Goal: Task Accomplishment & Management: Manage account settings

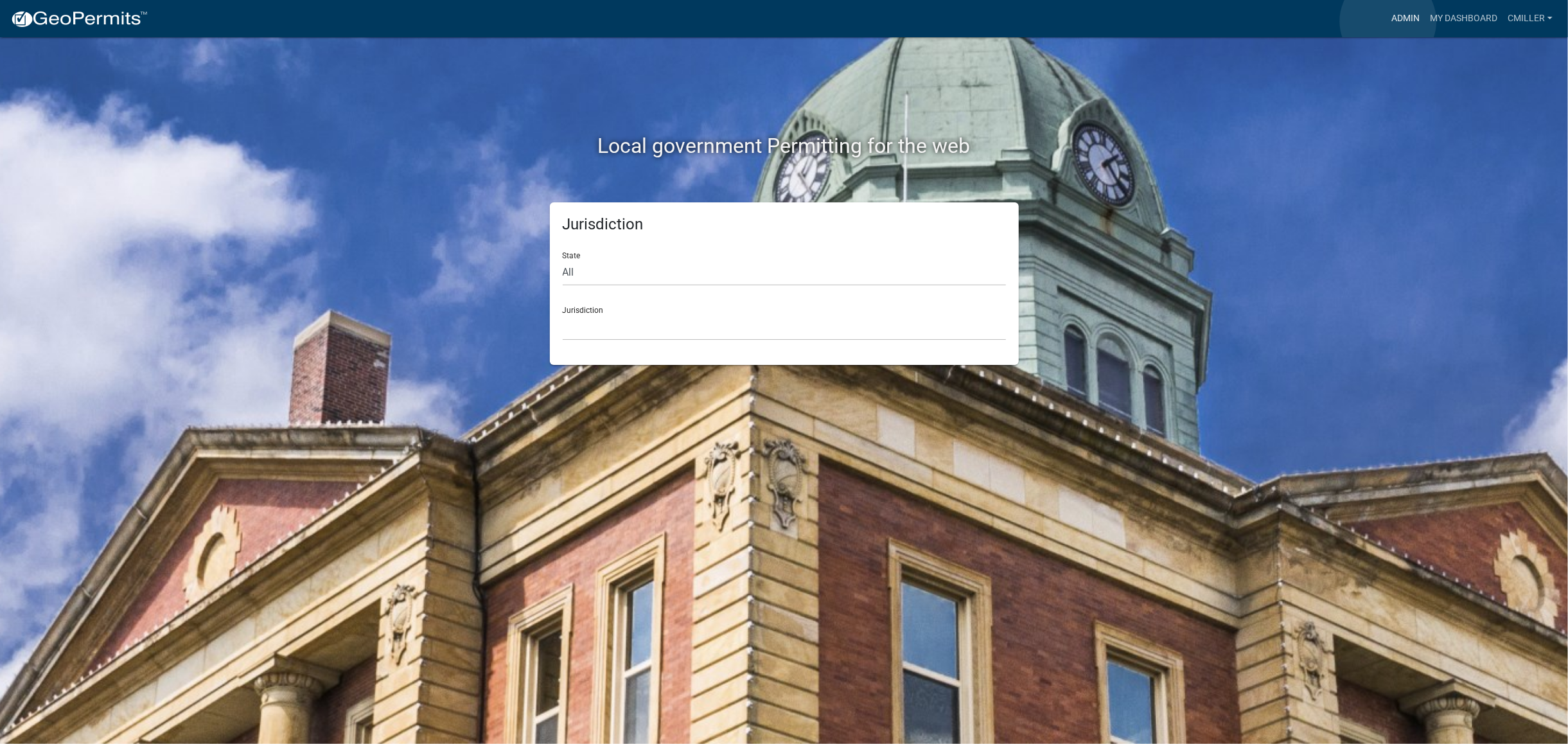
click at [1388, 21] on link "Admin" at bounding box center [1405, 19] width 38 height 24
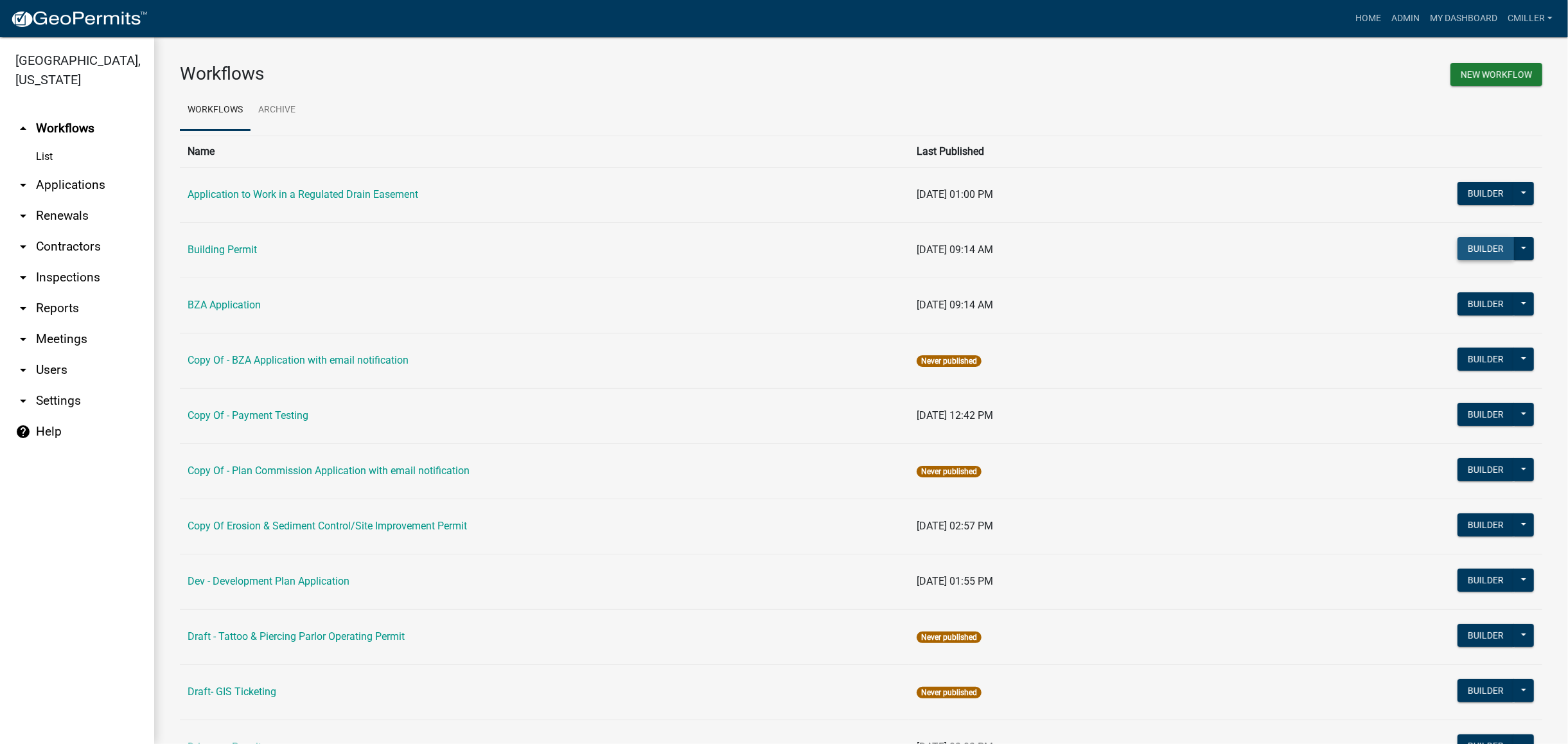
click at [1463, 244] on button "Builder" at bounding box center [1486, 248] width 56 height 23
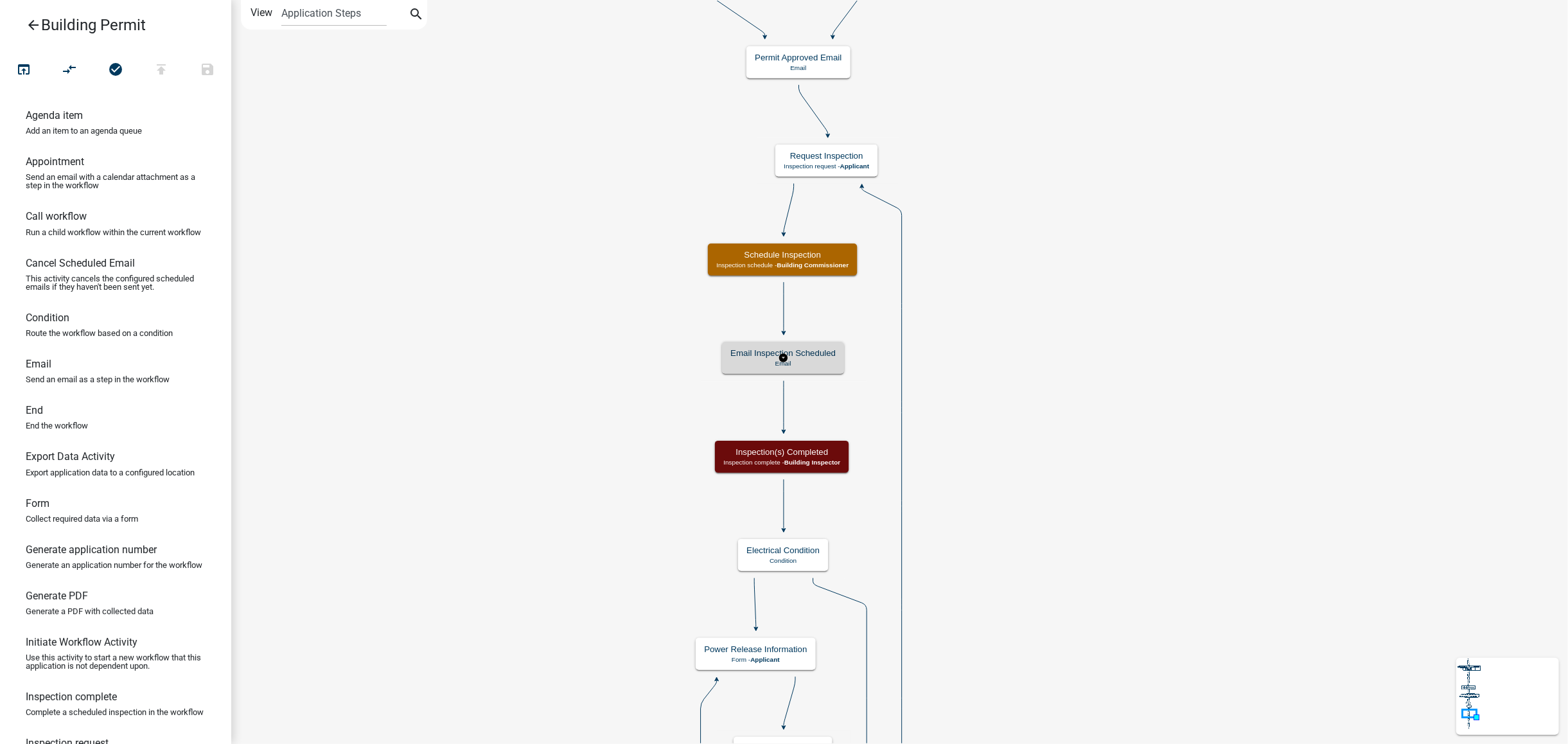
click at [828, 355] on h5 "Email Inspection Scheduled" at bounding box center [783, 353] width 105 height 10
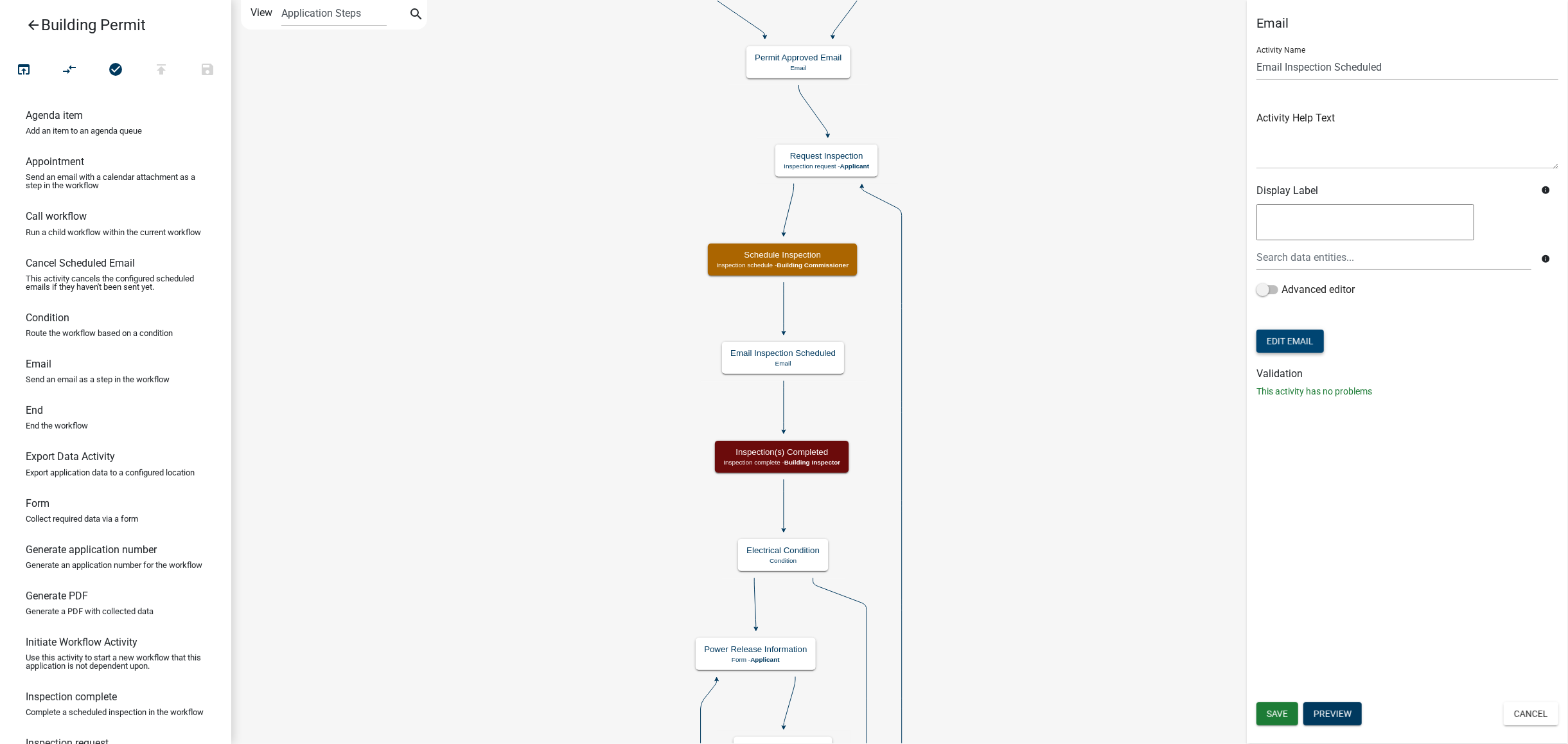
click at [1308, 344] on button "Edit Email" at bounding box center [1290, 341] width 67 height 23
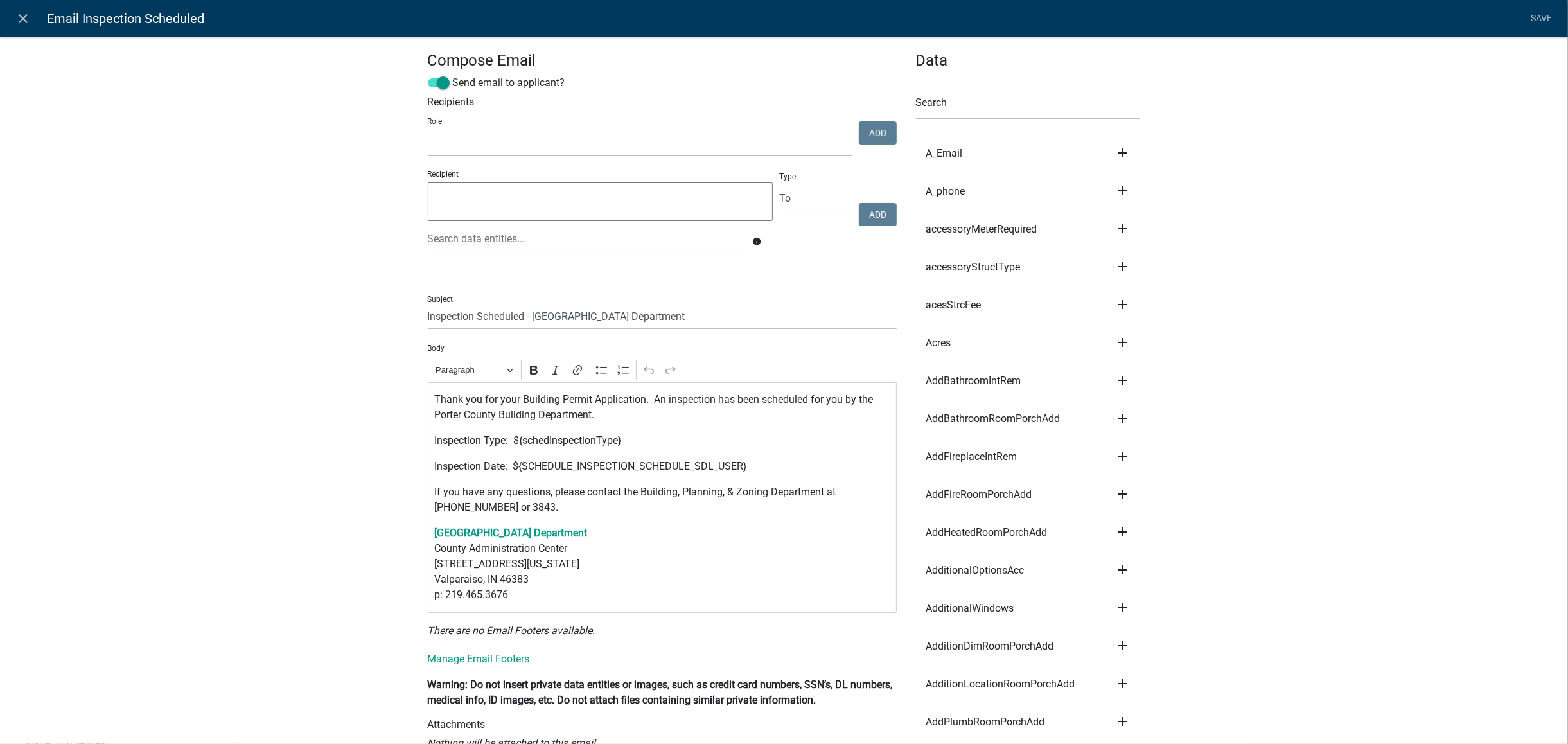
select select
click at [696, 209] on textarea at bounding box center [600, 201] width 346 height 38
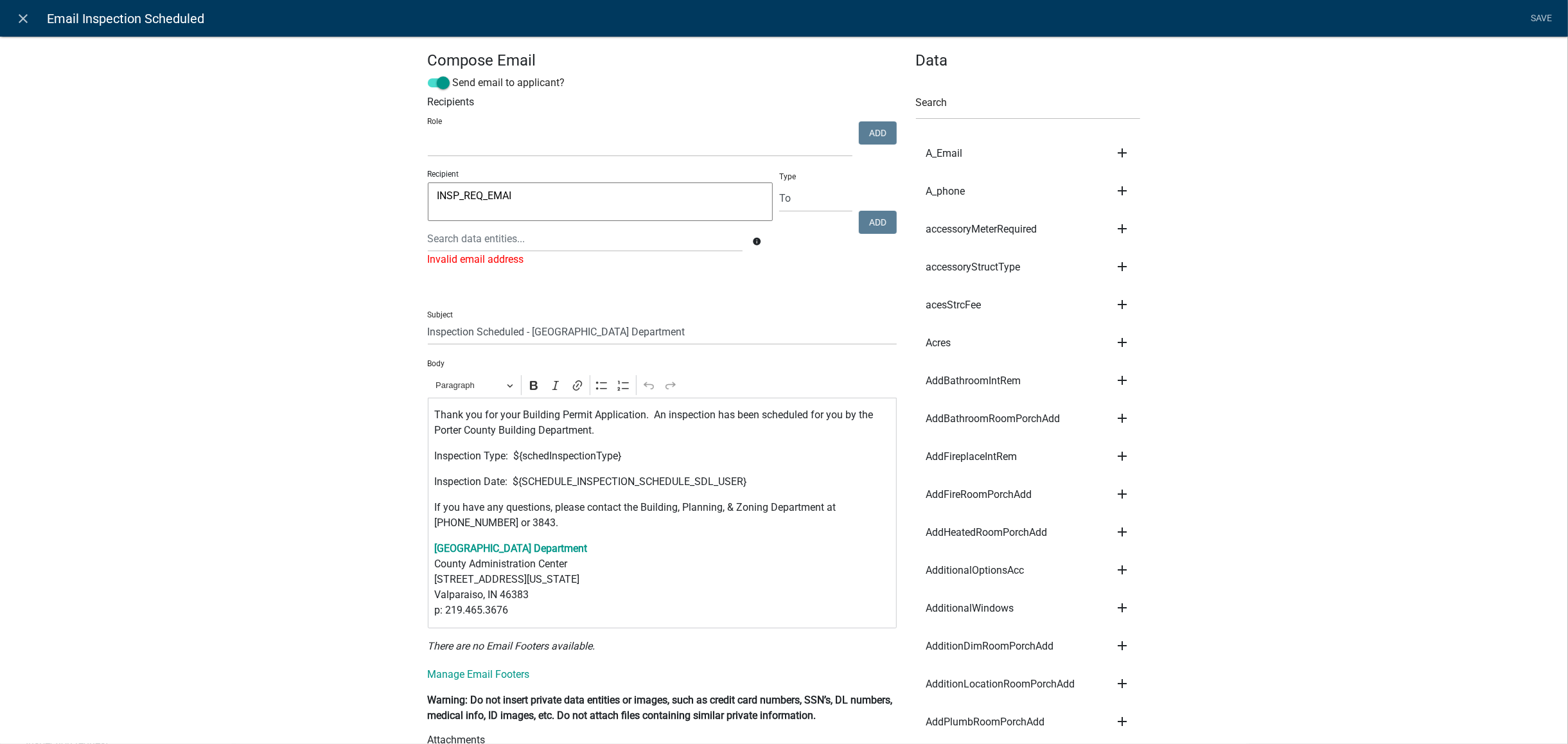
type textarea "INSP_REQ_EMAIL"
drag, startPoint x: 544, startPoint y: 195, endPoint x: 397, endPoint y: 195, distance: 147.0
click at [487, 243] on div at bounding box center [585, 238] width 334 height 26
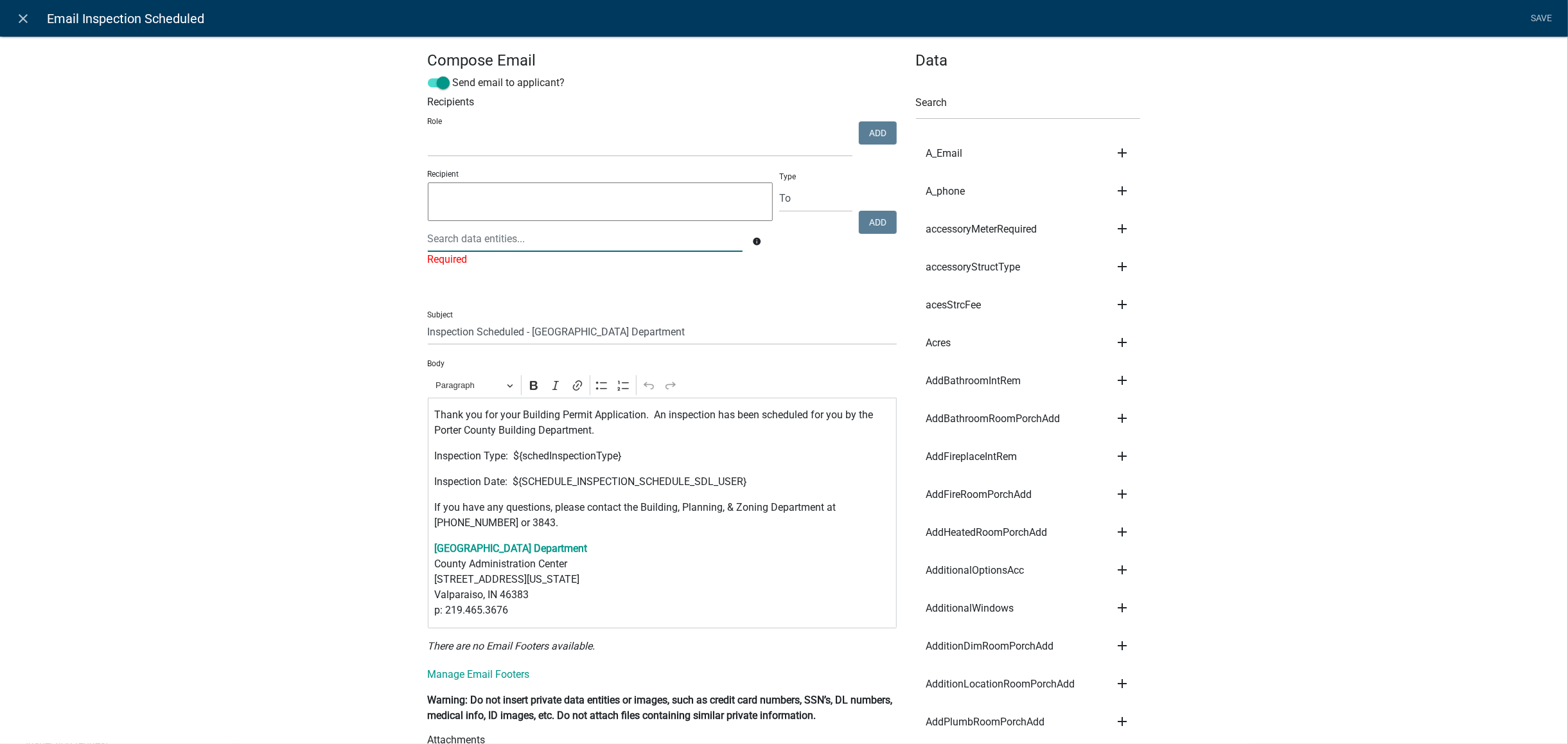
click at [460, 240] on div at bounding box center [585, 238] width 334 height 26
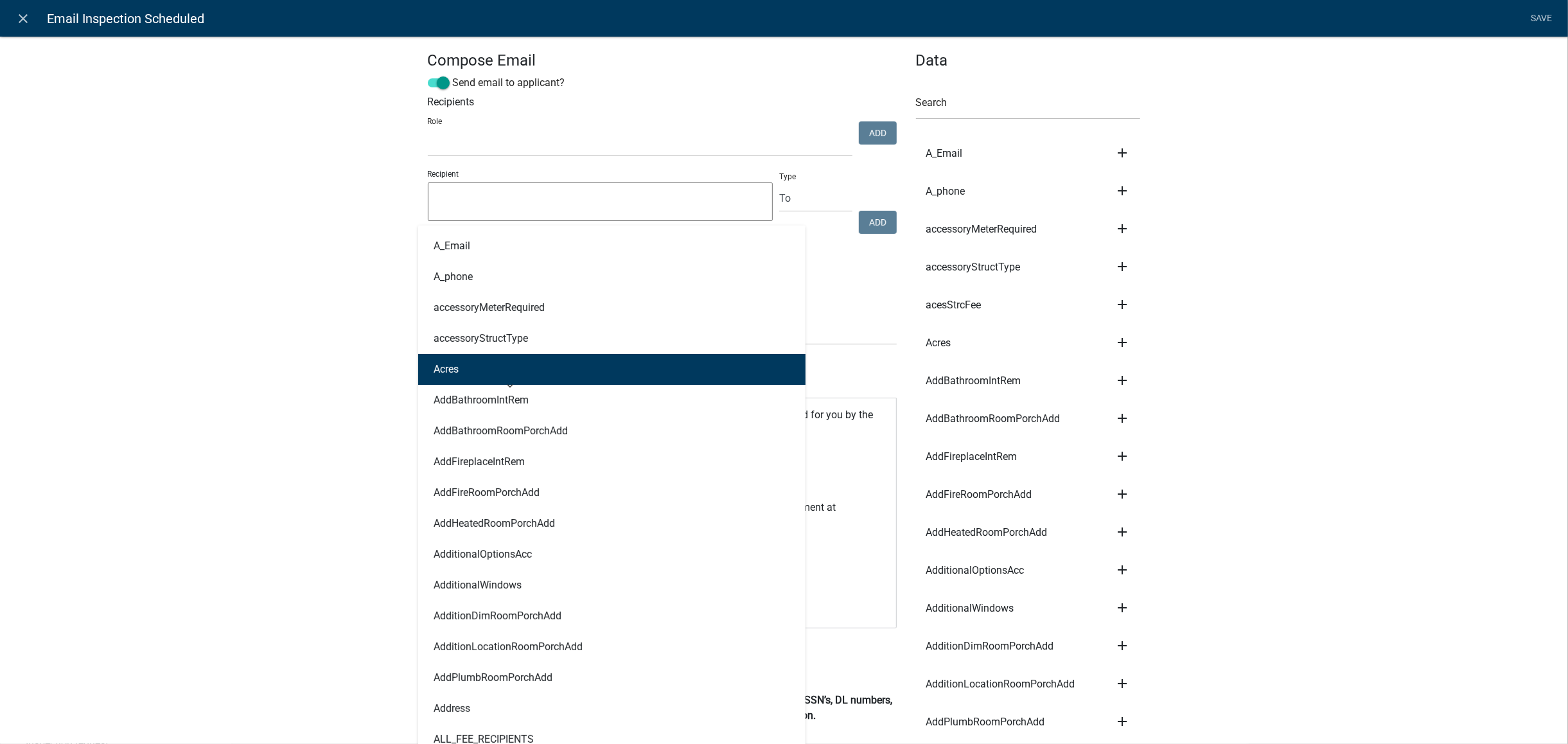
paste input "INSP_REQ_EMAIL"
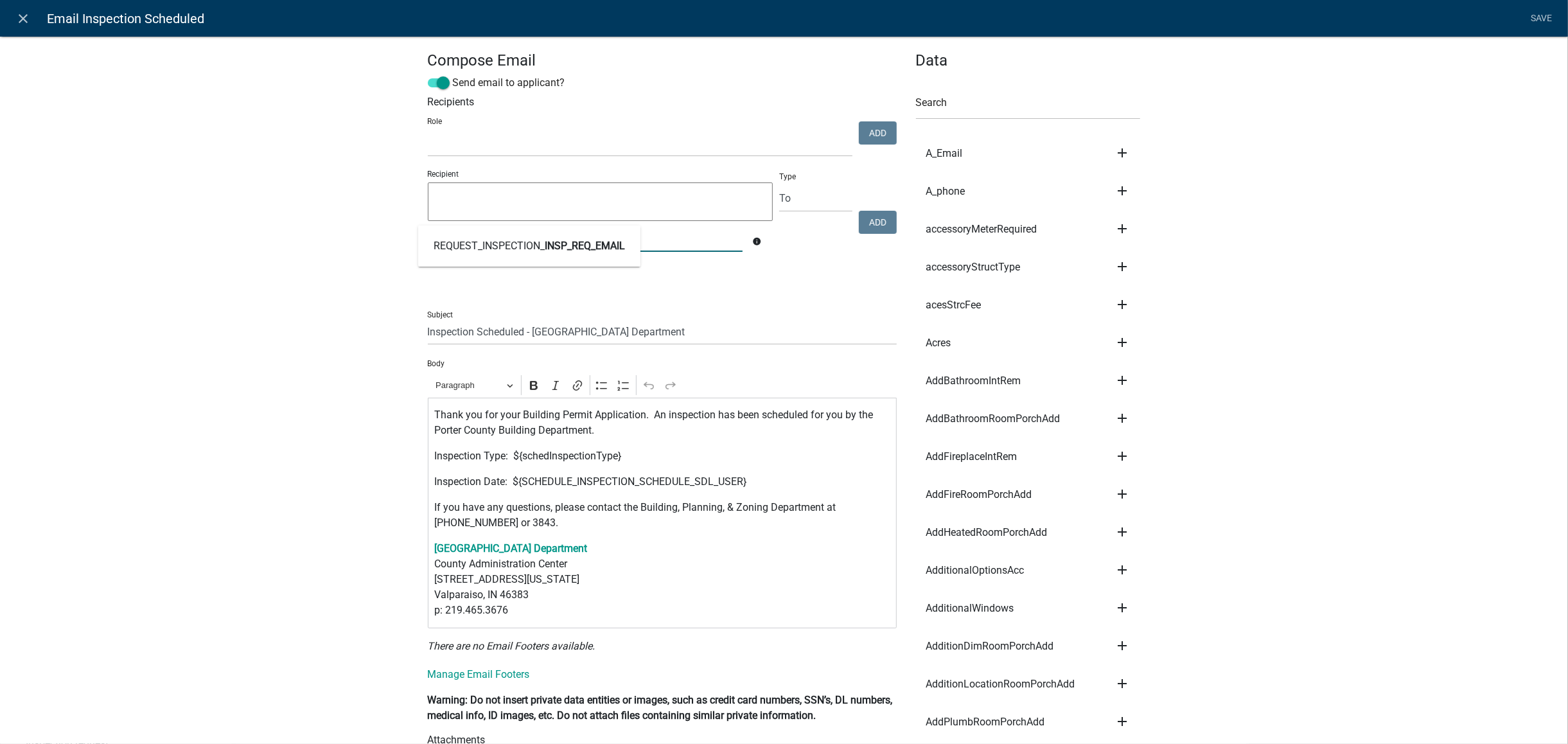
type input "INSP_REQ_EMAIL"
click at [614, 271] on div "Recipient INSP_REQ_EMAIL REQUEST_INSPECTION_ INSP_REQ_EMAIL info Required" at bounding box center [601, 224] width 352 height 111
click at [556, 243] on div "INSP_REQ_EMAIL" at bounding box center [585, 238] width 334 height 26
click at [556, 243] on span "INSP_REQ_EMAIL" at bounding box center [585, 246] width 81 height 12
type textarea "REQUEST_INSPECTION_INSP_REQ_EMAIL"
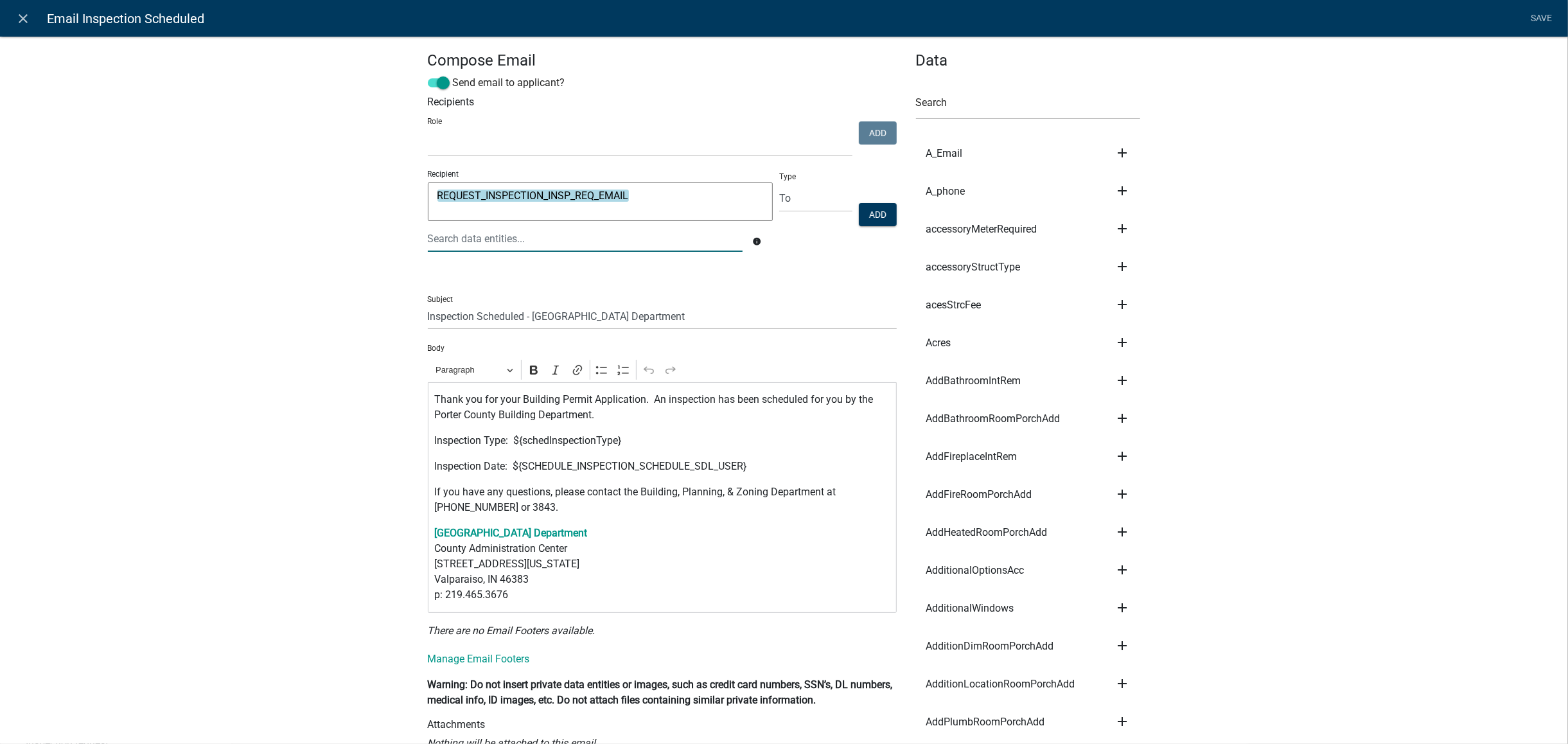
click at [554, 243] on div at bounding box center [585, 238] width 334 height 26
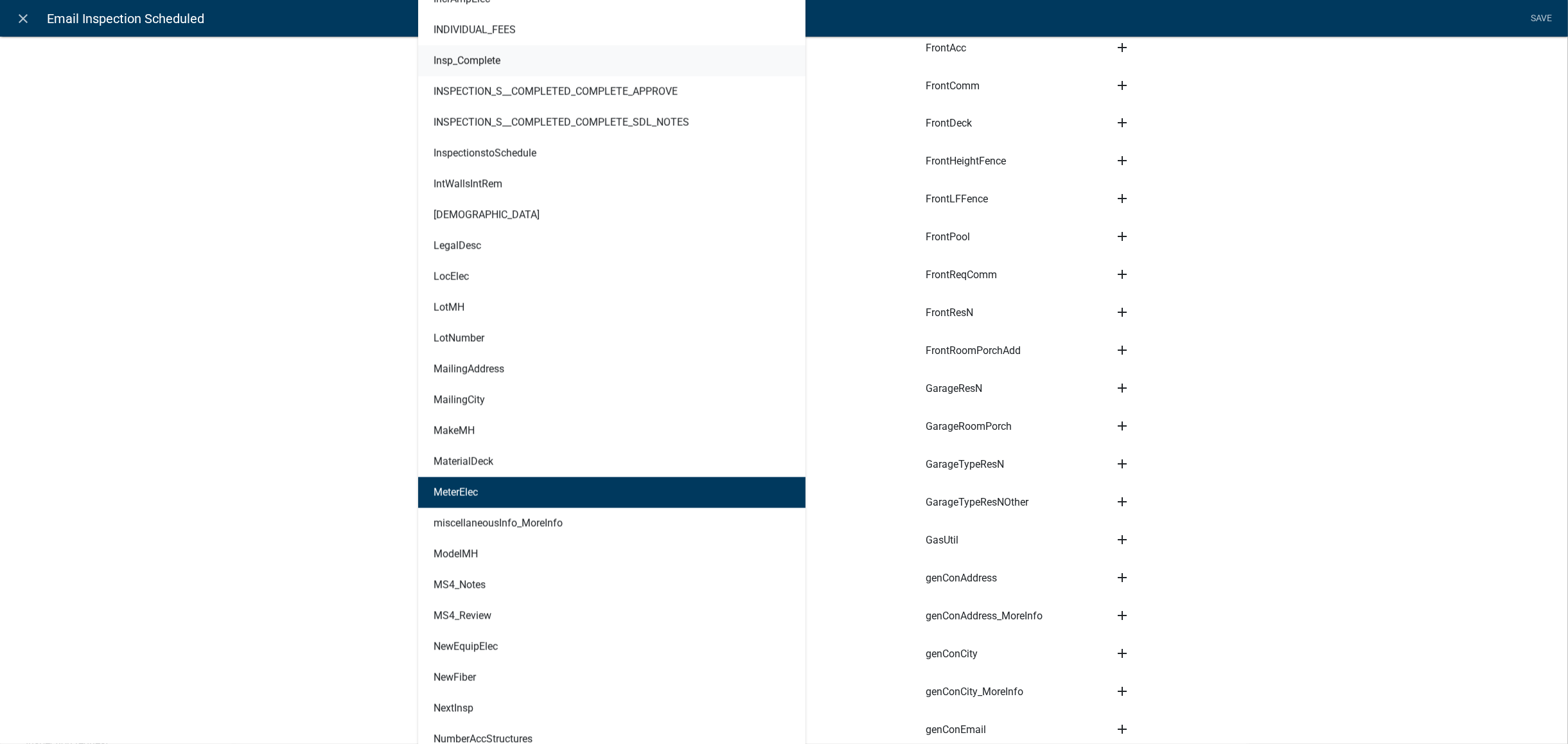
scroll to position [7026, 0]
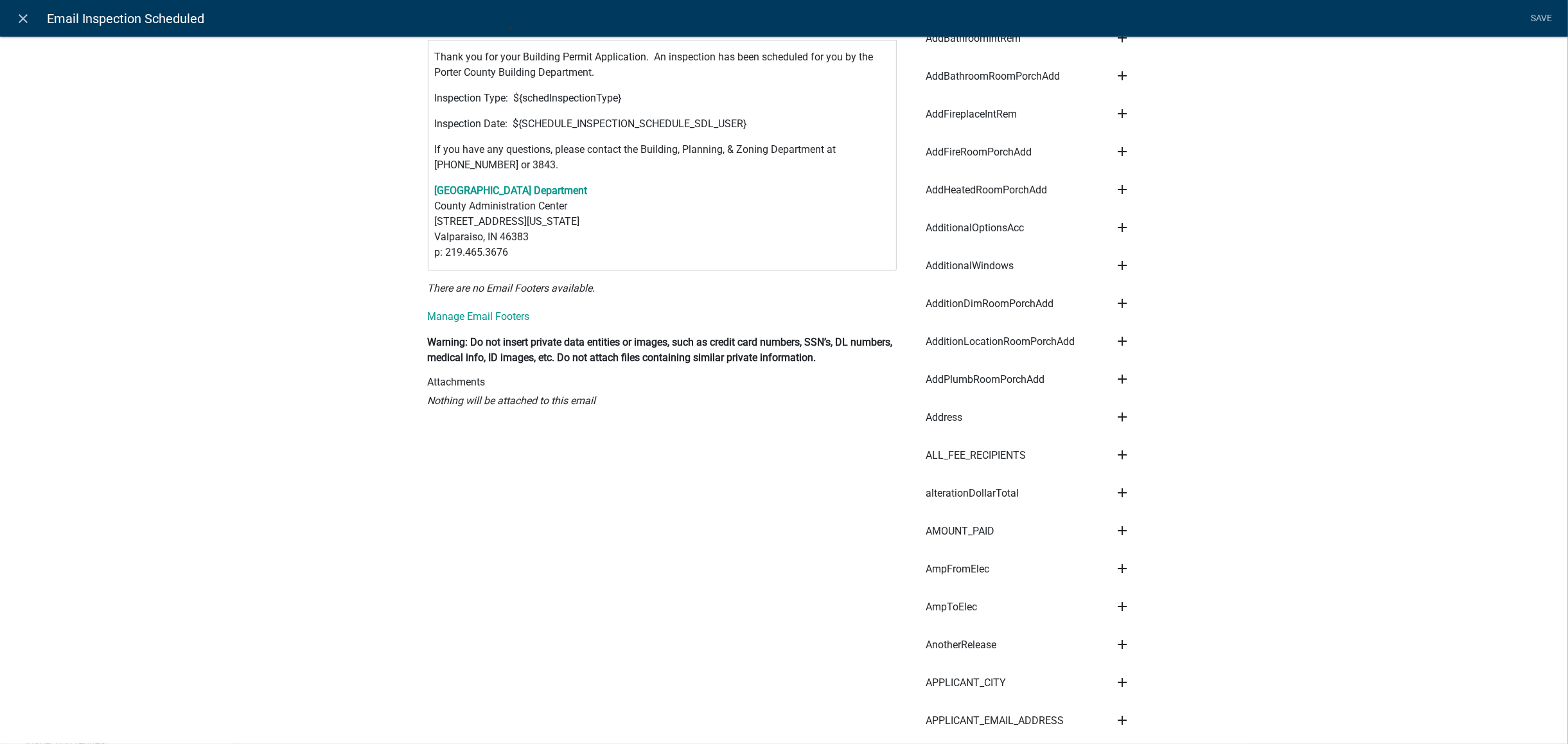
scroll to position [0, 0]
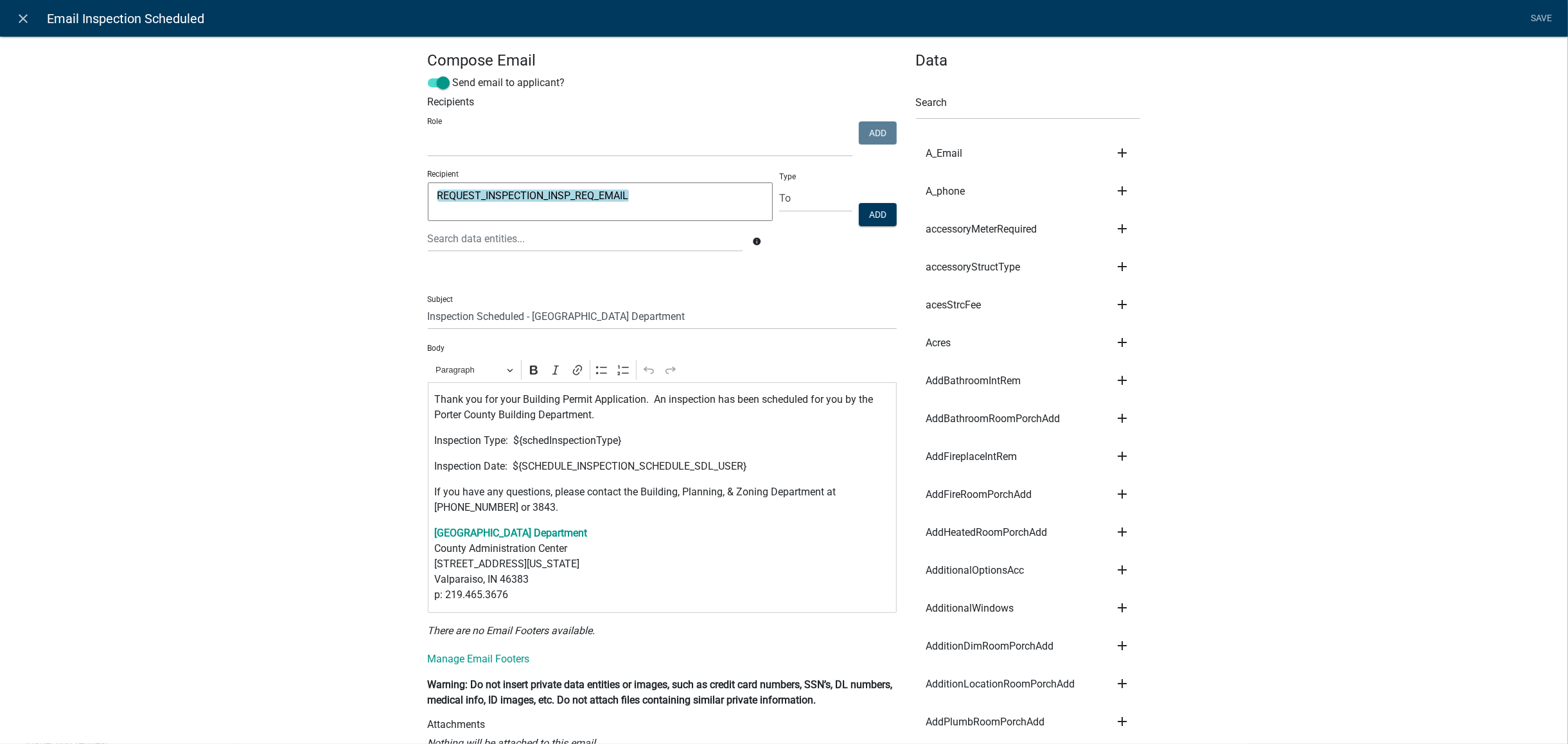
drag, startPoint x: 666, startPoint y: 196, endPoint x: 366, endPoint y: 202, distance: 300.1
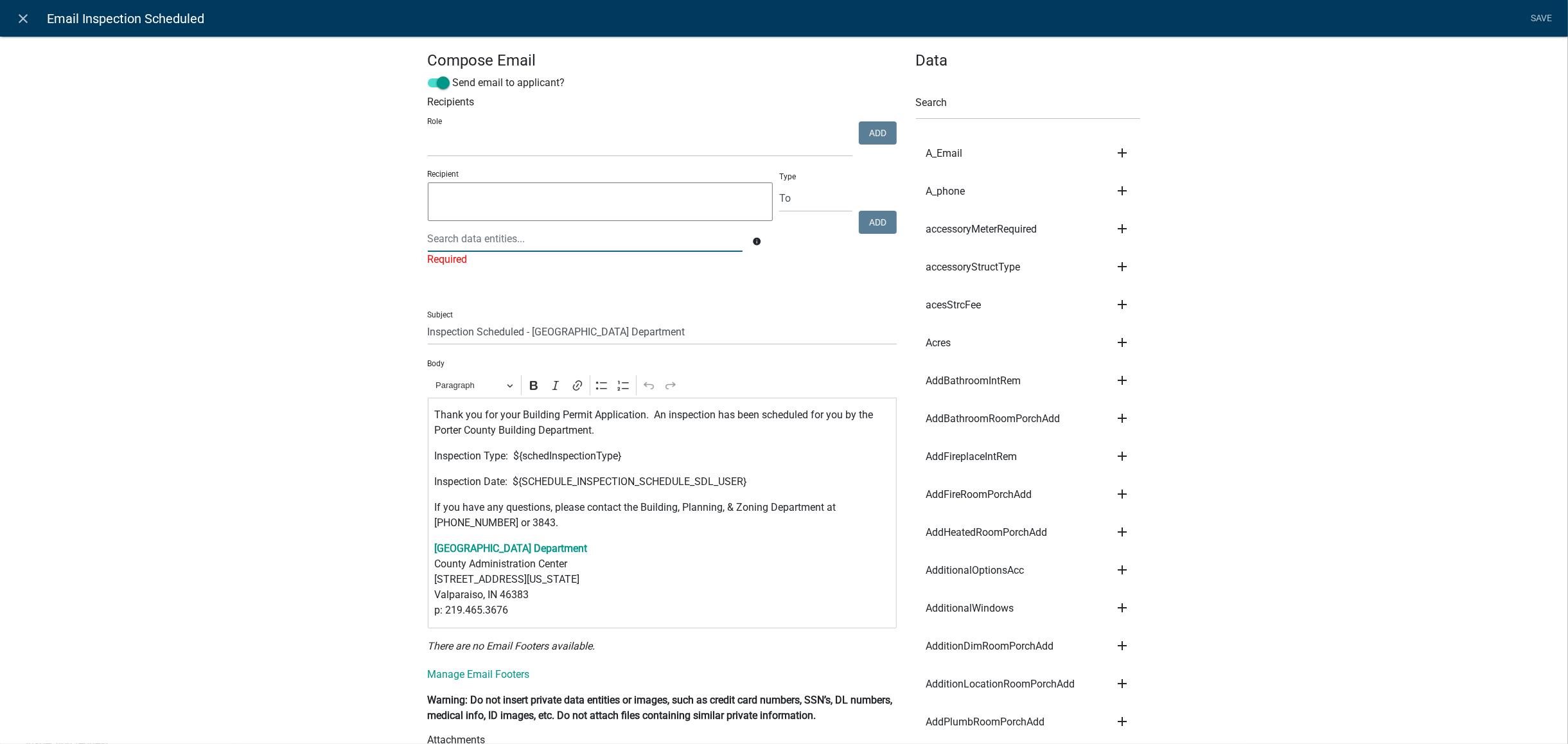
click at [531, 232] on div at bounding box center [585, 238] width 334 height 26
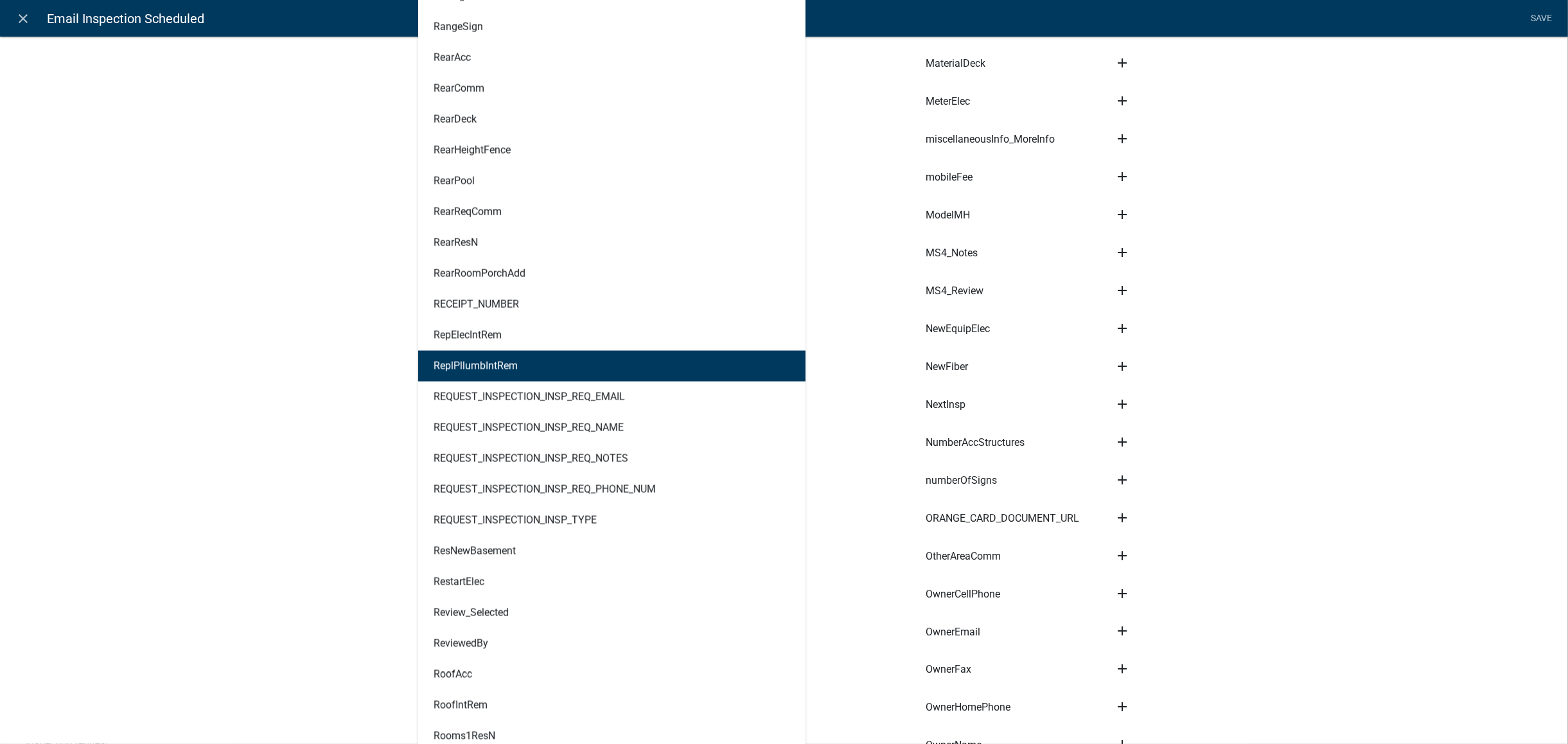
scroll to position [11224, 0]
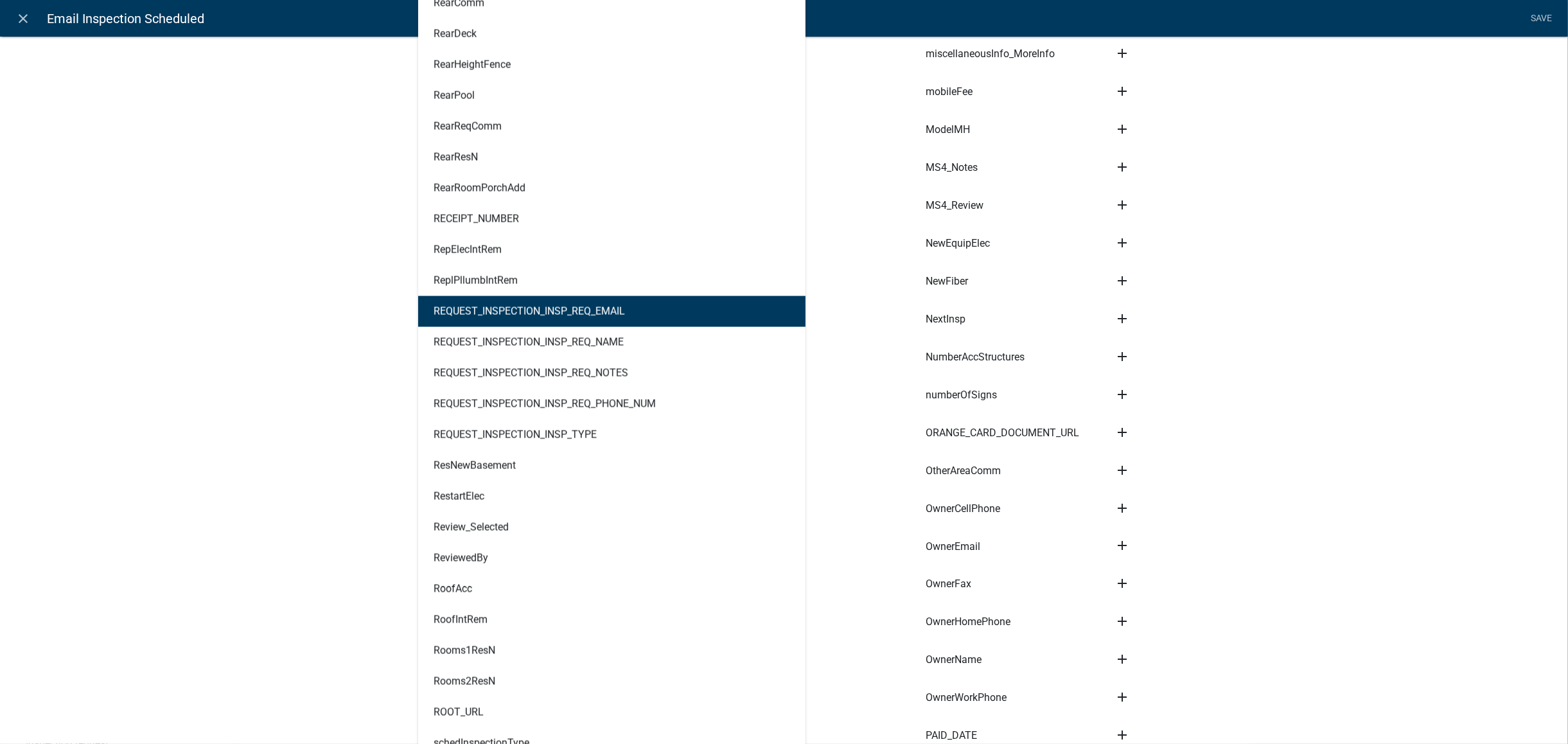
click at [523, 312] on ngb-highlight "REQUEST_INSPECTION_INSP_REQ_EMAIL" at bounding box center [529, 312] width 191 height 10
type textarea "REQUEST_INSPECTION_INSP_REQ_EMAIL"
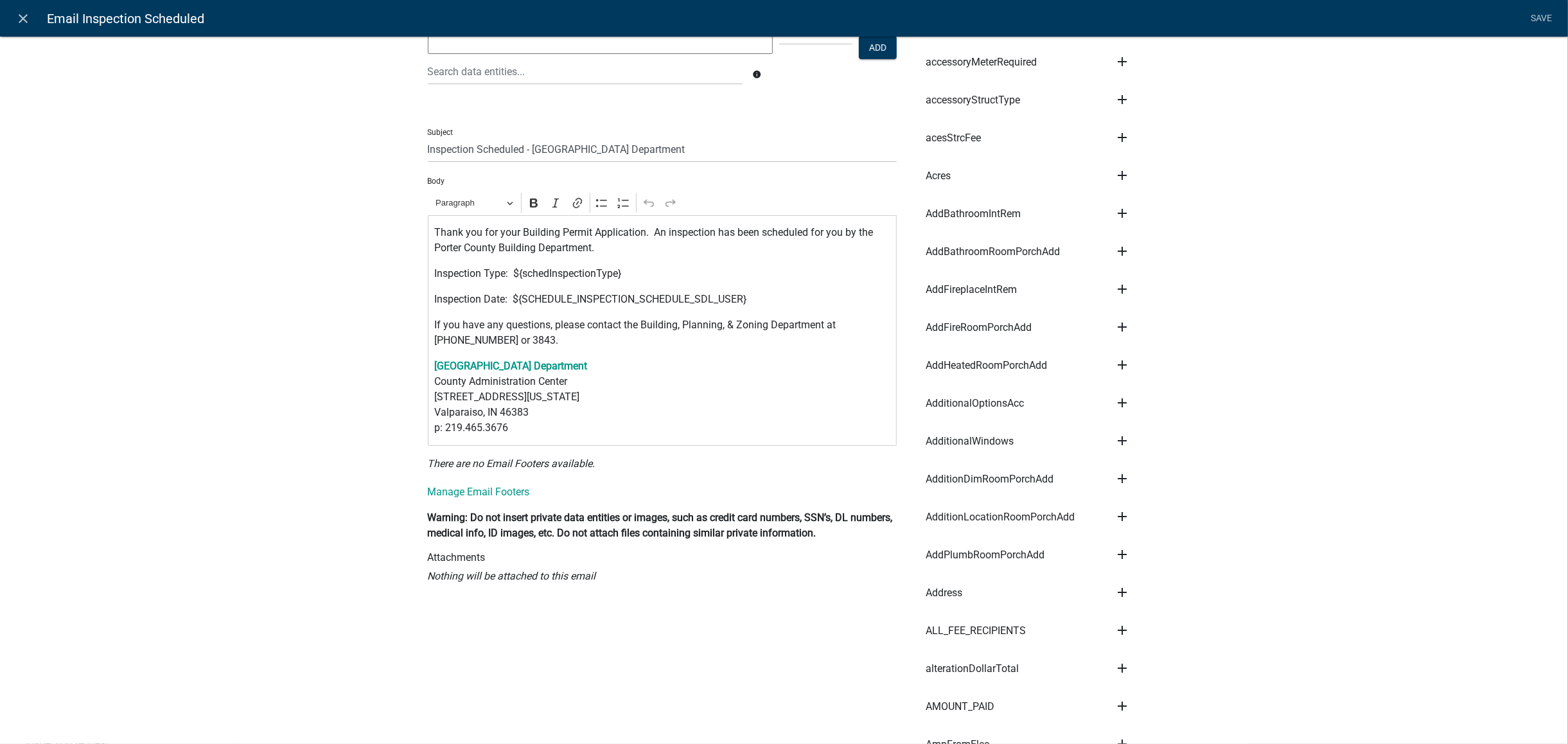
scroll to position [0, 0]
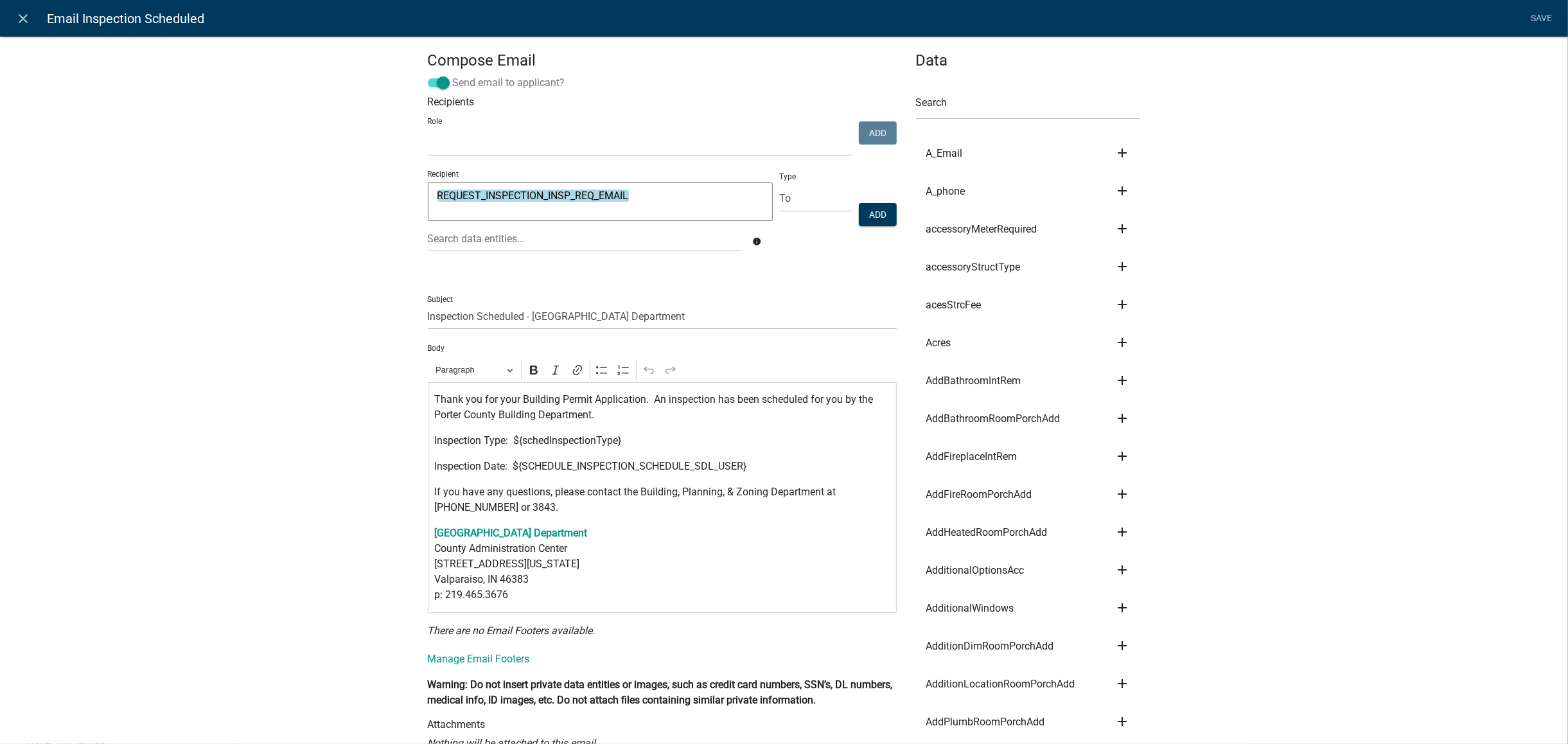
click at [428, 77] on label "Send email to applicant?" at bounding box center [496, 83] width 138 height 15
click at [453, 75] on input "Send email to applicant?" at bounding box center [453, 75] width 0 height 0
click at [1537, 17] on li "Save" at bounding box center [1542, 19] width 32 height 24
click at [744, 275] on ul at bounding box center [662, 280] width 469 height 10
click at [690, 119] on div "Role Financial Reporting Erosion Control Permit Portage Assessor BP Notificatio…" at bounding box center [640, 134] width 431 height 44
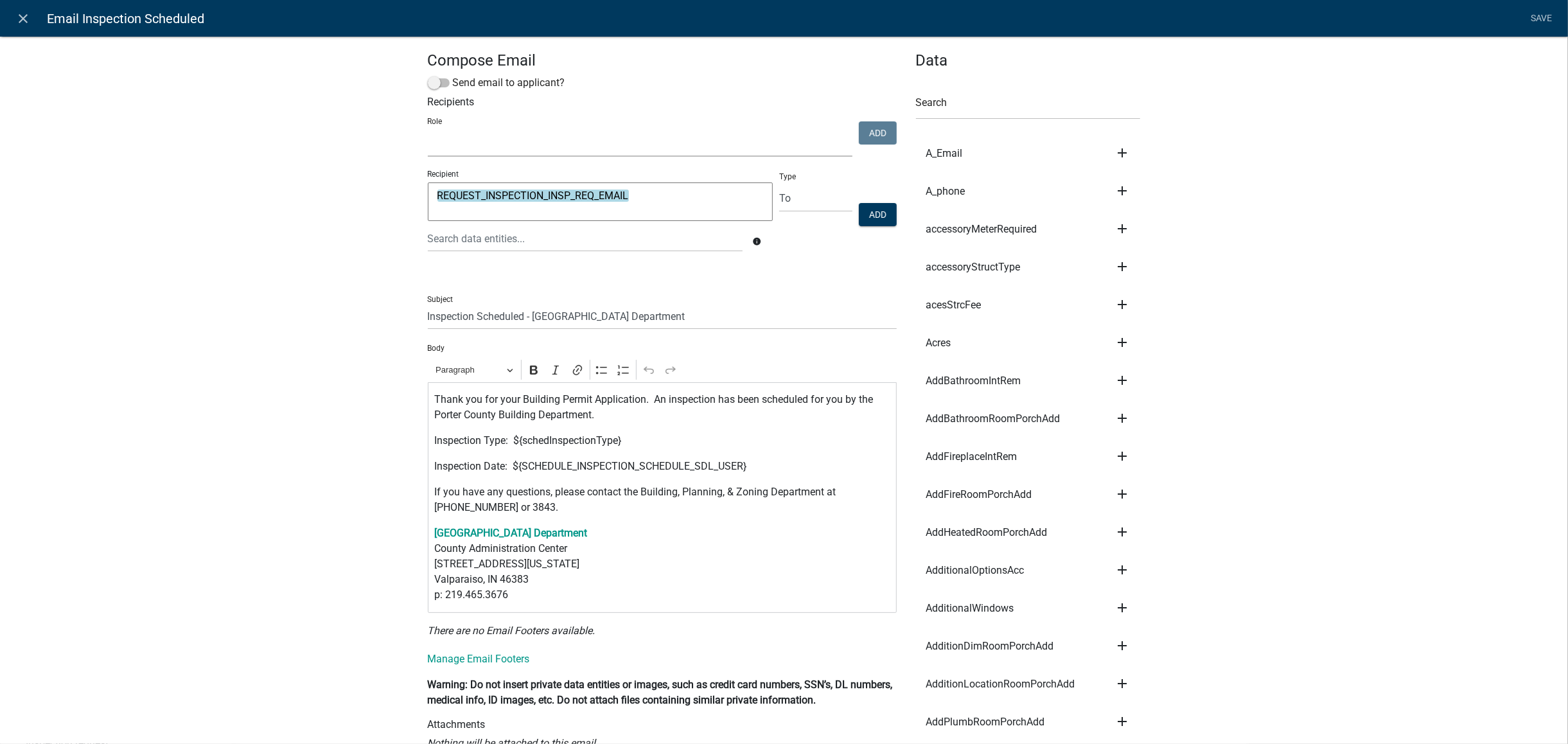
click at [684, 139] on select "Financial Reporting Erosion Control Permit Portage Assessor BP Notification Sto…" at bounding box center [640, 143] width 425 height 26
click at [1543, 13] on li "Save" at bounding box center [1542, 19] width 32 height 24
click at [882, 212] on button "Add" at bounding box center [878, 214] width 38 height 23
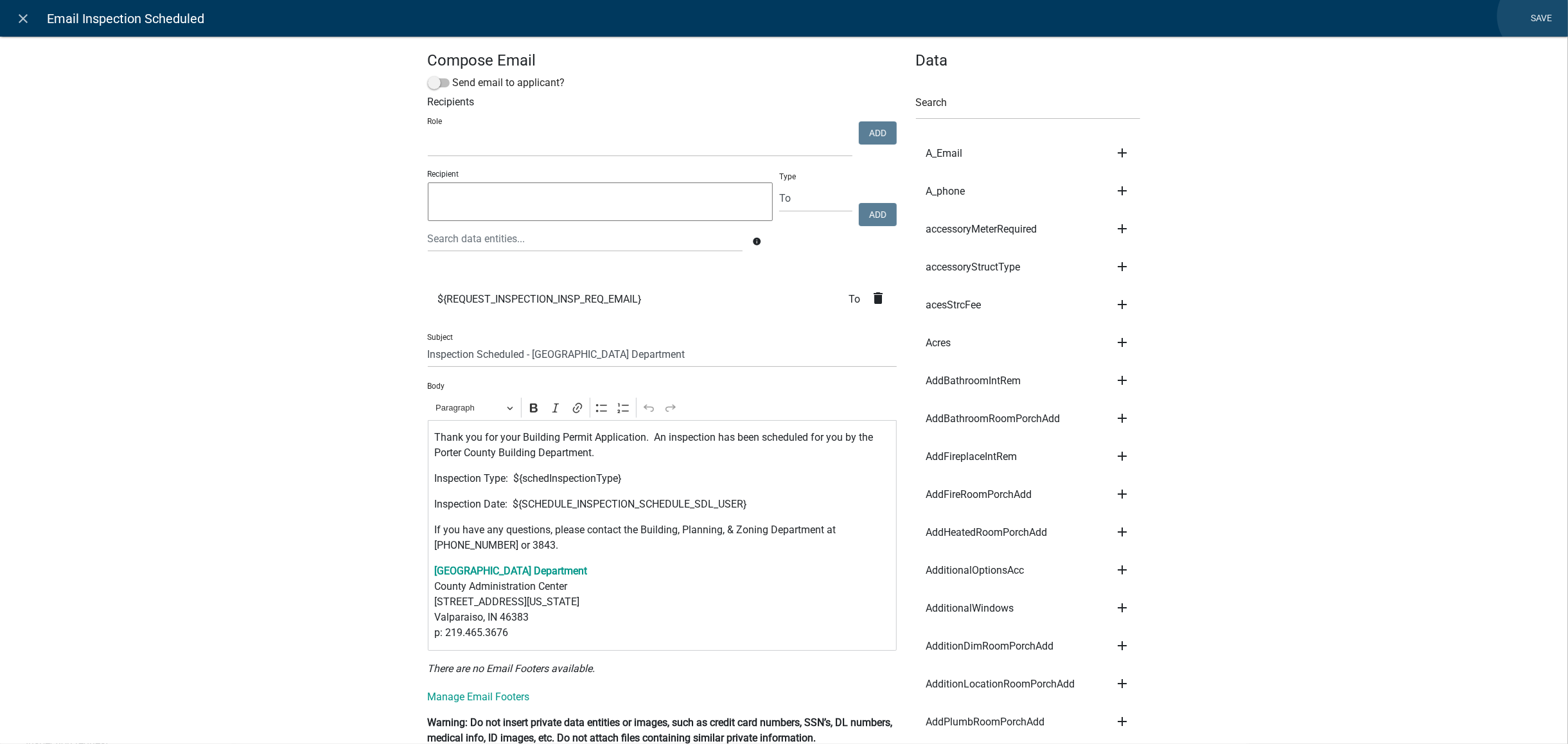
click at [1538, 16] on link "Save" at bounding box center [1542, 19] width 32 height 24
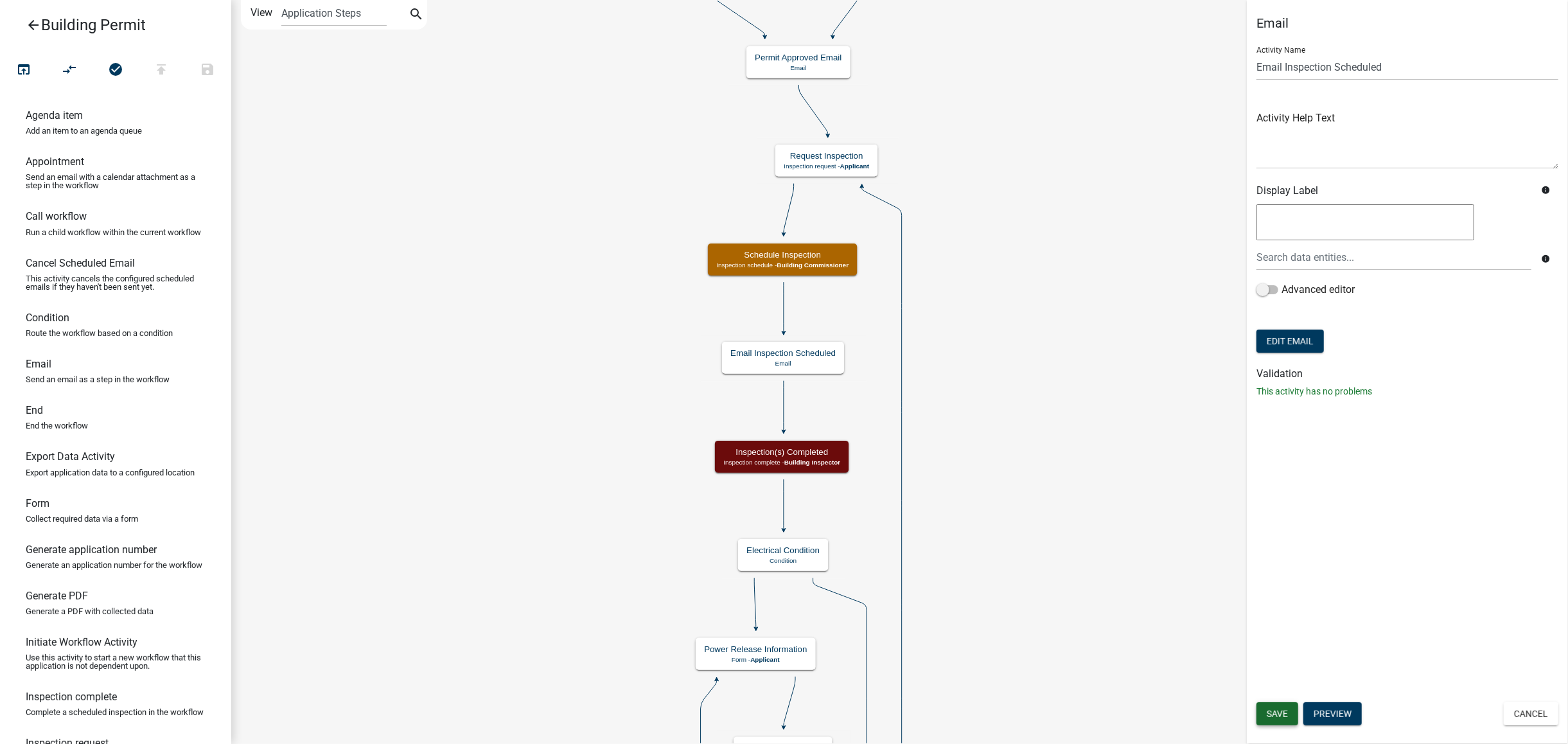
click at [1268, 715] on span "Save" at bounding box center [1277, 714] width 21 height 10
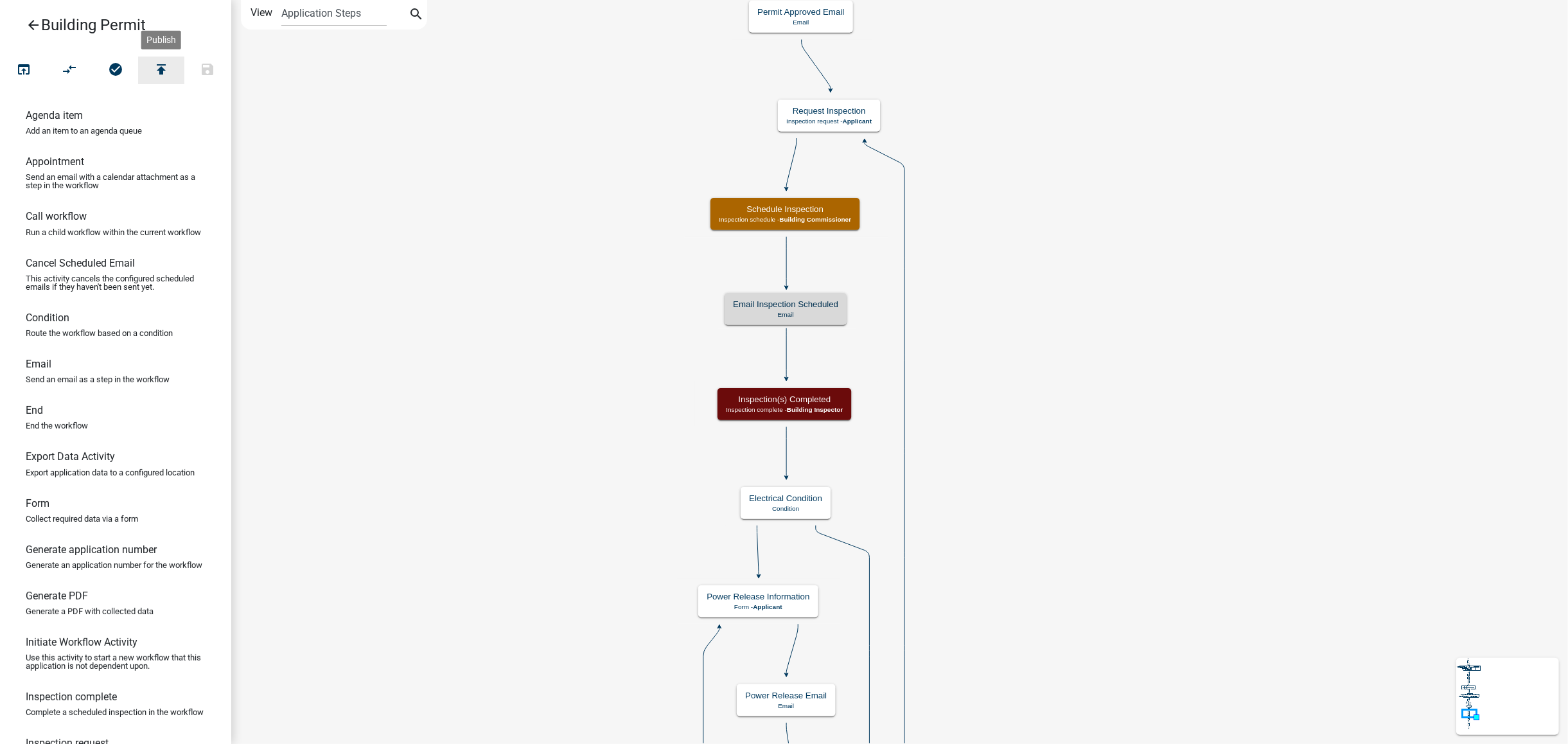
click at [170, 71] on button "publish" at bounding box center [161, 70] width 46 height 28
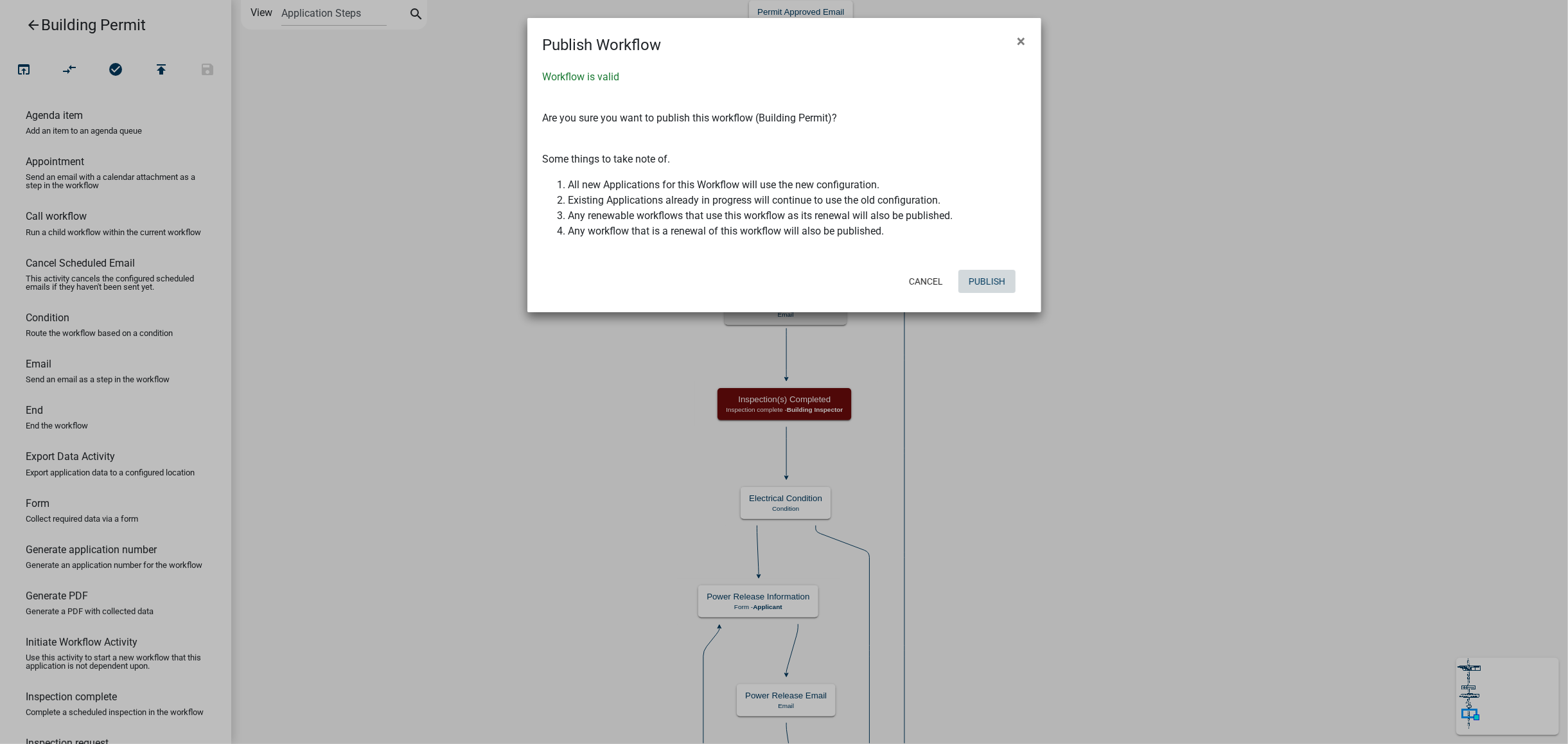
click at [1014, 275] on button "Publish" at bounding box center [987, 281] width 57 height 23
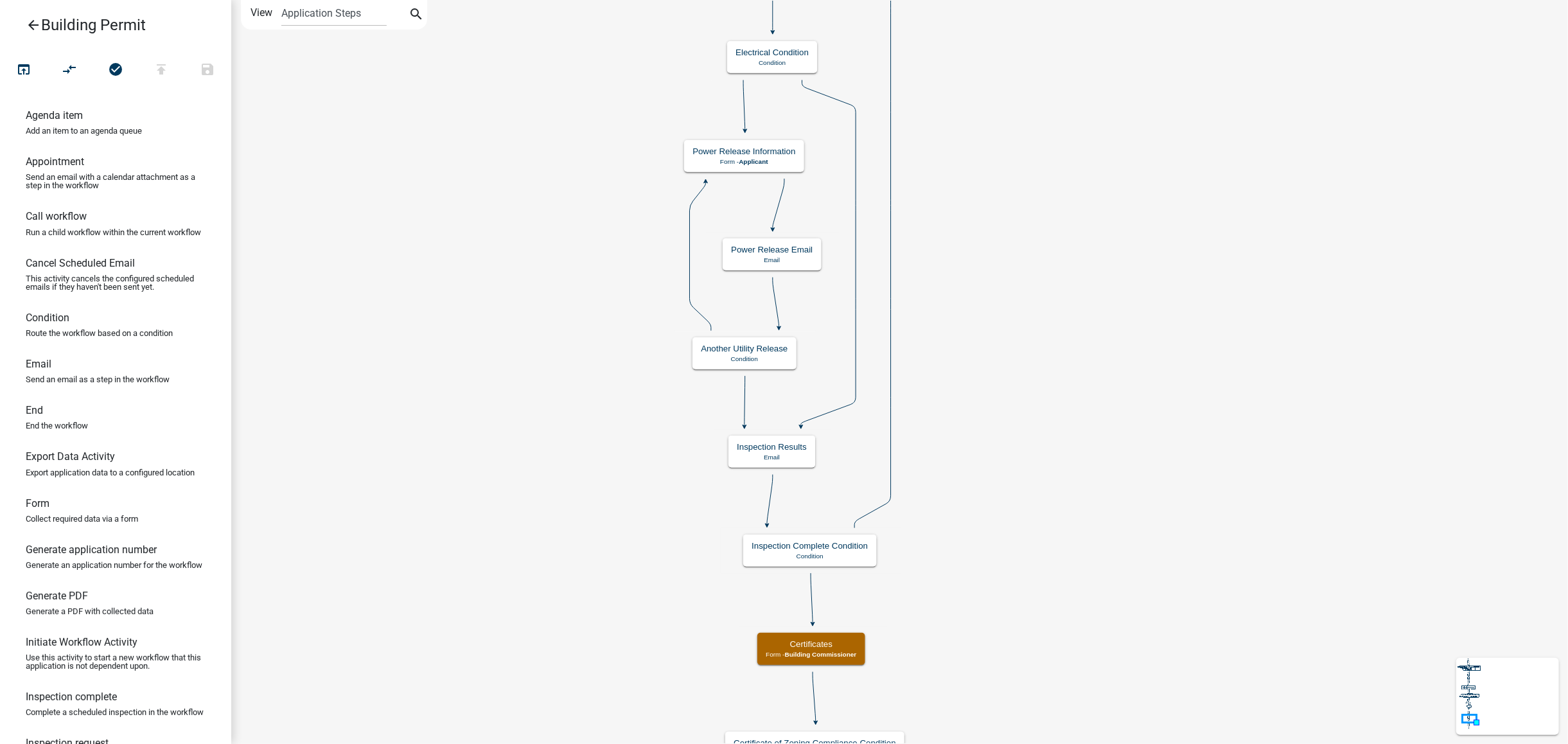
click at [24, 26] on link "arrow_back Building Permit" at bounding box center [110, 25] width 201 height 30
click at [36, 19] on icon "arrow_back" at bounding box center [33, 26] width 15 height 18
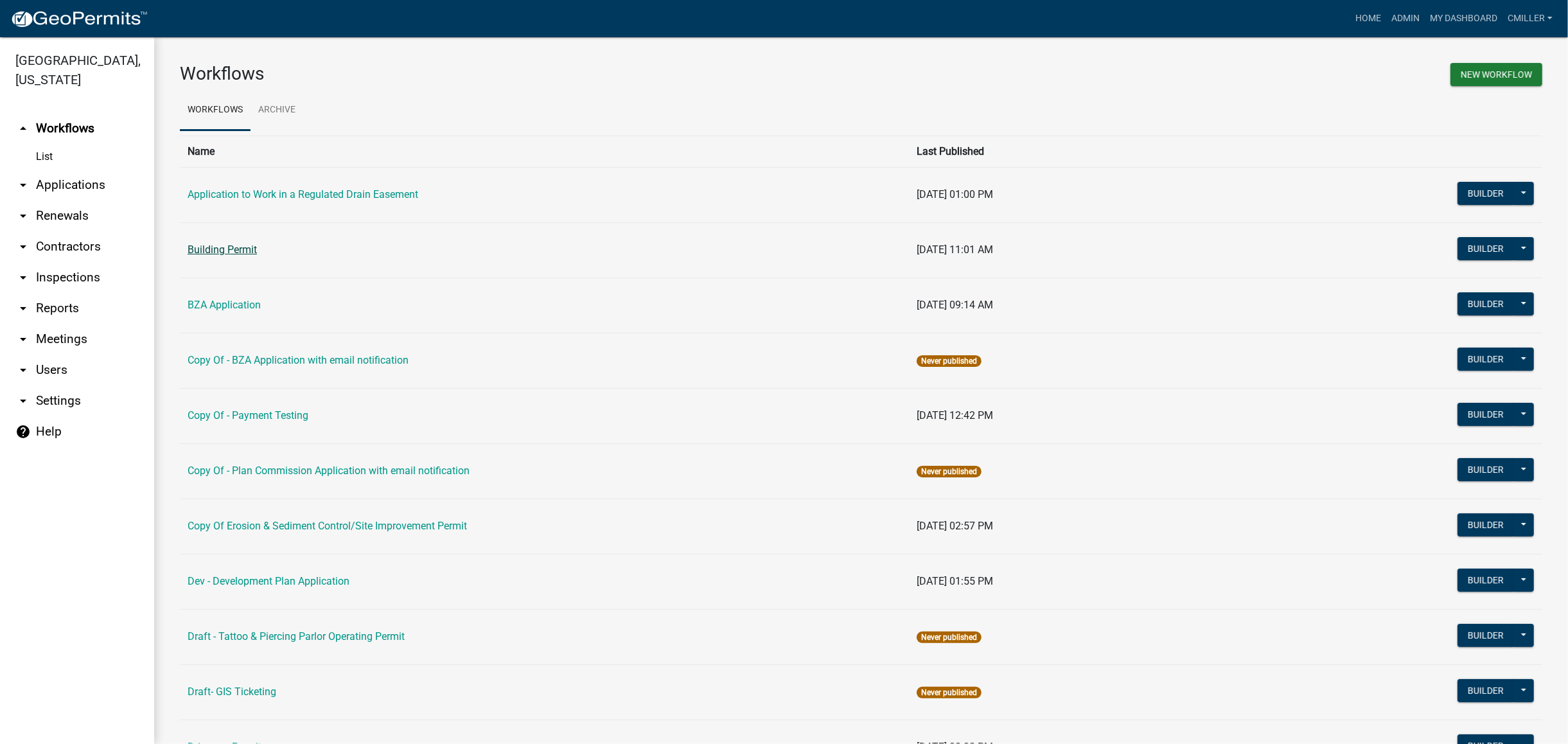
click at [248, 253] on link "Building Permit" at bounding box center [222, 250] width 69 height 12
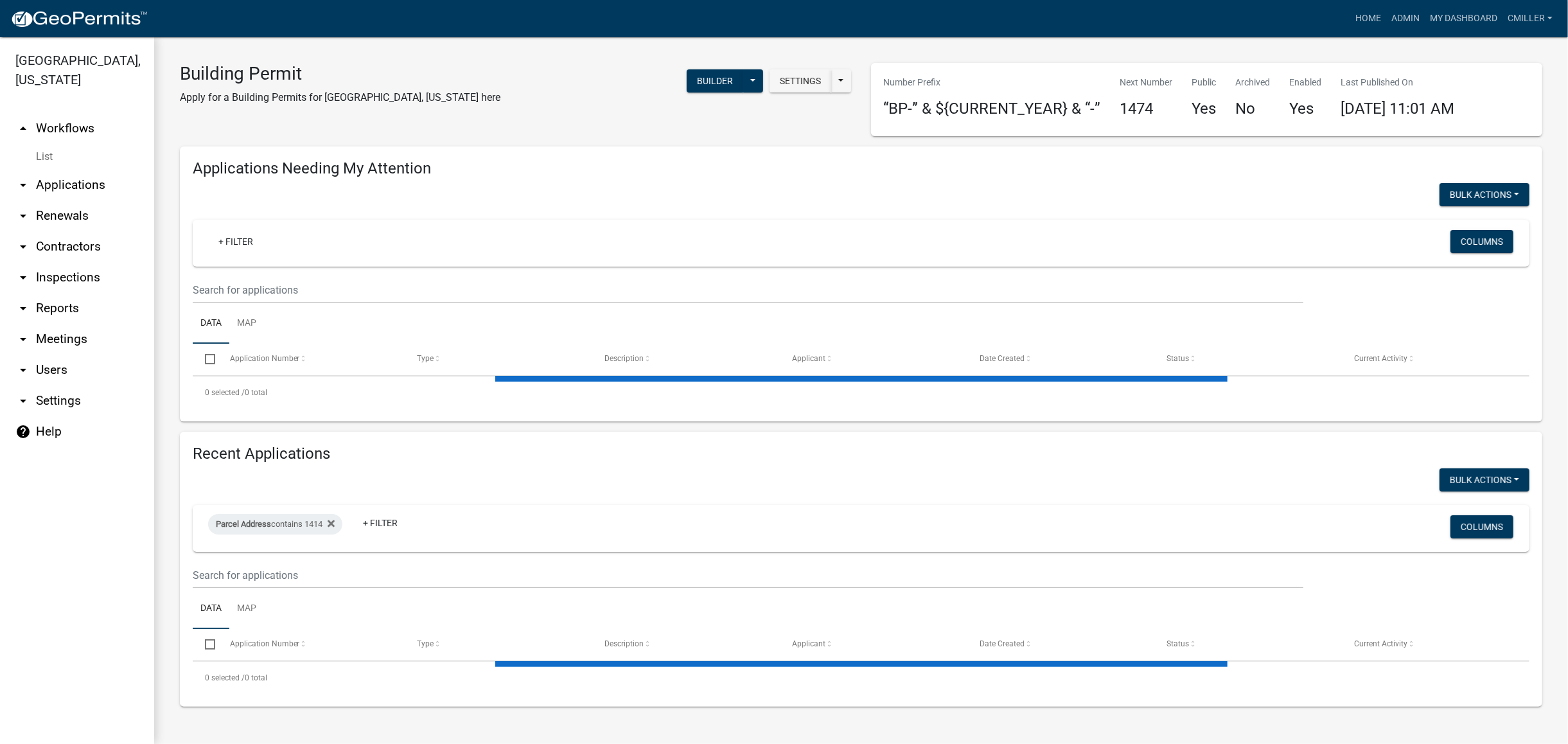
select select "3: 100"
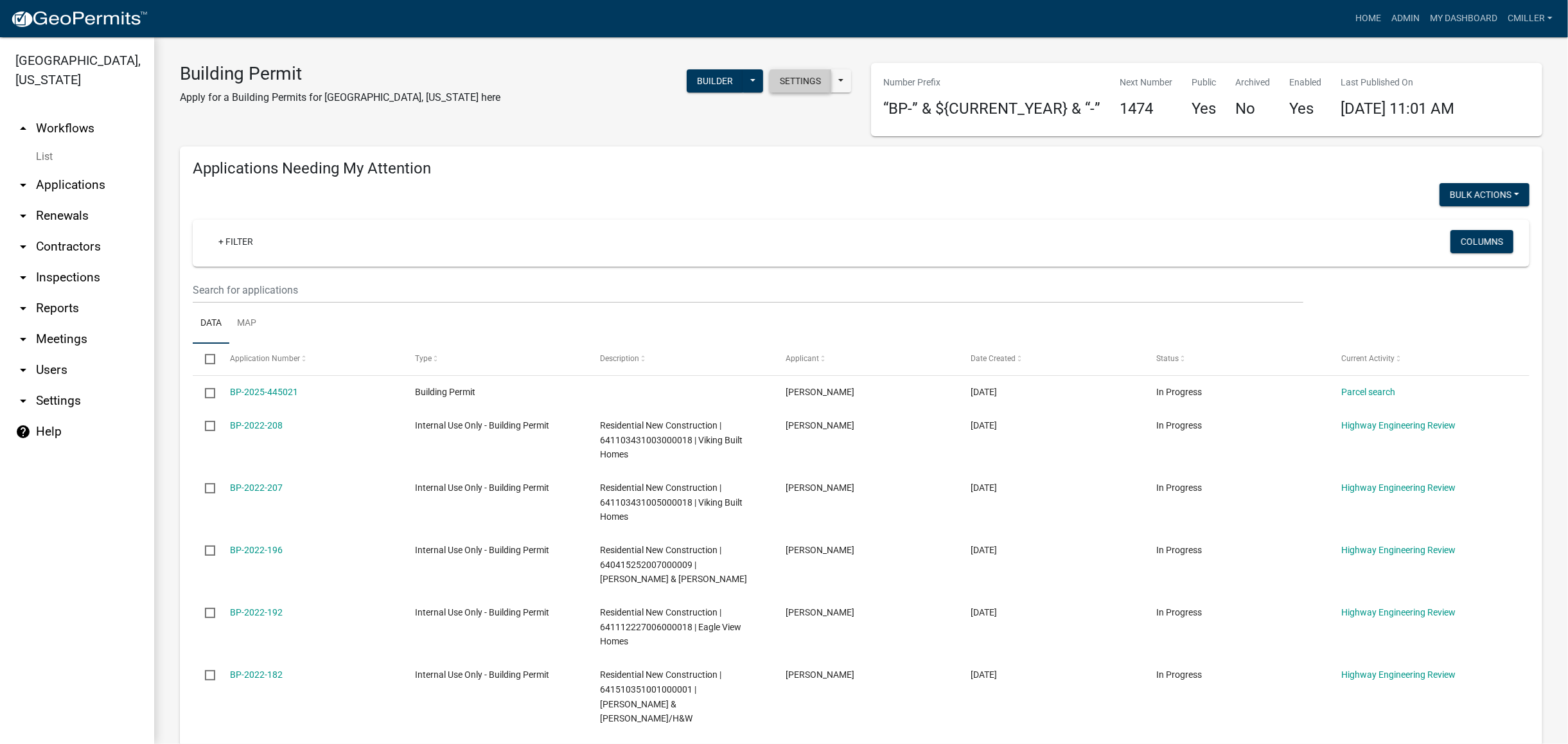
click at [793, 73] on button "Settings" at bounding box center [801, 81] width 62 height 23
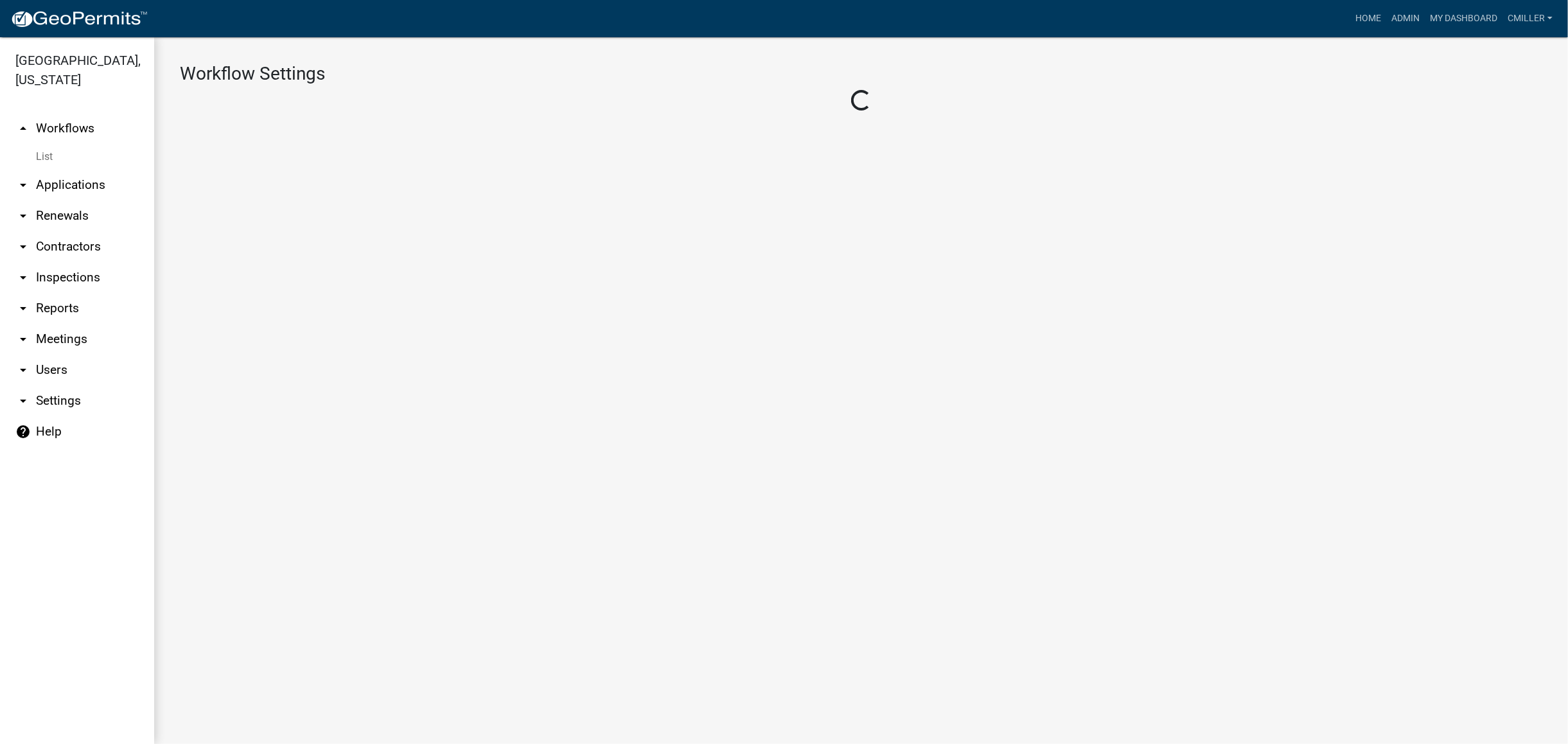
select select "1"
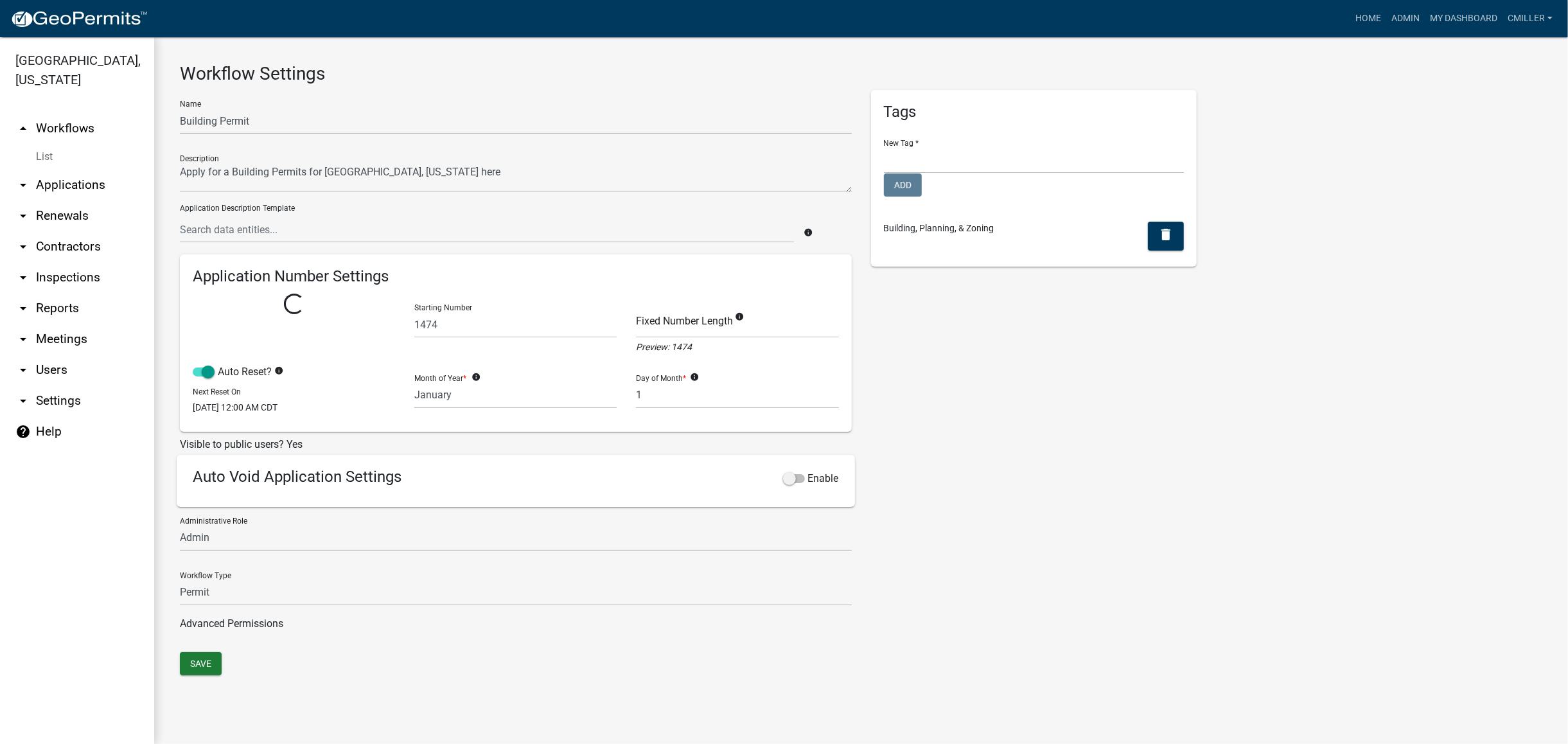
select select
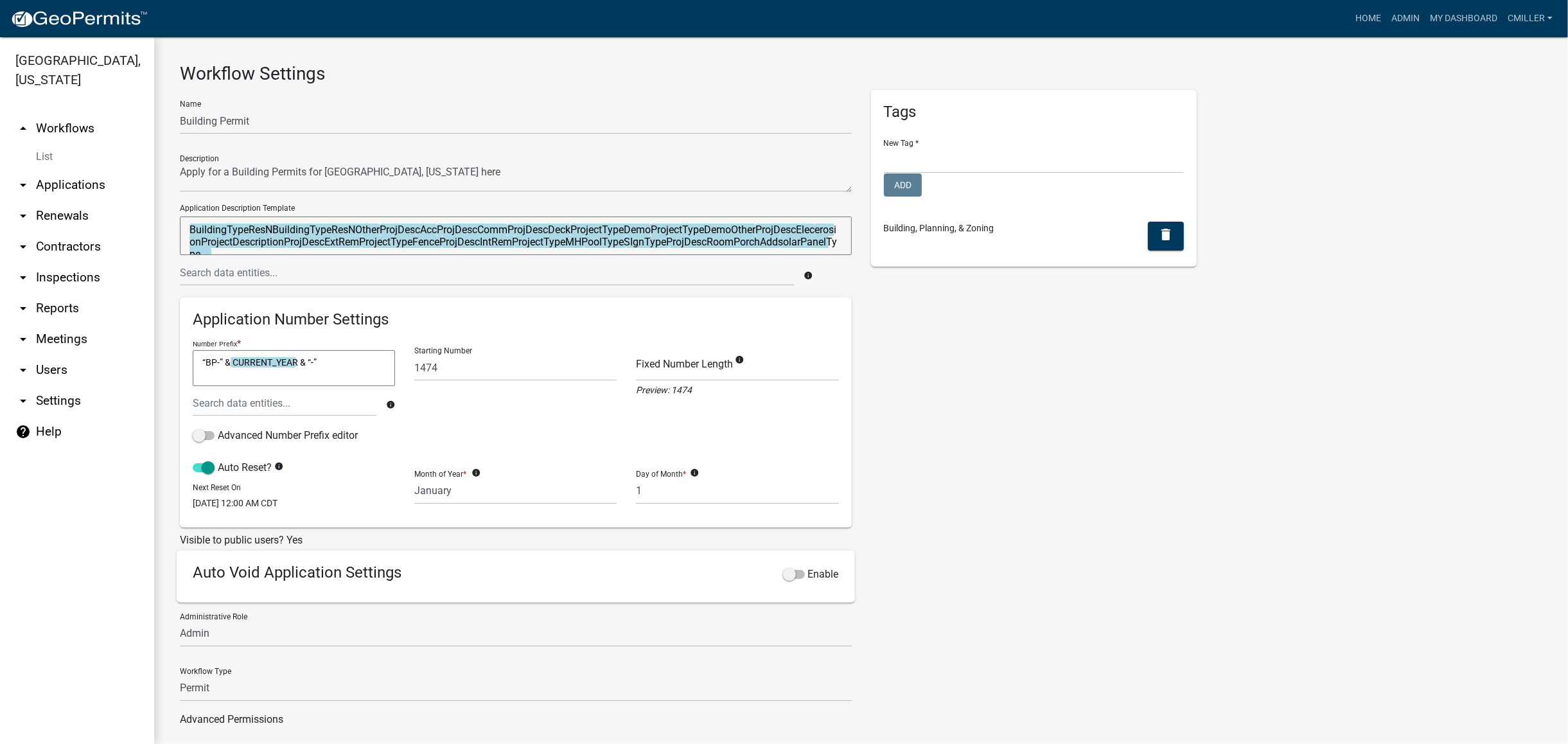
click at [463, 242] on textarea "BuildingTypeResNBuildingTypeResNOtherProjDescAccProjDescCommProjDescDeckProject…" at bounding box center [516, 236] width 672 height 38
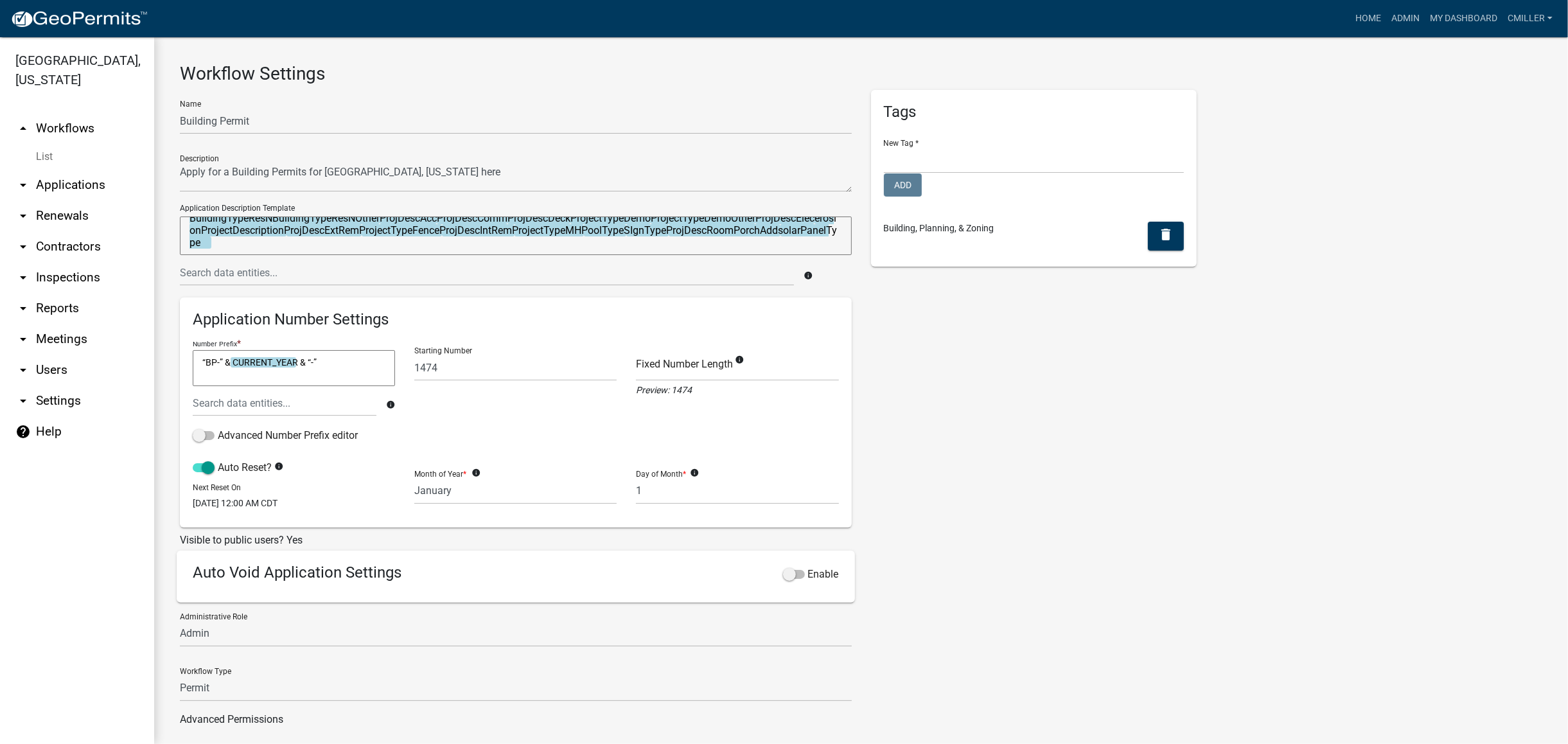
click at [293, 250] on textarea "BuildingTypeResNBuildingTypeResNOtherProjDescAccProjDescCommProjDescDeckProject…" at bounding box center [516, 236] width 672 height 38
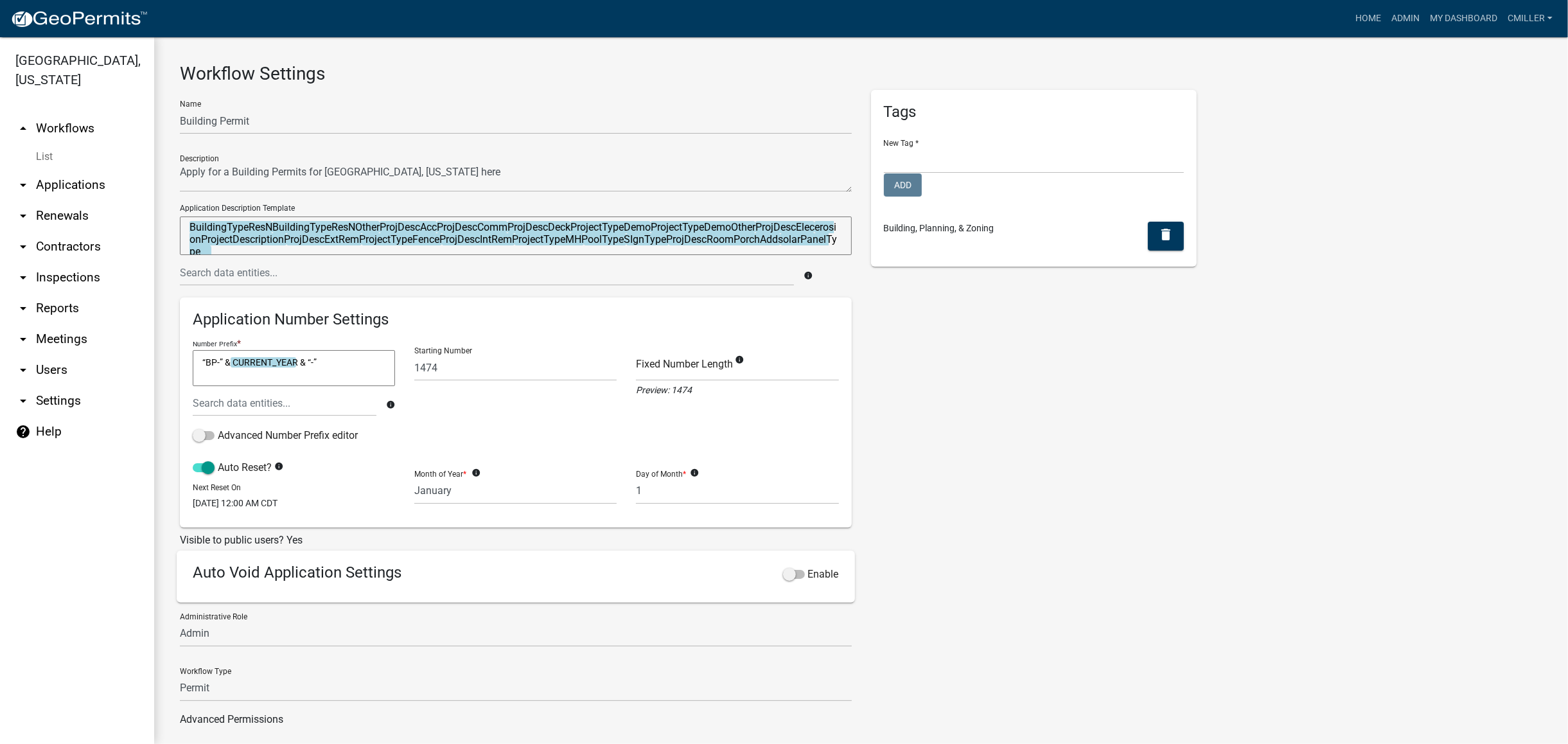
scroll to position [0, 0]
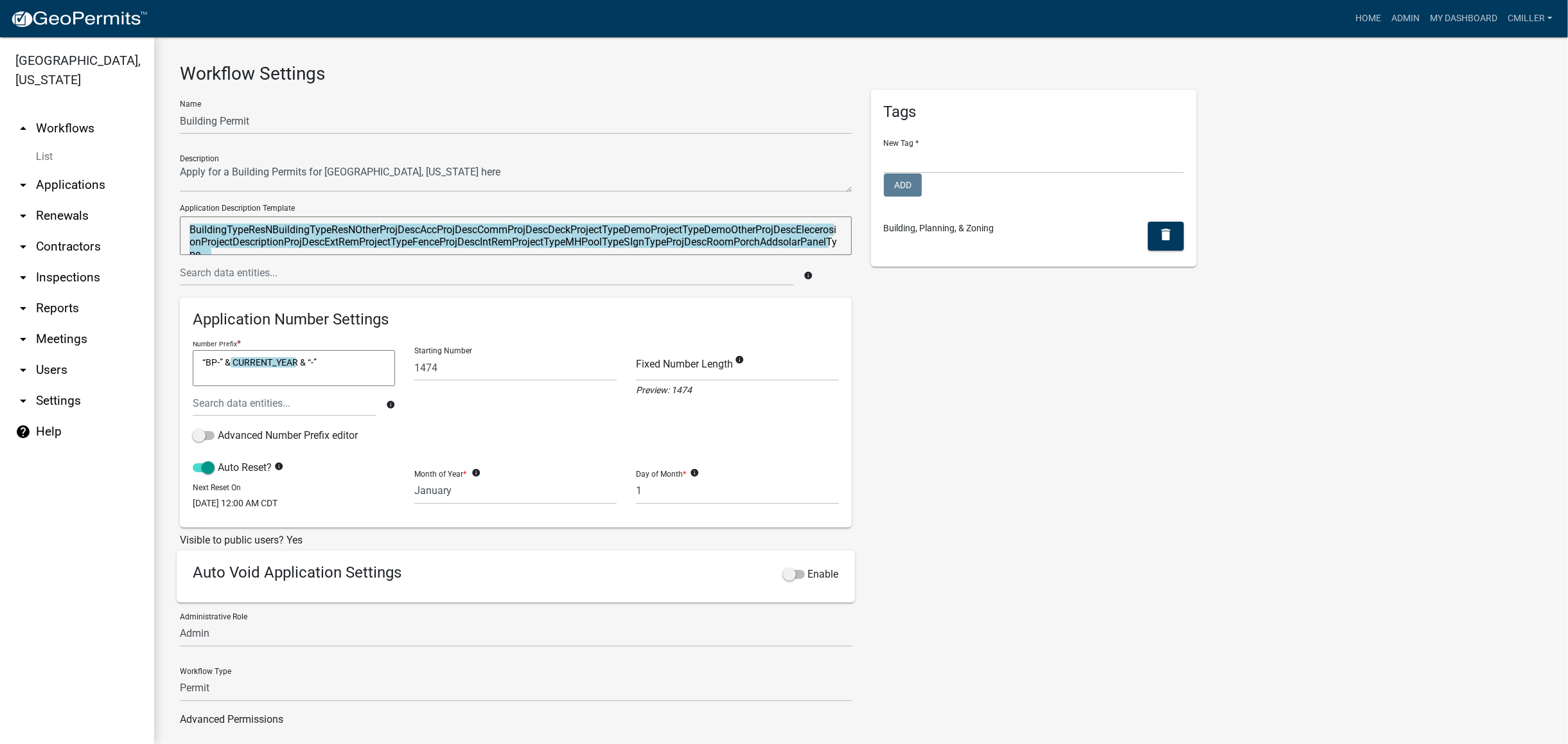
click at [187, 230] on textarea "BuildingTypeResNBuildingTypeResNOtherProjDescAccProjDescCommProjDescDeckProject…" at bounding box center [516, 236] width 672 height 38
click at [230, 232] on textarea "BuildingTypeResNBuildingTypeResNOtherProjDescAccProjDescCommProjDescDeckProject…" at bounding box center [516, 236] width 672 height 38
click at [191, 228] on textarea "BuildingTypeResNBuildingTypeResNOtherProjDescAccProjDescCommProjDescDeckProject…" at bounding box center [516, 236] width 672 height 38
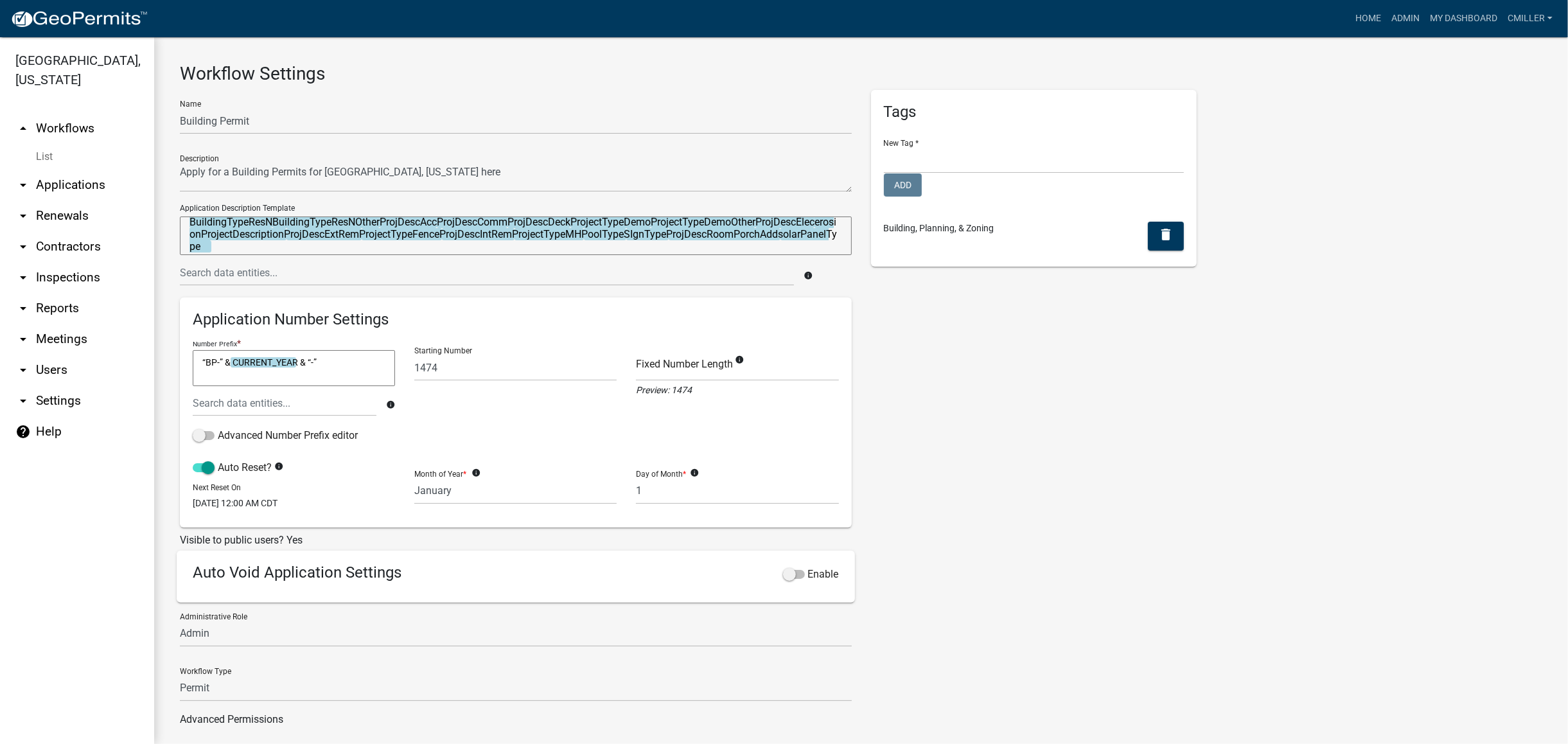
scroll to position [11, 0]
click at [250, 238] on textarea "BuildingTypeResNBuildingTypeResNOtherProjDescAccProjDescCommProjDescDeckProject…" at bounding box center [516, 236] width 672 height 38
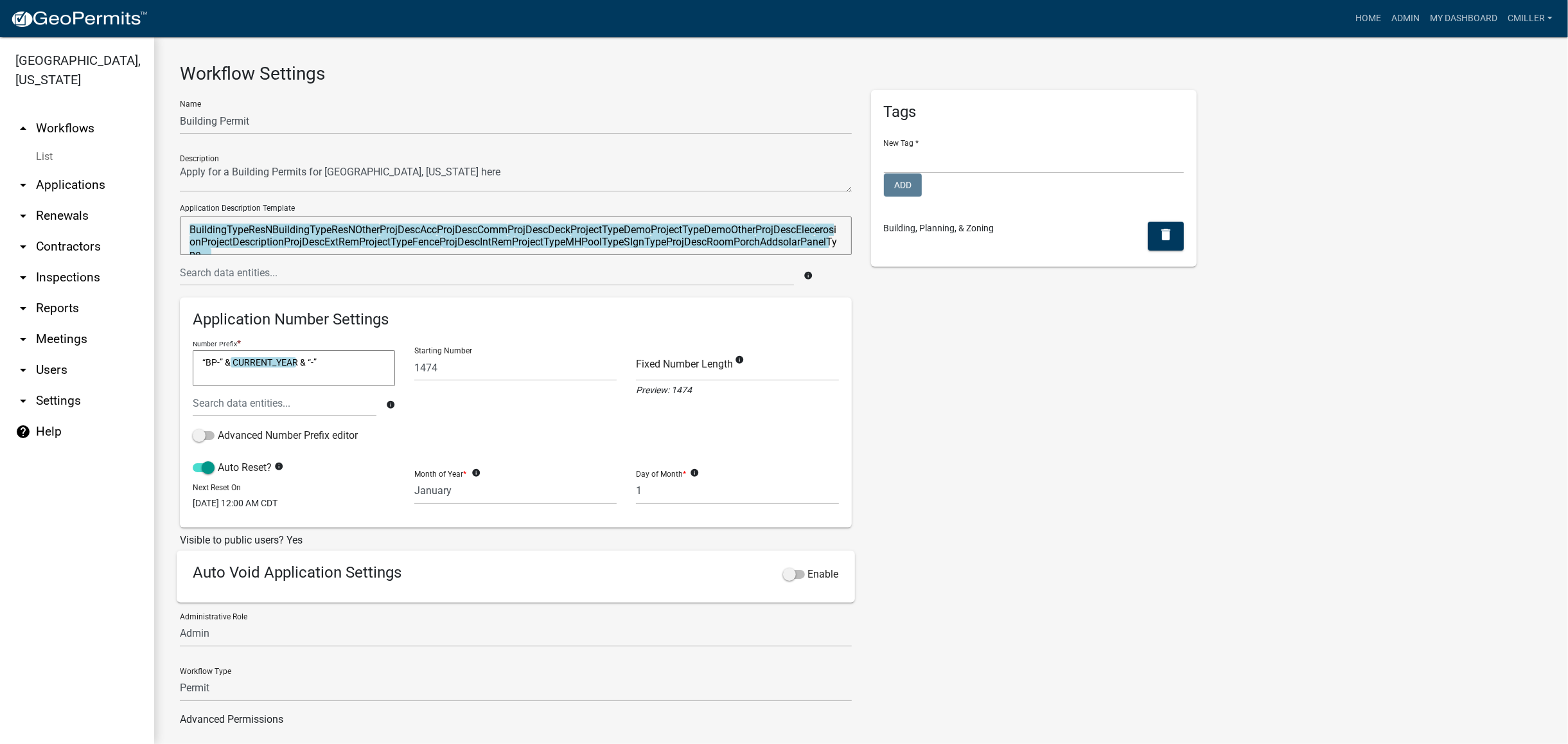
drag, startPoint x: 268, startPoint y: 240, endPoint x: 142, endPoint y: 210, distance: 129.5
click at [142, 210] on div "[GEOGRAPHIC_DATA], [US_STATE] arrow_drop_up Workflows List arrow_drop_down Appl…" at bounding box center [784, 391] width 1568 height 707
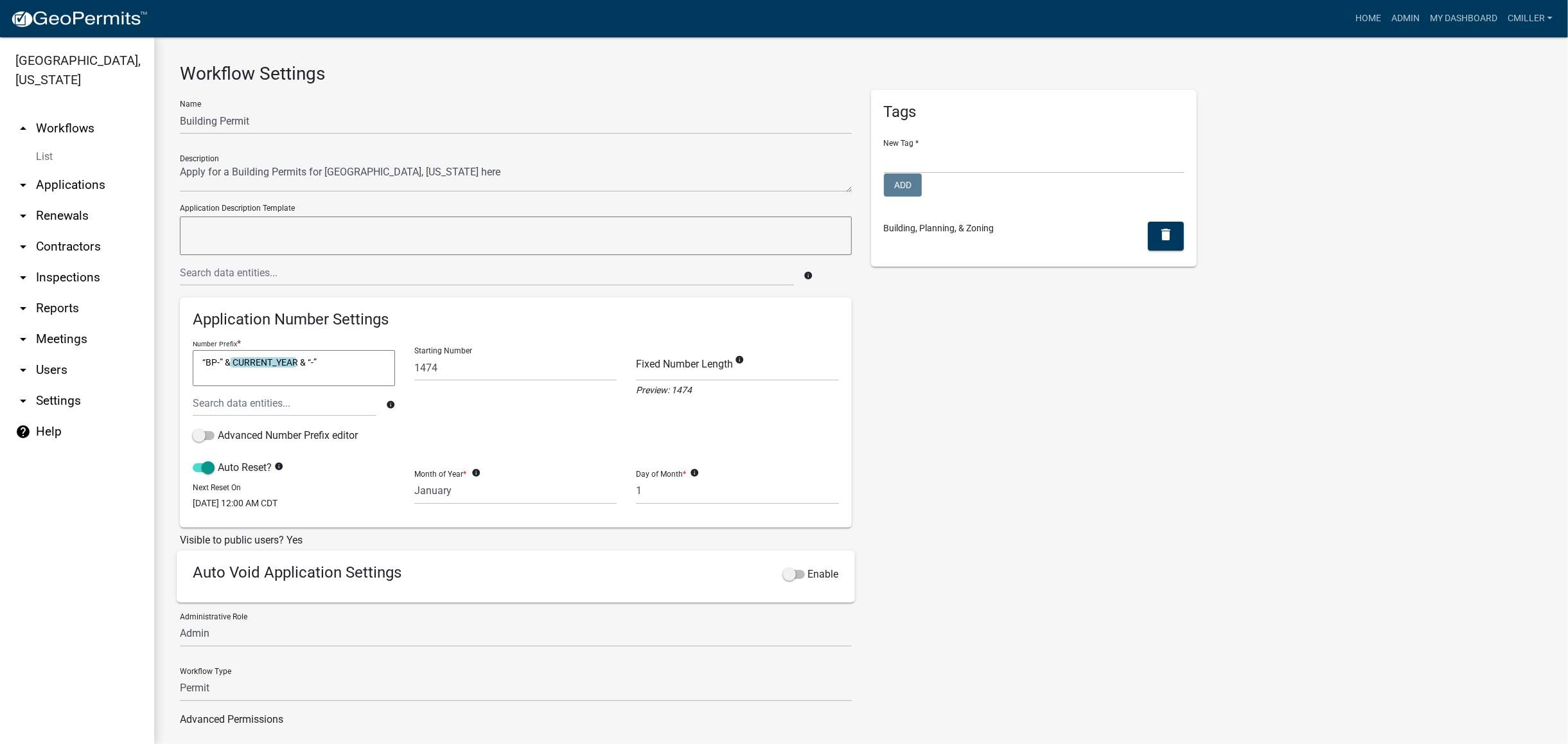
click at [34, 144] on link "List" at bounding box center [77, 156] width 154 height 26
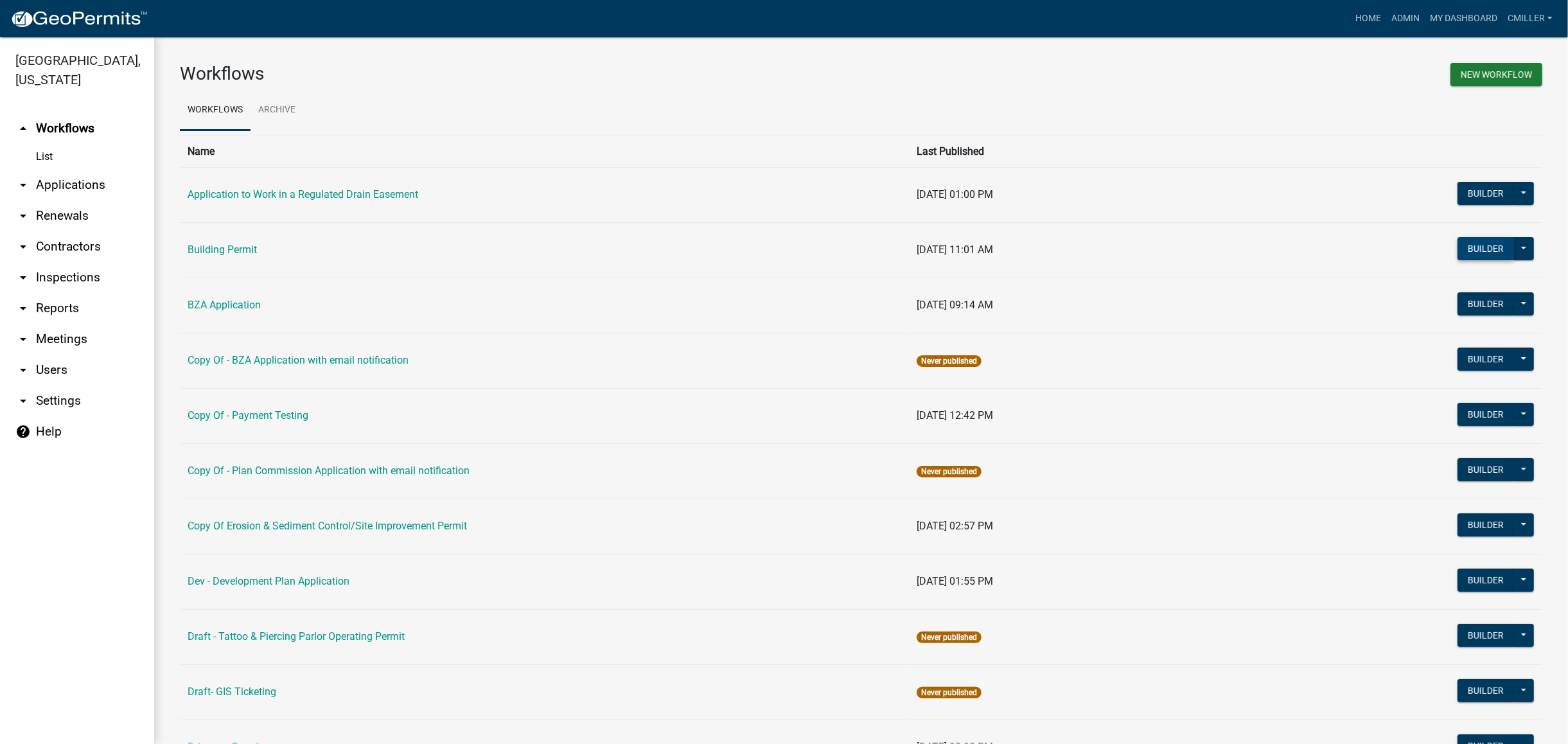
click at [1491, 252] on button "Builder" at bounding box center [1486, 248] width 56 height 23
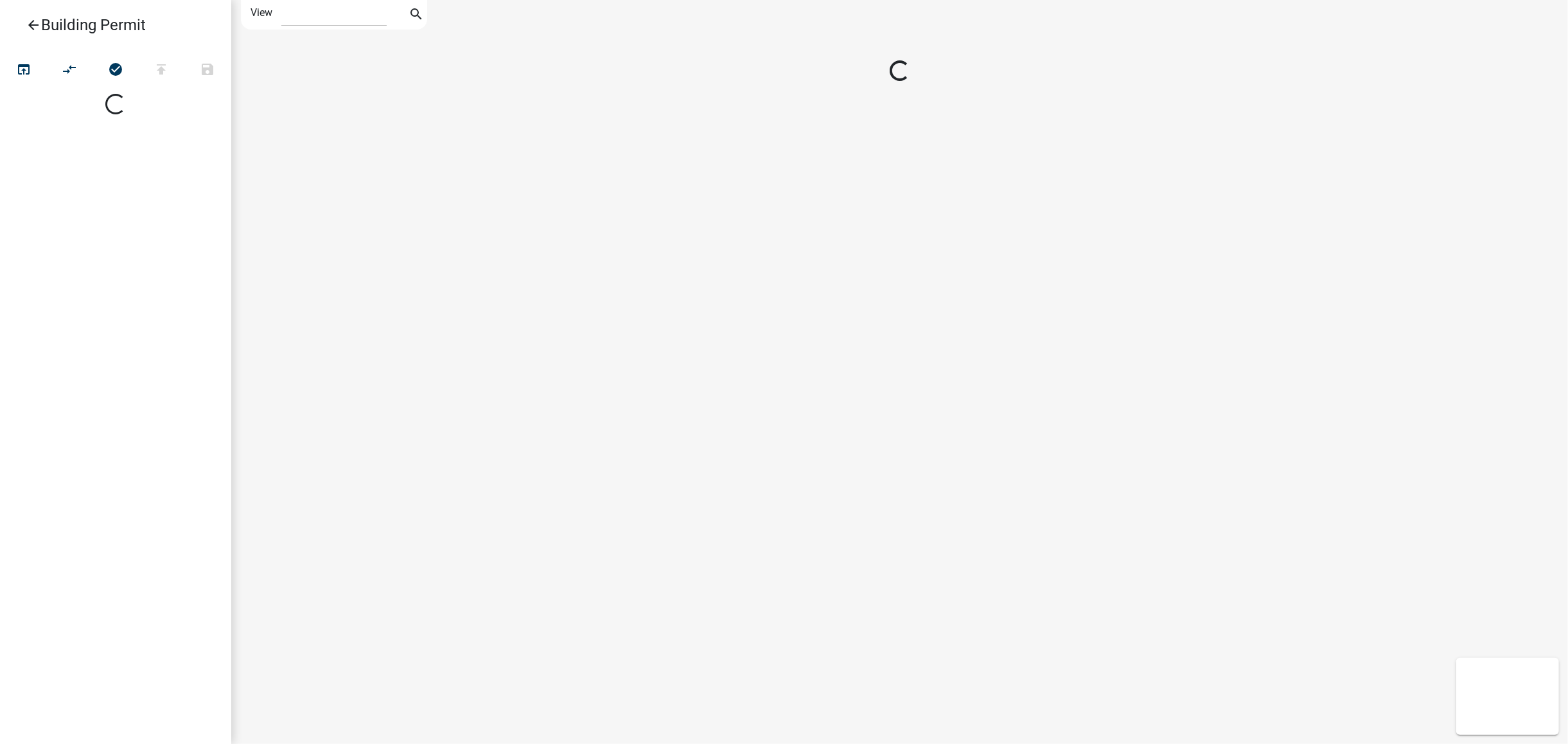
select select "1"
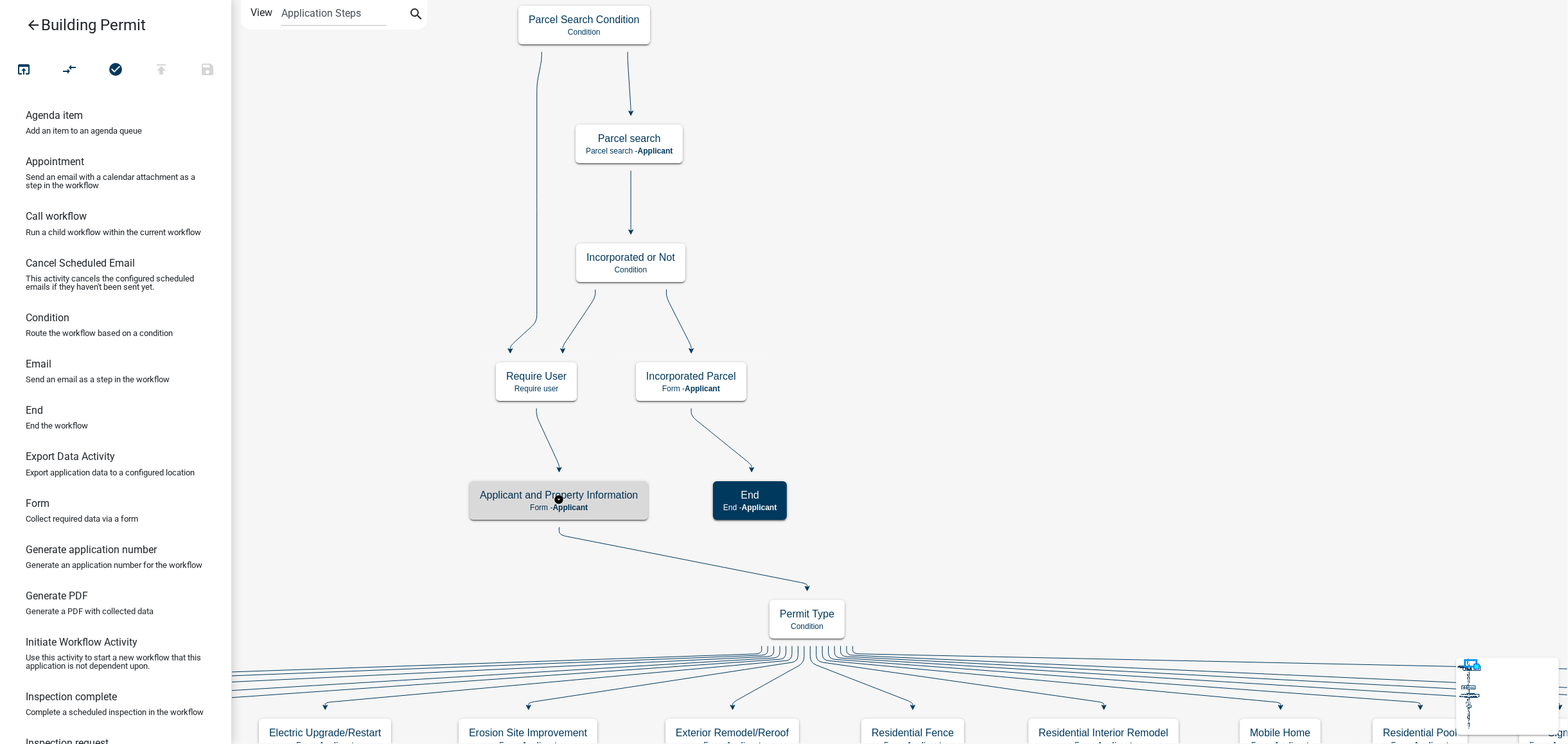
click at [607, 504] on p "Form - Applicant" at bounding box center [558, 507] width 158 height 9
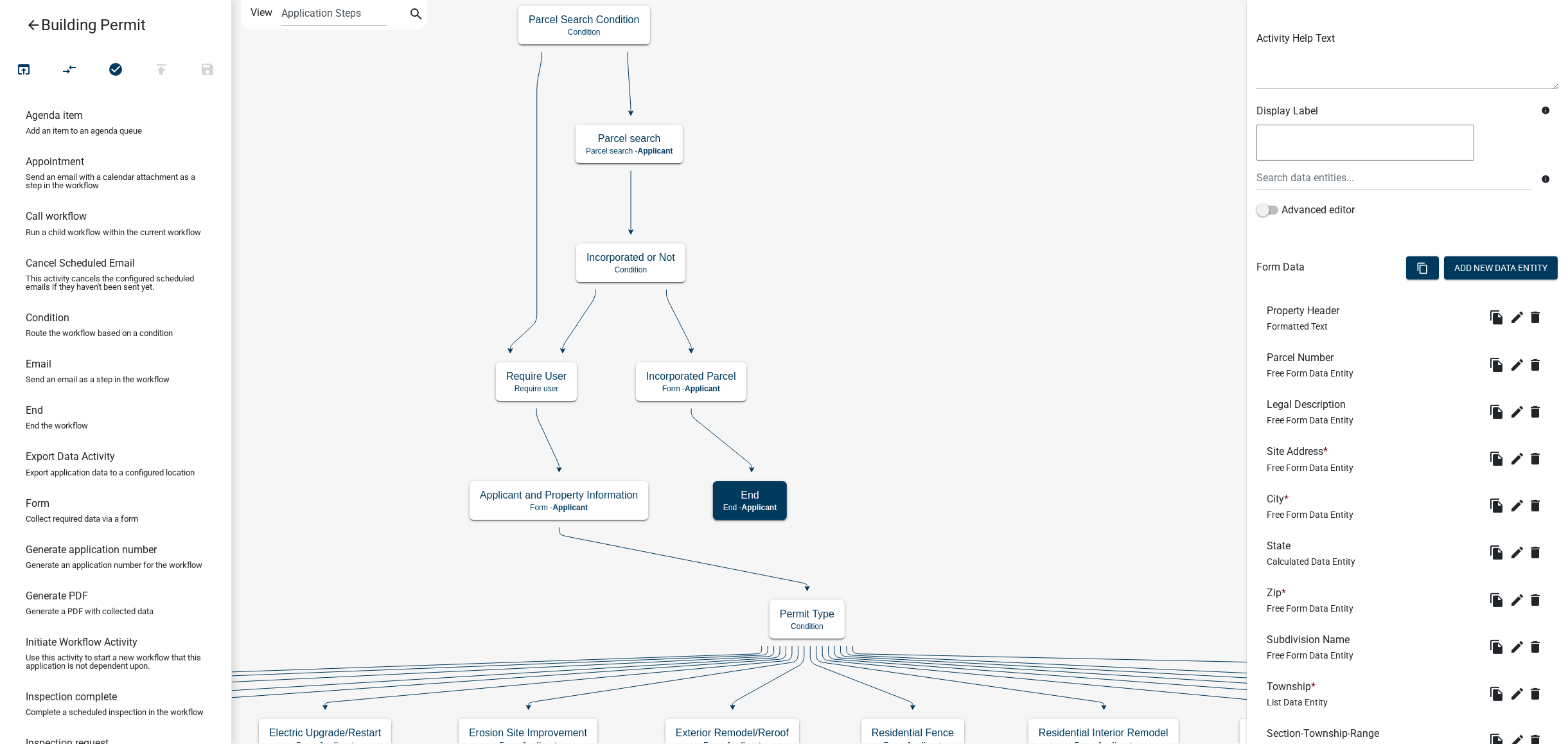
scroll to position [171, 0]
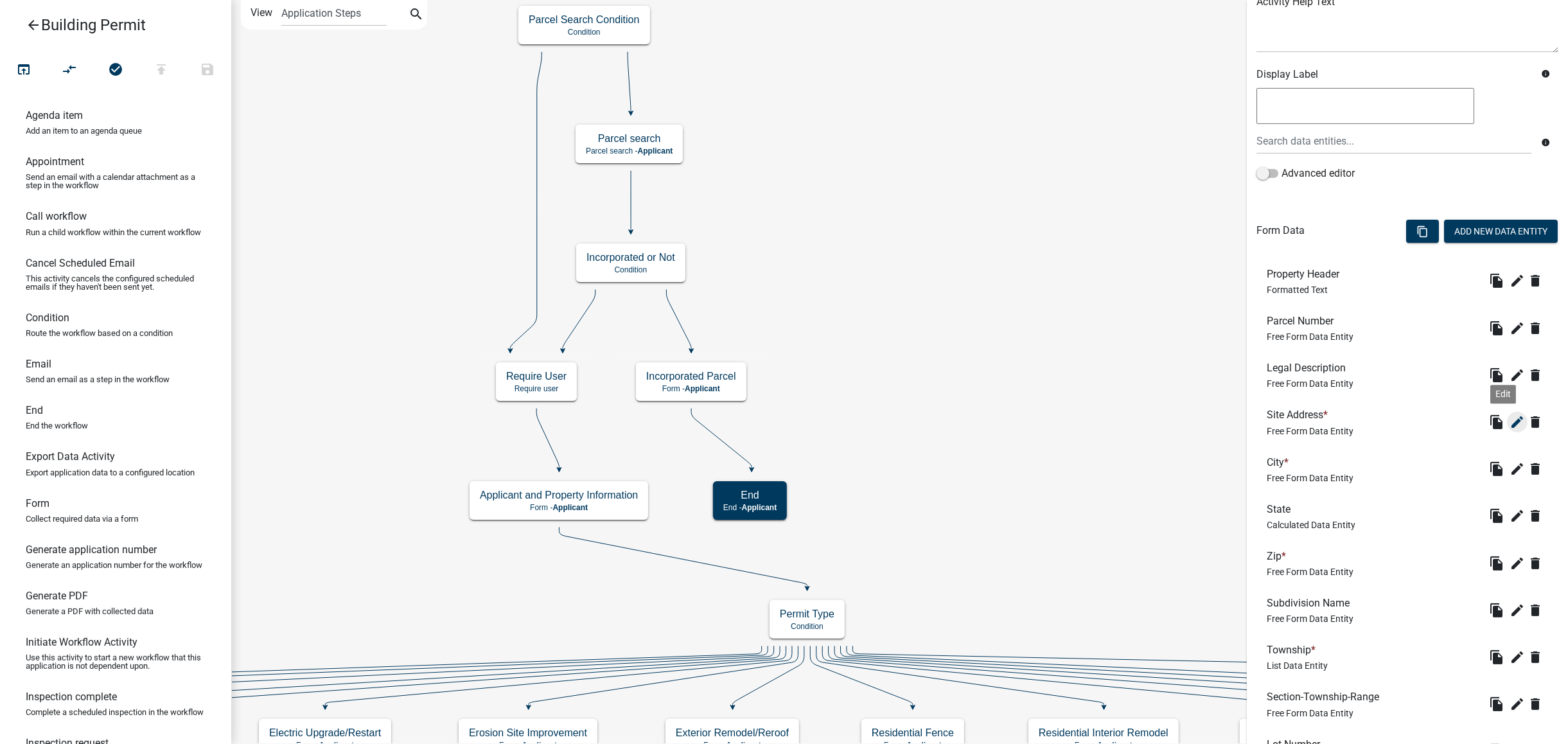
click at [1510, 420] on icon "edit" at bounding box center [1517, 422] width 15 height 15
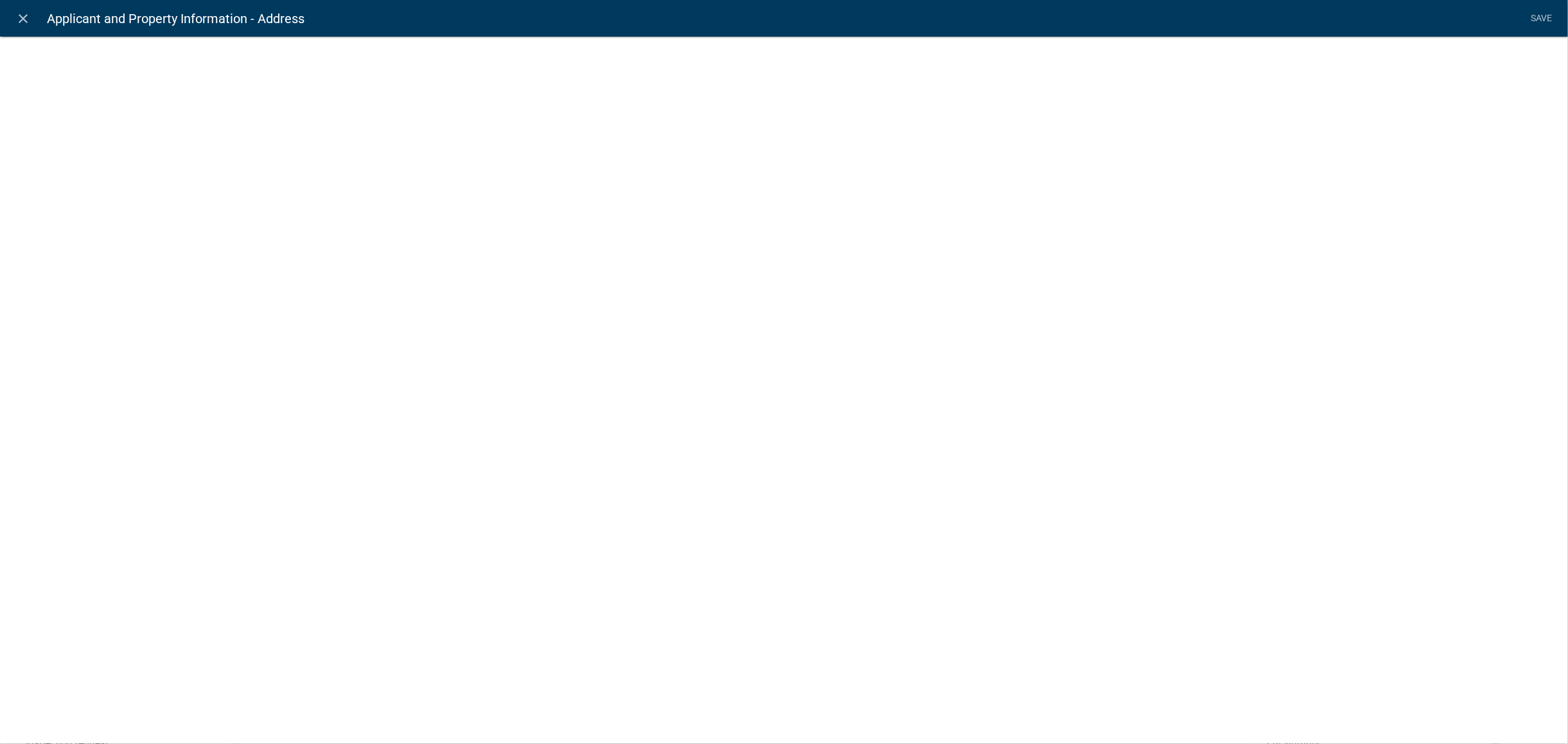
select select "1: Object"
select select "15: Object"
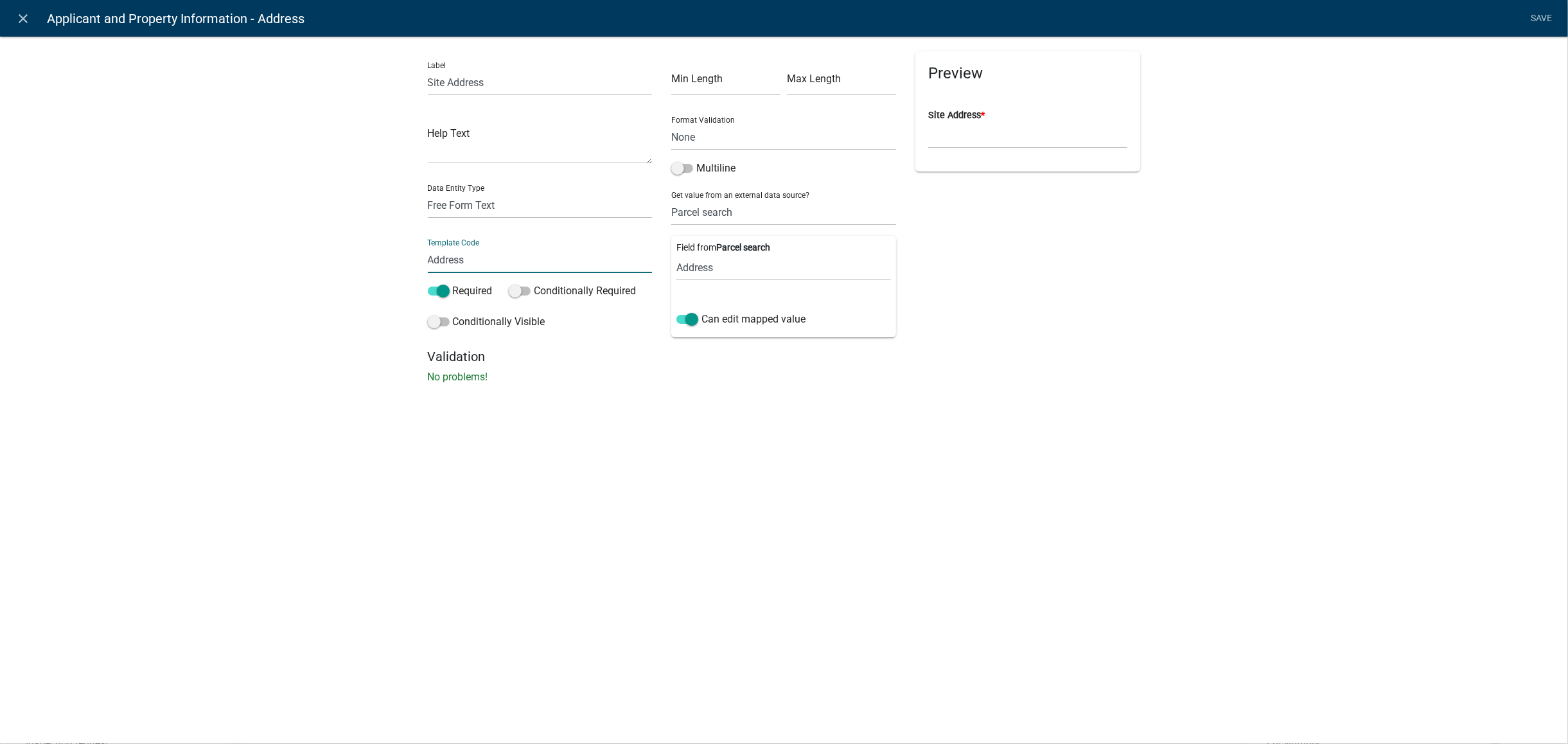
drag, startPoint x: 433, startPoint y: 265, endPoint x: 356, endPoint y: 267, distance: 77.0
click at [356, 267] on div "Label Site Address Help Text Data Entity Type Free Form Text Document Display E…" at bounding box center [784, 214] width 1568 height 396
click at [571, 256] on input "Address" at bounding box center [540, 260] width 225 height 26
drag, startPoint x: 448, startPoint y: 261, endPoint x: 422, endPoint y: 261, distance: 26.0
click at [422, 261] on div "Label Site Address Help Text Data Entity Type Free Form Text Document Display E…" at bounding box center [540, 200] width 244 height 297
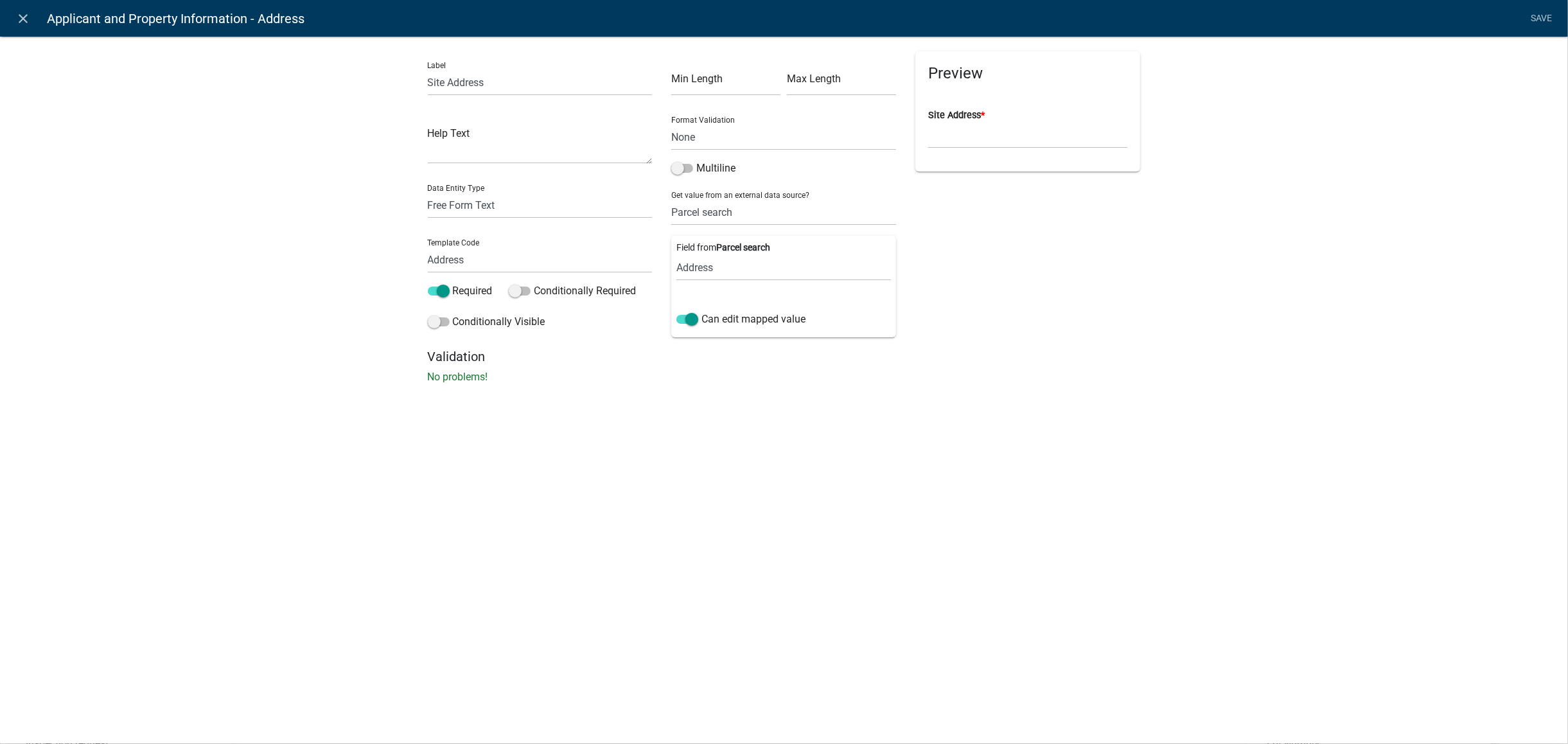
drag, startPoint x: 19, startPoint y: 21, endPoint x: 70, endPoint y: 31, distance: 52.0
click at [19, 21] on icon "close" at bounding box center [23, 18] width 15 height 15
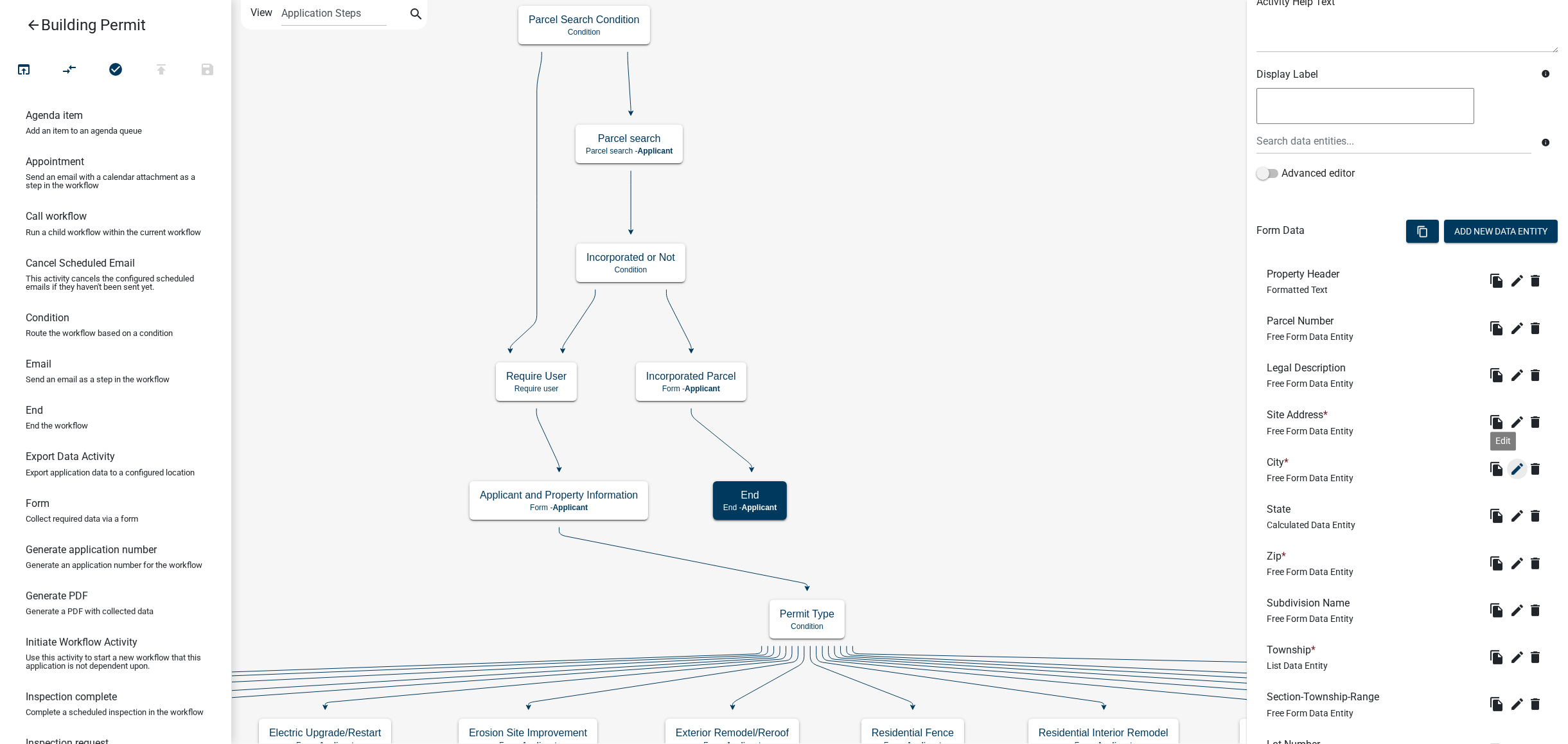
click at [1510, 467] on icon "edit" at bounding box center [1517, 469] width 15 height 15
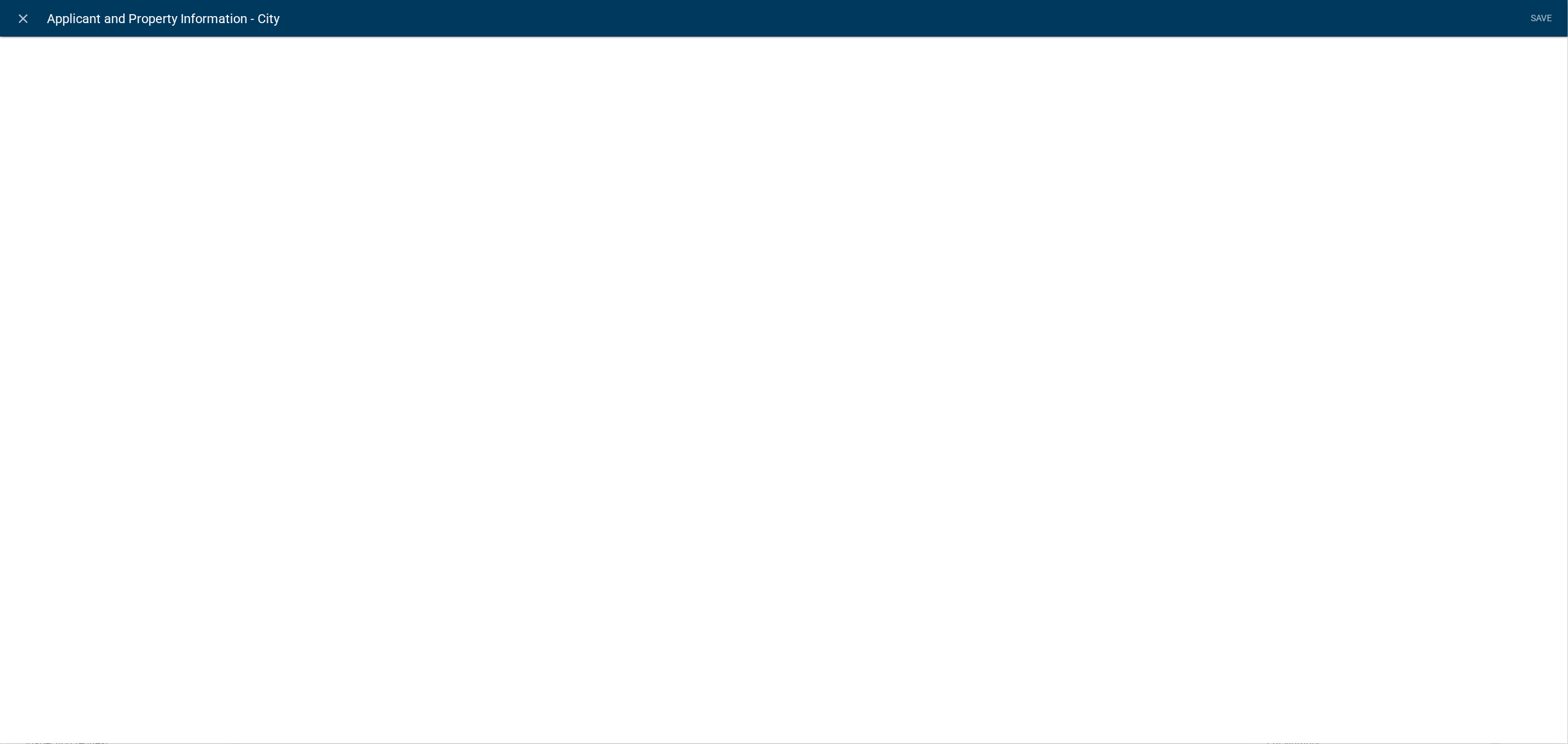
select select "1: Object"
select select "16: Object"
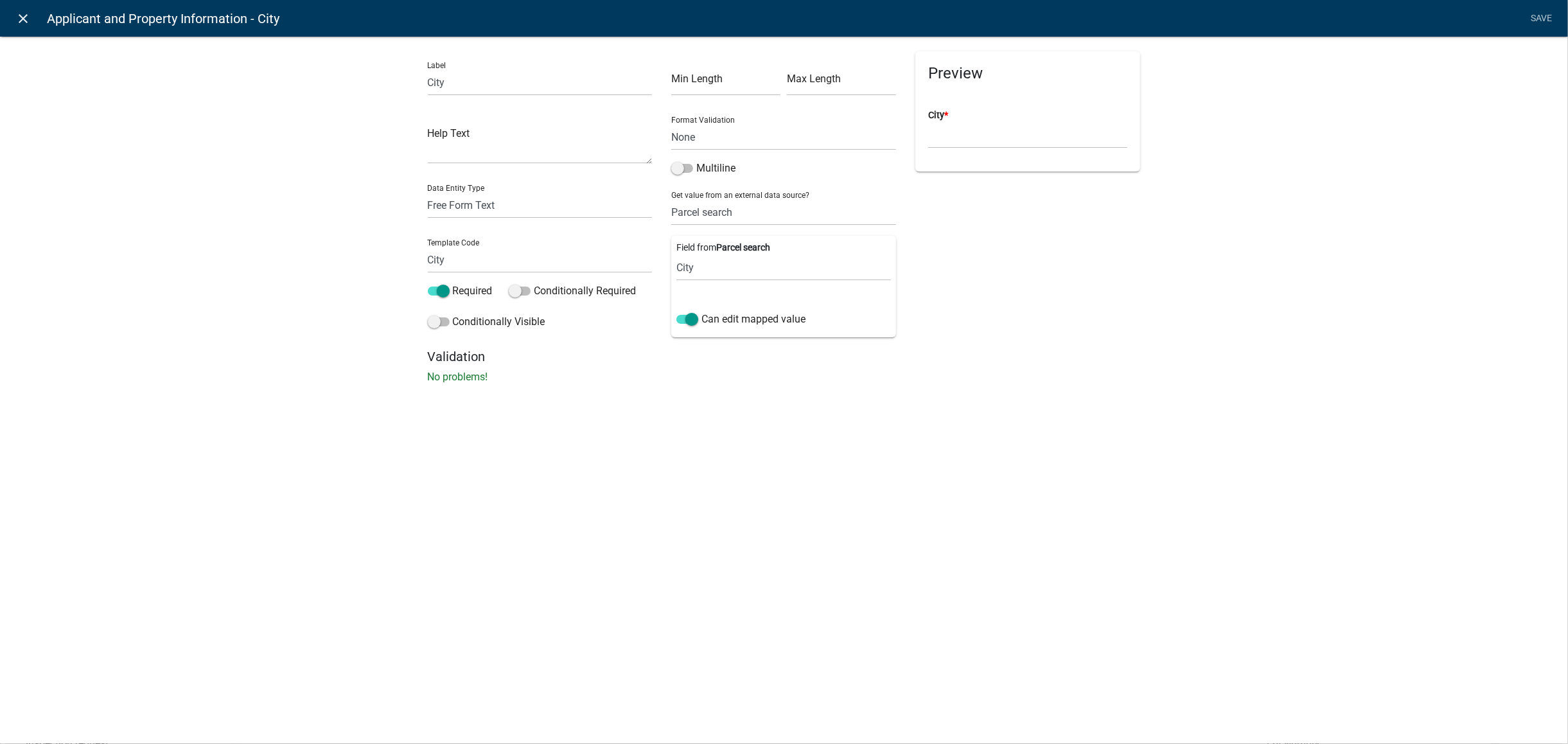
click at [16, 14] on icon "close" at bounding box center [23, 18] width 15 height 15
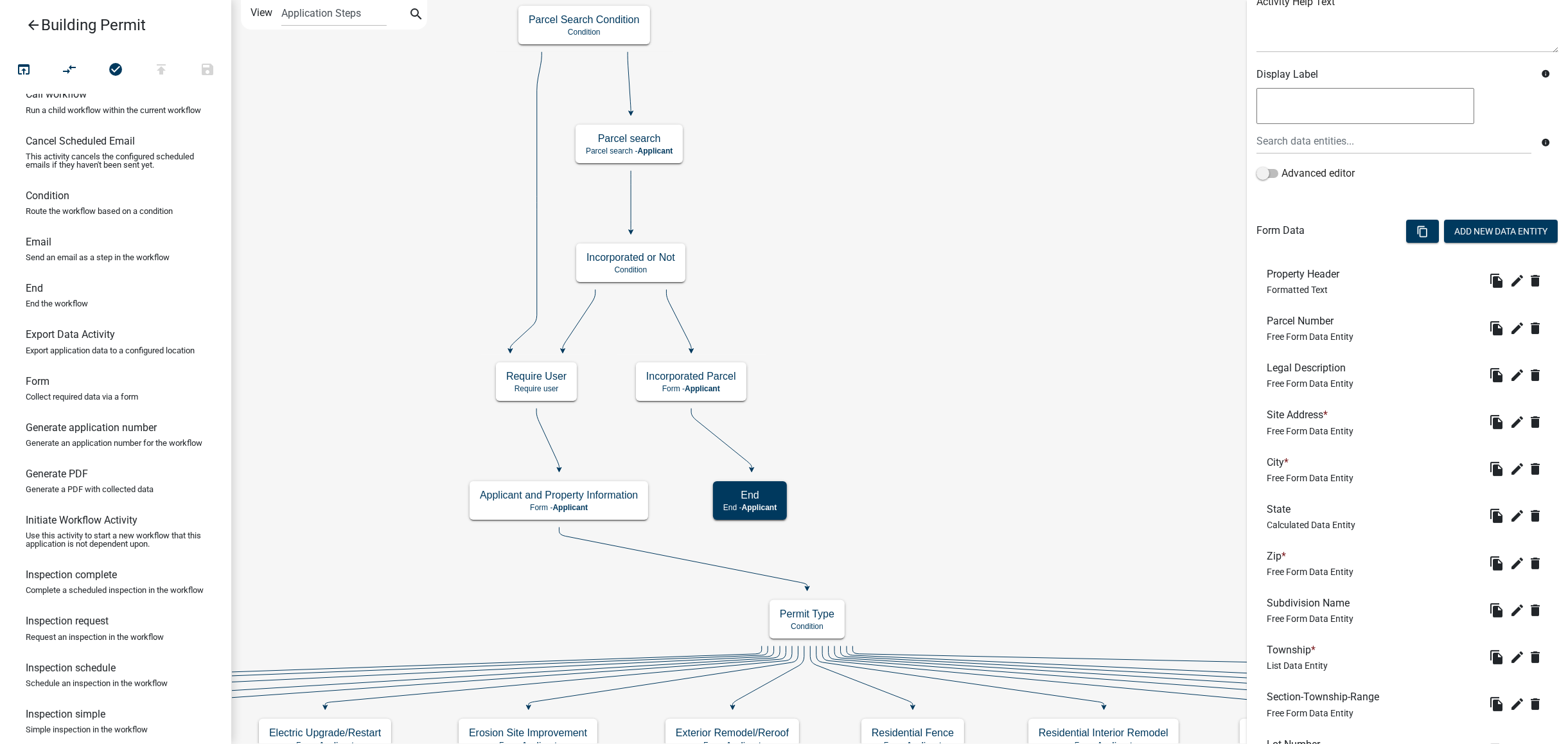
scroll to position [0, 0]
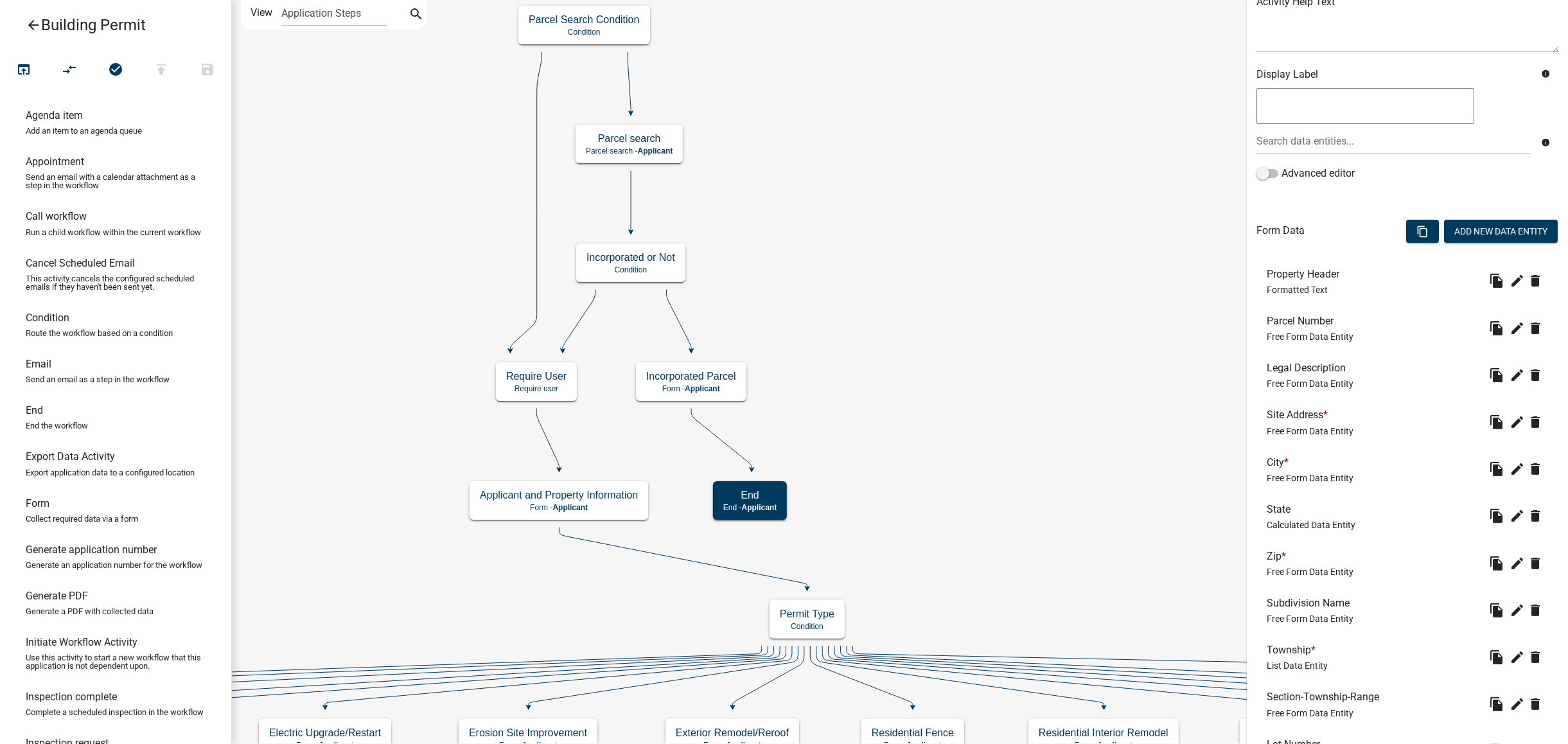
click at [34, 27] on icon "arrow_back" at bounding box center [33, 26] width 15 height 18
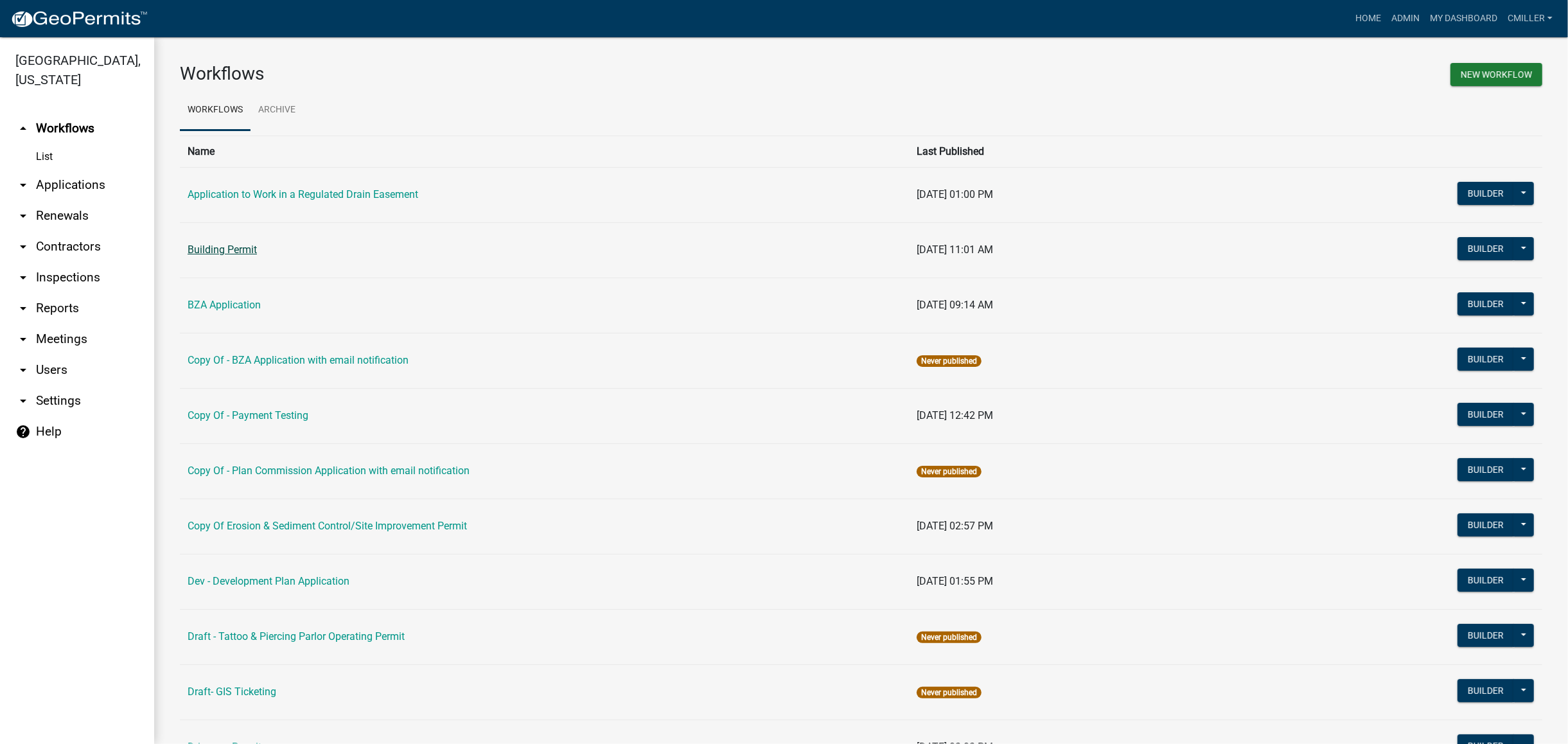
click at [229, 248] on link "Building Permit" at bounding box center [222, 250] width 69 height 12
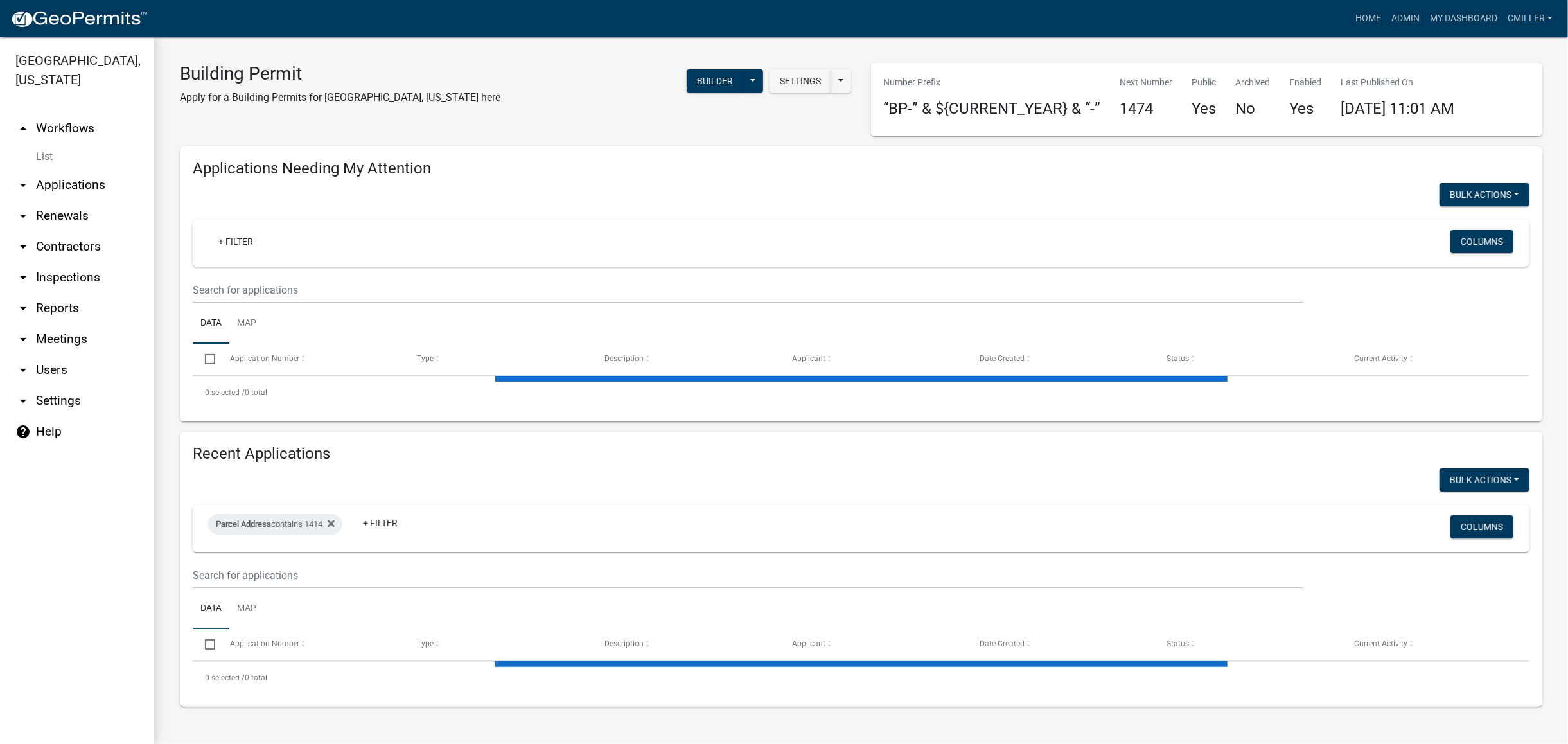
select select "3: 100"
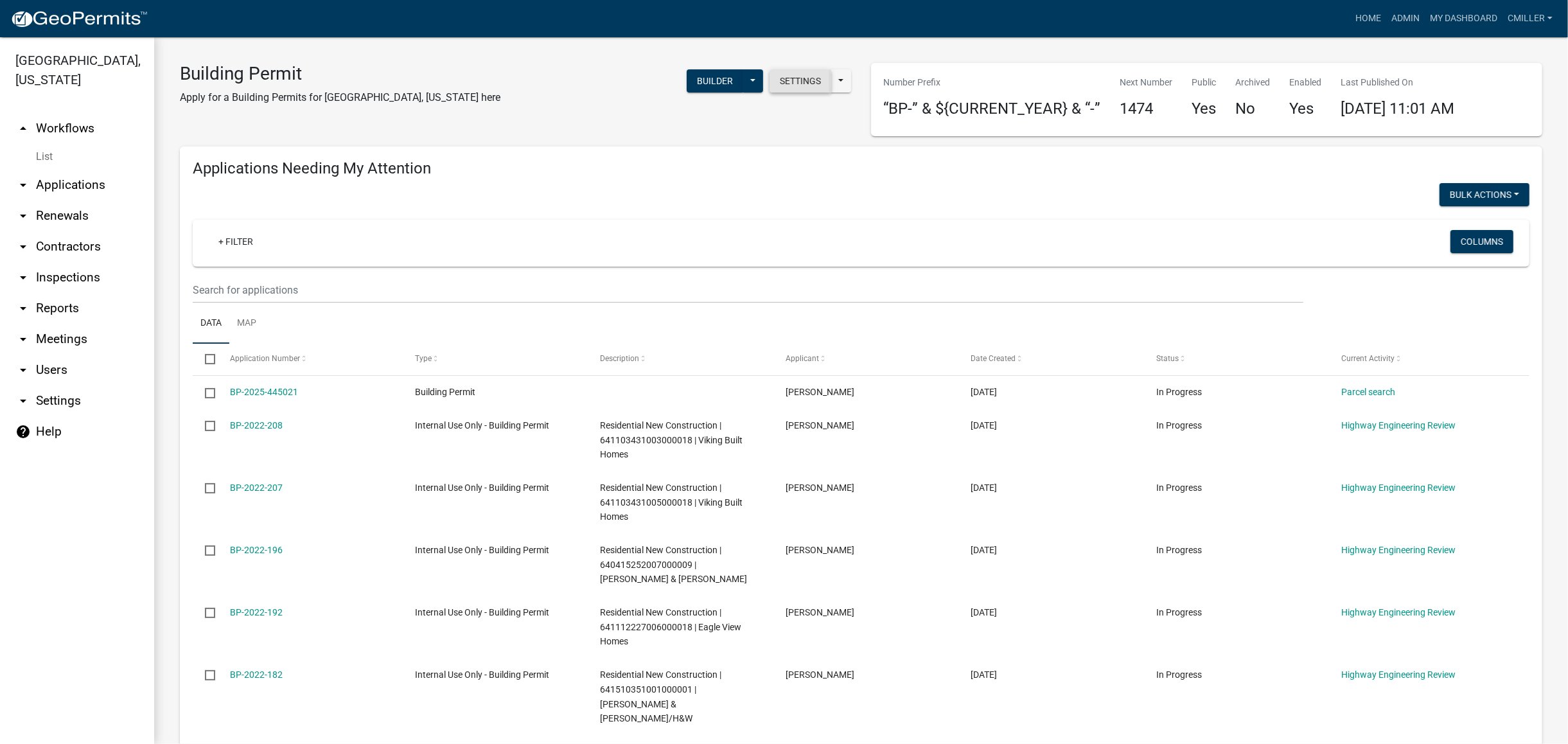
click at [797, 80] on button "Settings" at bounding box center [801, 81] width 62 height 23
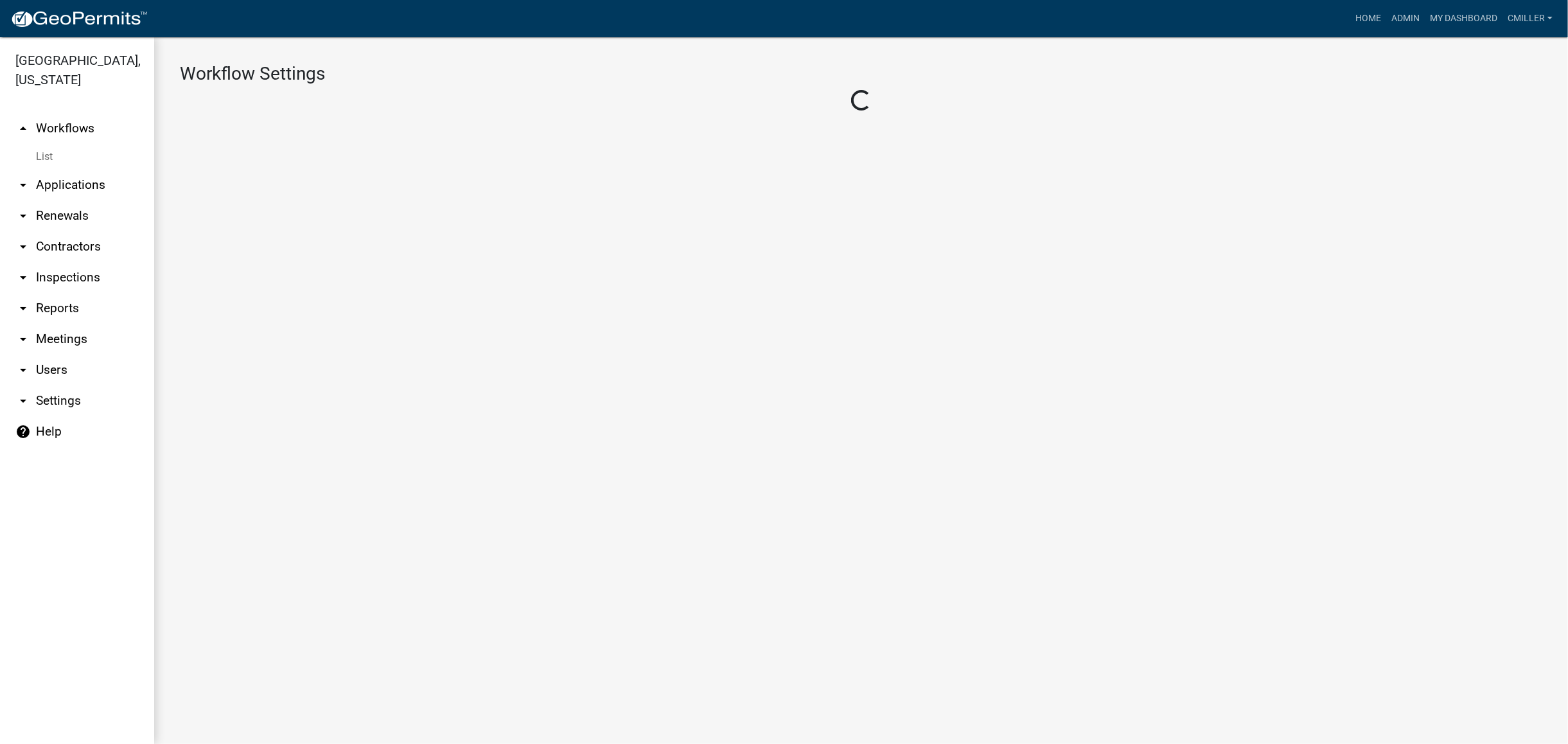
select select "1"
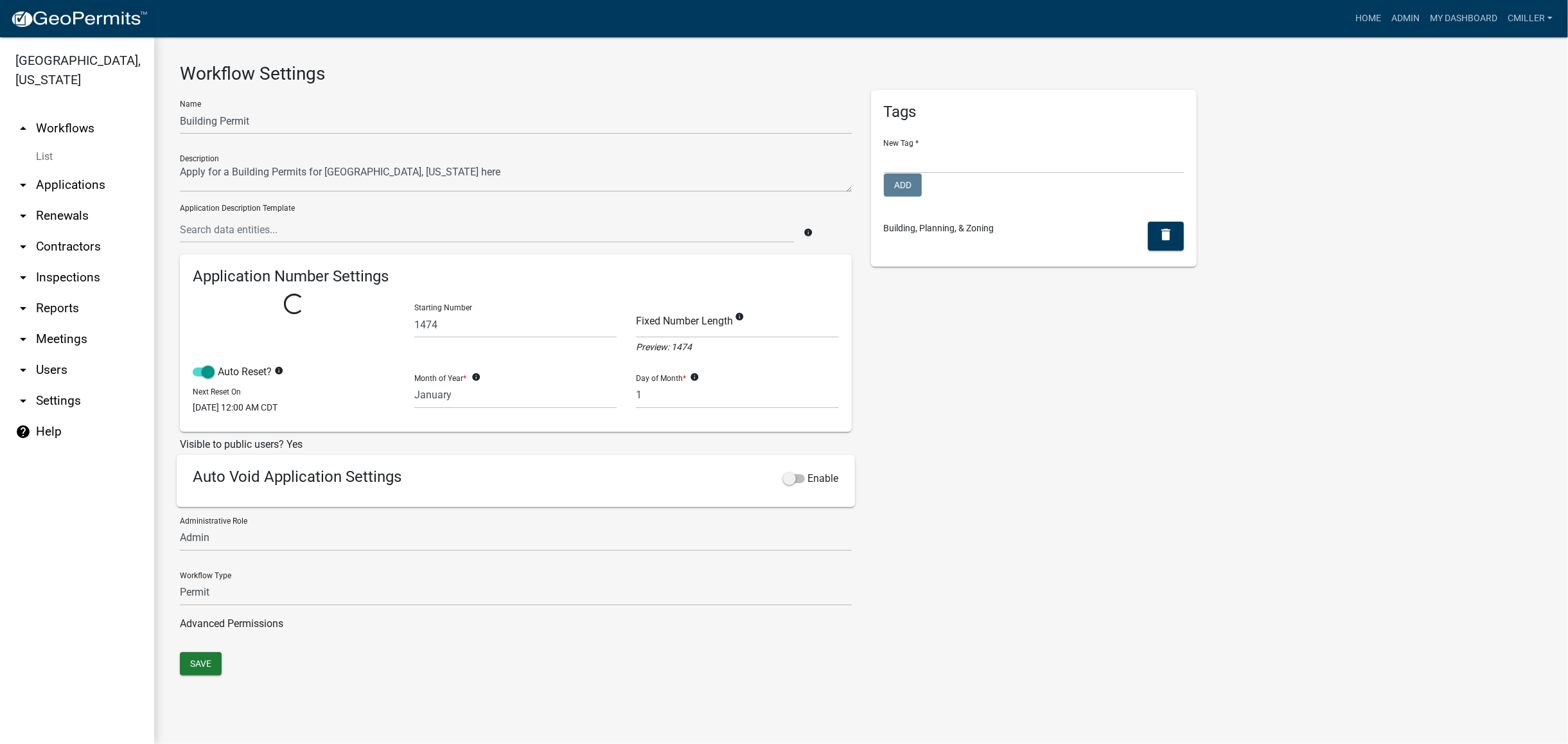
select select
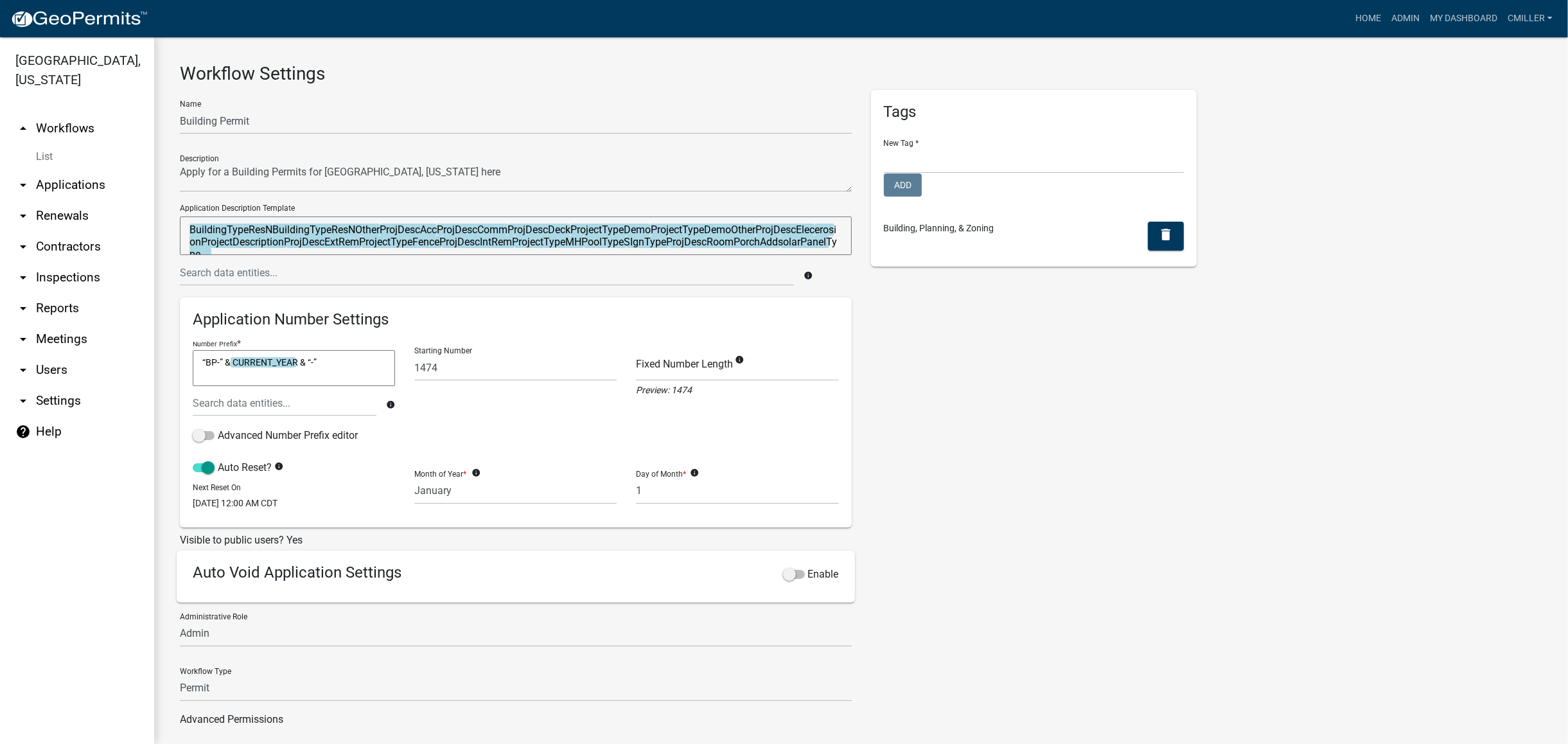
click at [54, 144] on link "List" at bounding box center [77, 156] width 154 height 26
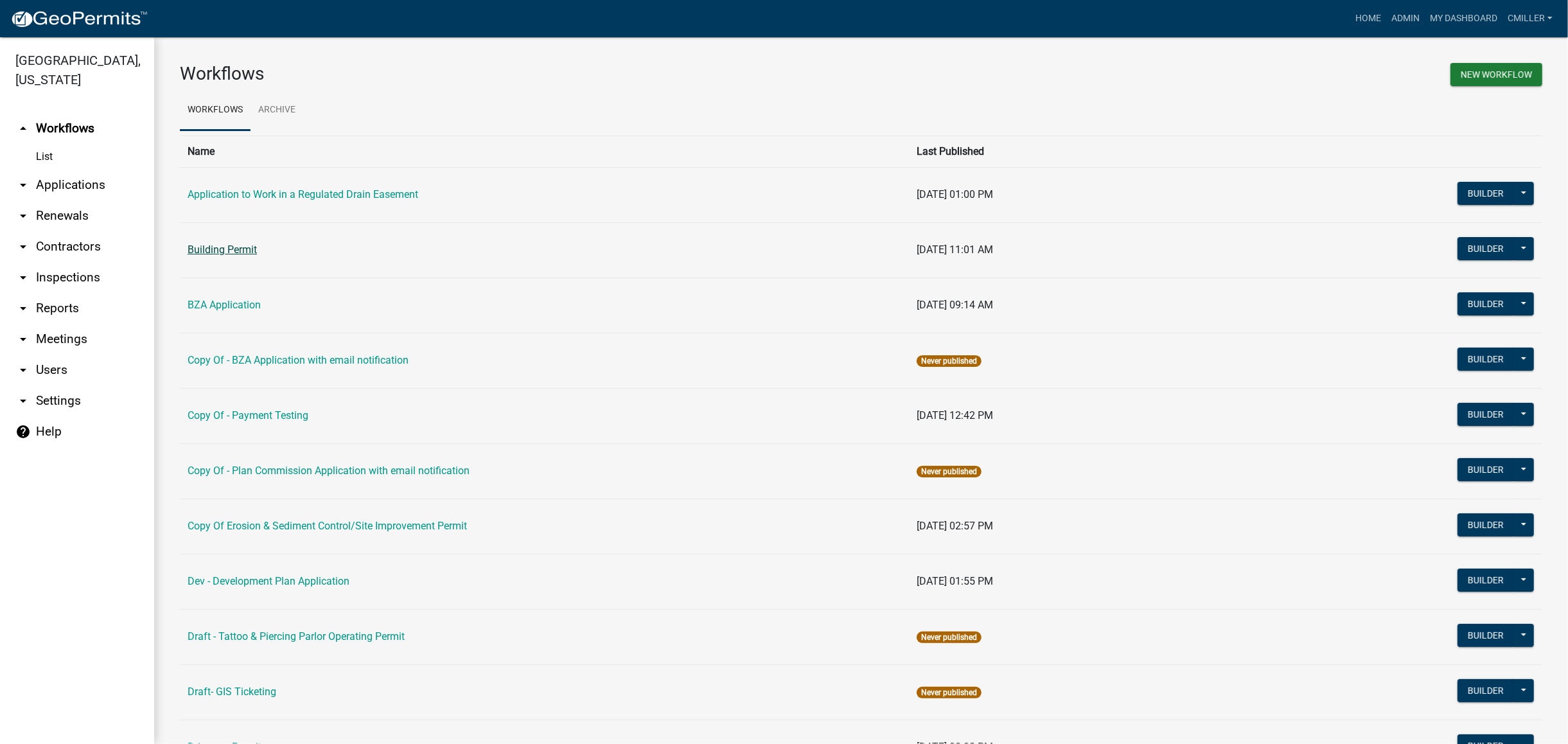
click at [221, 255] on link "Building Permit" at bounding box center [222, 250] width 69 height 12
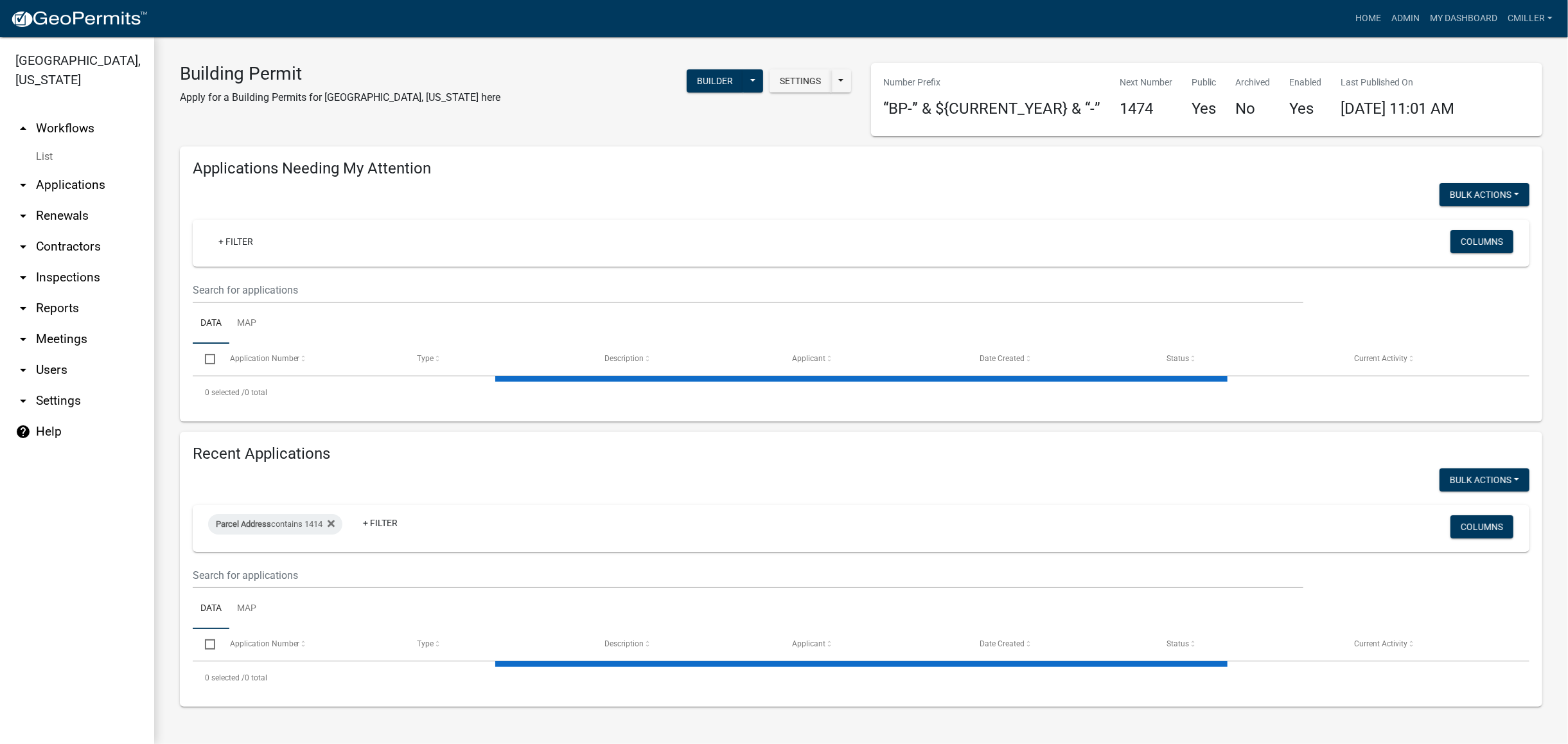
select select "3: 100"
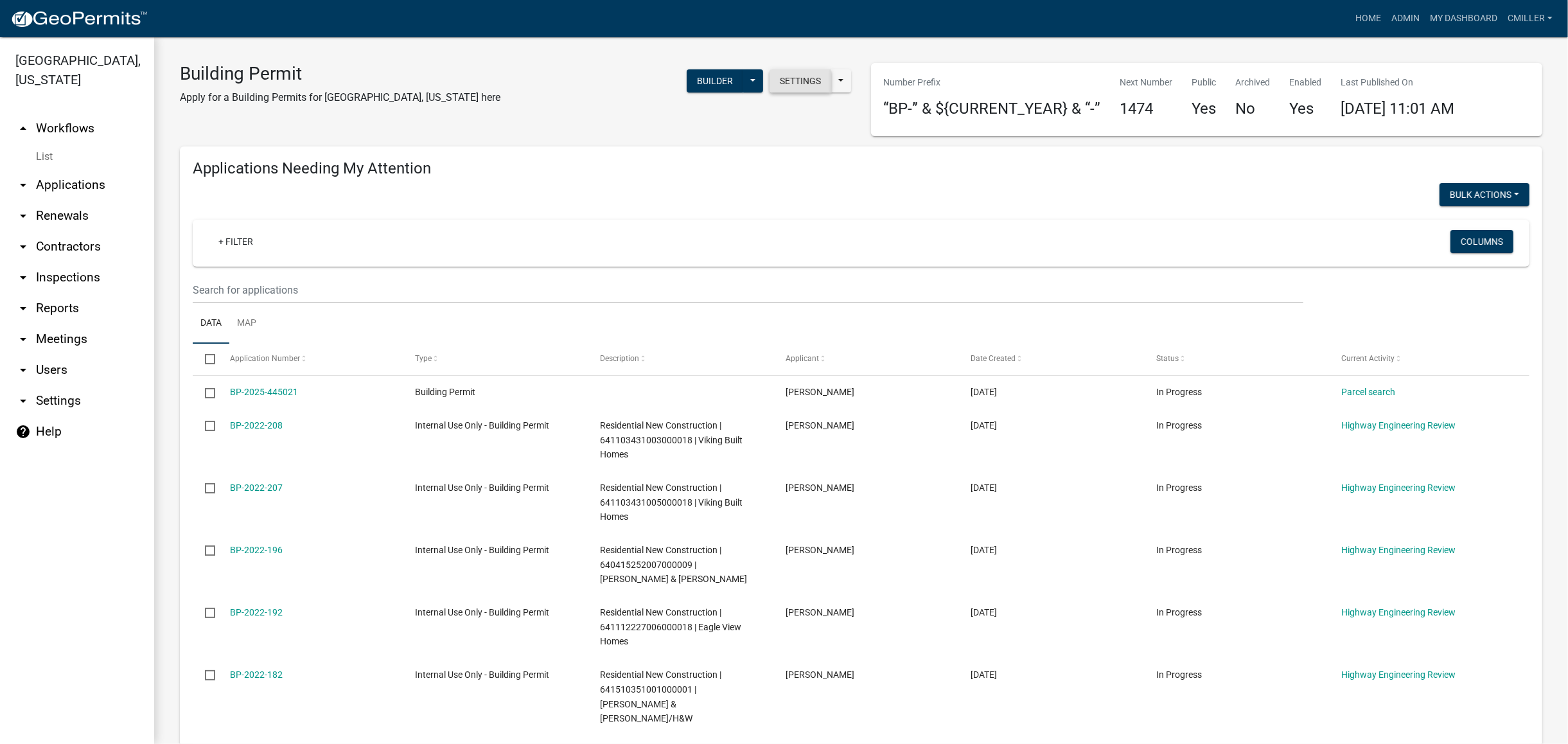
click at [772, 83] on button "Settings" at bounding box center [801, 81] width 62 height 23
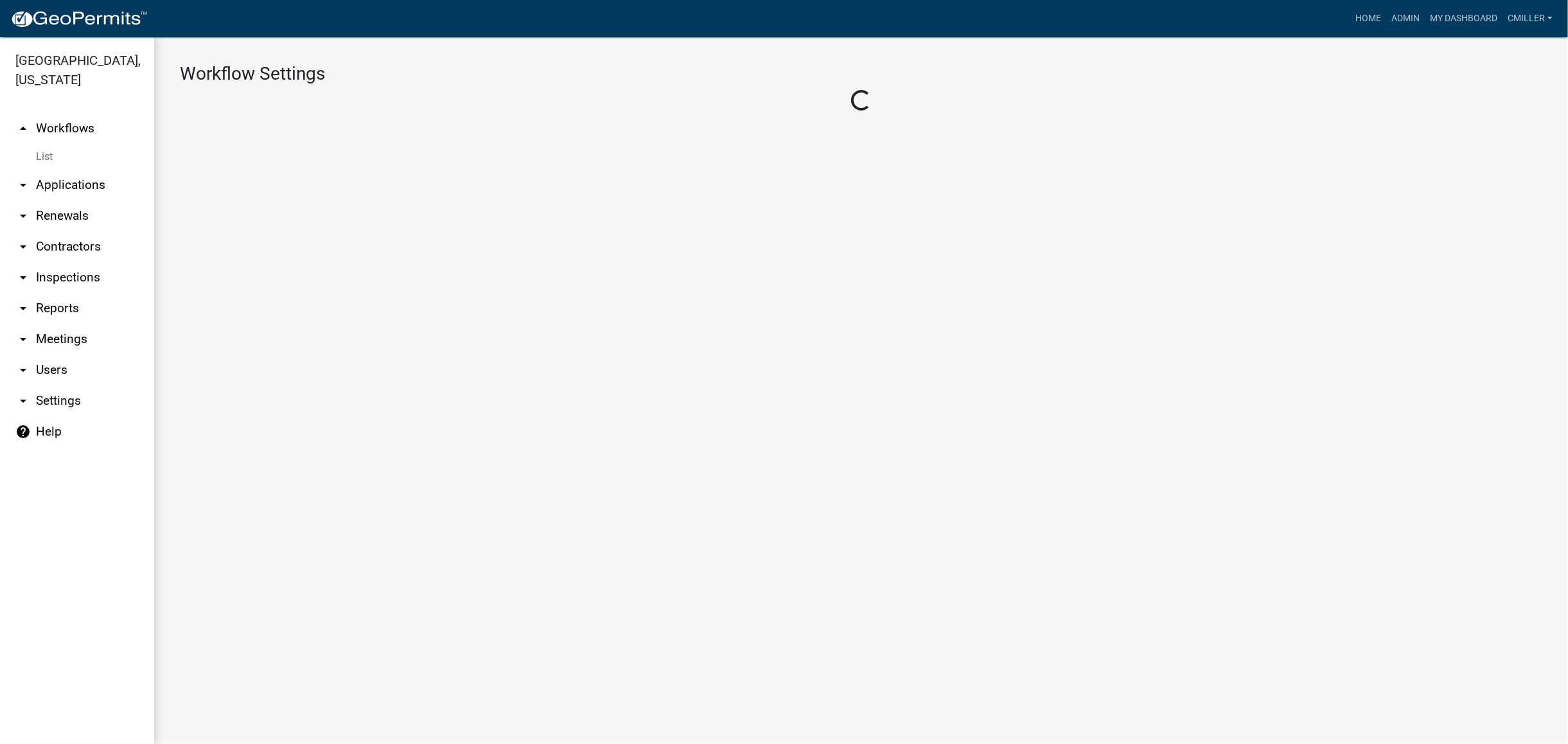
select select "1"
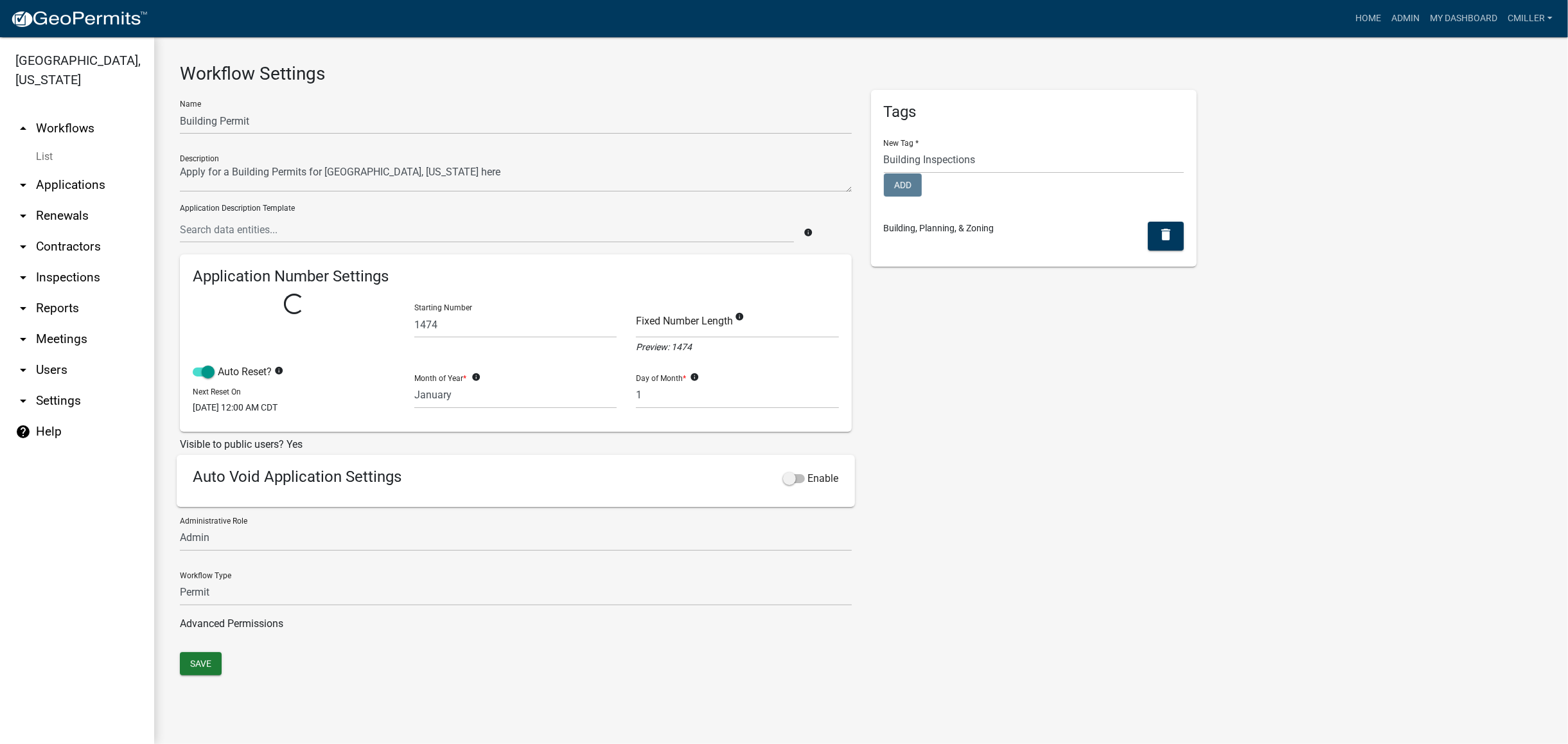
select select
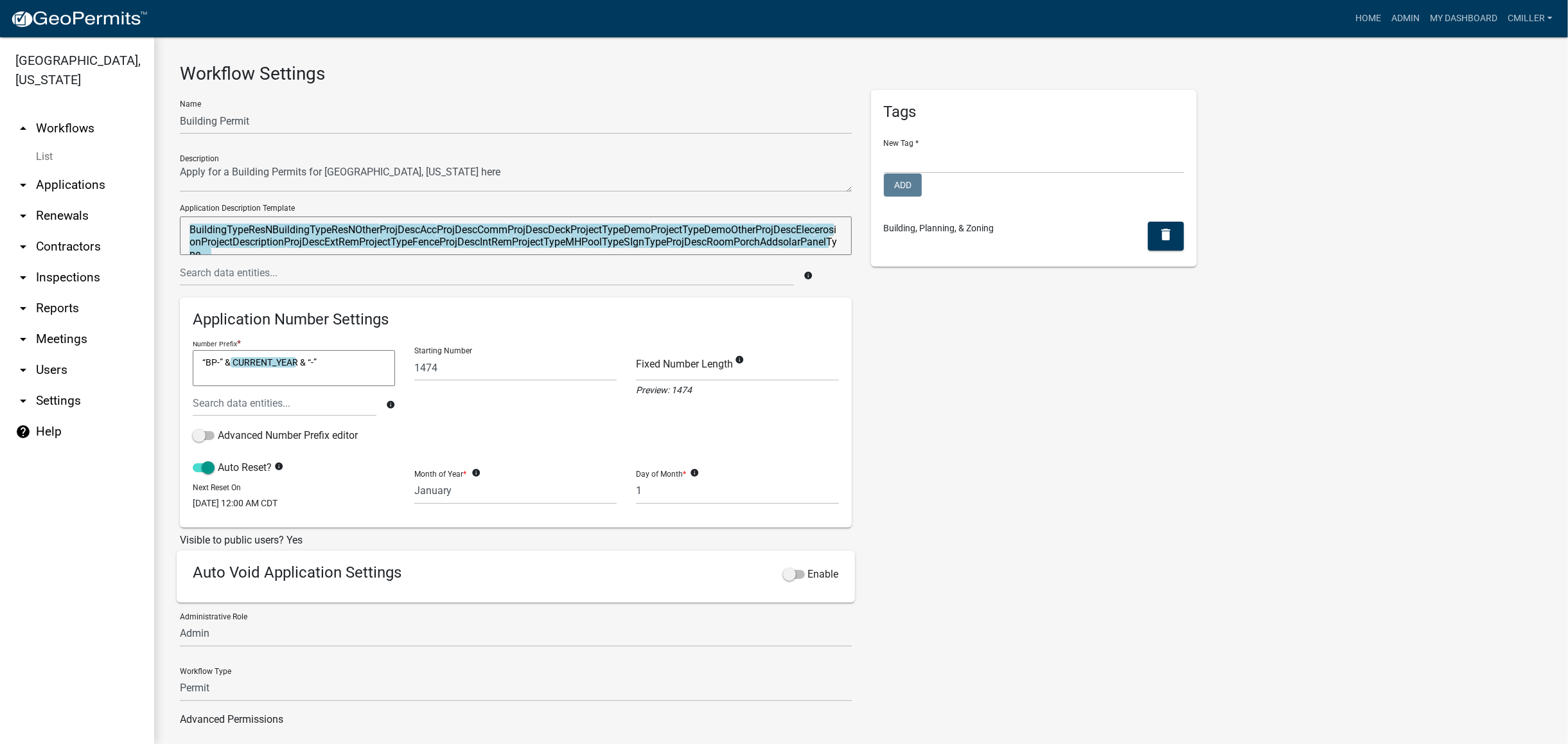
drag, startPoint x: 293, startPoint y: 254, endPoint x: 275, endPoint y: 254, distance: 18.0
click at [291, 254] on textarea "BuildingTypeResNBuildingTypeResNOtherProjDescAccProjDescCommProjDescDeckProject…" at bounding box center [516, 236] width 672 height 38
drag, startPoint x: 260, startPoint y: 247, endPoint x: 188, endPoint y: 222, distance: 76.2
click at [188, 222] on textarea "BuildingTypeResNBuildingTypeResNOtherProjDescAccProjDescCommProjDescDeckProject…" at bounding box center [516, 236] width 672 height 38
type textarea "ProjDescExtRemProjectTypeFenceProjDescIntRemProjectTypeMHPoolTypeSIgnTypeProjDe…"
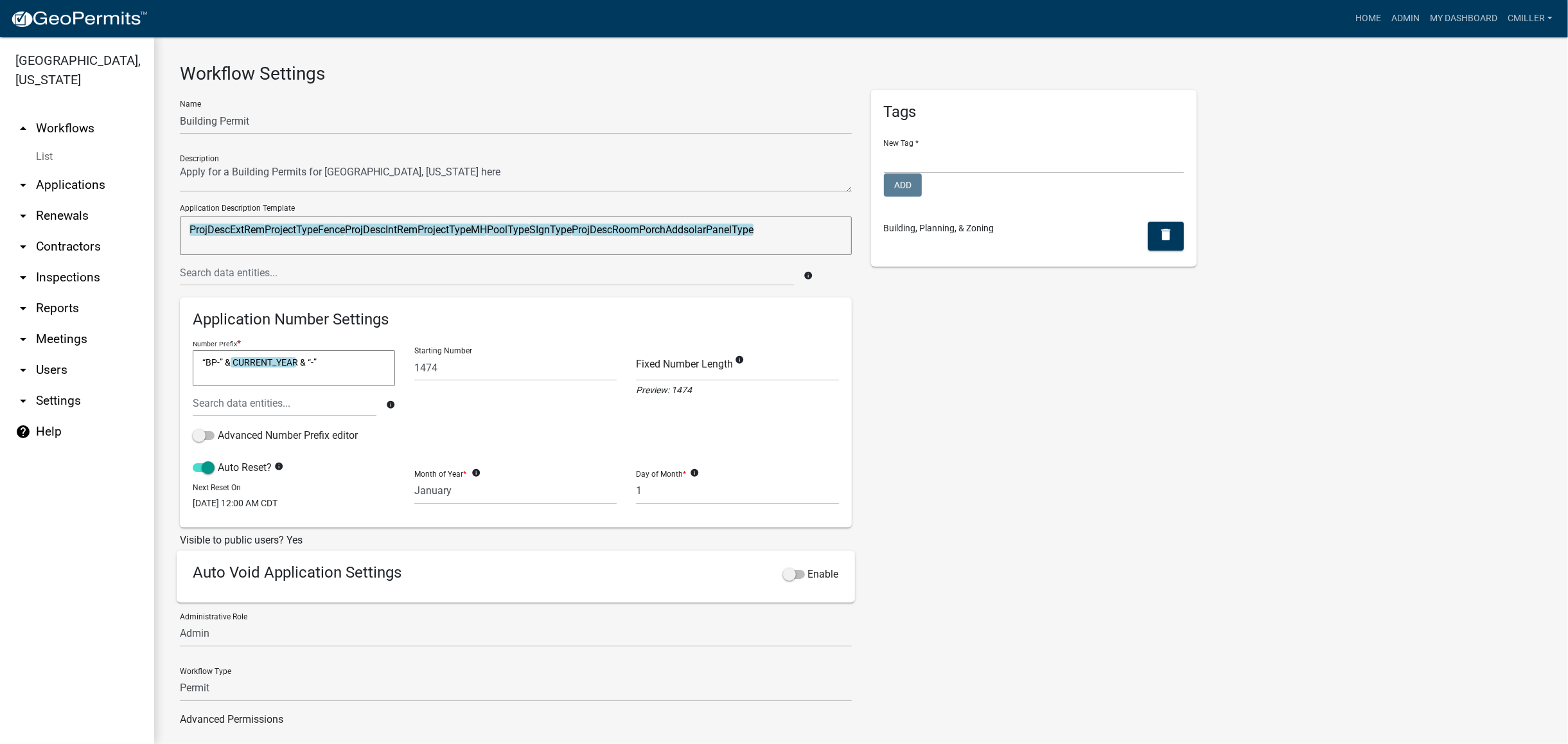
click at [795, 235] on textarea "ProjDescExtRemProjectTypeFenceProjDescIntRemProjectTypeMHPoolTypeSIgnTypeProjDe…" at bounding box center [516, 236] width 672 height 38
drag, startPoint x: 789, startPoint y: 230, endPoint x: 224, endPoint y: 237, distance: 565.0
click at [224, 237] on textarea "ProjDescExtRemProjectTypeFenceProjDescIntRemProjectTypeMHPoolTypeSIgnTypeProjDe…" at bounding box center [516, 236] width 672 height 38
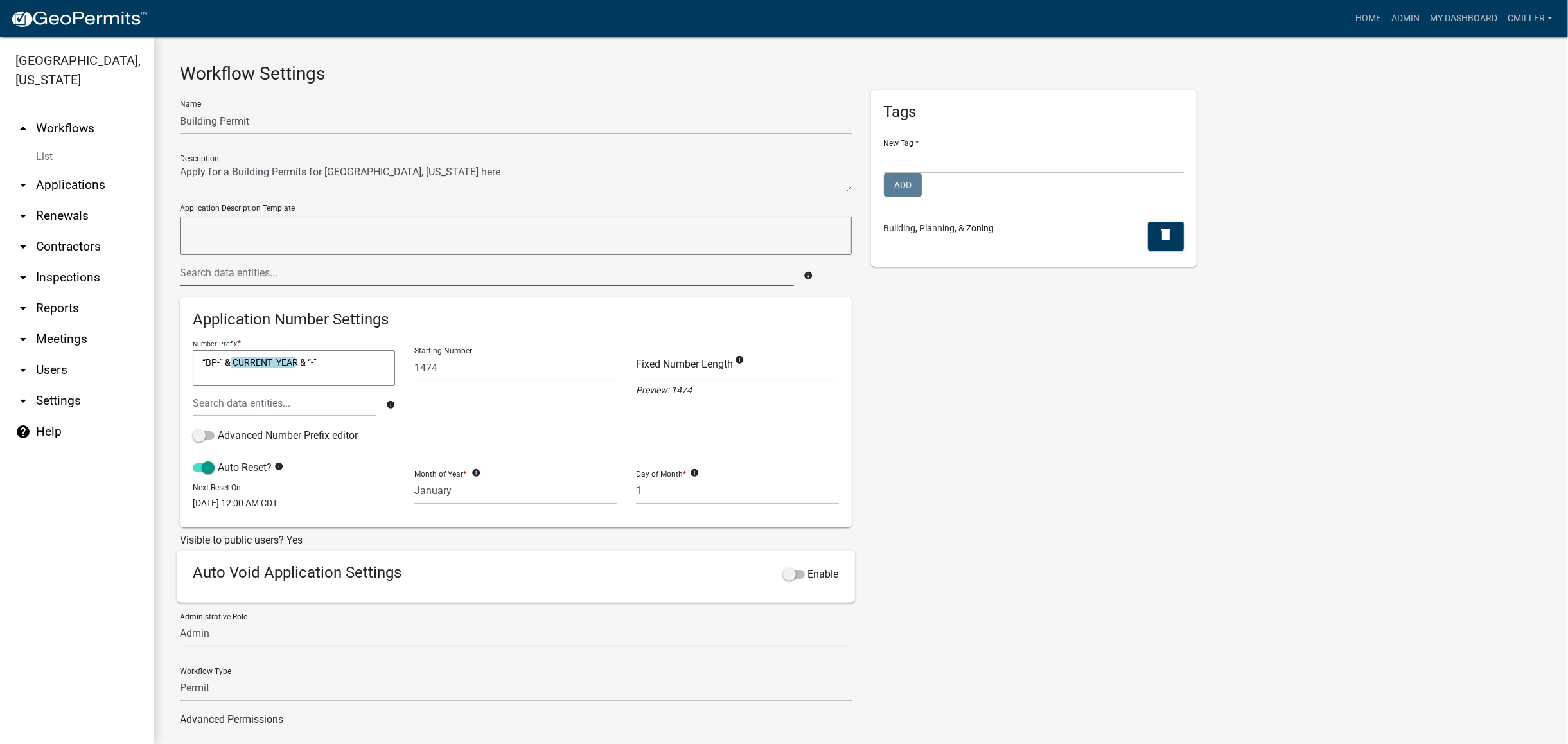
click at [291, 261] on input "text" at bounding box center [487, 273] width 614 height 26
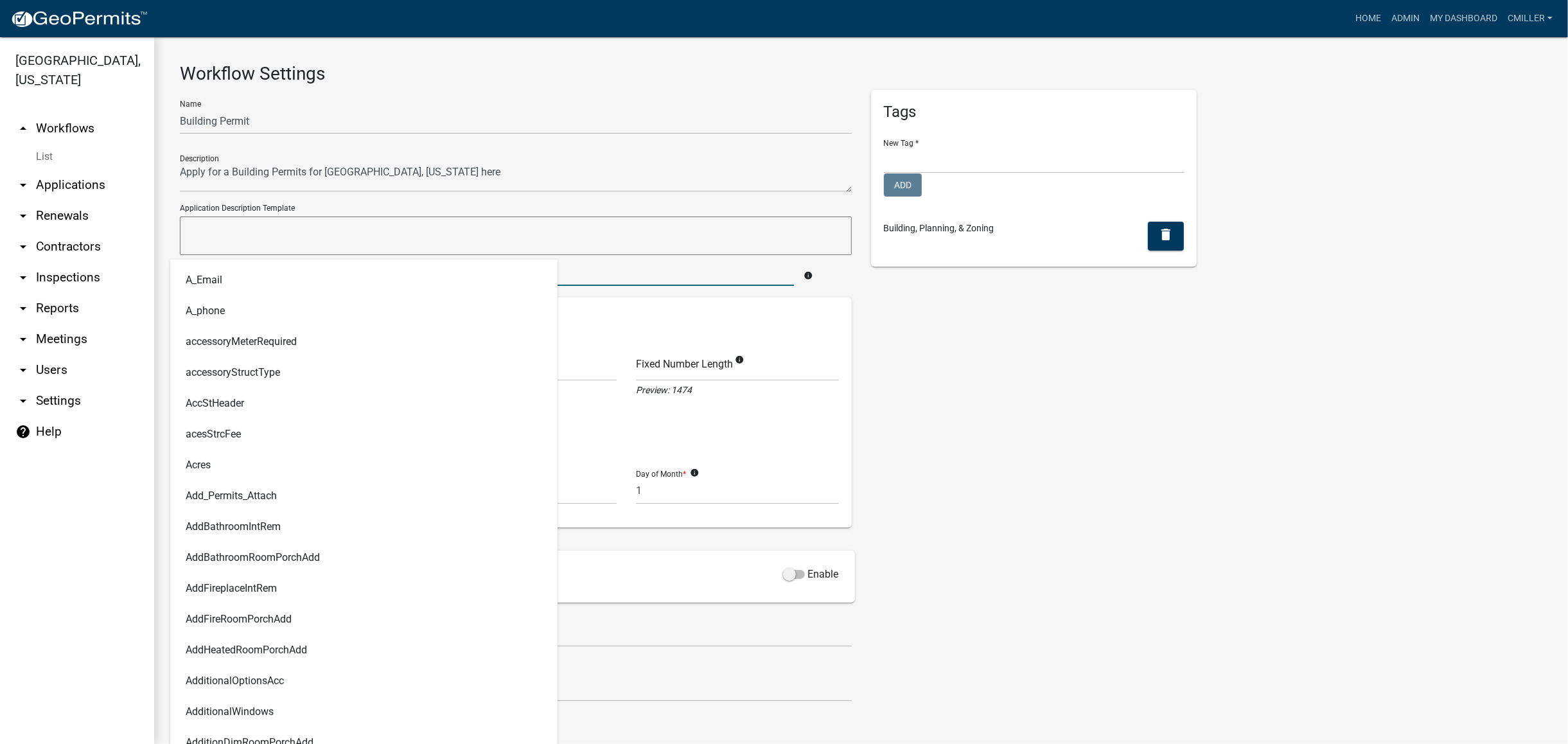
type input "Address"
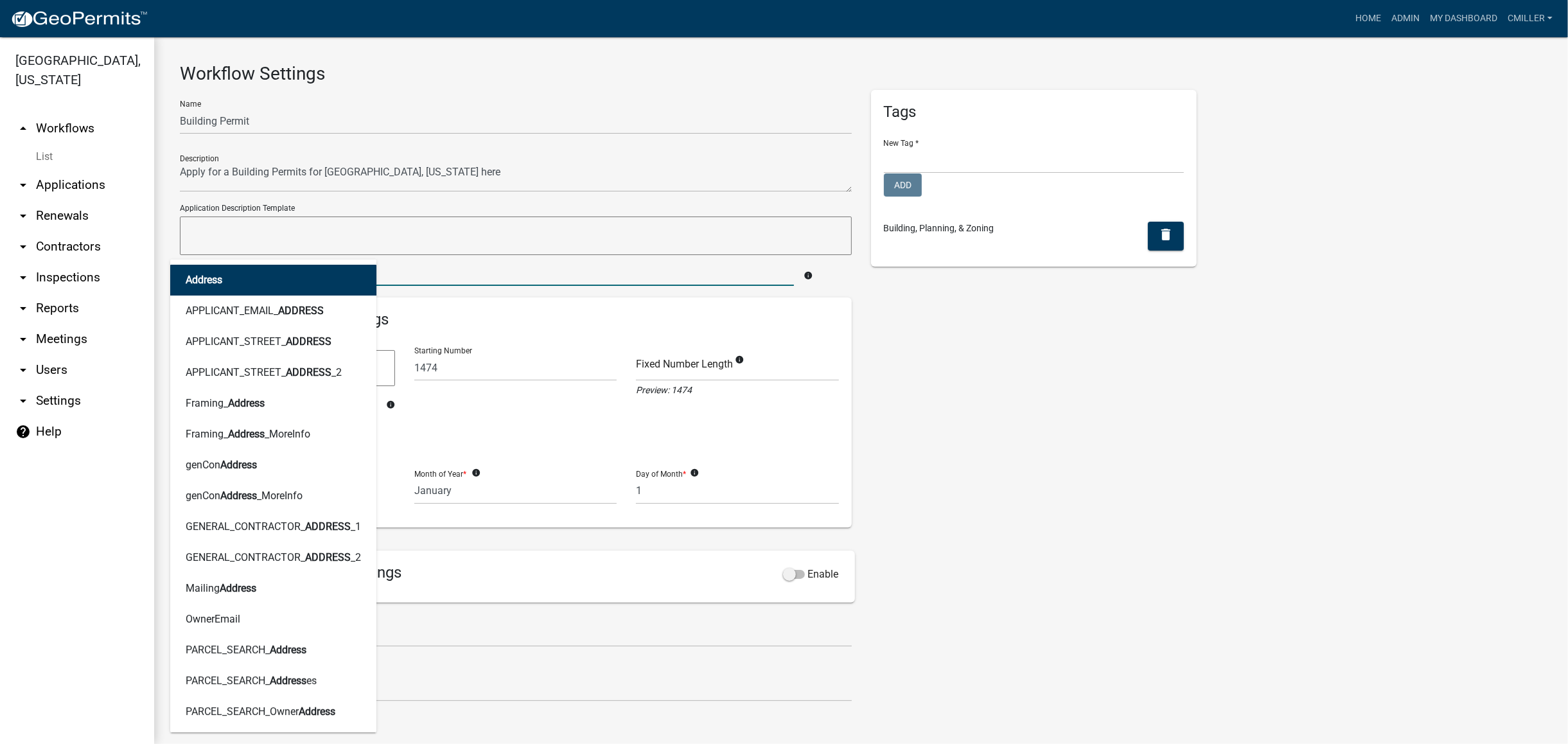
click at [197, 291] on button "Address" at bounding box center [273, 280] width 206 height 31
type textarea "Address"
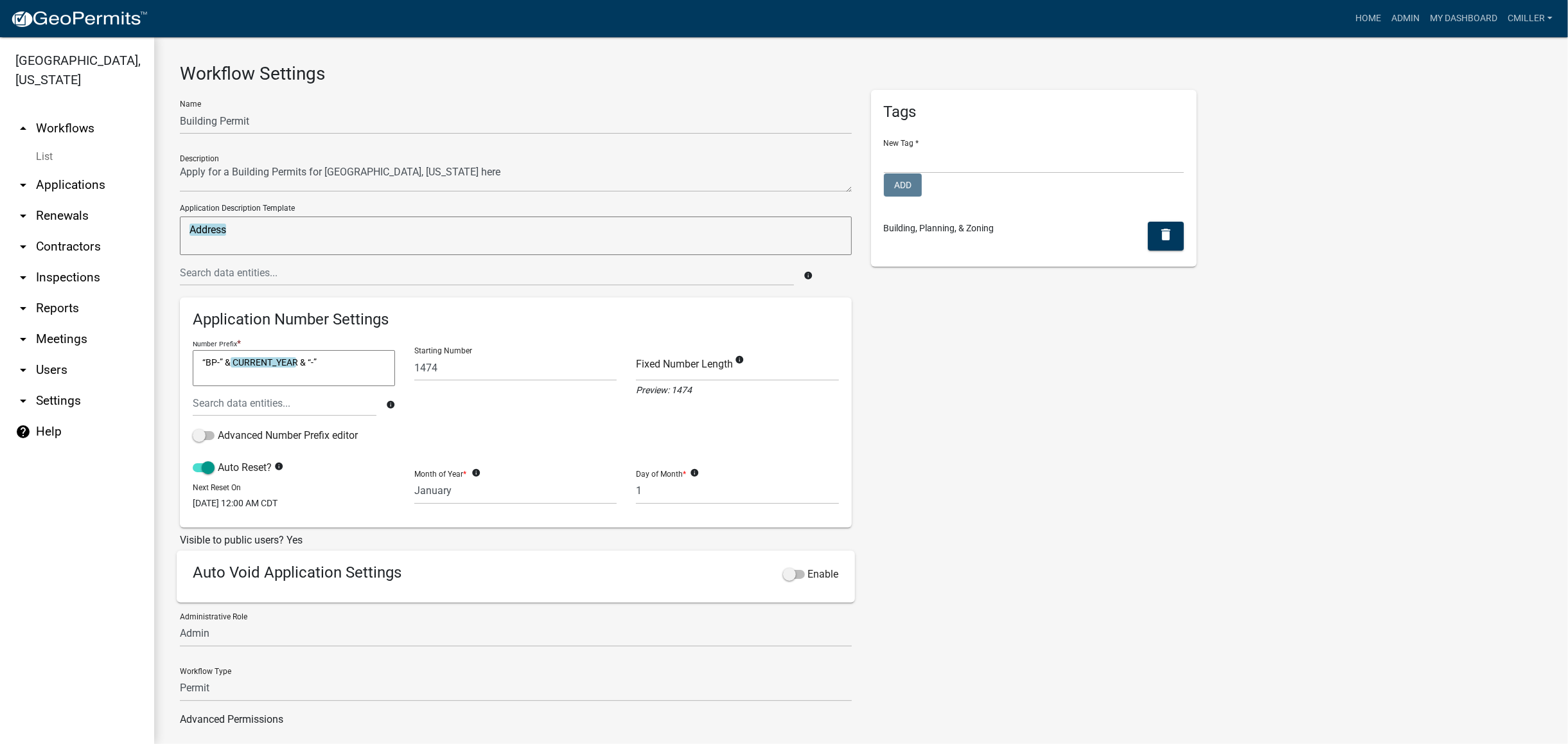
click at [253, 234] on textarea "Address" at bounding box center [516, 236] width 672 height 38
click at [247, 266] on input "text" at bounding box center [487, 273] width 614 height 26
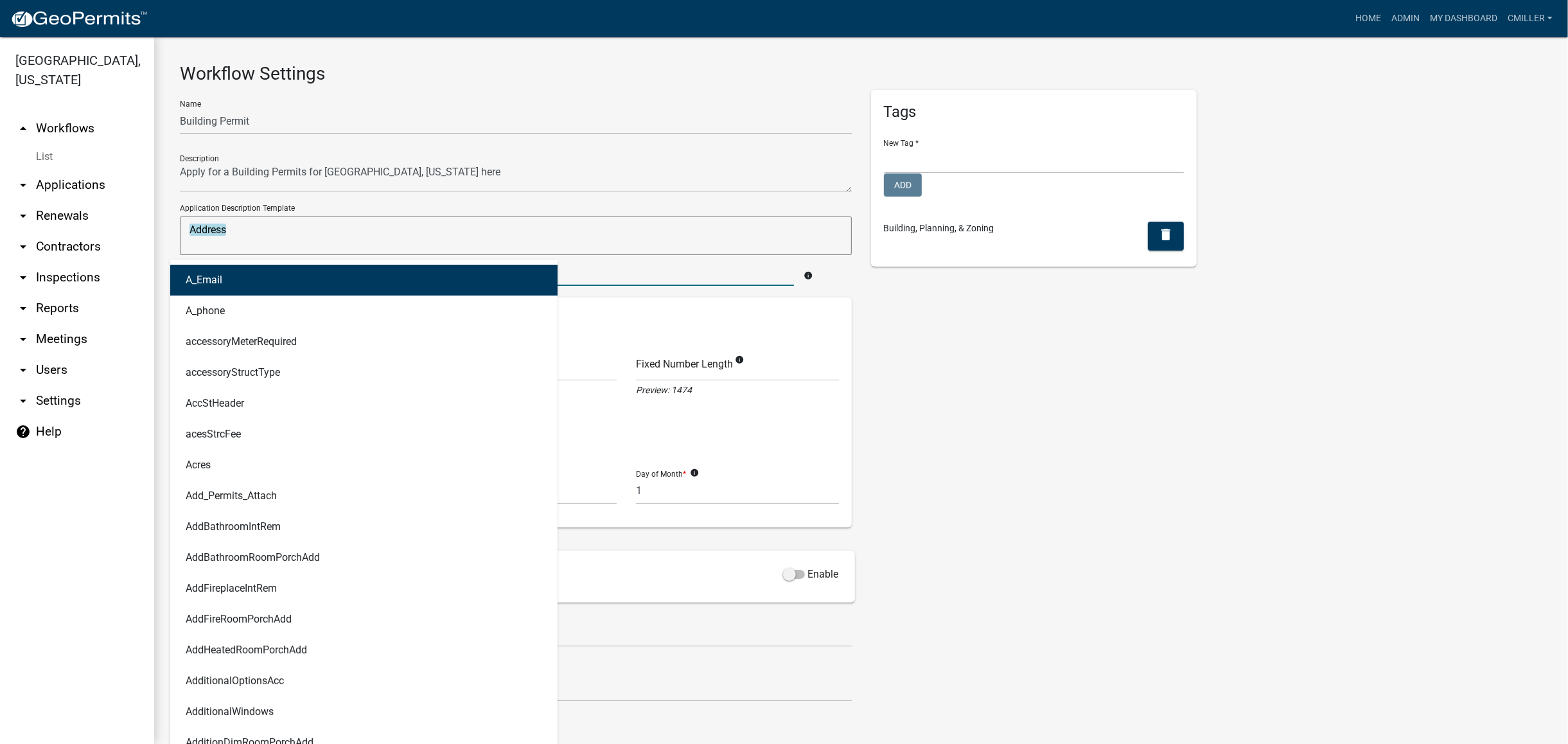
type input "c"
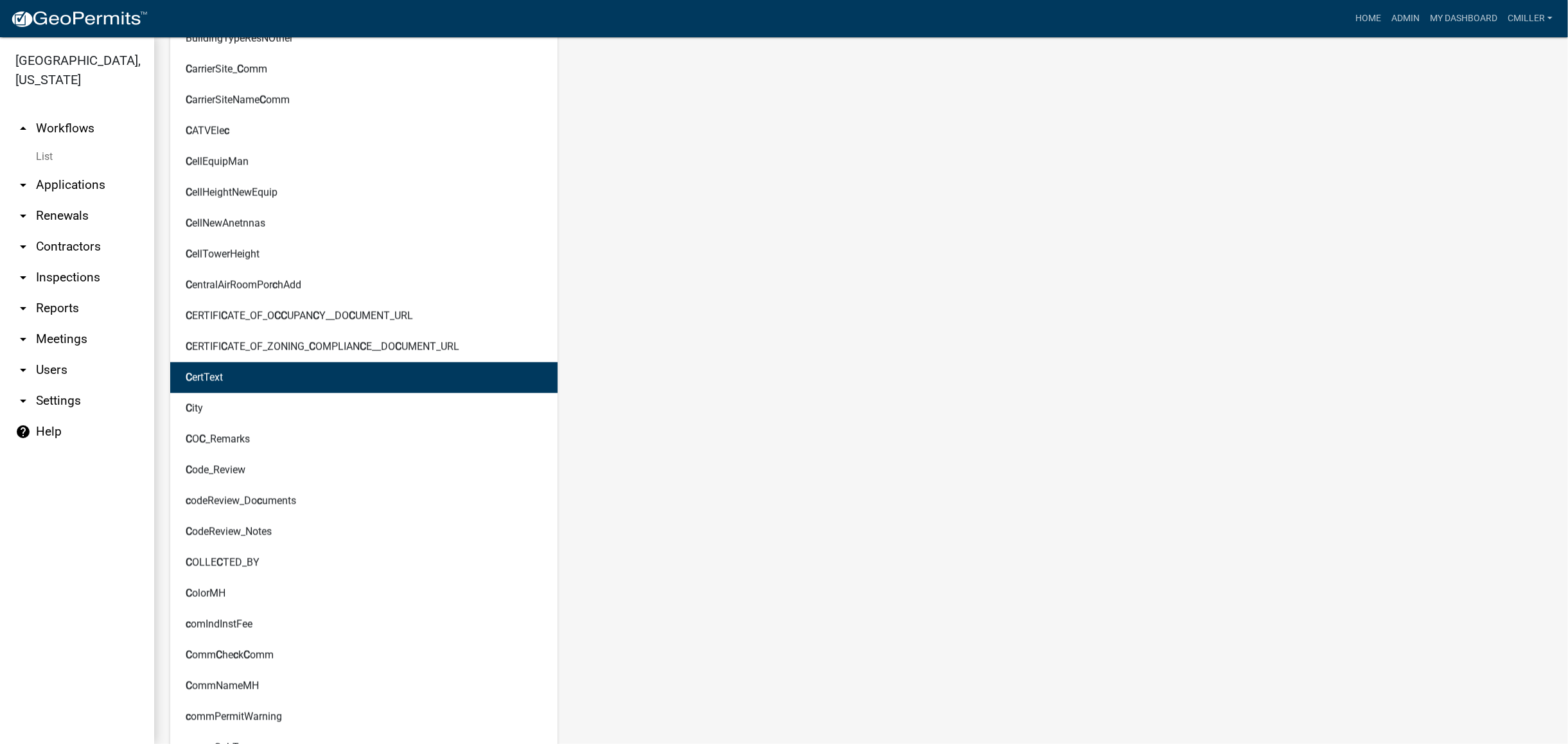
scroll to position [1800, 0]
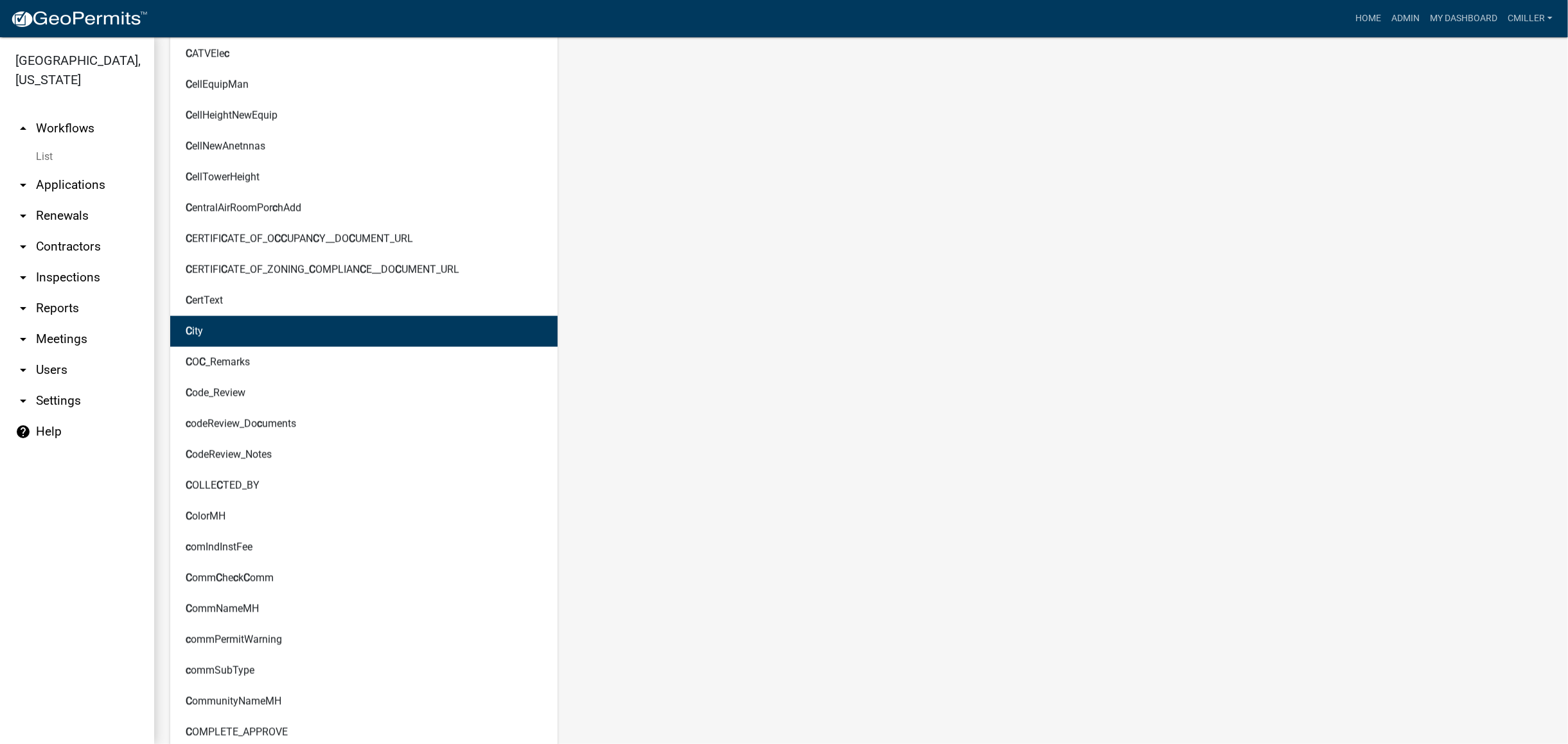
click at [199, 330] on ngb-highlight "C ity" at bounding box center [195, 331] width 17 height 10
type textarea "AddressCity"
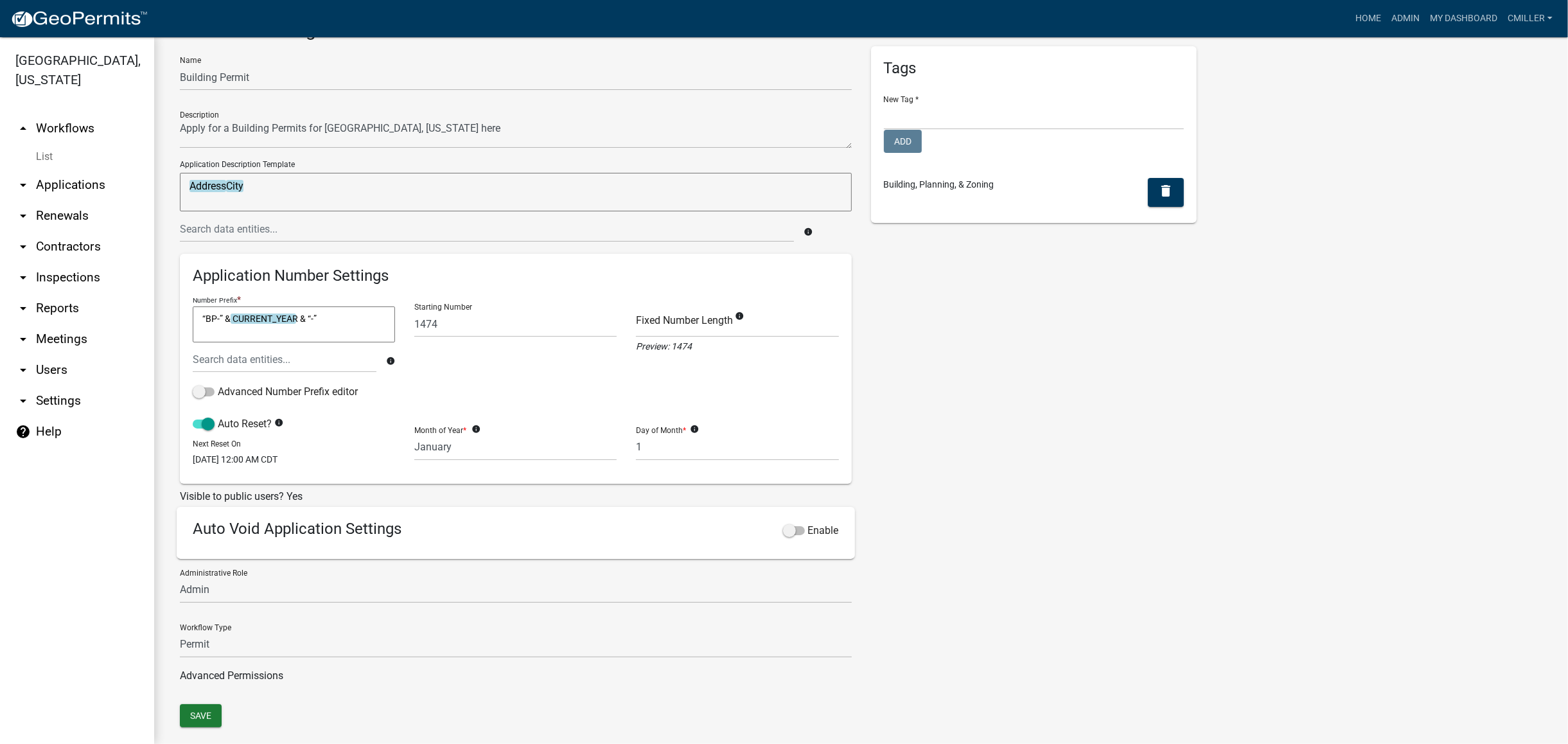
scroll to position [67, 0]
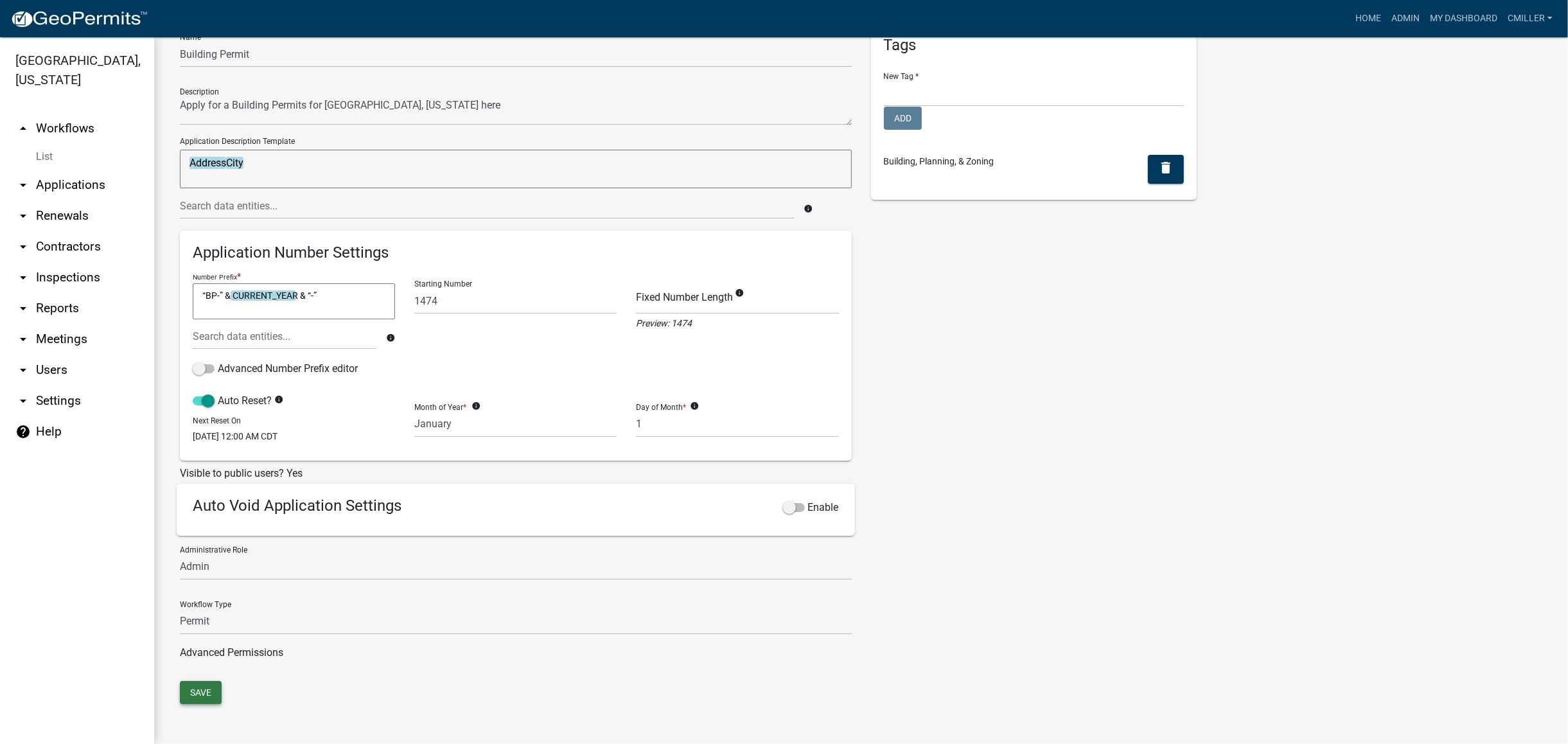
drag, startPoint x: 201, startPoint y: 692, endPoint x: 579, endPoint y: 637, distance: 382.0
click at [201, 692] on button "Save" at bounding box center [201, 692] width 42 height 23
click at [36, 144] on link "List" at bounding box center [77, 156] width 154 height 26
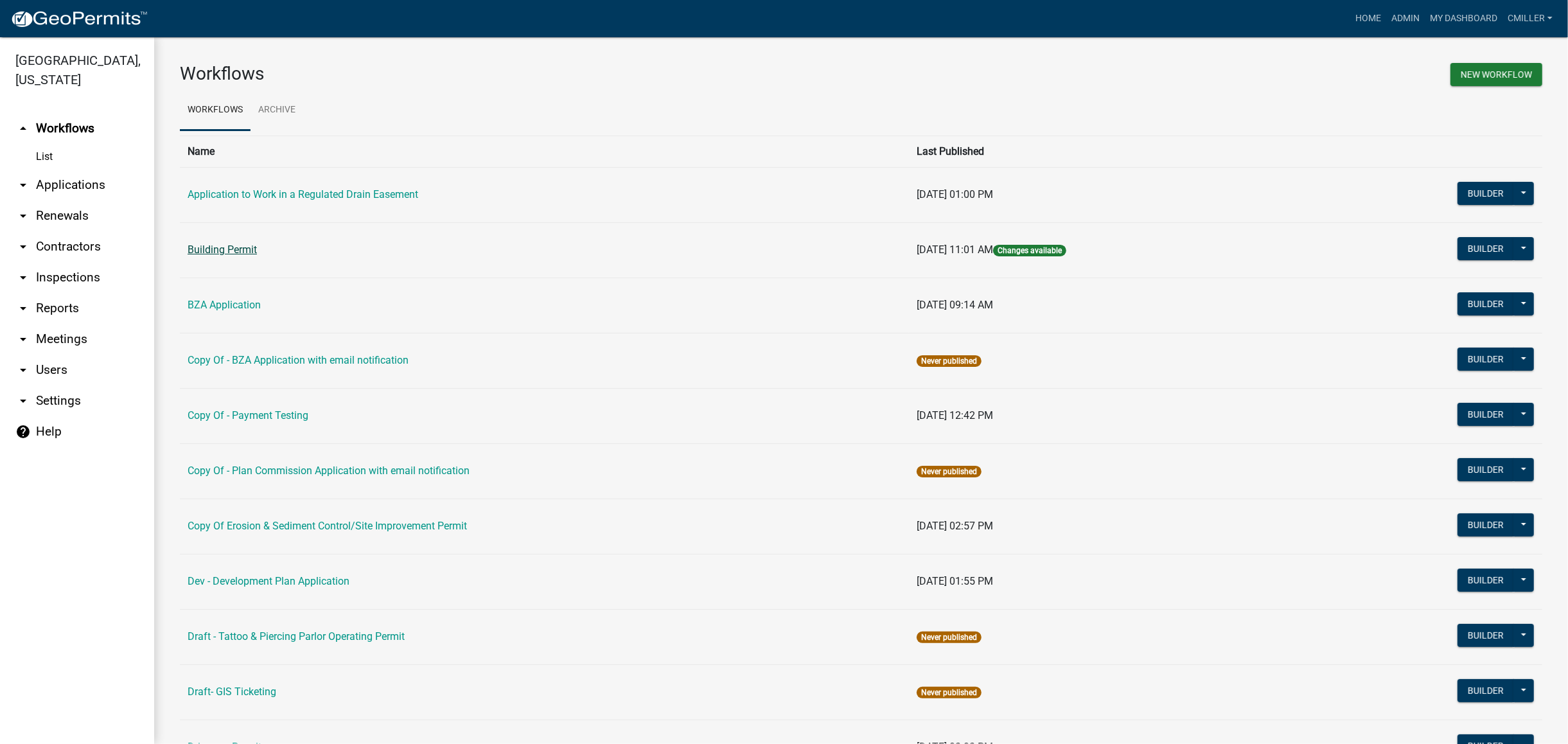
click at [240, 250] on link "Building Permit" at bounding box center [222, 250] width 69 height 12
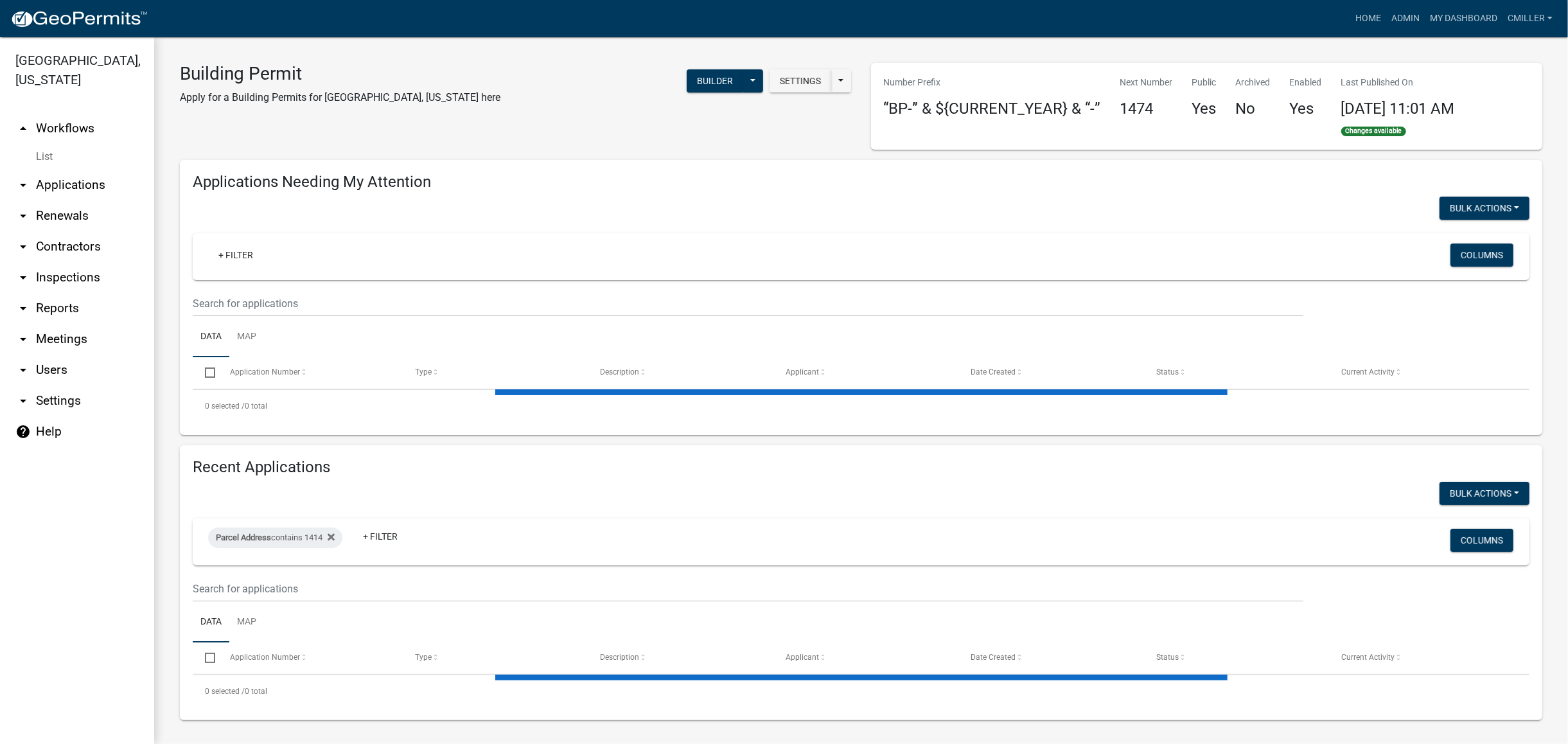
select select "3: 100"
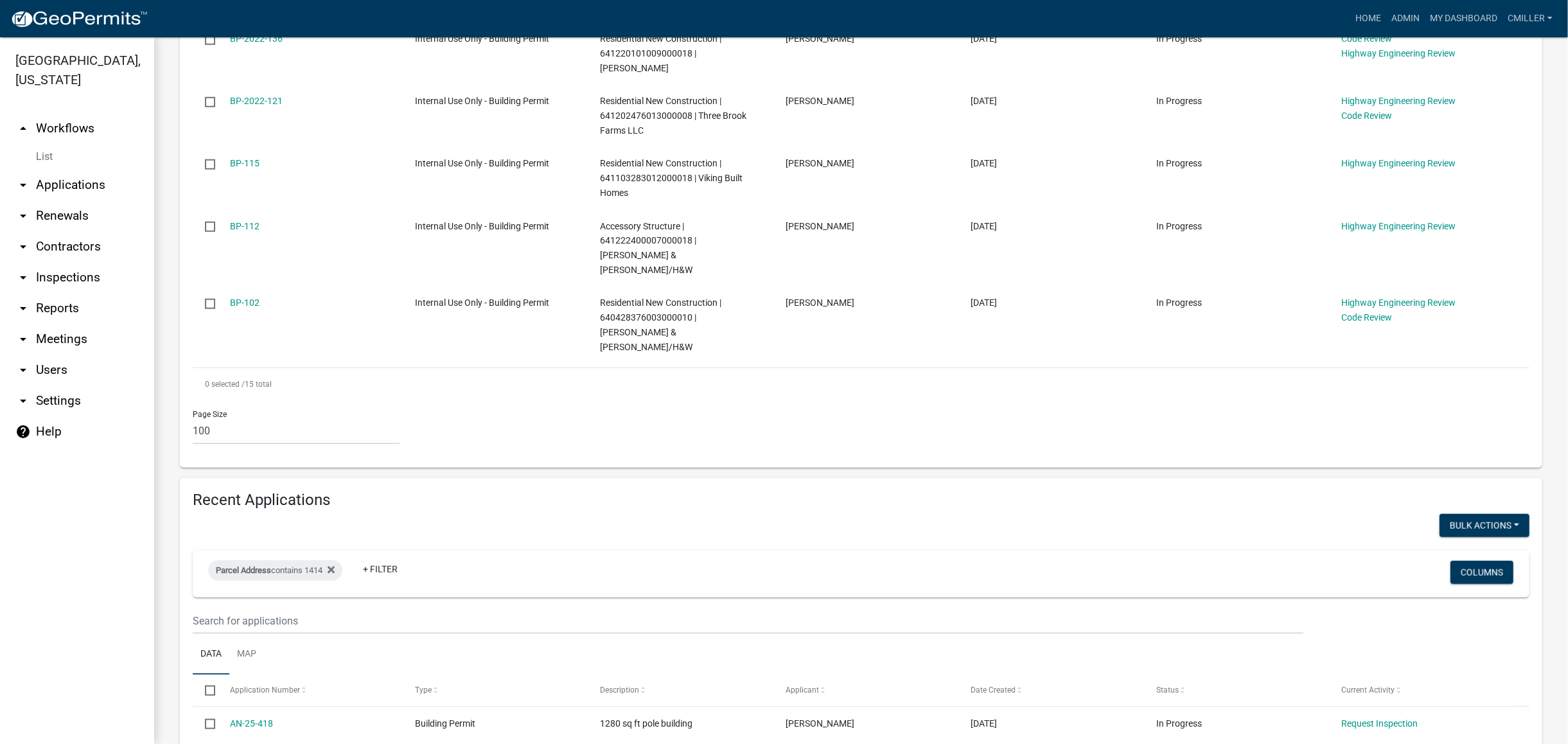
scroll to position [1084, 0]
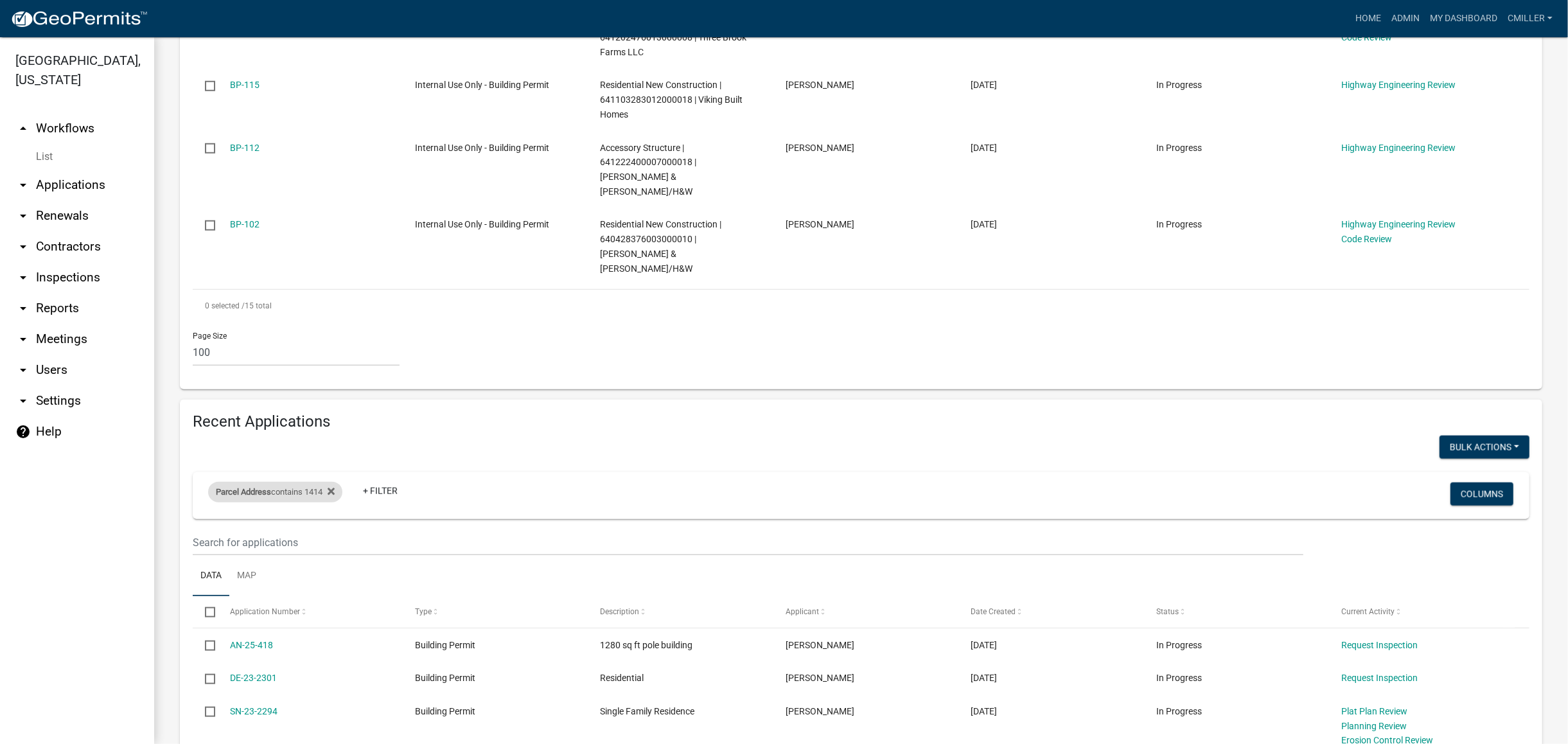
click at [340, 482] on div "Parcel Address contains 1414 Remove this filter" at bounding box center [275, 492] width 134 height 21
click at [339, 482] on div "Parcel Address contains 1414 Remove this filter" at bounding box center [275, 492] width 134 height 21
click at [335, 488] on icon at bounding box center [331, 492] width 7 height 7
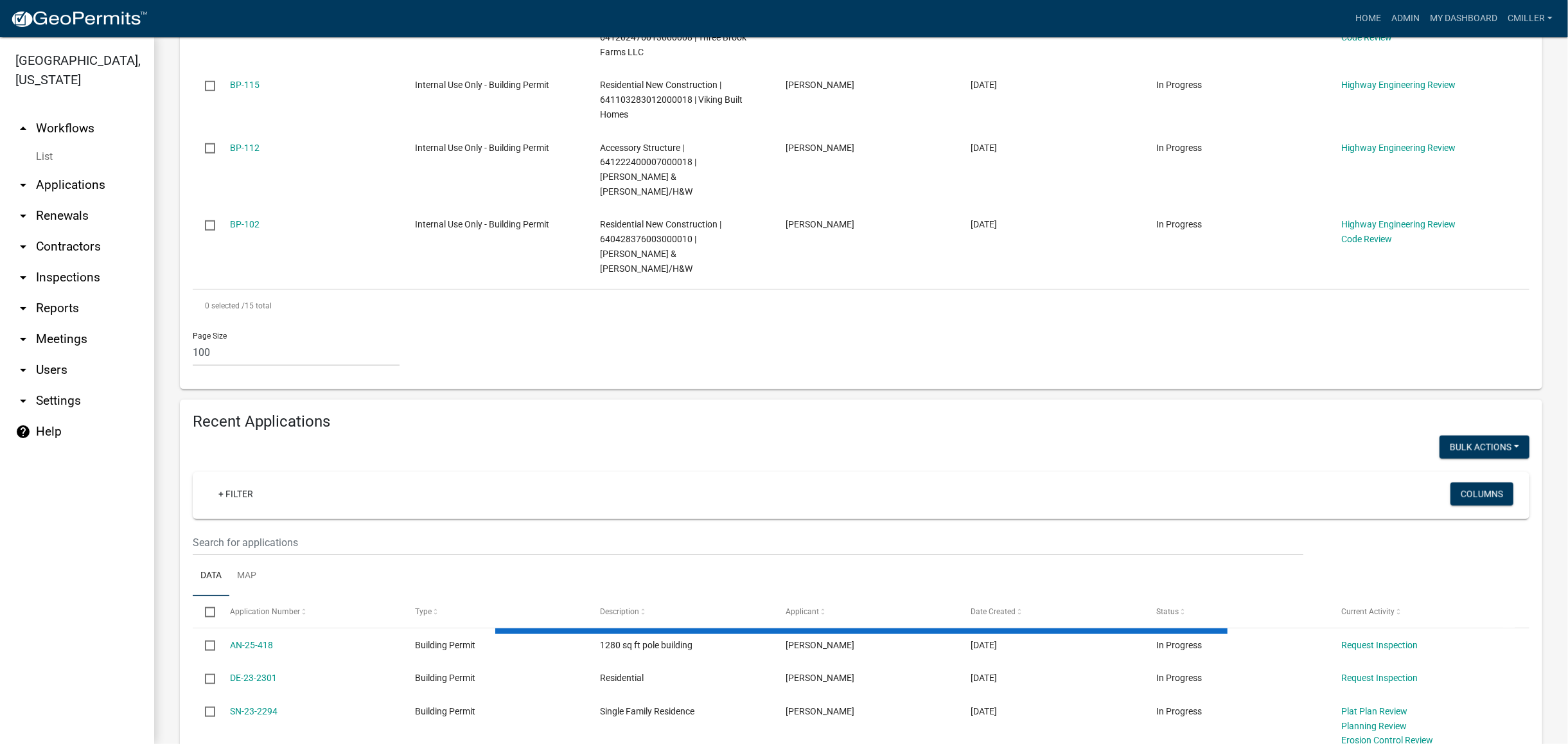
select select "3: 100"
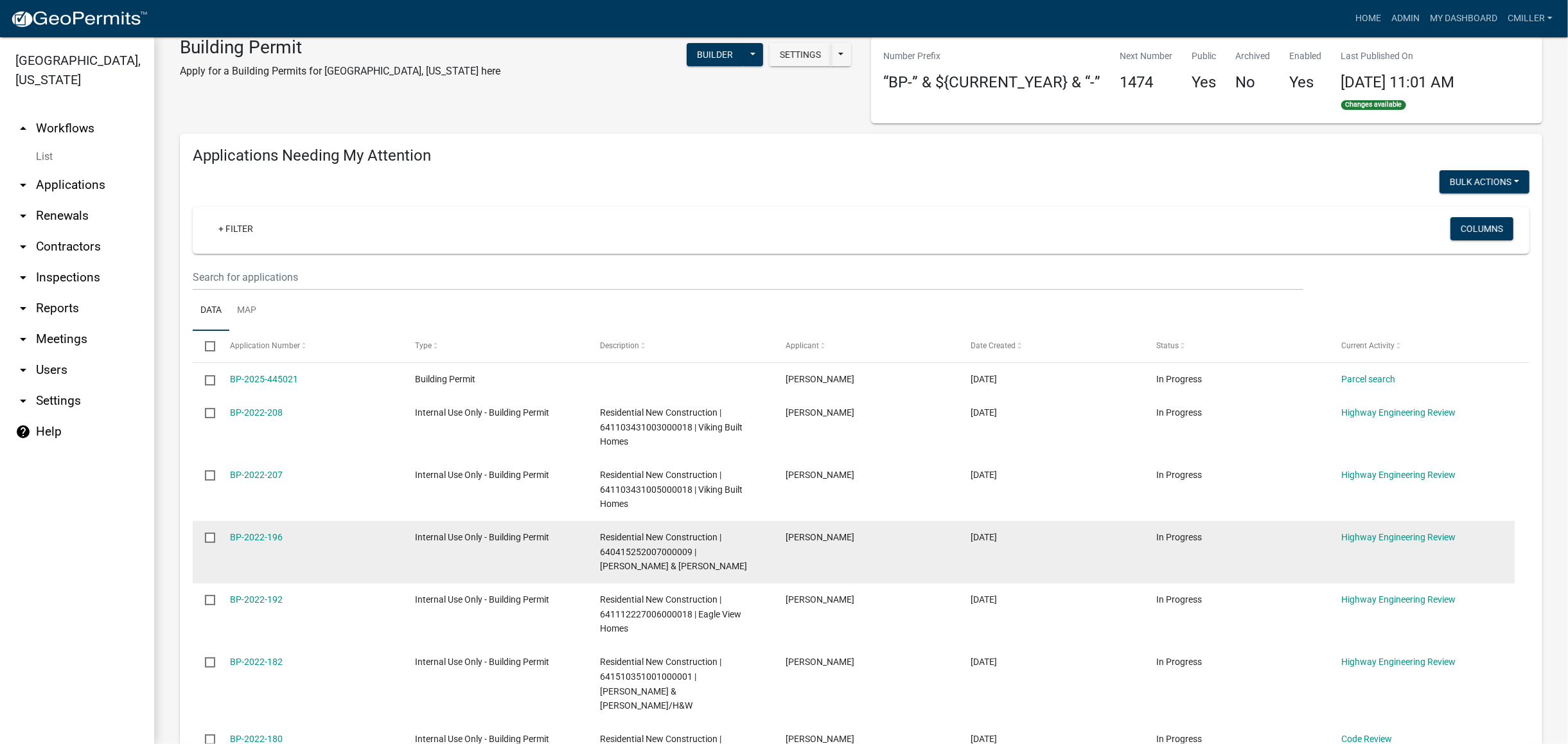
scroll to position [0, 0]
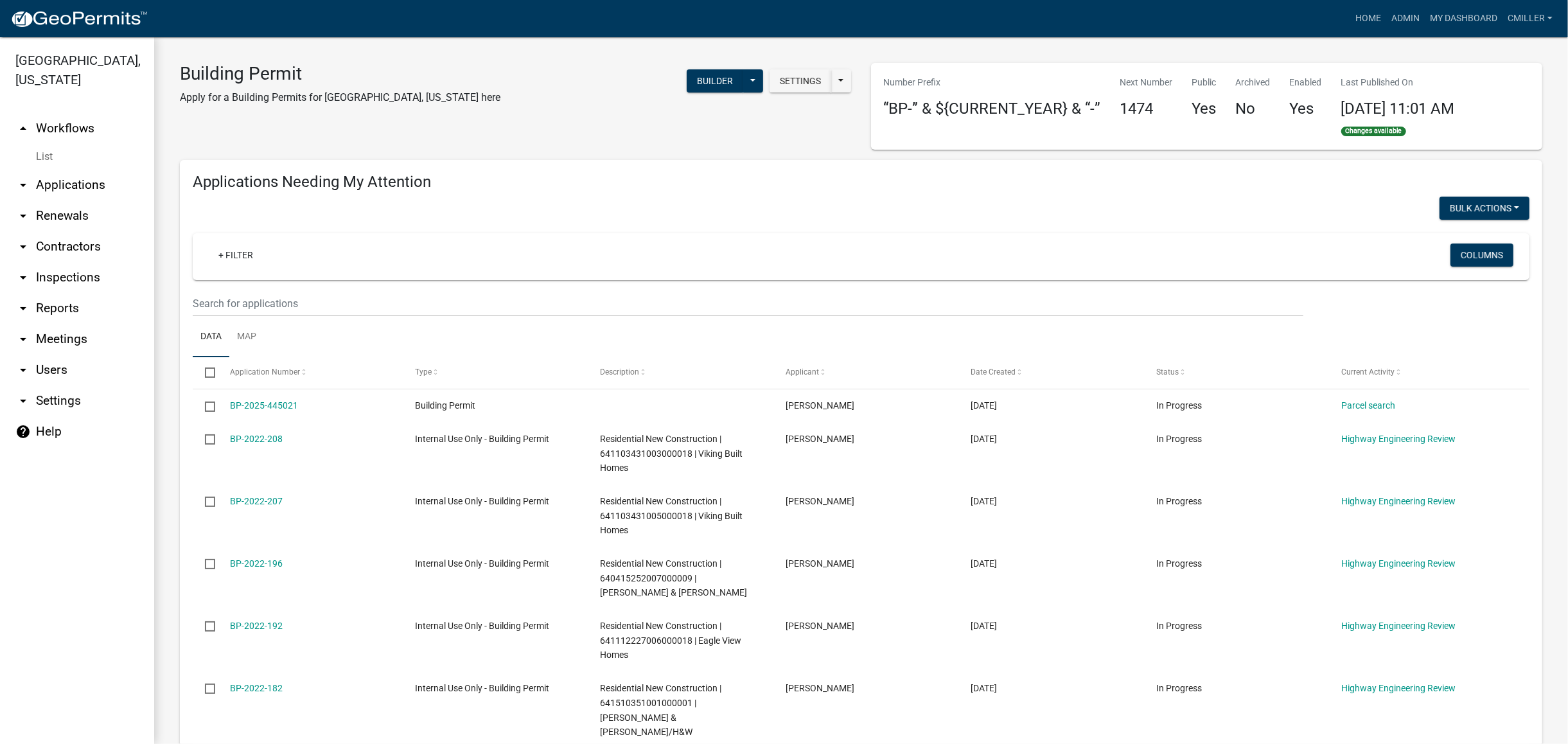
click at [19, 177] on icon "arrow_drop_down" at bounding box center [23, 185] width 15 height 15
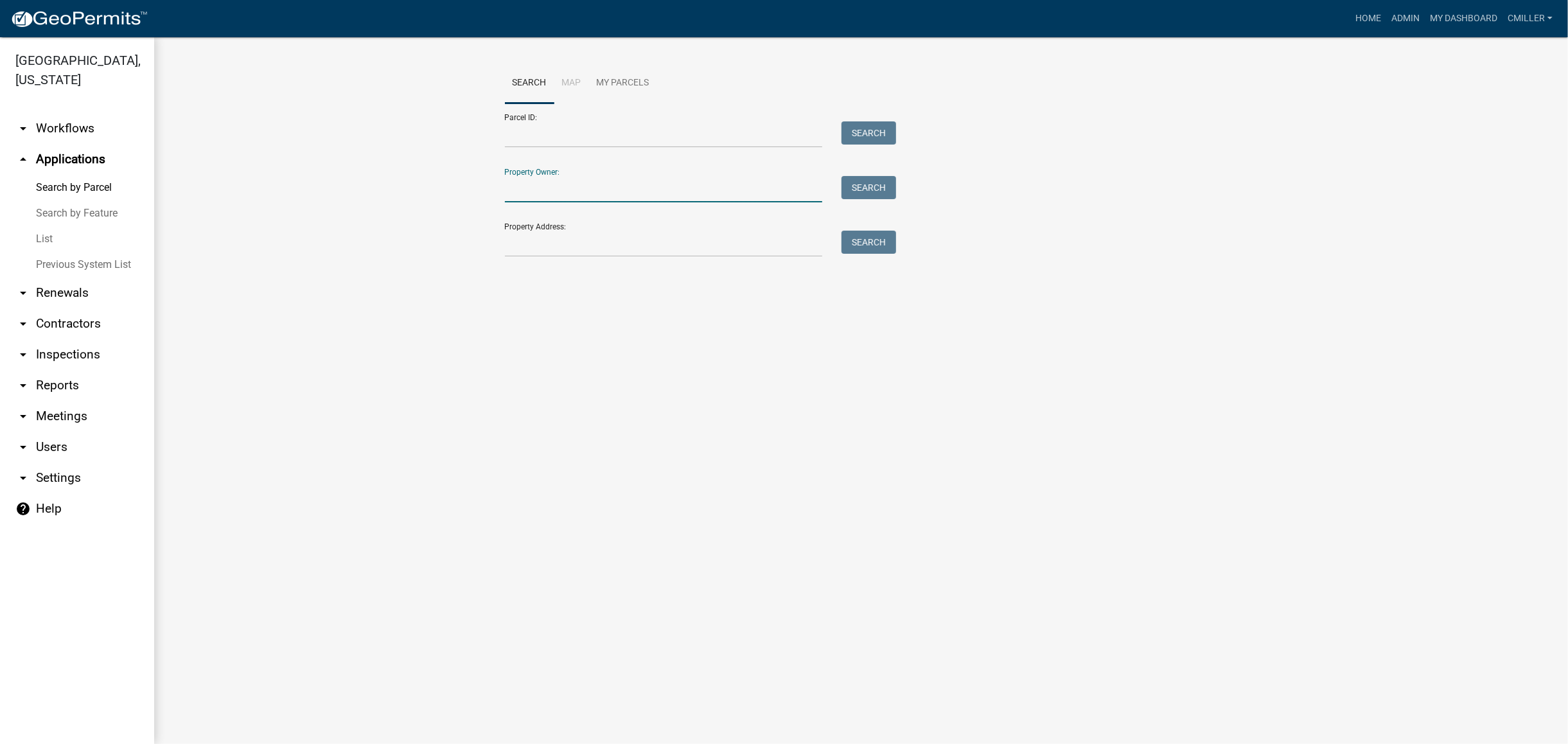
click at [554, 181] on input "Property Owner:" at bounding box center [664, 189] width 318 height 26
type input "[PERSON_NAME]"
click at [856, 178] on button "Search" at bounding box center [869, 187] width 54 height 23
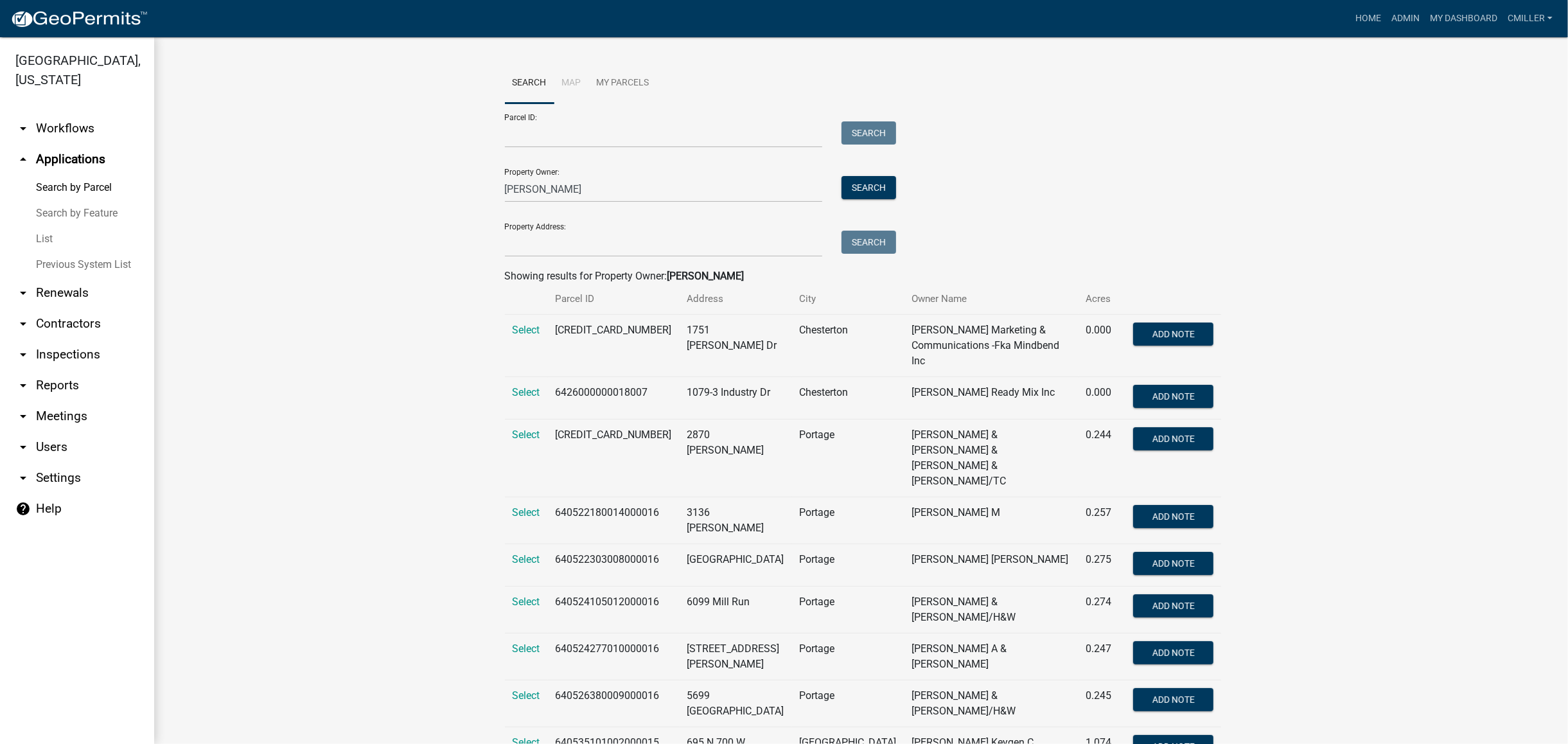
click at [66, 226] on link "List" at bounding box center [77, 239] width 154 height 26
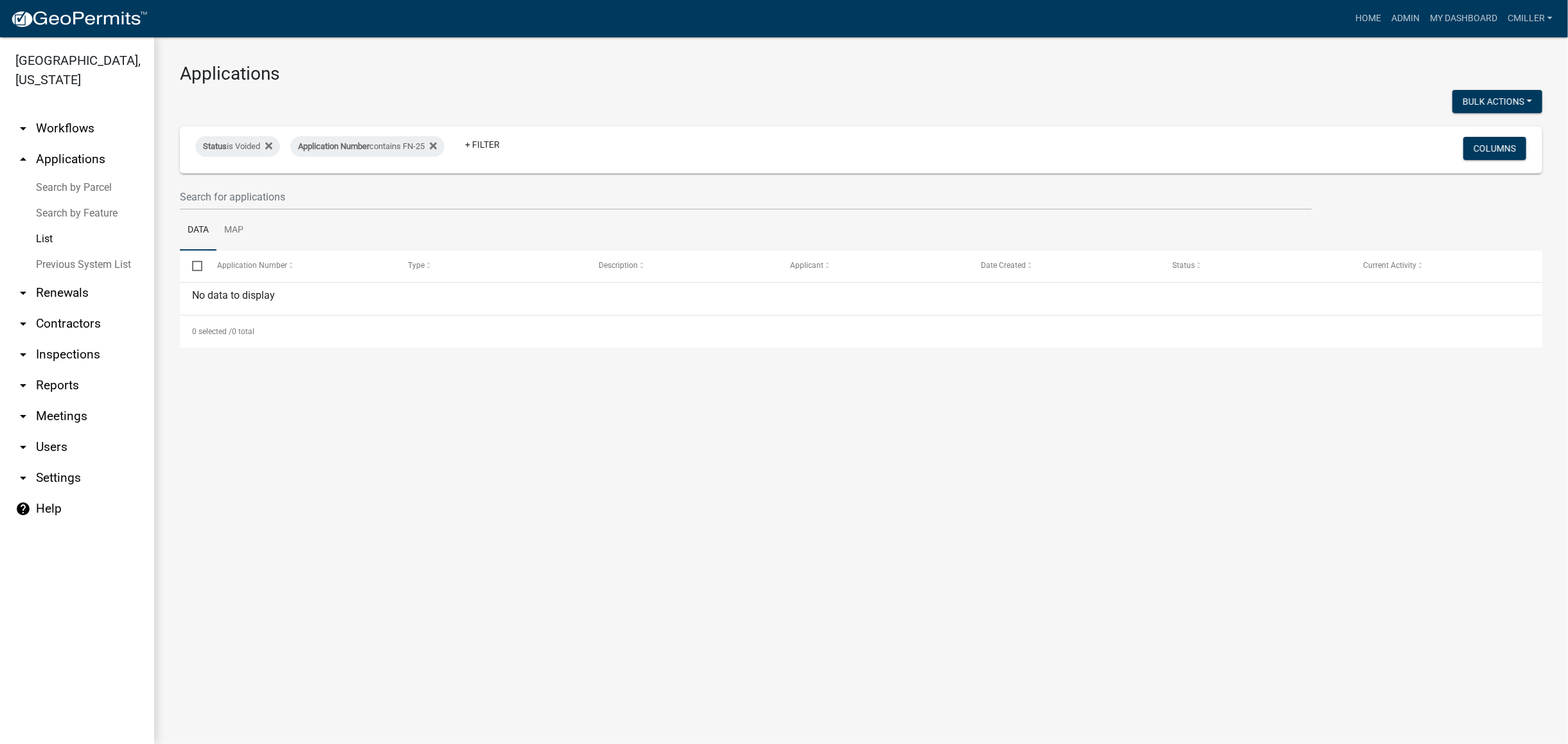
click at [54, 226] on link "List" at bounding box center [77, 239] width 154 height 26
click at [70, 114] on link "arrow_drop_down Workflows" at bounding box center [77, 128] width 154 height 31
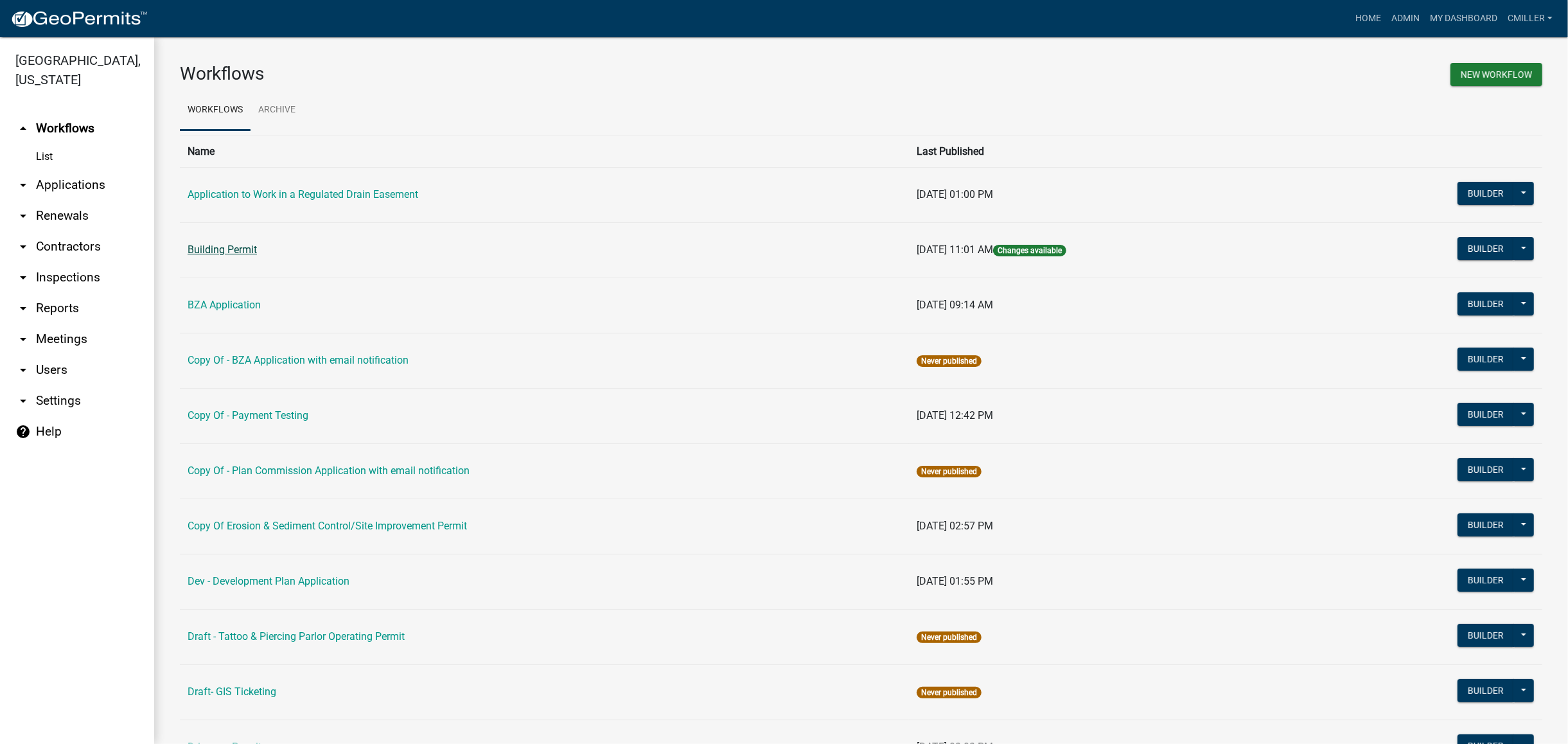
click at [208, 245] on link "Building Permit" at bounding box center [222, 250] width 69 height 12
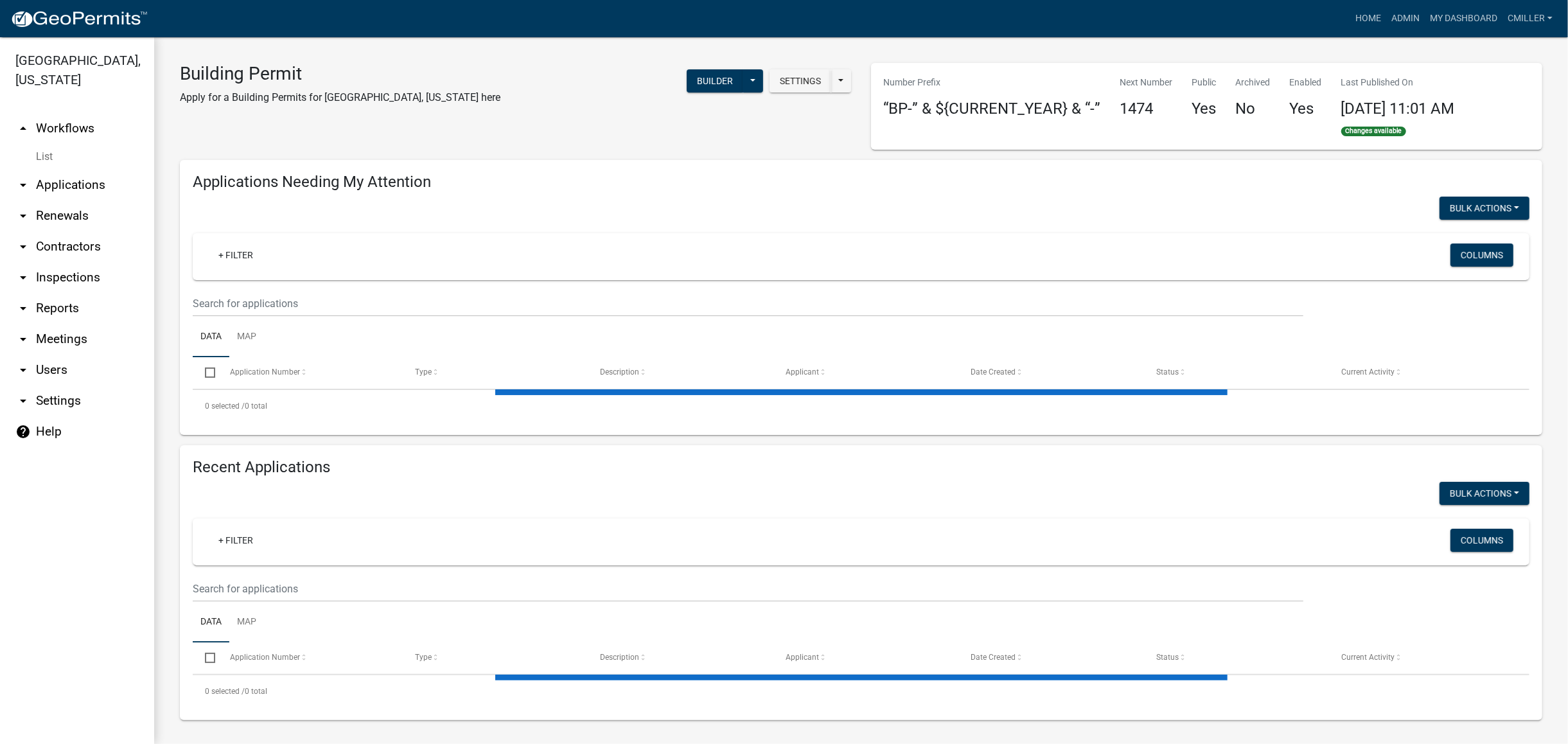
select select "3: 100"
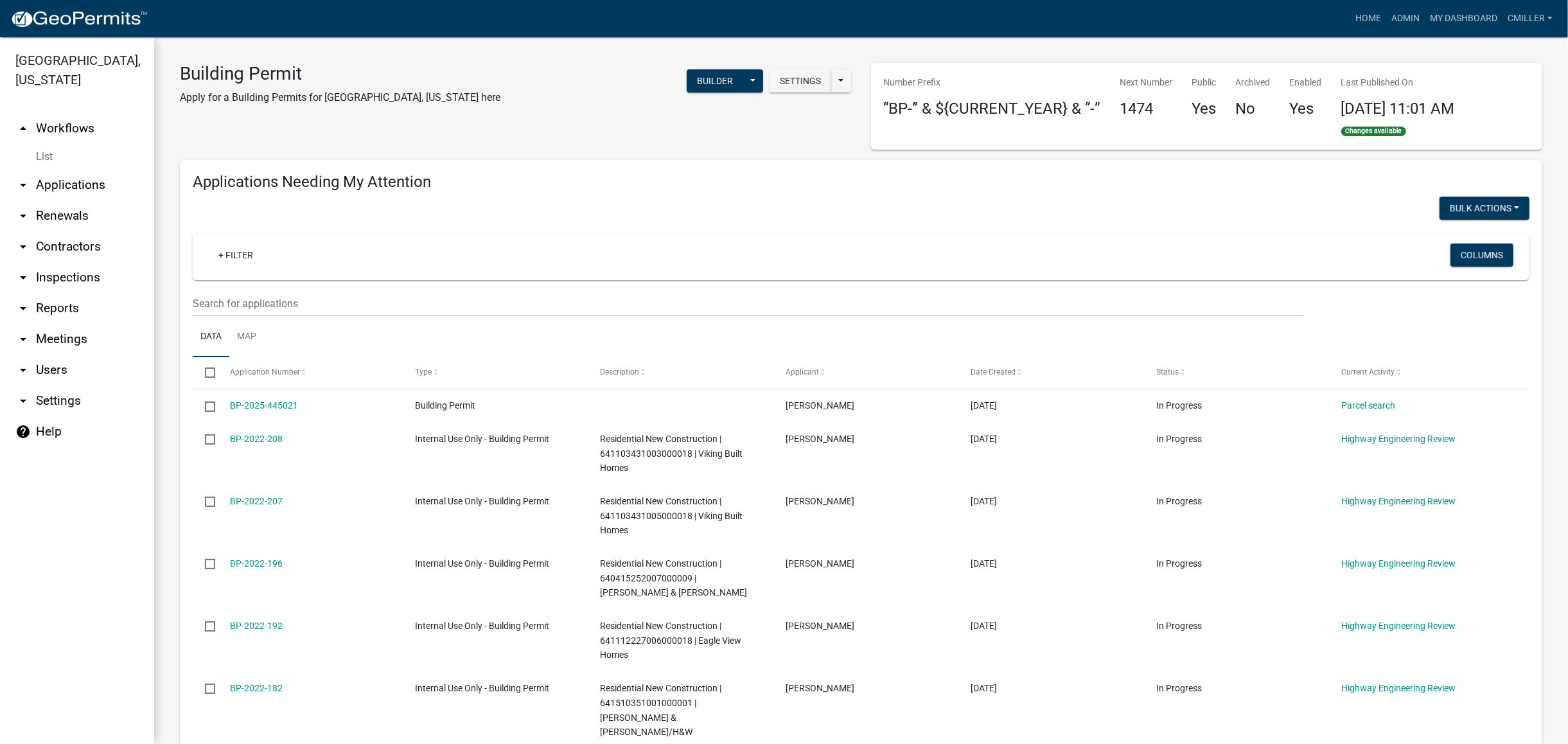
select select "3: 100"
click at [786, 85] on button "Settings" at bounding box center [801, 81] width 62 height 23
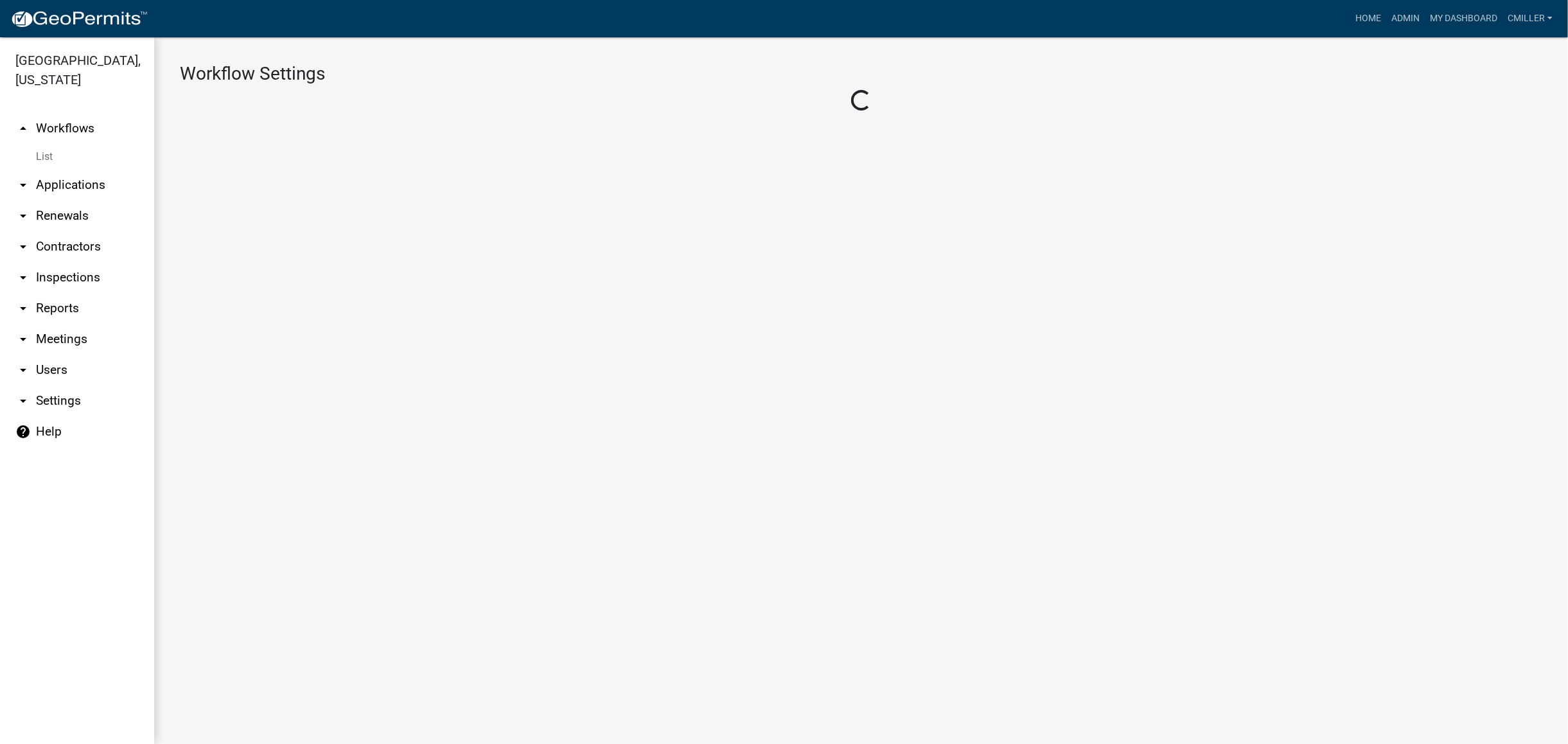
select select "1"
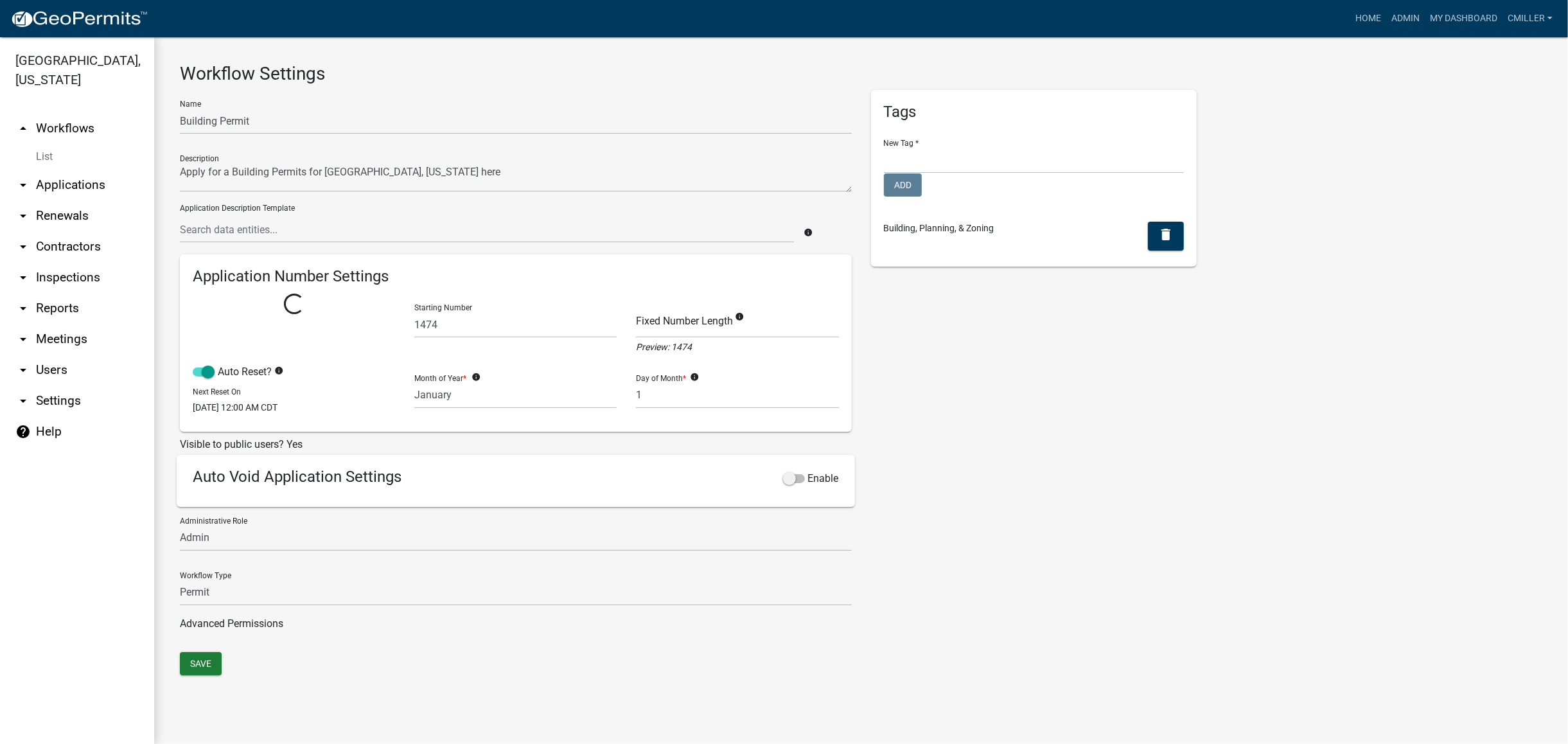
select select
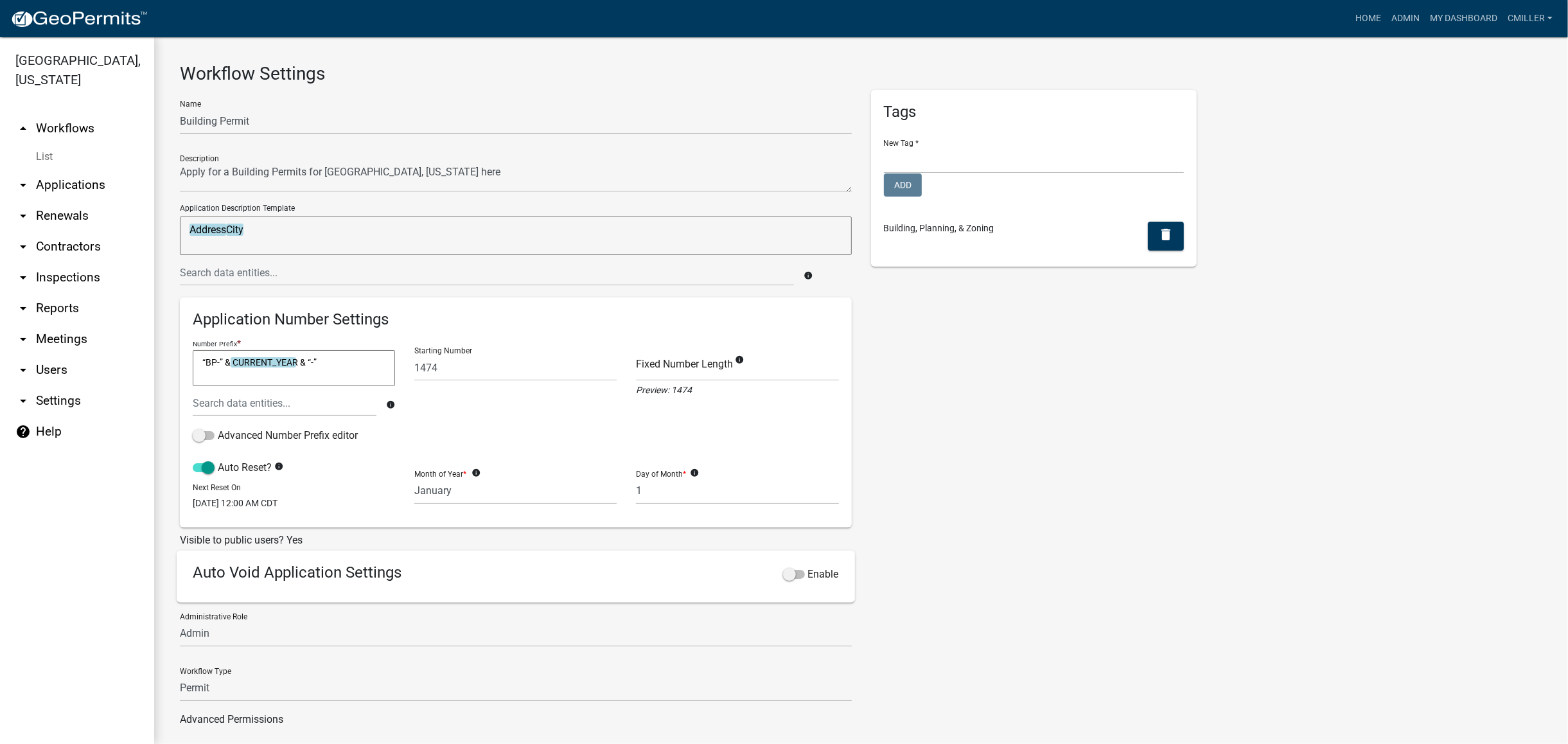
click at [356, 232] on textarea "AddressCity" at bounding box center [516, 236] width 672 height 38
click at [277, 221] on textarea "AddressCity" at bounding box center [516, 236] width 672 height 38
click at [271, 232] on textarea "AddressCity" at bounding box center [516, 236] width 672 height 38
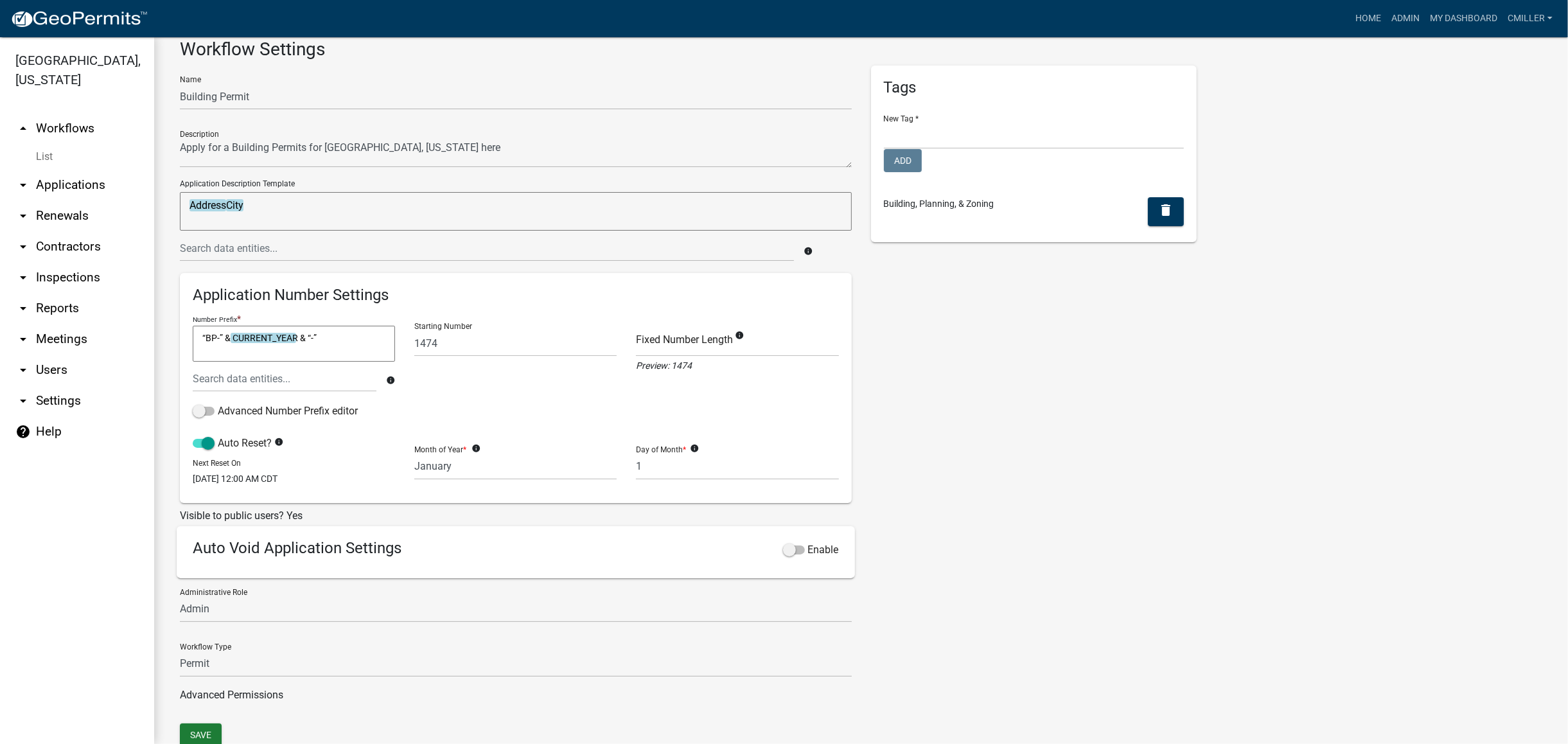
scroll to position [67, 0]
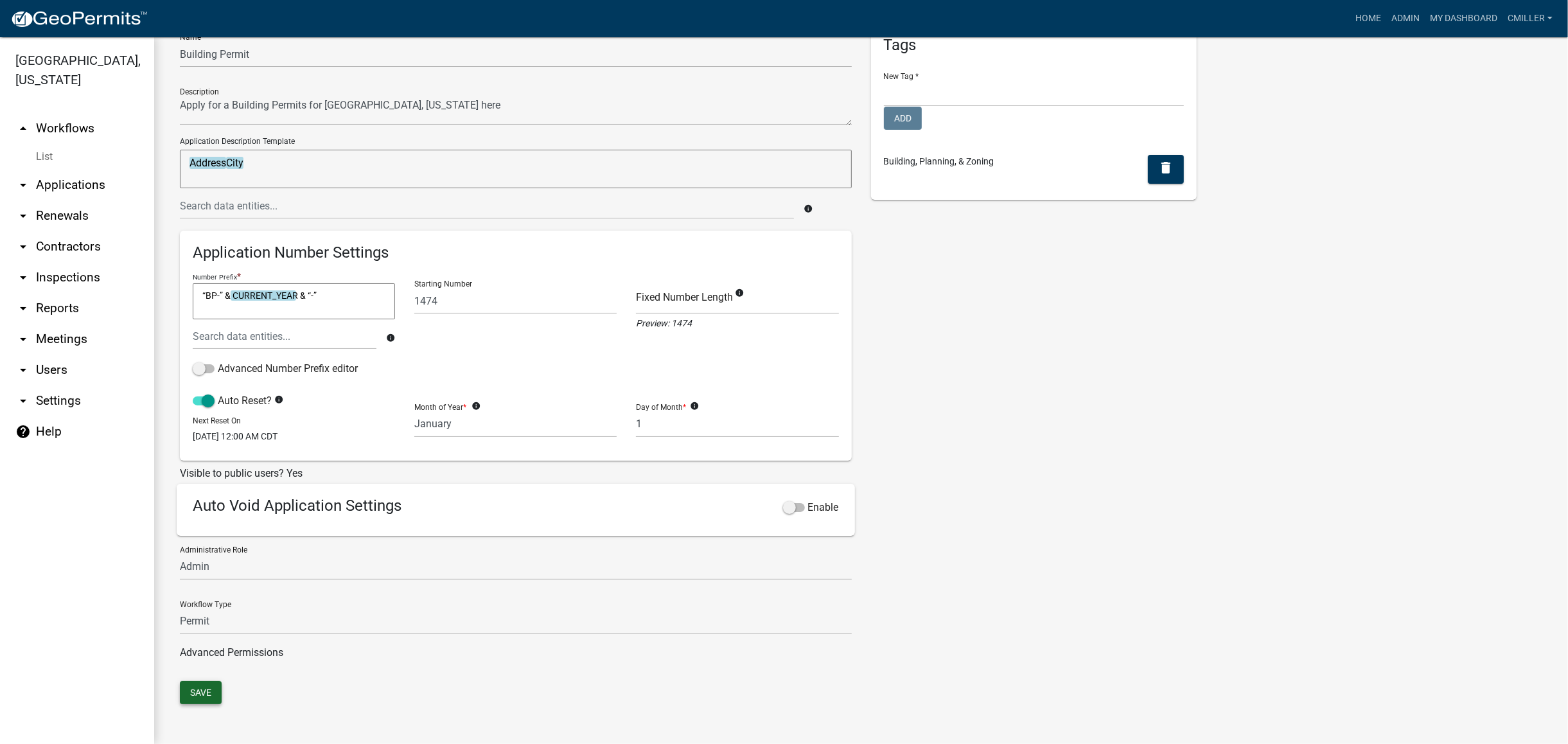
click at [213, 690] on button "Save" at bounding box center [201, 692] width 42 height 23
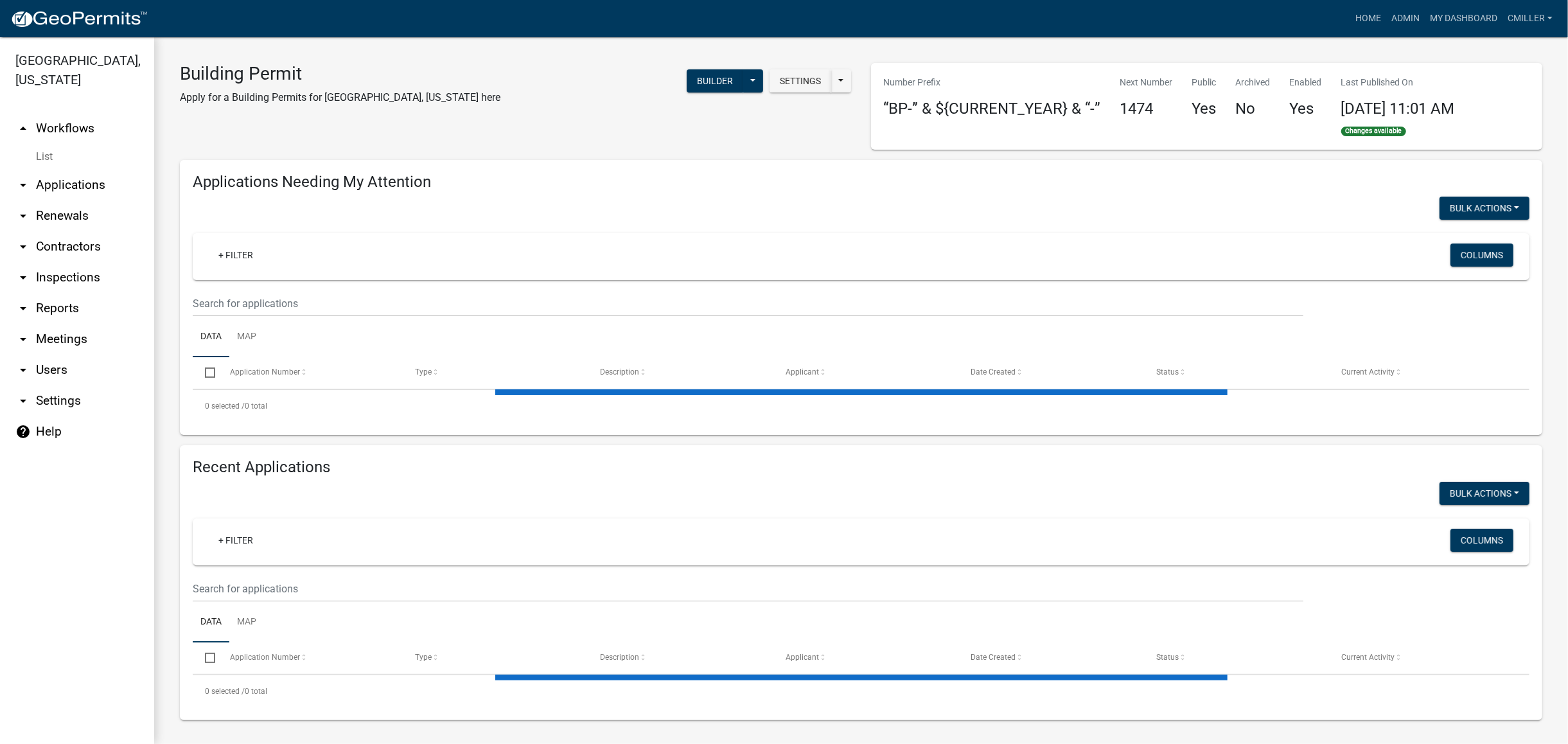
select select "3: 100"
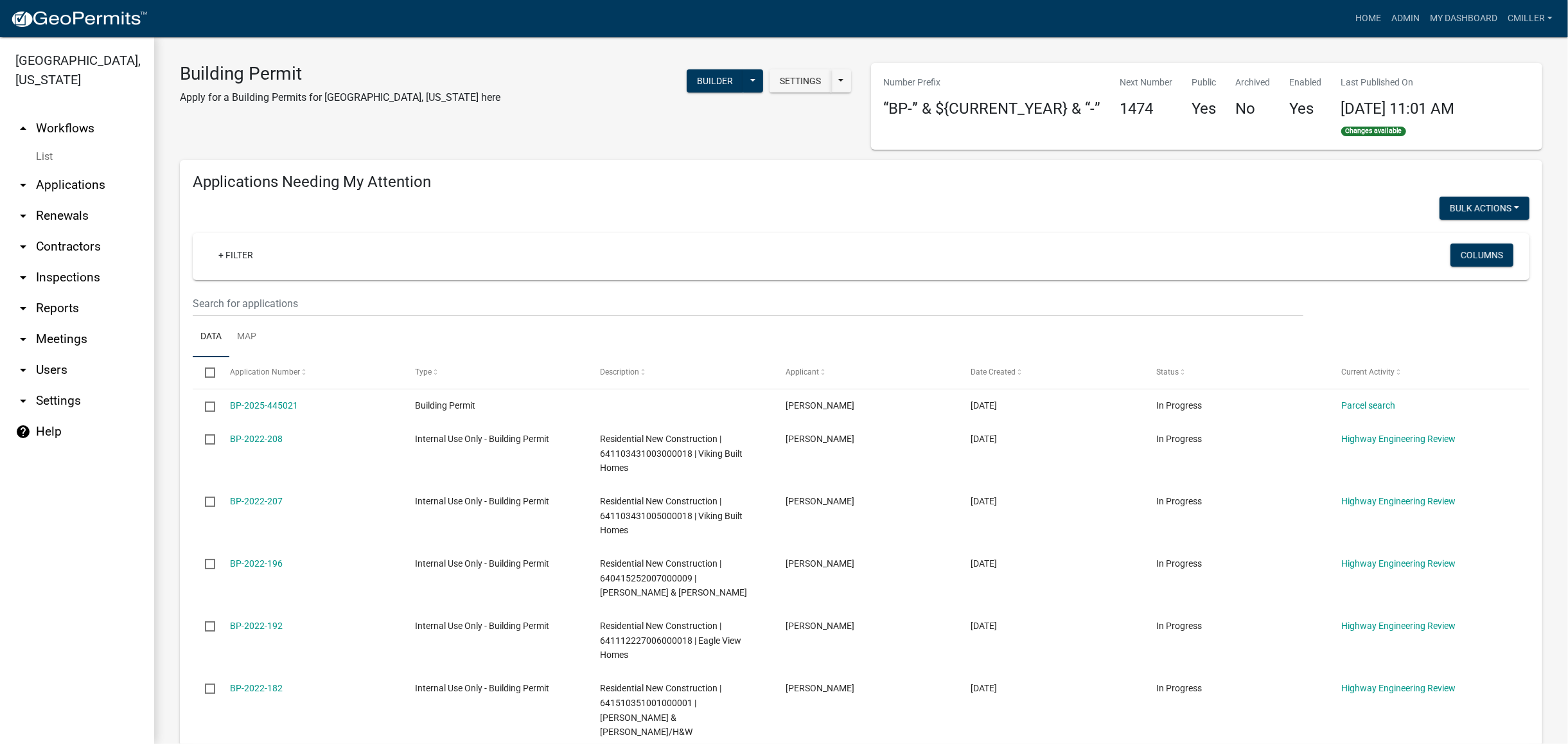
select select "3: 100"
click at [813, 81] on button "Settings" at bounding box center [801, 81] width 62 height 23
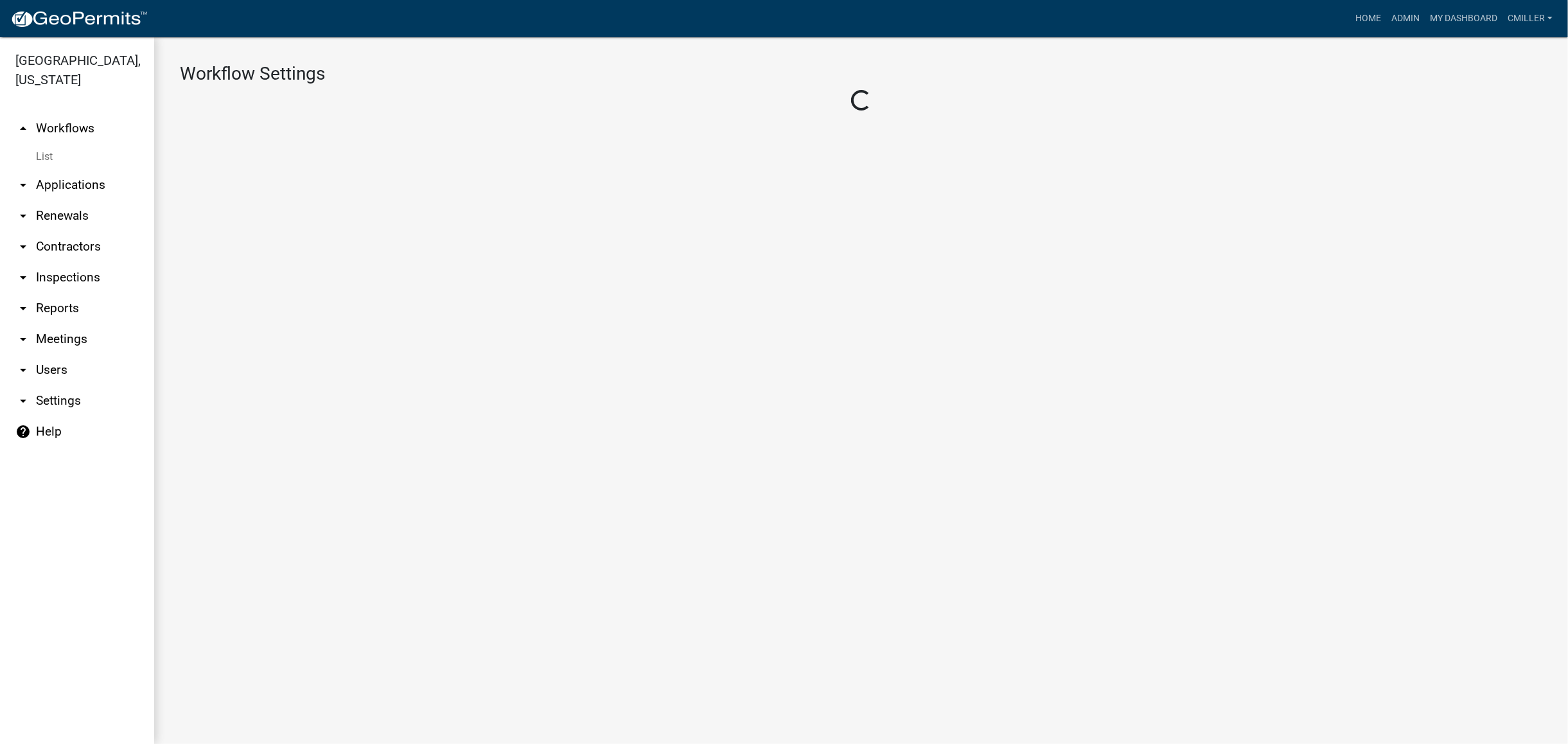
select select "1"
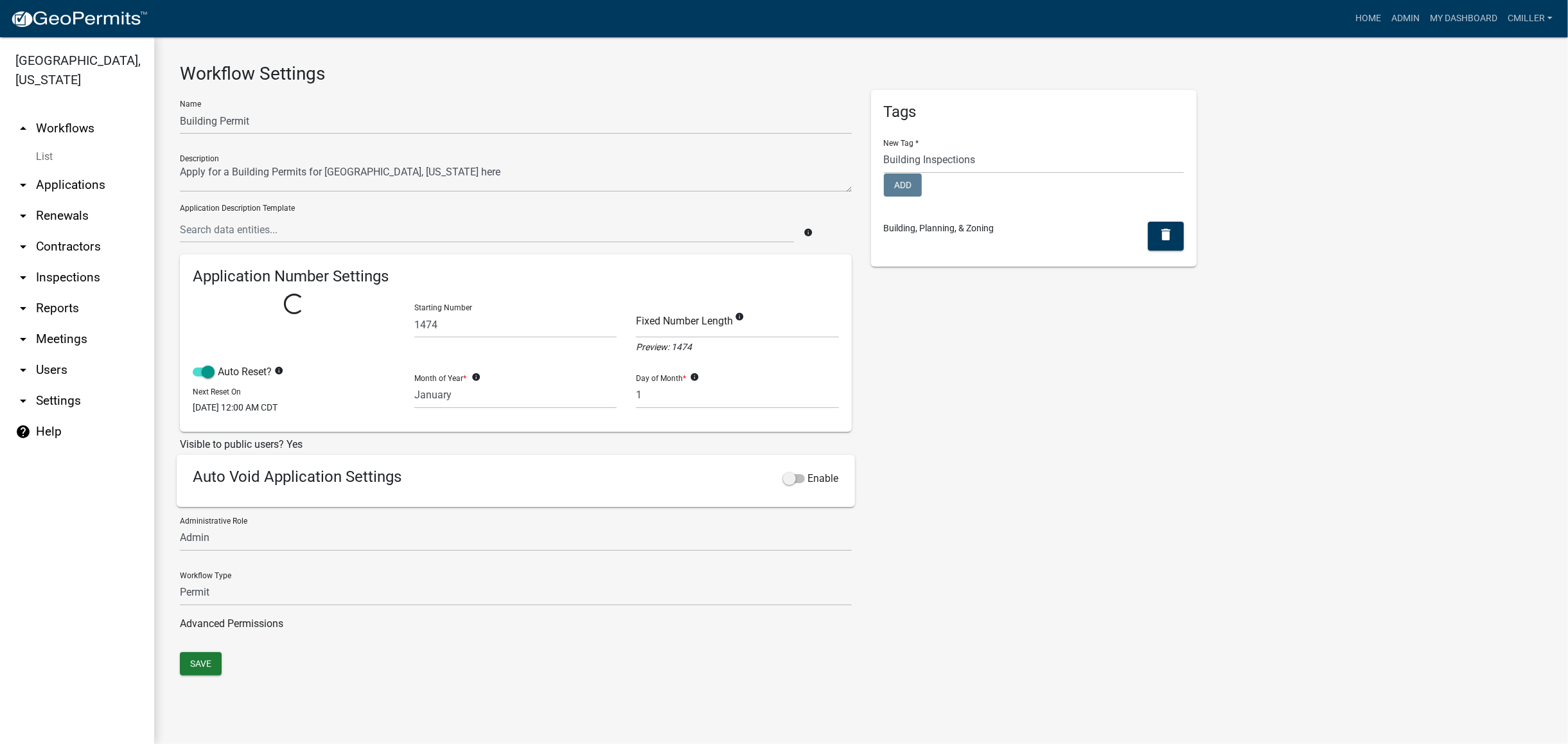
select select
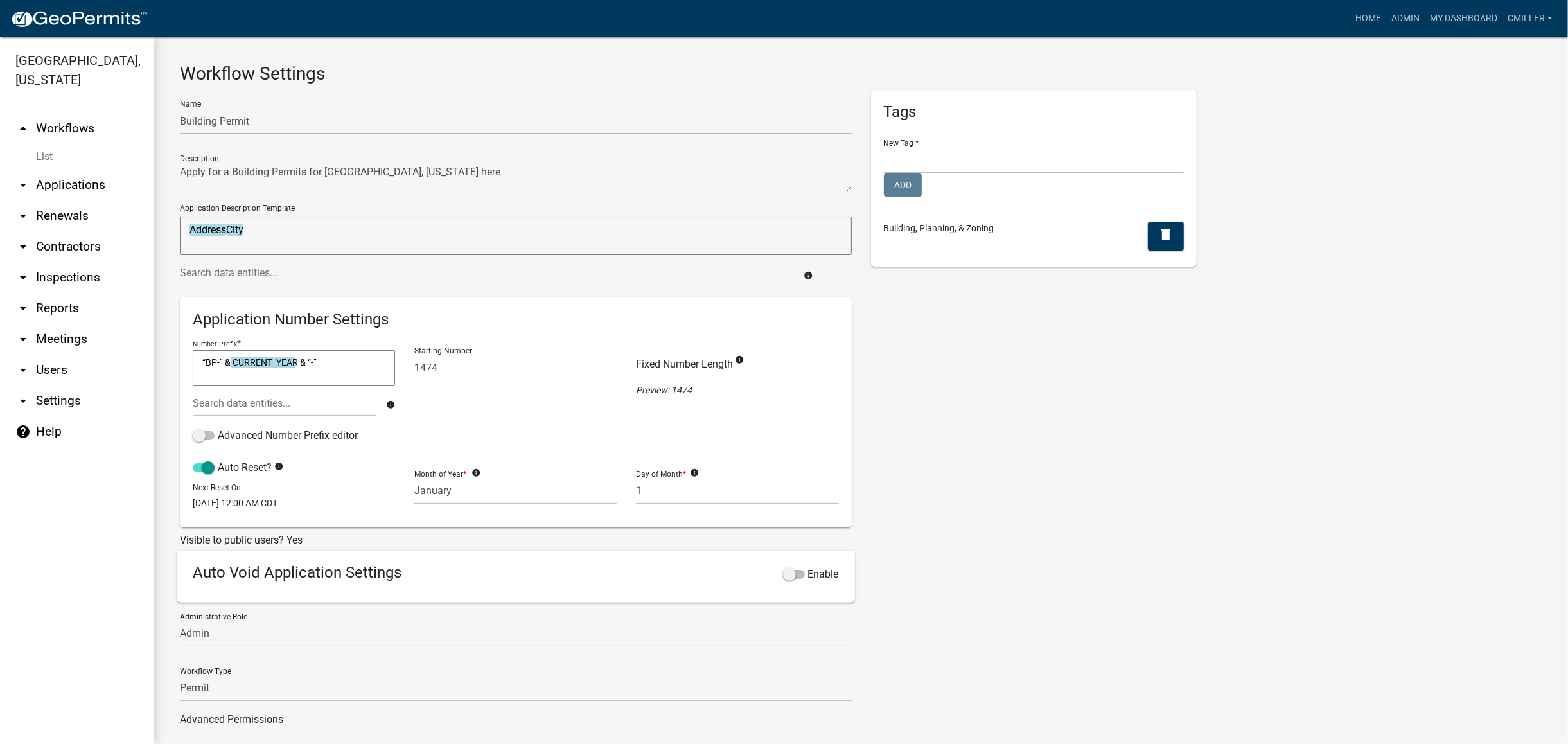
click at [40, 144] on link "List" at bounding box center [77, 156] width 154 height 26
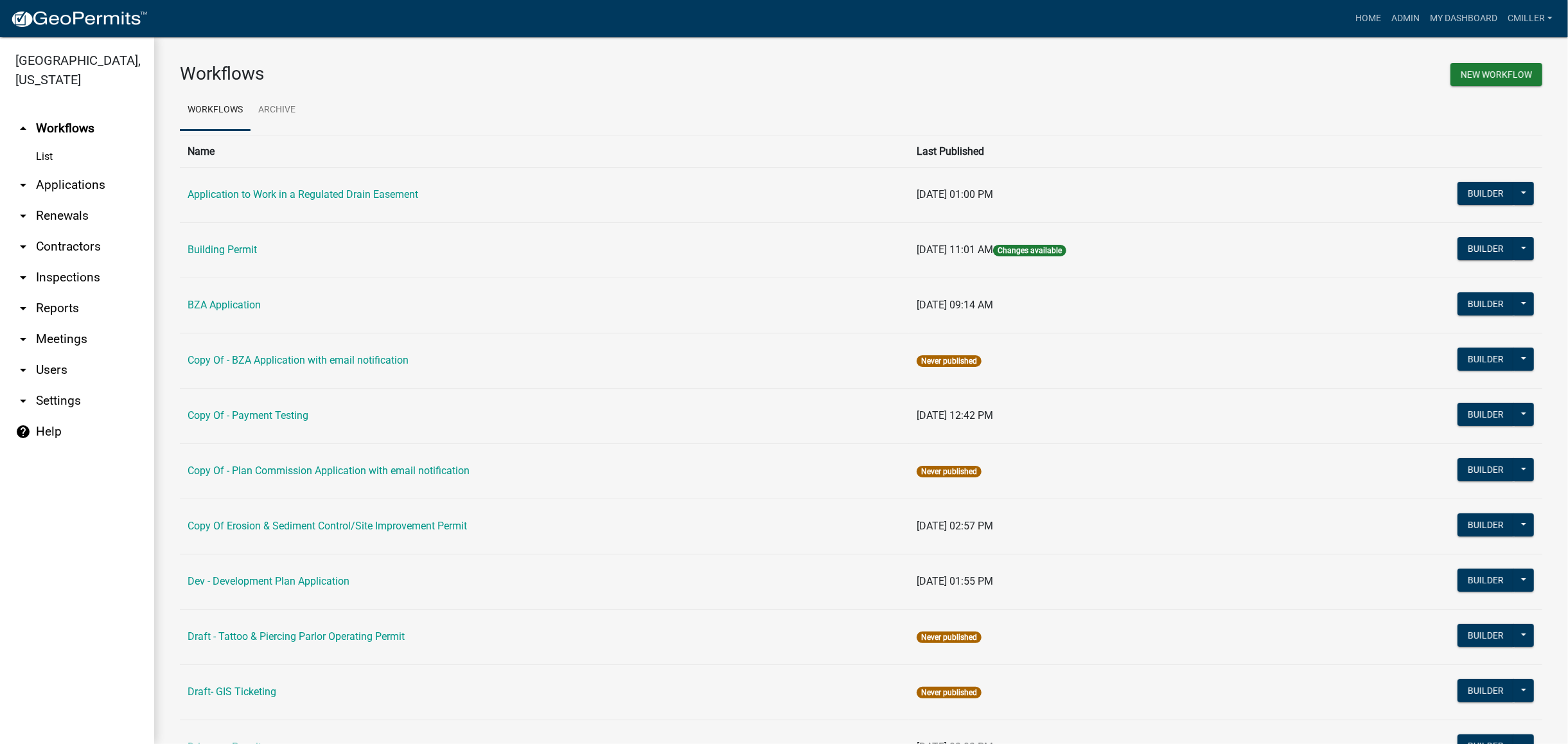
click at [239, 240] on td "Building Permit" at bounding box center [544, 250] width 729 height 55
click at [242, 249] on link "Building Permit" at bounding box center [222, 250] width 69 height 12
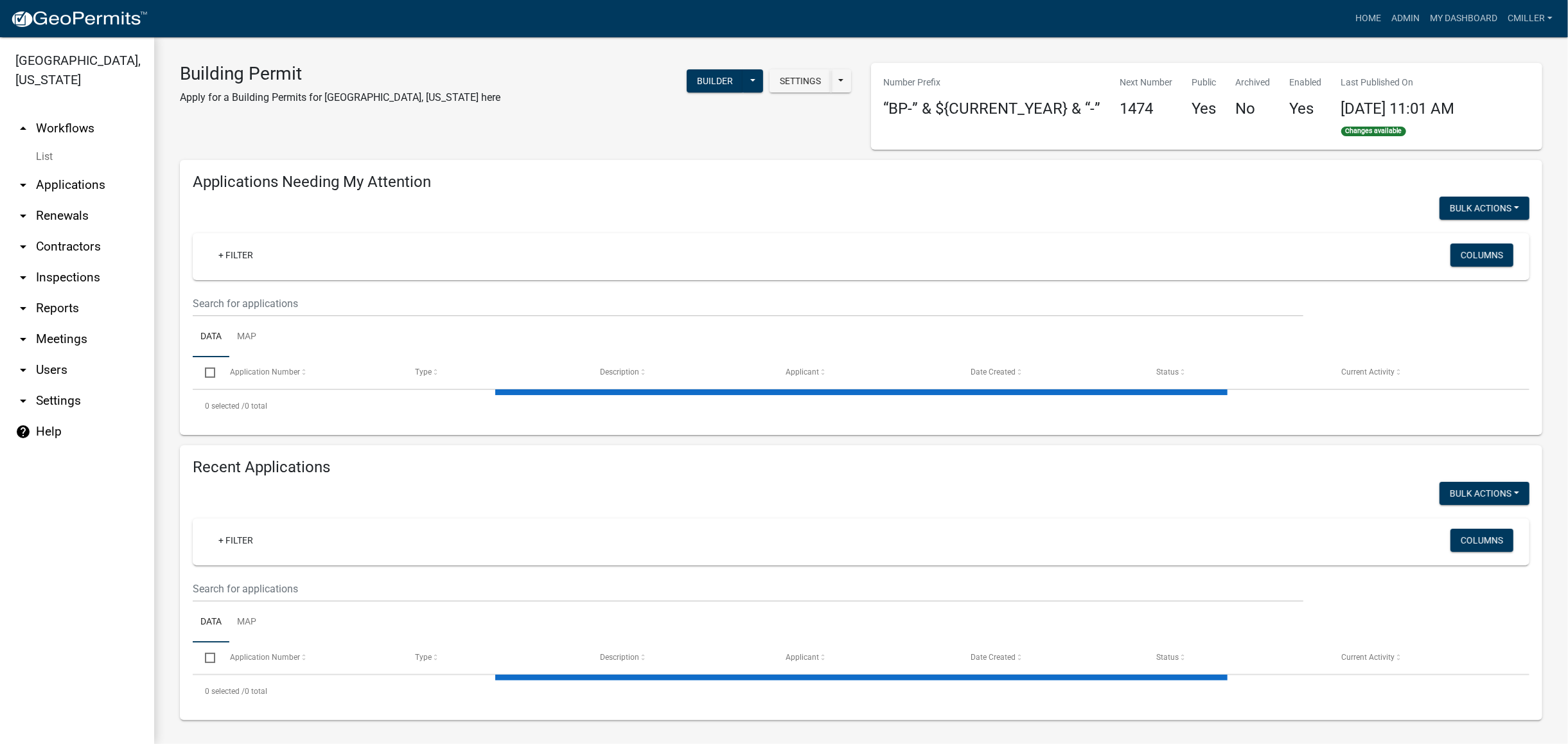
select select "3: 100"
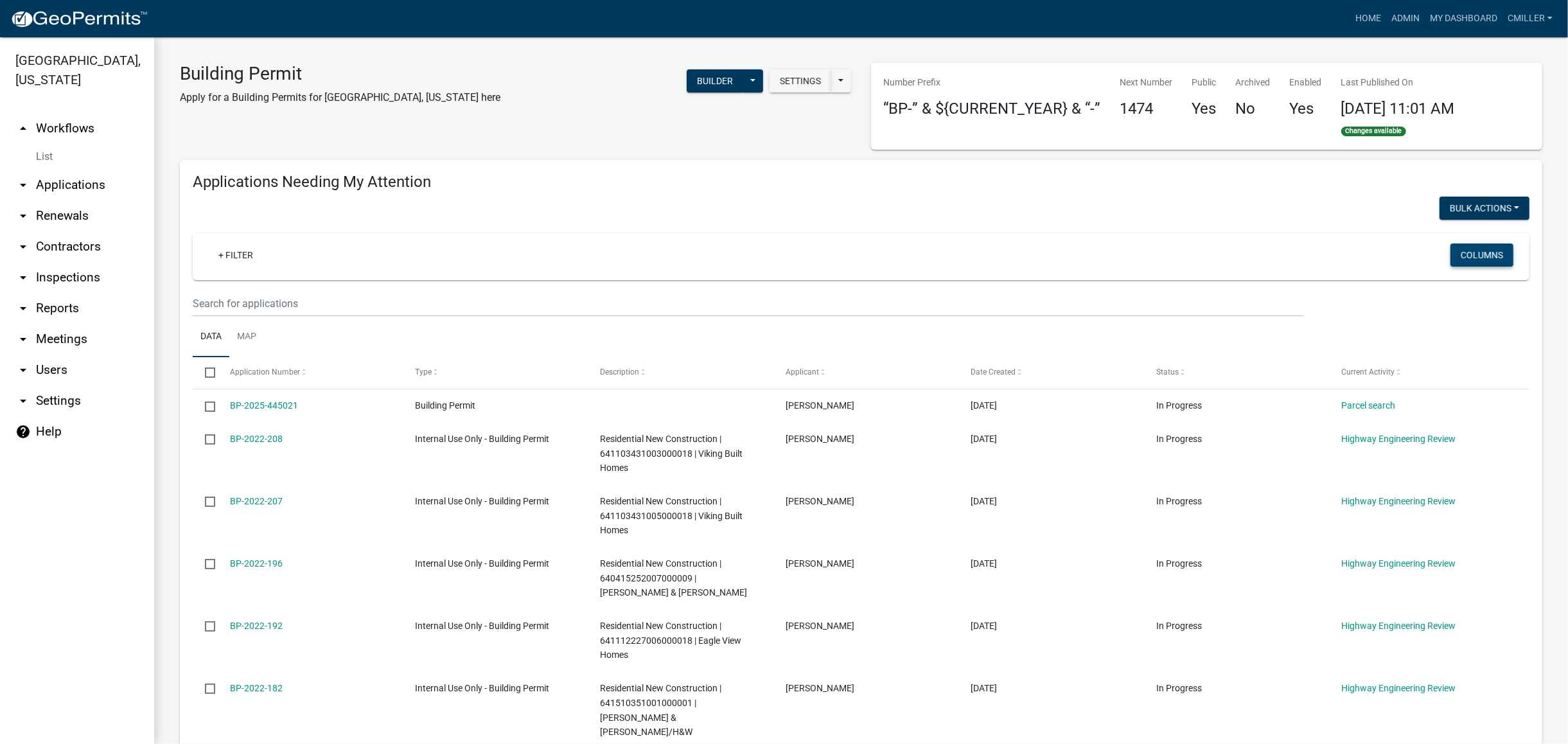
click at [1457, 249] on button "Columns" at bounding box center [1482, 255] width 63 height 23
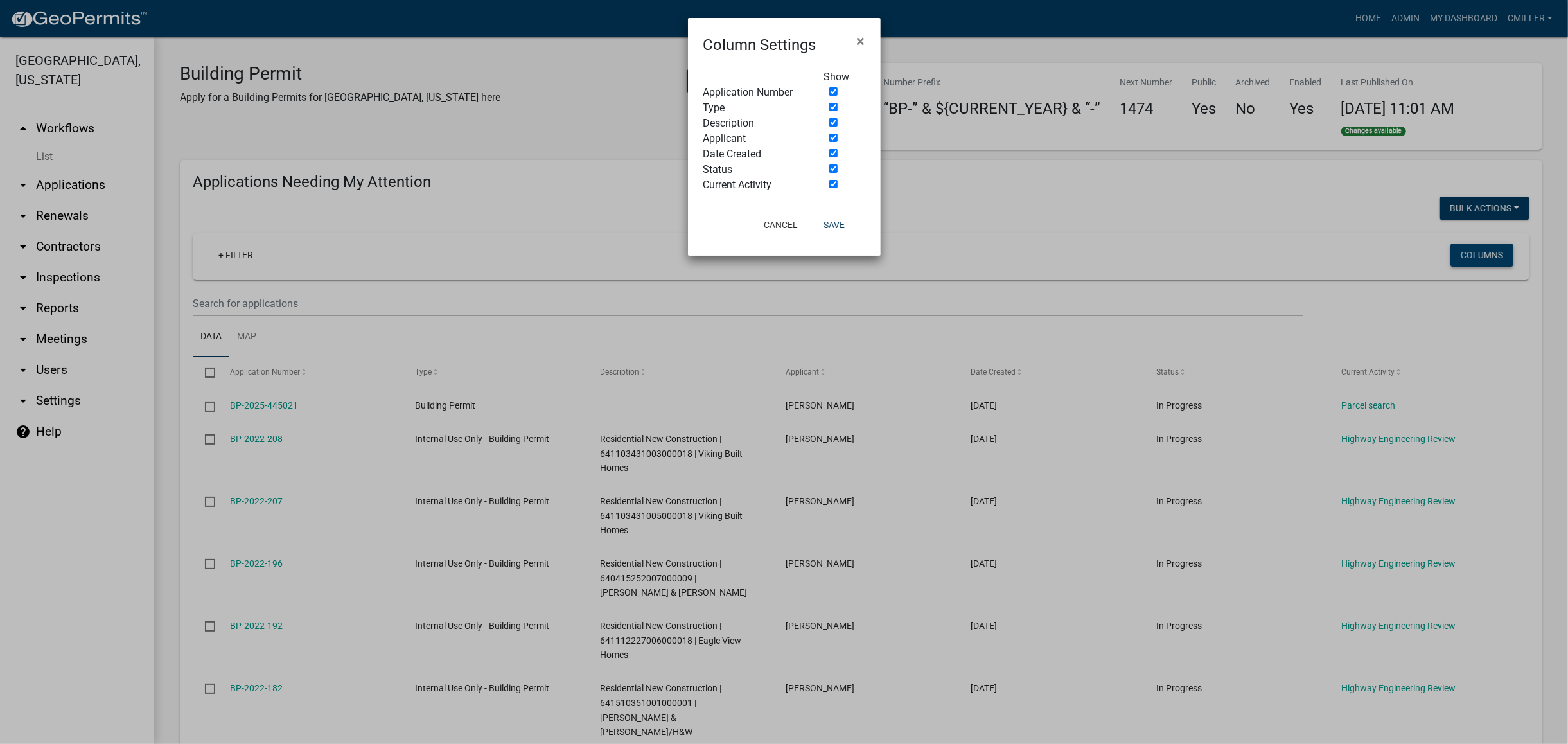
click at [1457, 249] on ngb-modal-window "Column Settings × Show Application Number Type Description Applicant Date Creat…" at bounding box center [784, 372] width 1568 height 744
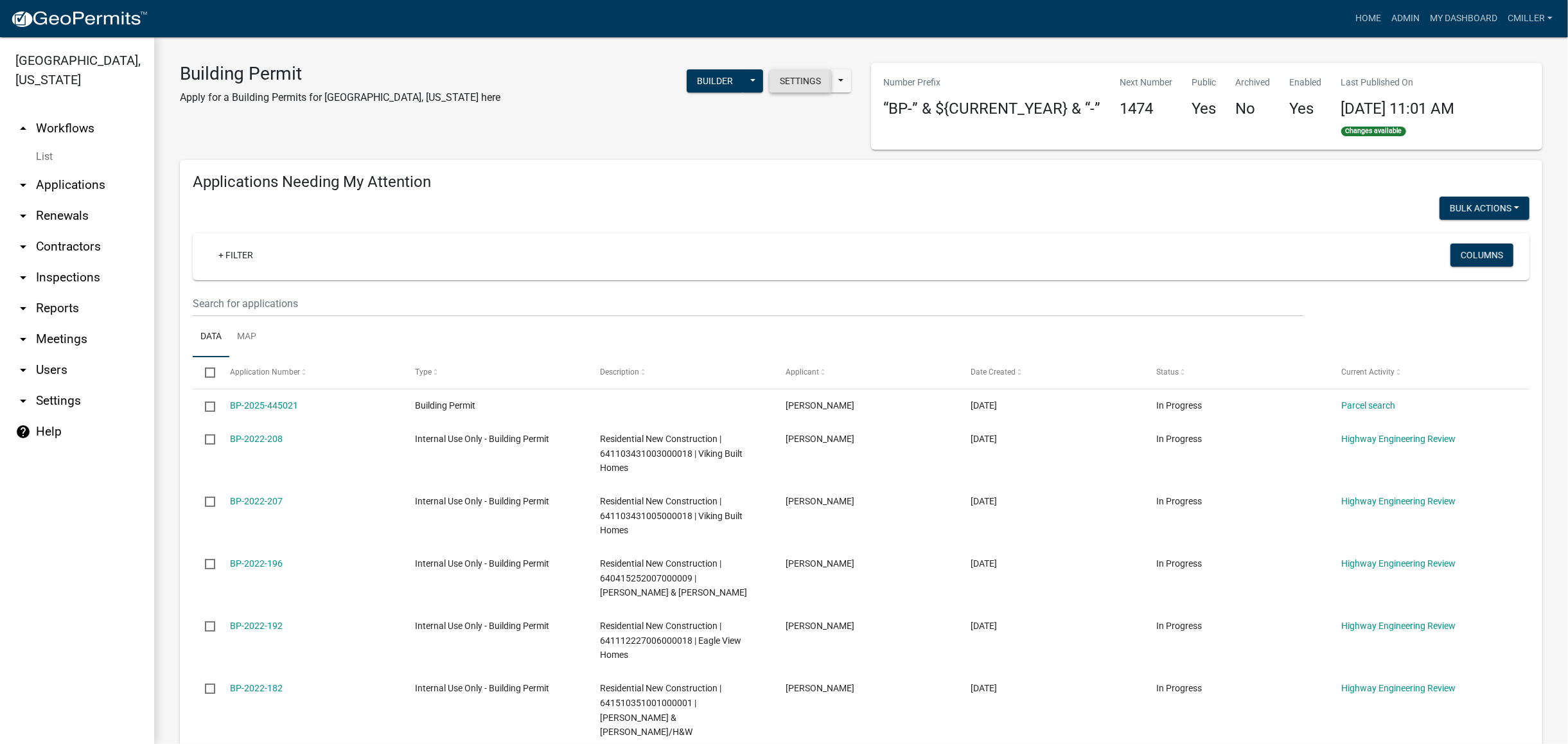
click at [797, 77] on button "Settings" at bounding box center [801, 81] width 62 height 23
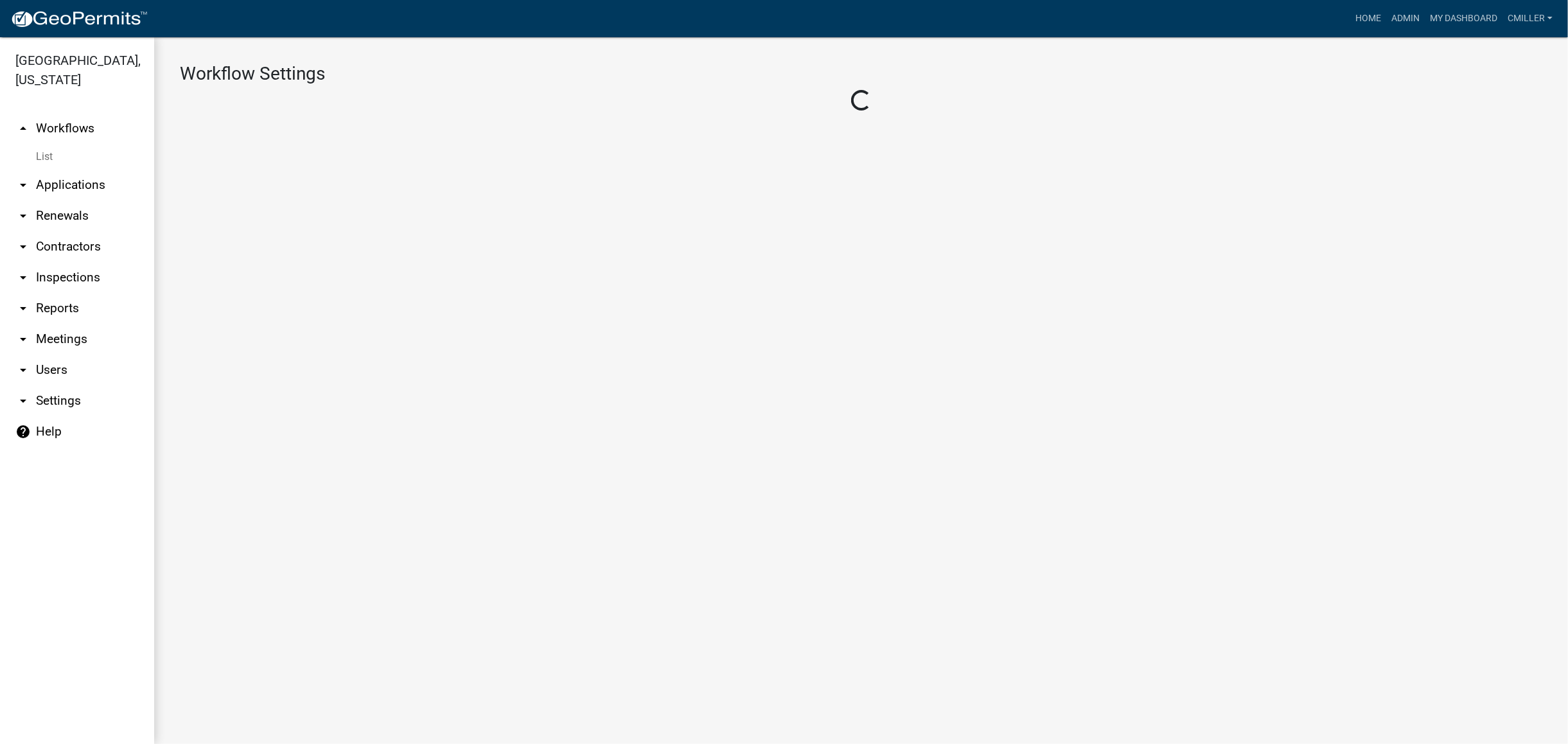
select select "1"
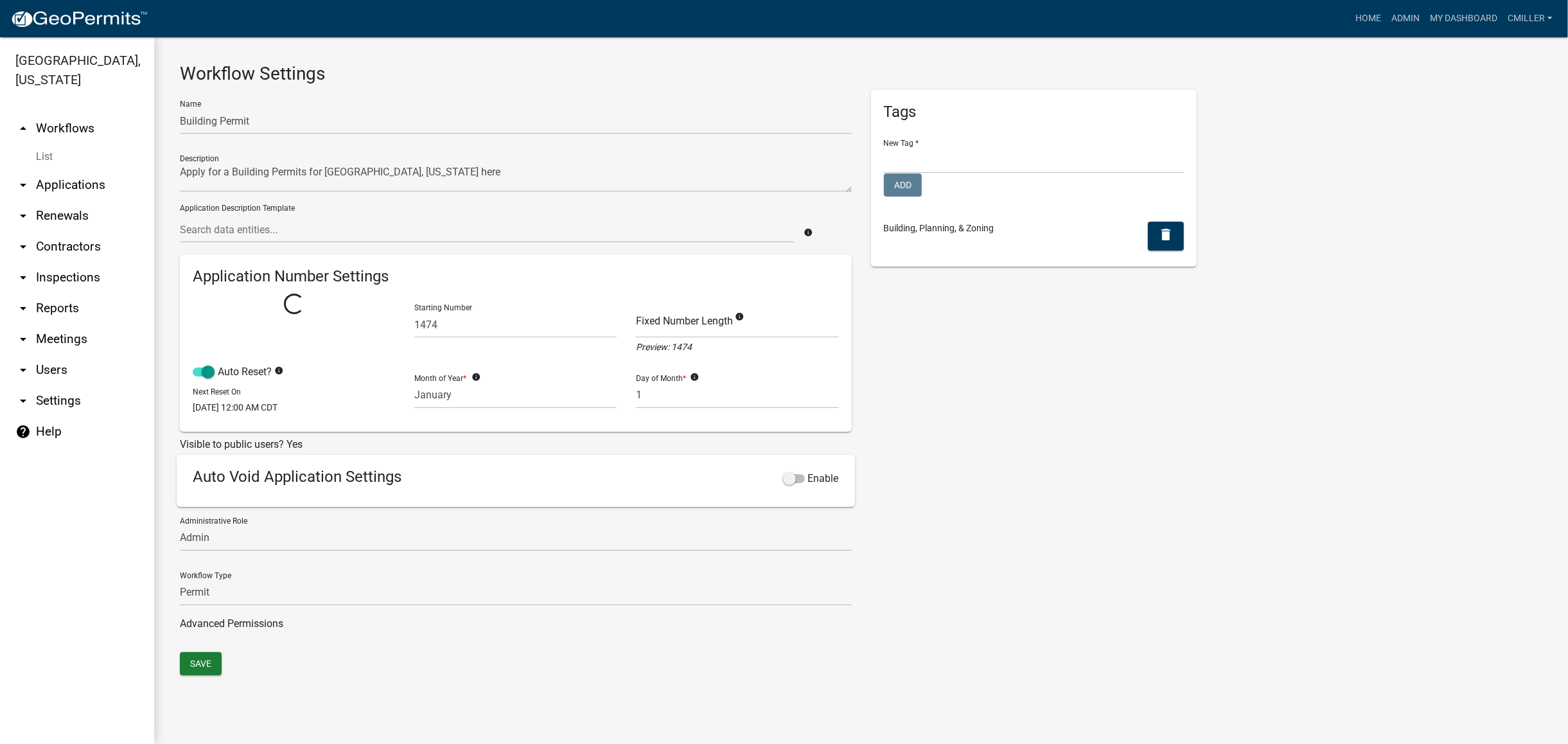
select select
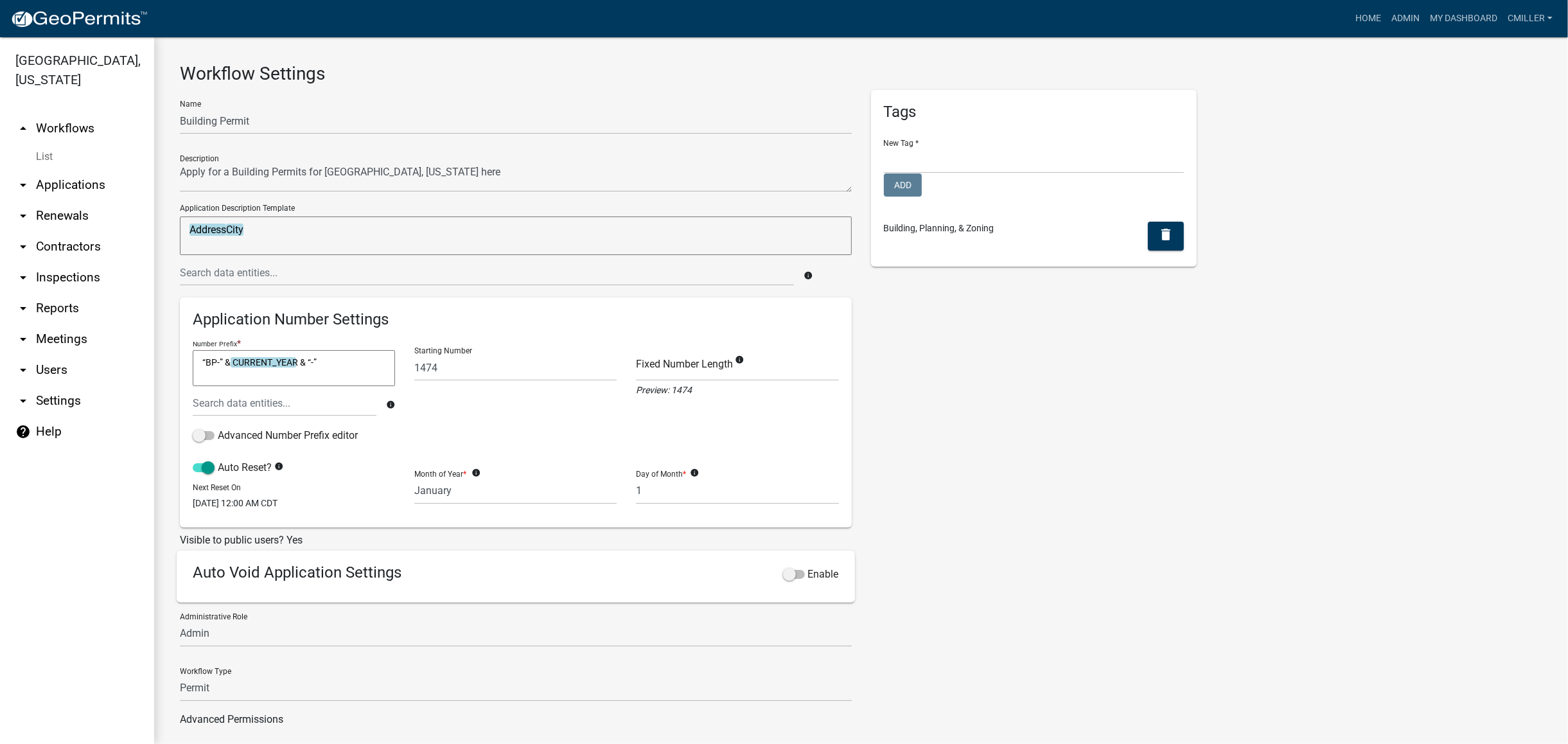
click at [45, 144] on link "List" at bounding box center [77, 156] width 154 height 26
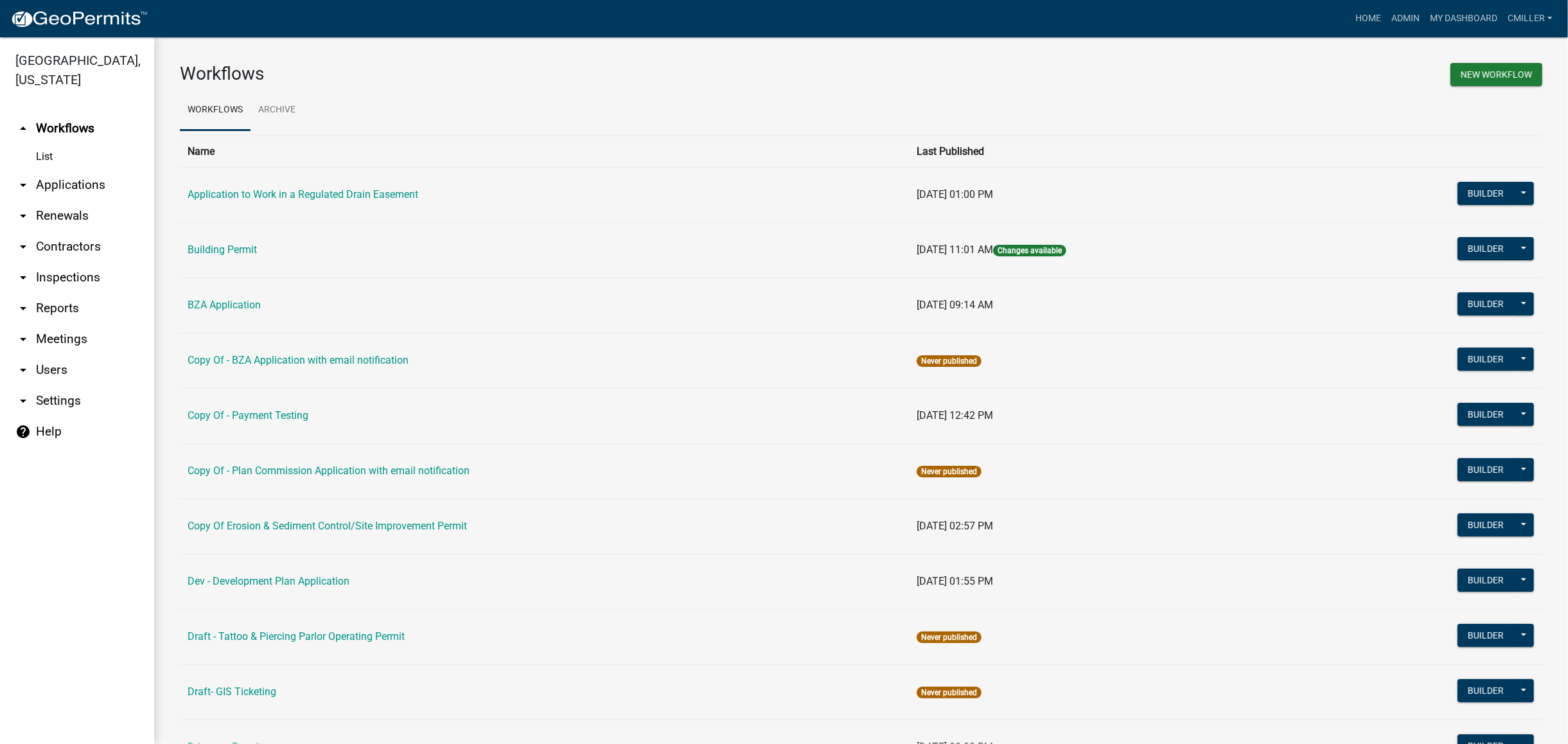
drag, startPoint x: 211, startPoint y: 250, endPoint x: 217, endPoint y: 250, distance: 6.0
click at [211, 250] on link "Building Permit" at bounding box center [222, 250] width 69 height 12
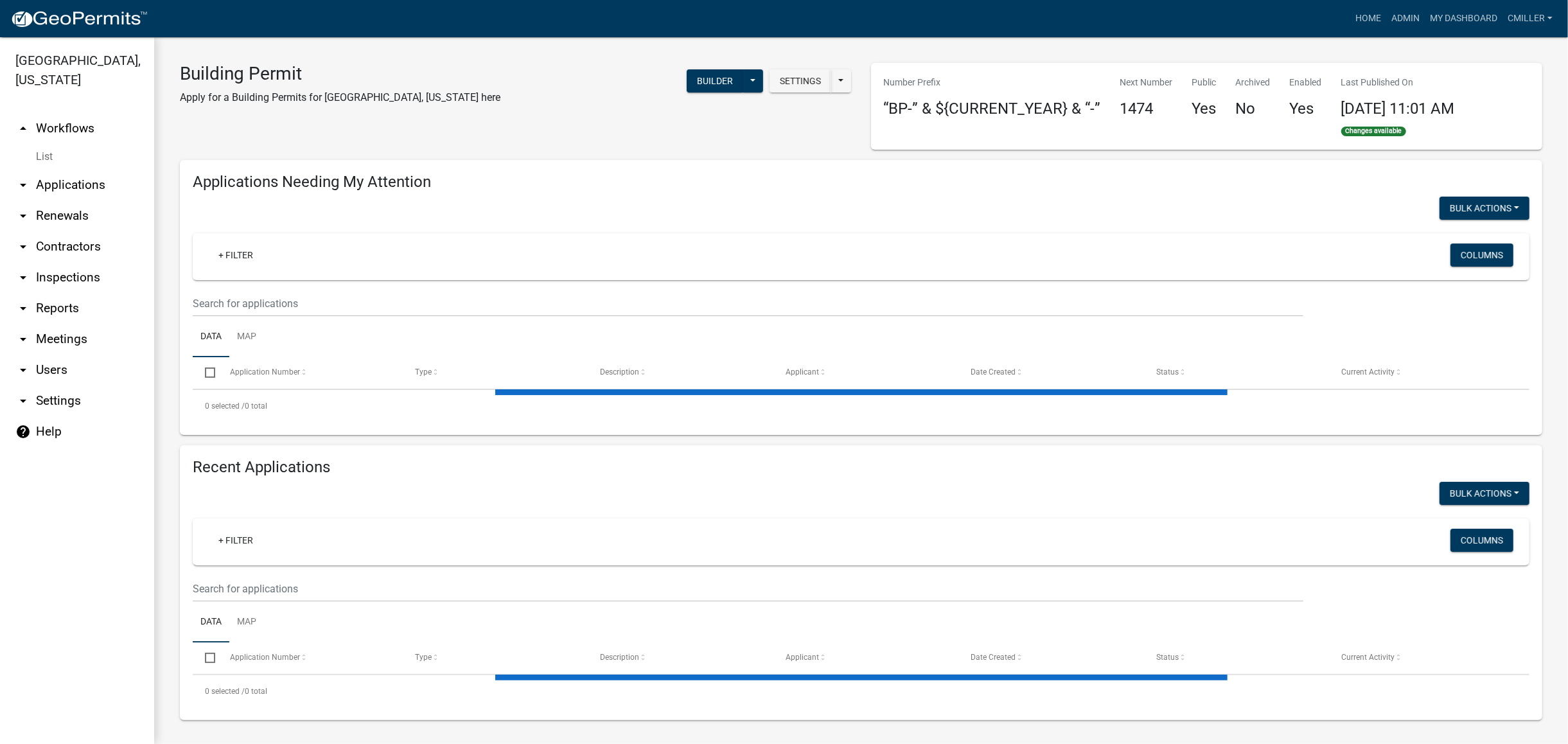
select select "3: 100"
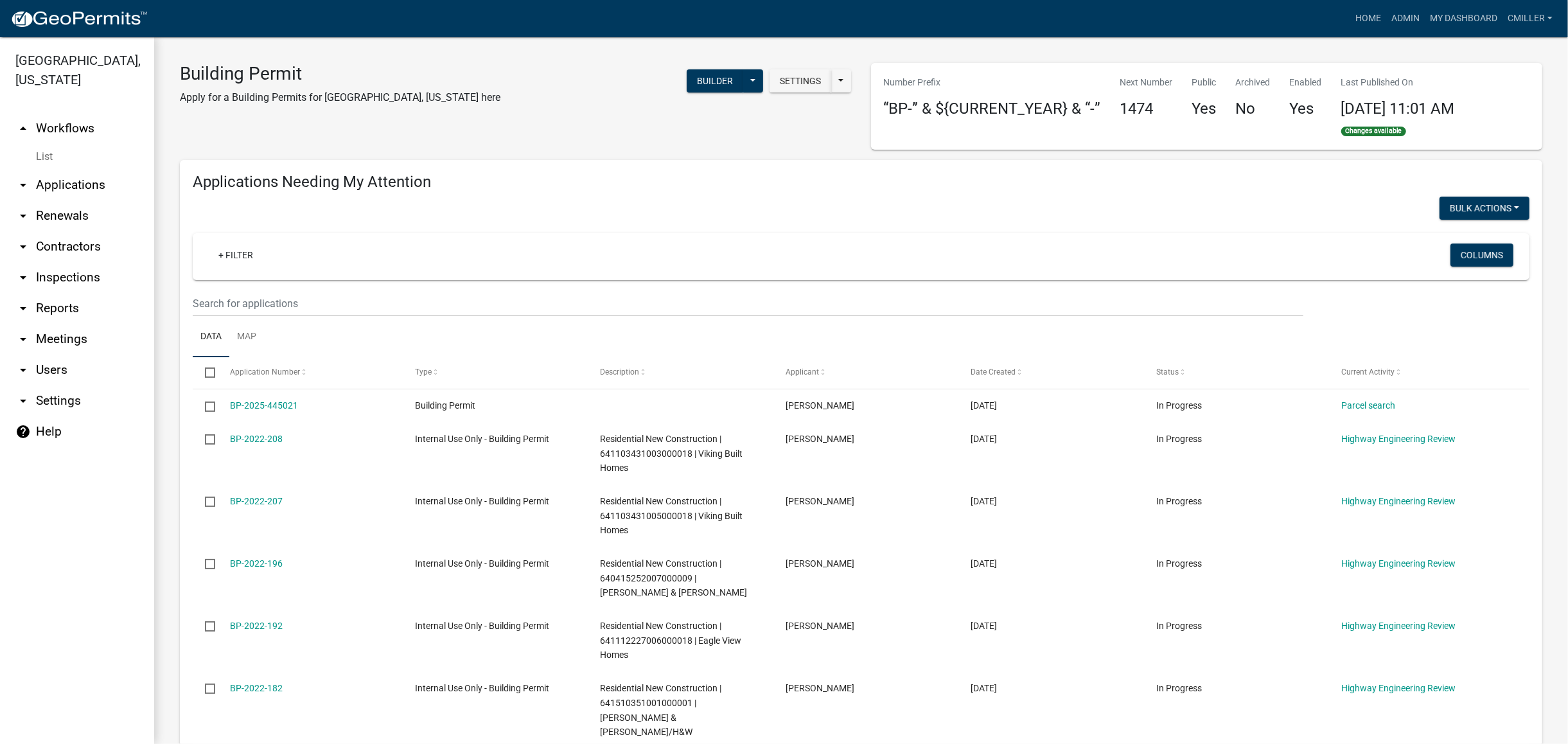
select select "3: 100"
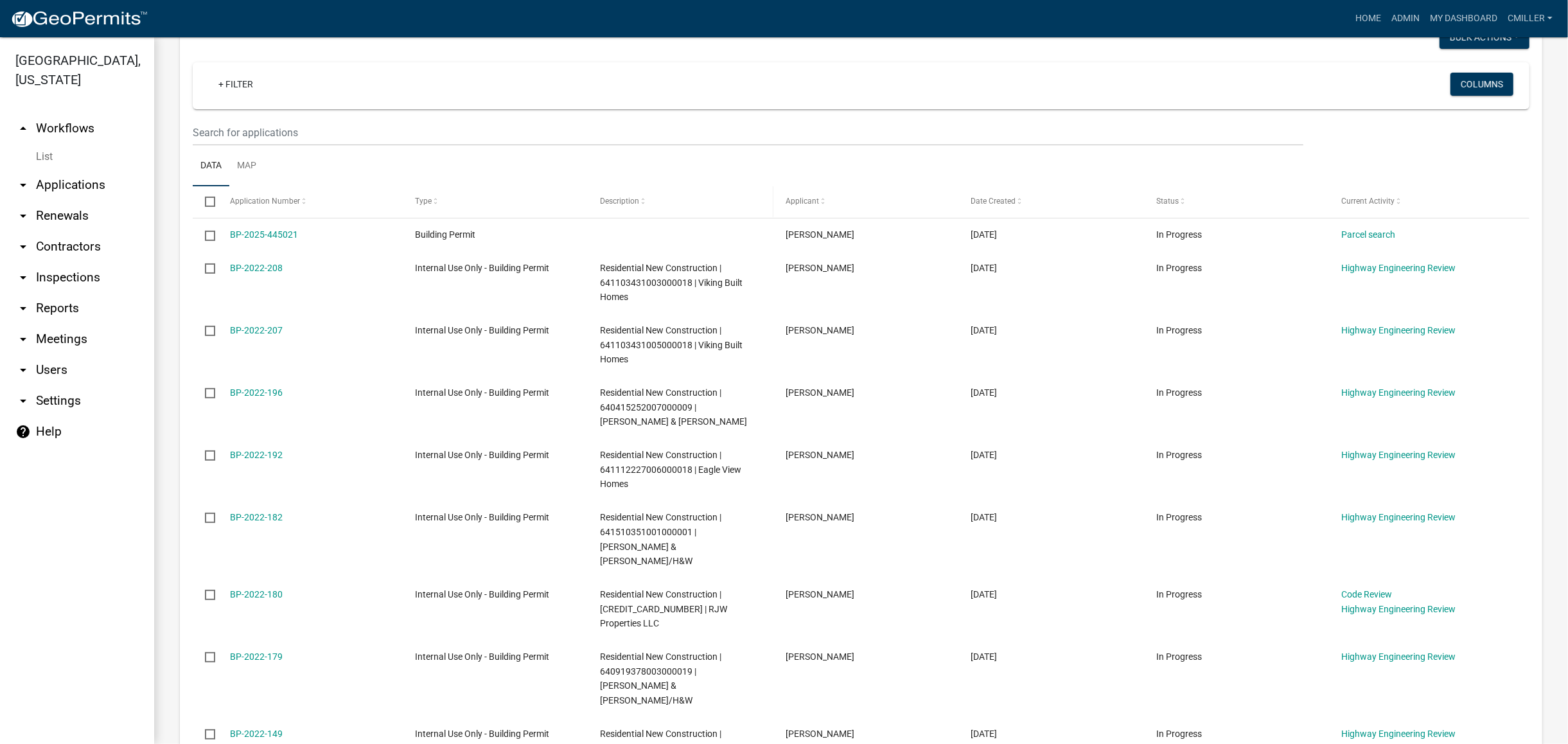
scroll to position [85, 0]
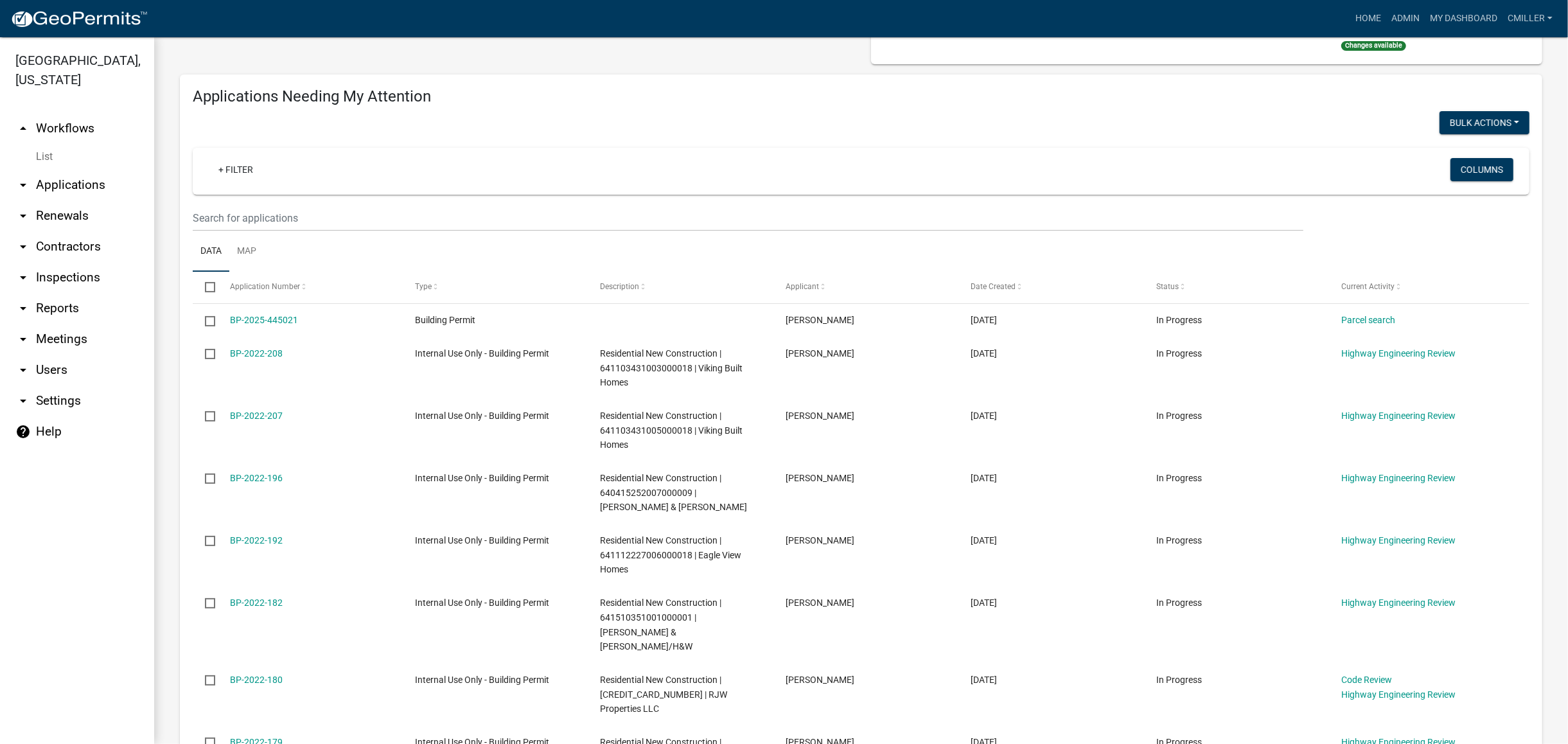
click at [28, 270] on icon "arrow_drop_down" at bounding box center [23, 277] width 15 height 15
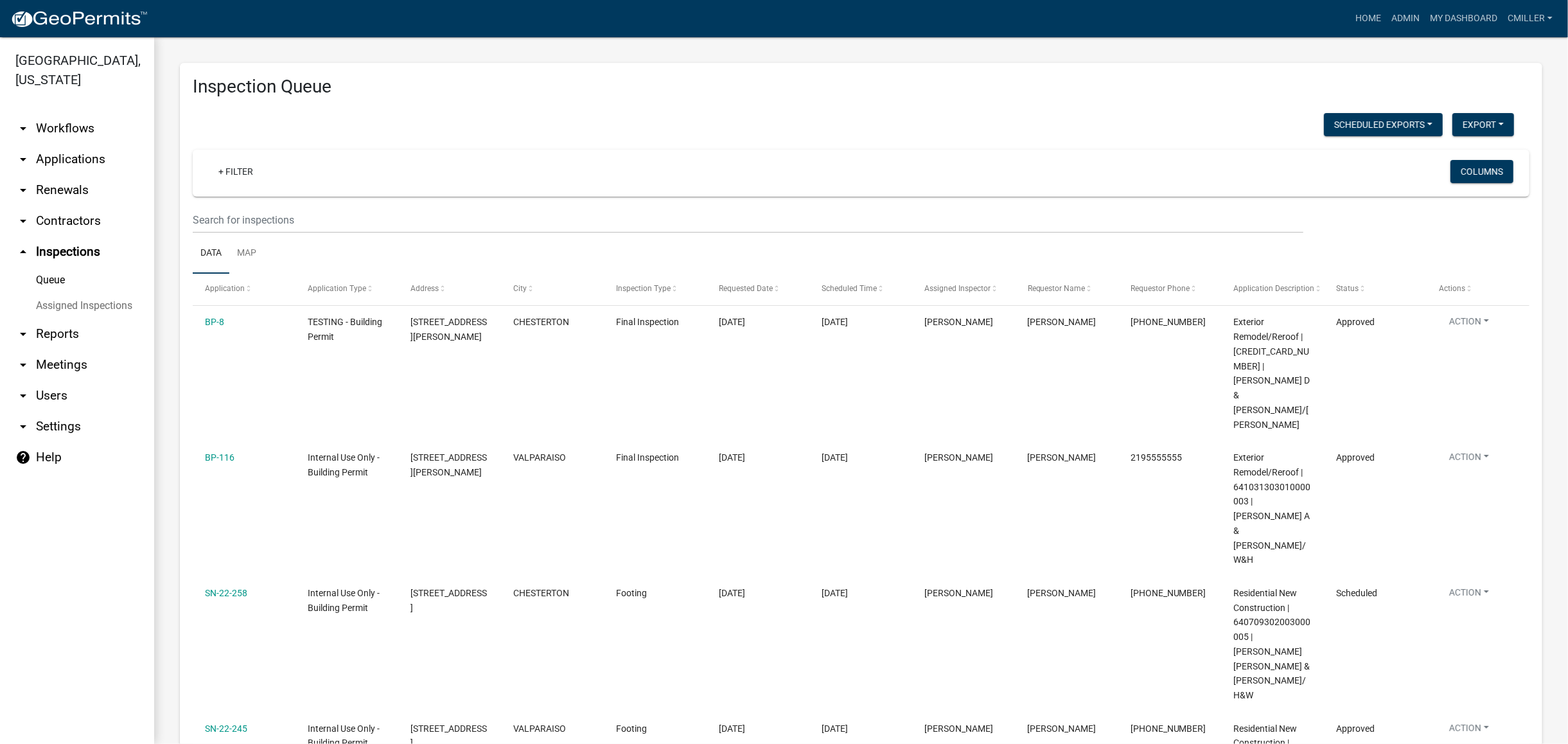
click at [130, 293] on link "Assigned Inspections" at bounding box center [77, 306] width 154 height 26
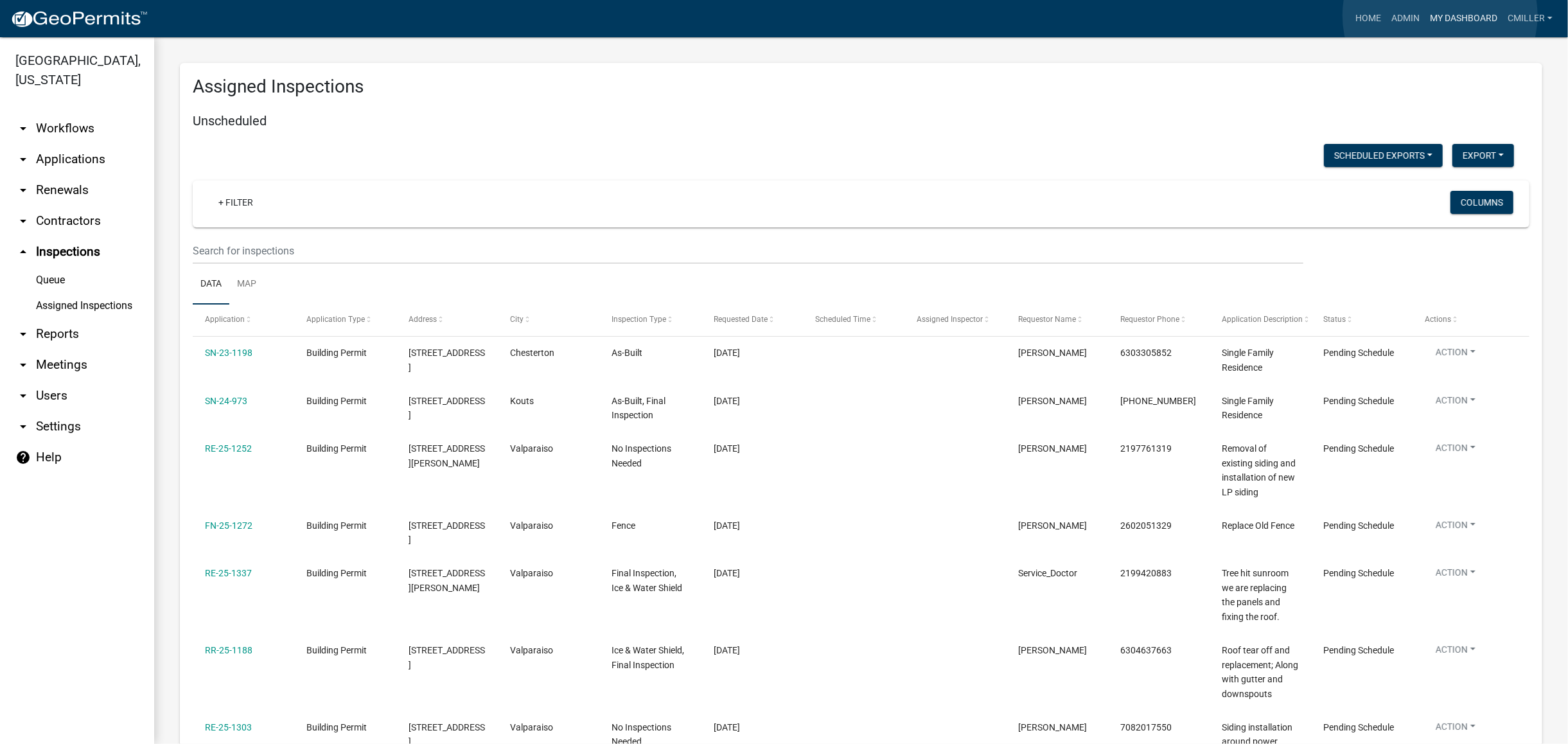
click at [1440, 15] on link "My Dashboard" at bounding box center [1464, 19] width 78 height 24
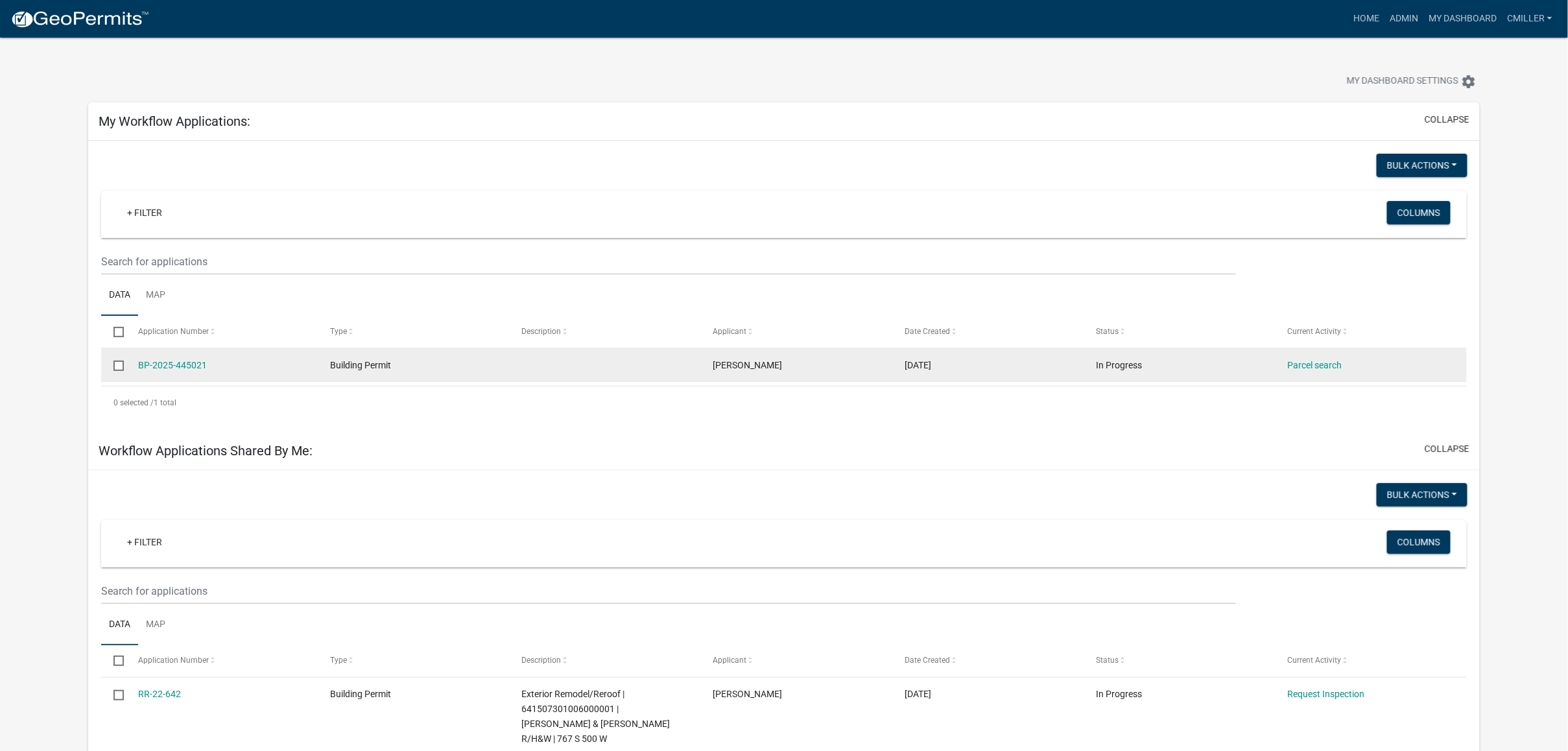
click at [112, 359] on datatable-body-cell at bounding box center [113, 365] width 24 height 34
click at [121, 366] on input "checkbox" at bounding box center [117, 365] width 8 height 8
checkbox input "true"
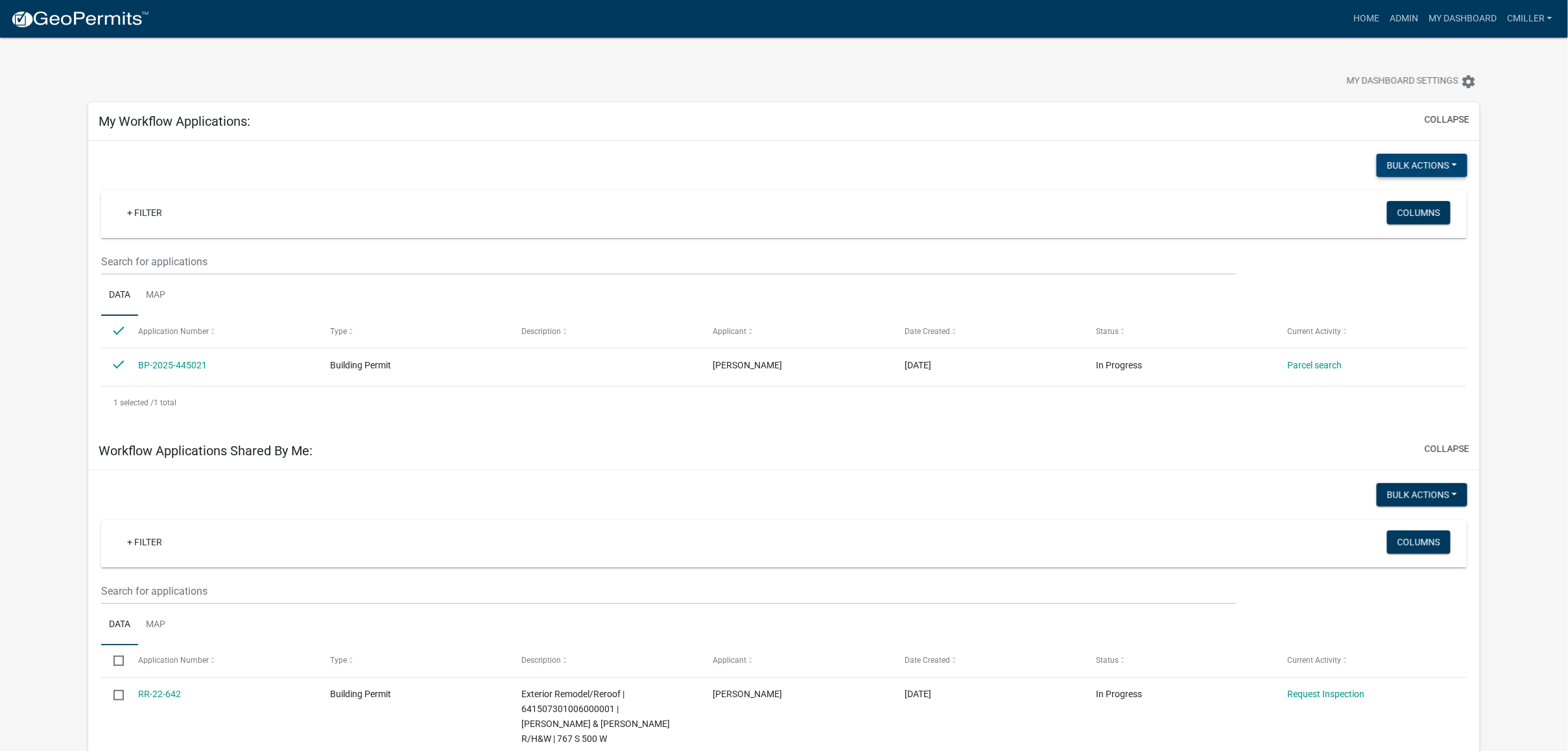
click at [1453, 171] on button "Bulk Actions" at bounding box center [1422, 165] width 91 height 23
drag, startPoint x: 1409, startPoint y: 200, endPoint x: 1401, endPoint y: 205, distance: 9.4
click at [1401, 205] on button "Void" at bounding box center [1415, 200] width 104 height 31
checkbox input "false"
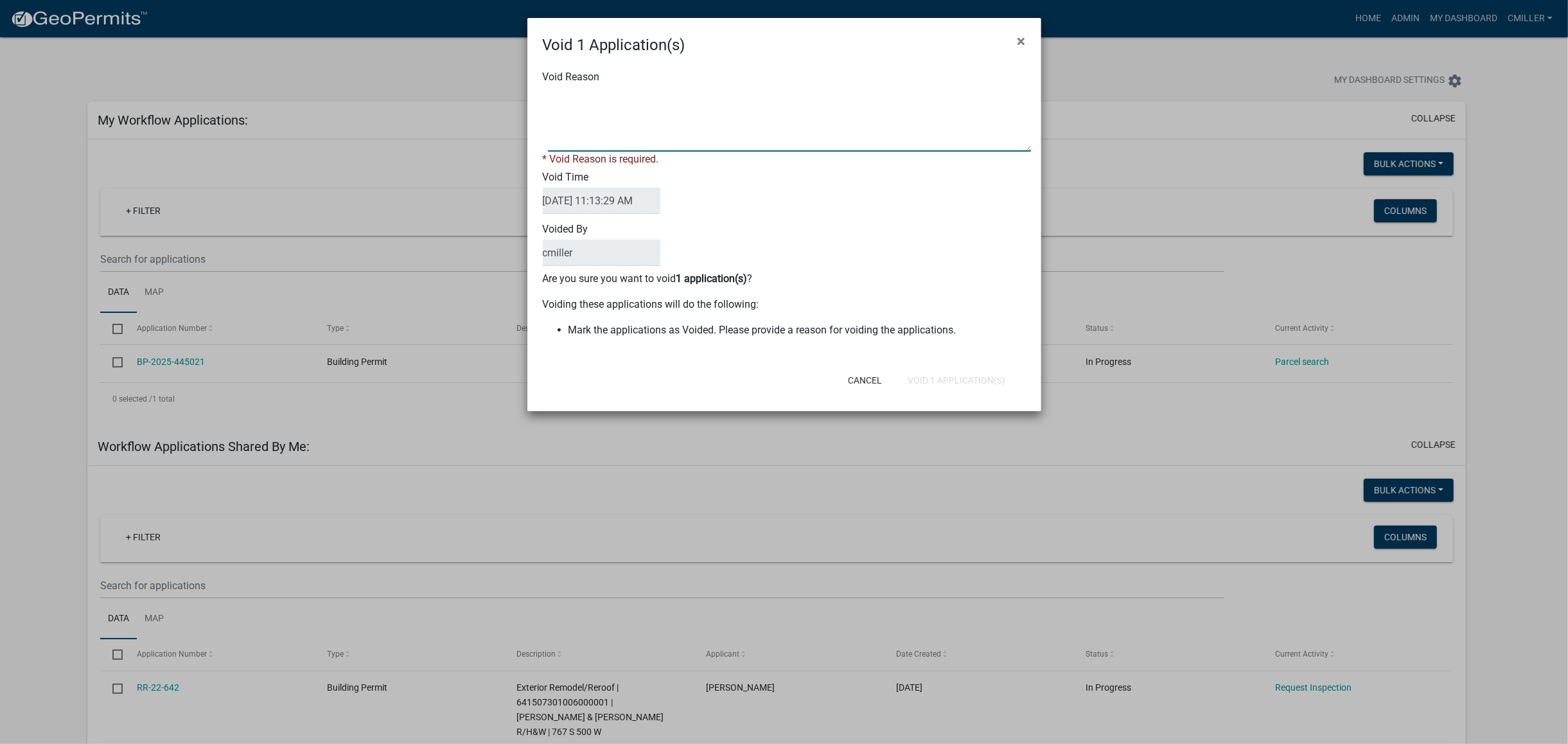
click at [673, 130] on textarea "Void Reason" at bounding box center [789, 120] width 483 height 64
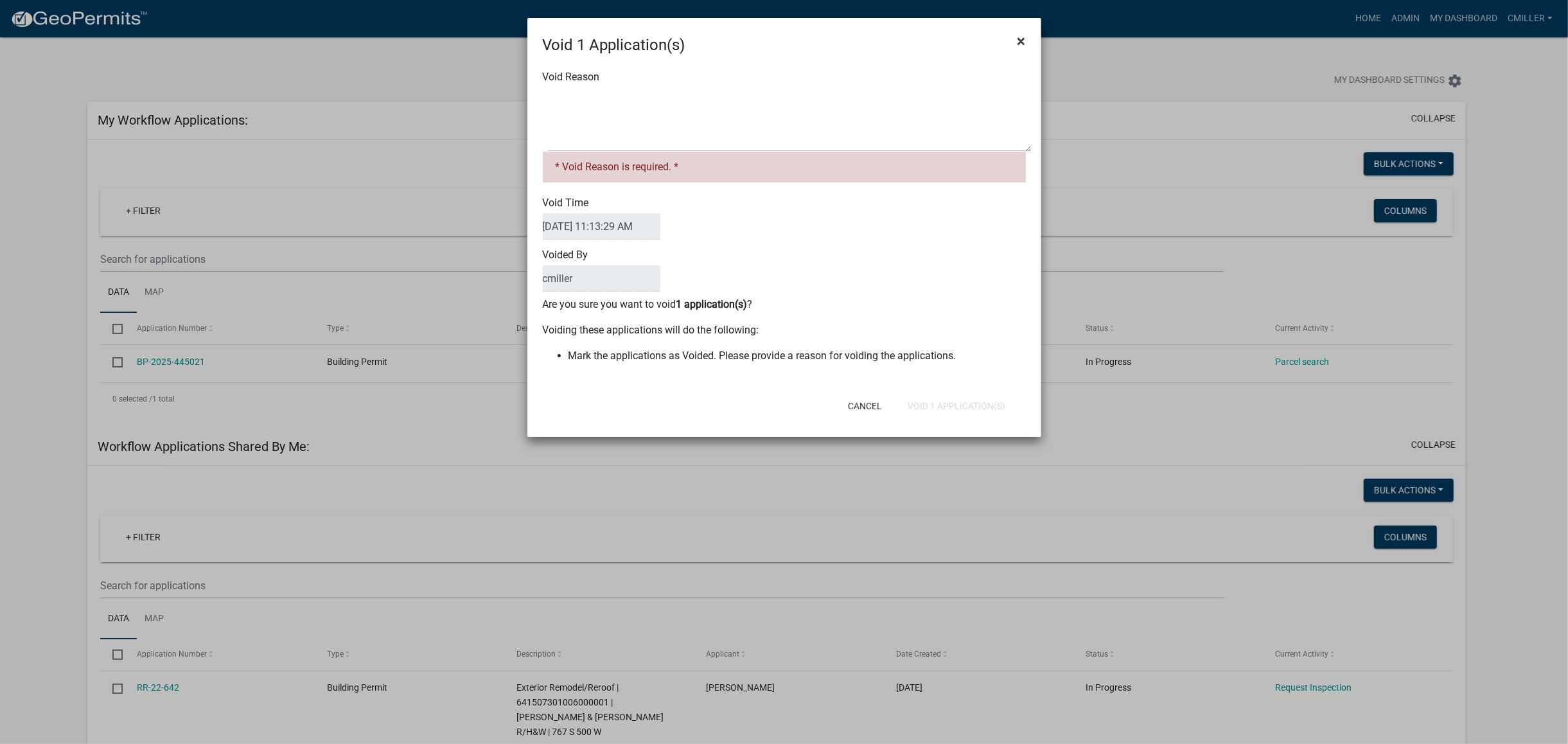
click at [1022, 38] on span "×" at bounding box center [1022, 41] width 8 height 18
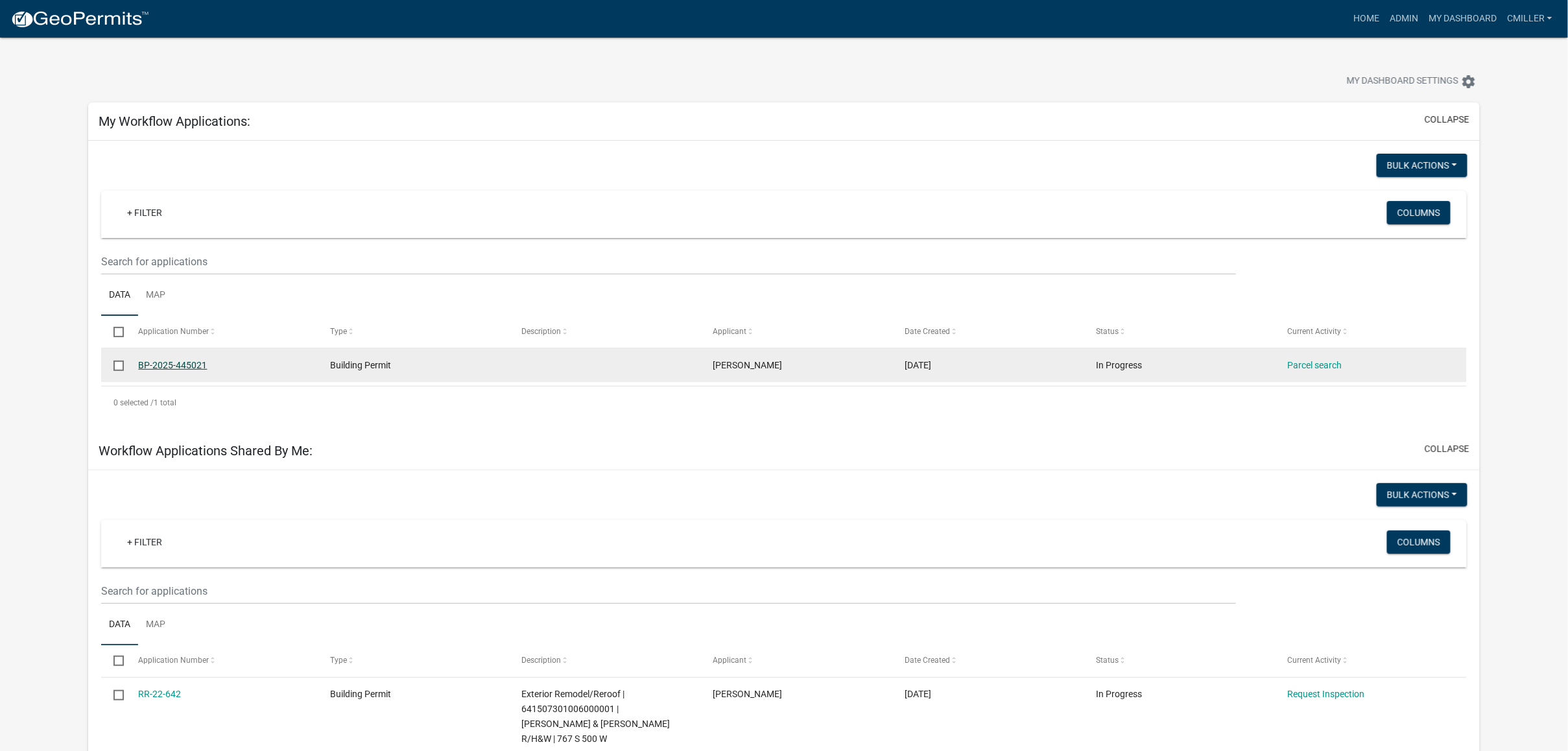
click at [177, 367] on link "BP-2025-445021" at bounding box center [172, 365] width 68 height 10
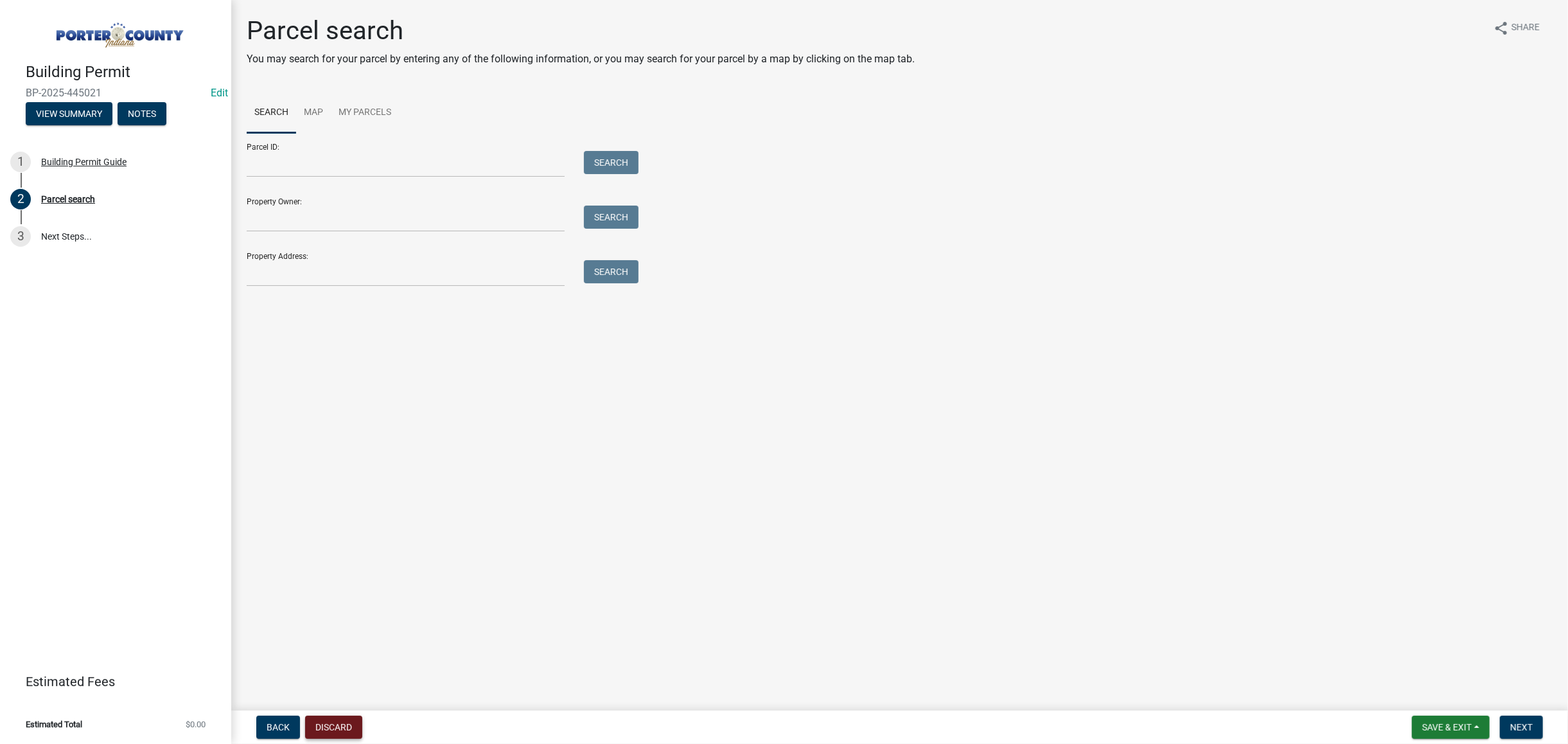
click at [337, 728] on button "Discard" at bounding box center [334, 727] width 57 height 23
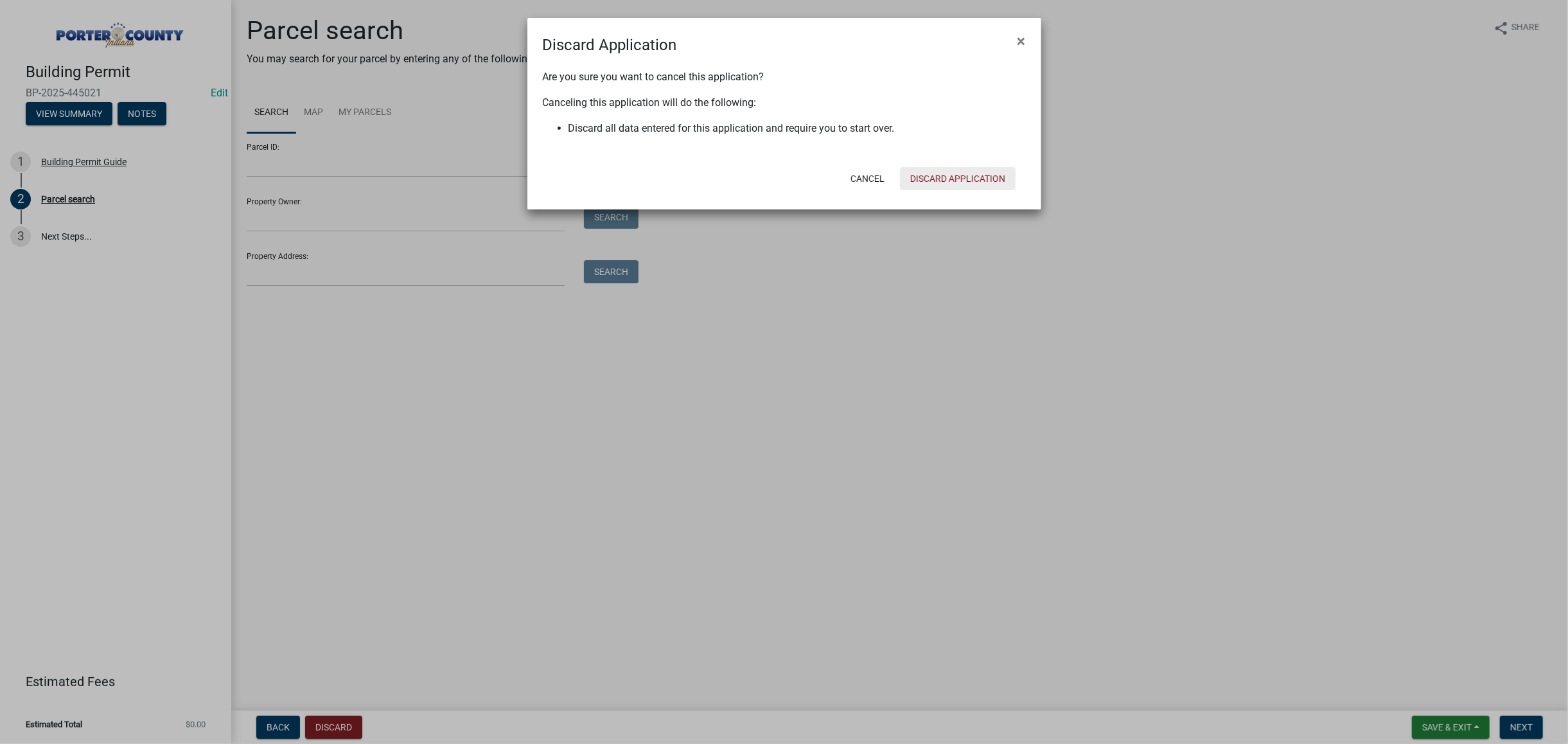
click at [978, 171] on button "Discard Application" at bounding box center [958, 179] width 115 height 23
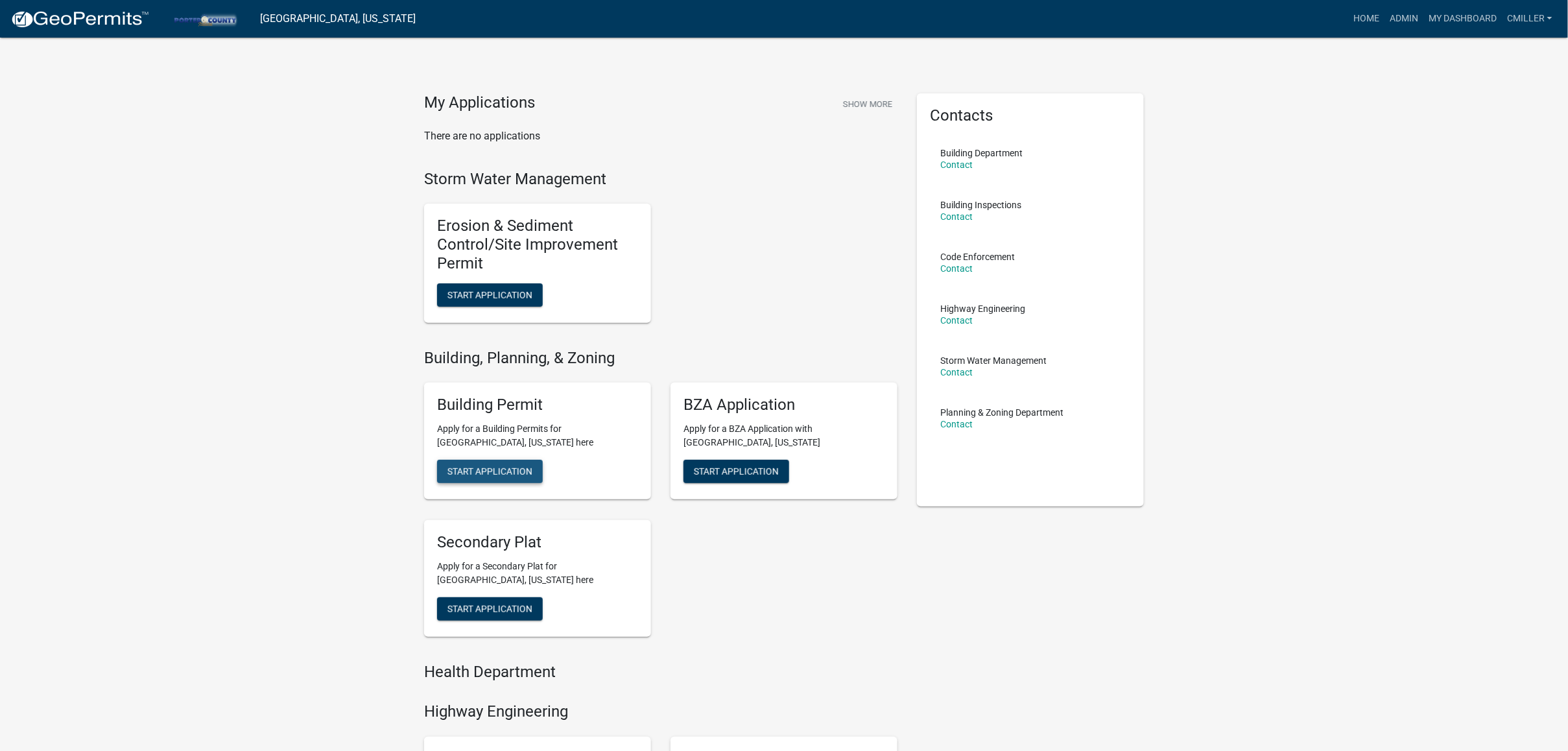
click at [480, 463] on button "Start Application" at bounding box center [490, 472] width 106 height 23
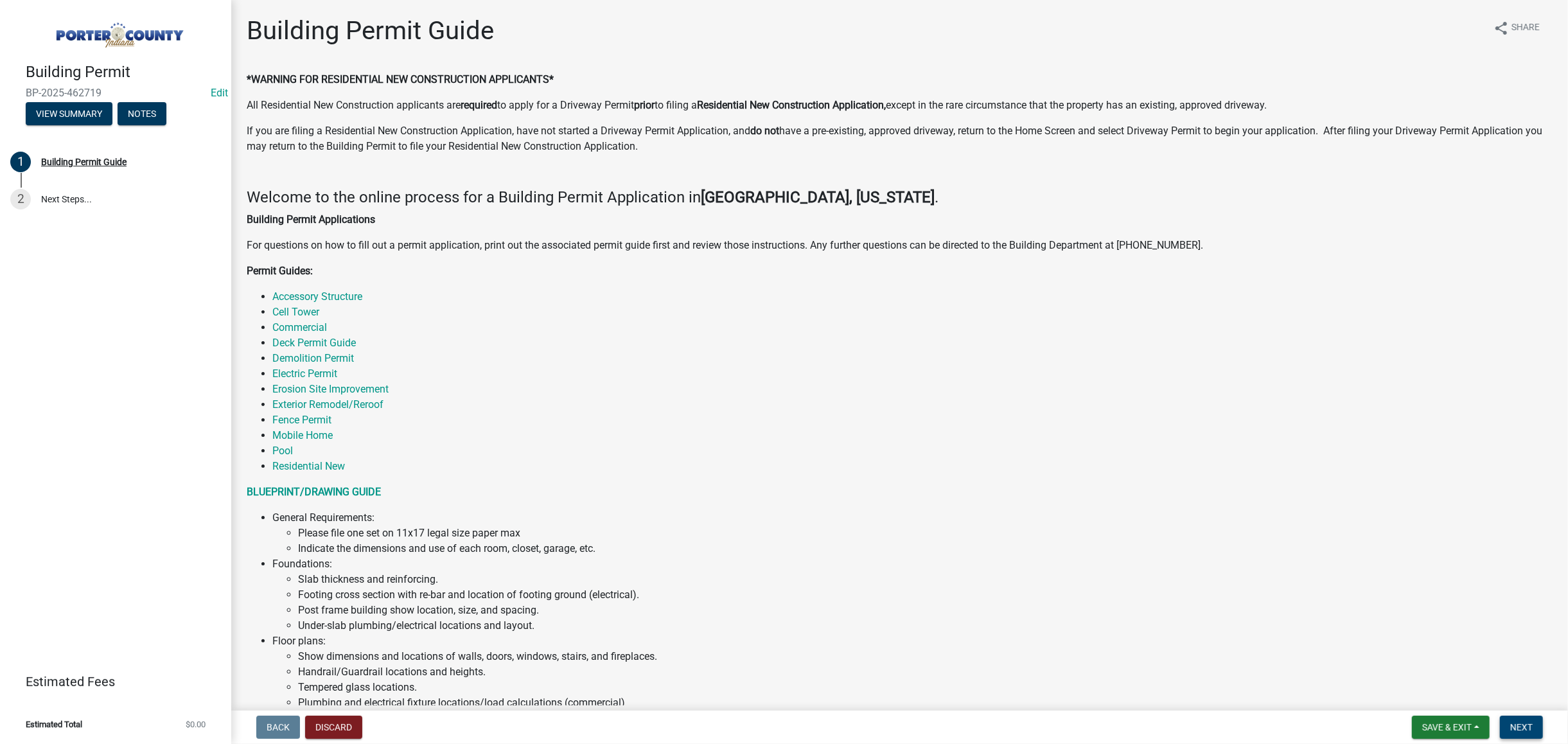
click at [1508, 724] on button "Next" at bounding box center [1522, 727] width 43 height 23
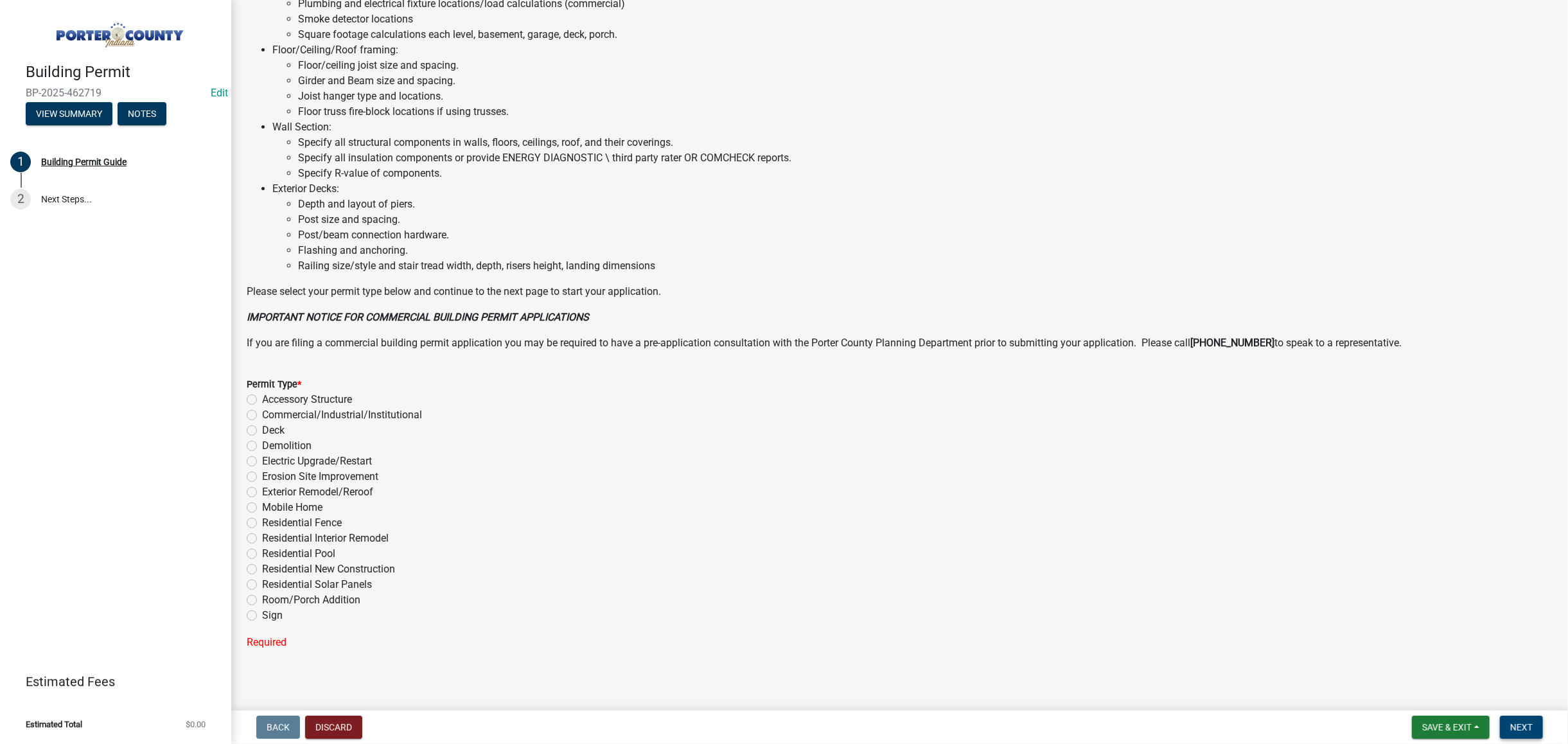
scroll to position [703, 0]
click at [262, 394] on label "Accessory Structure" at bounding box center [307, 396] width 90 height 15
click at [262, 394] on input "Accessory Structure" at bounding box center [266, 392] width 8 height 8
radio input "true"
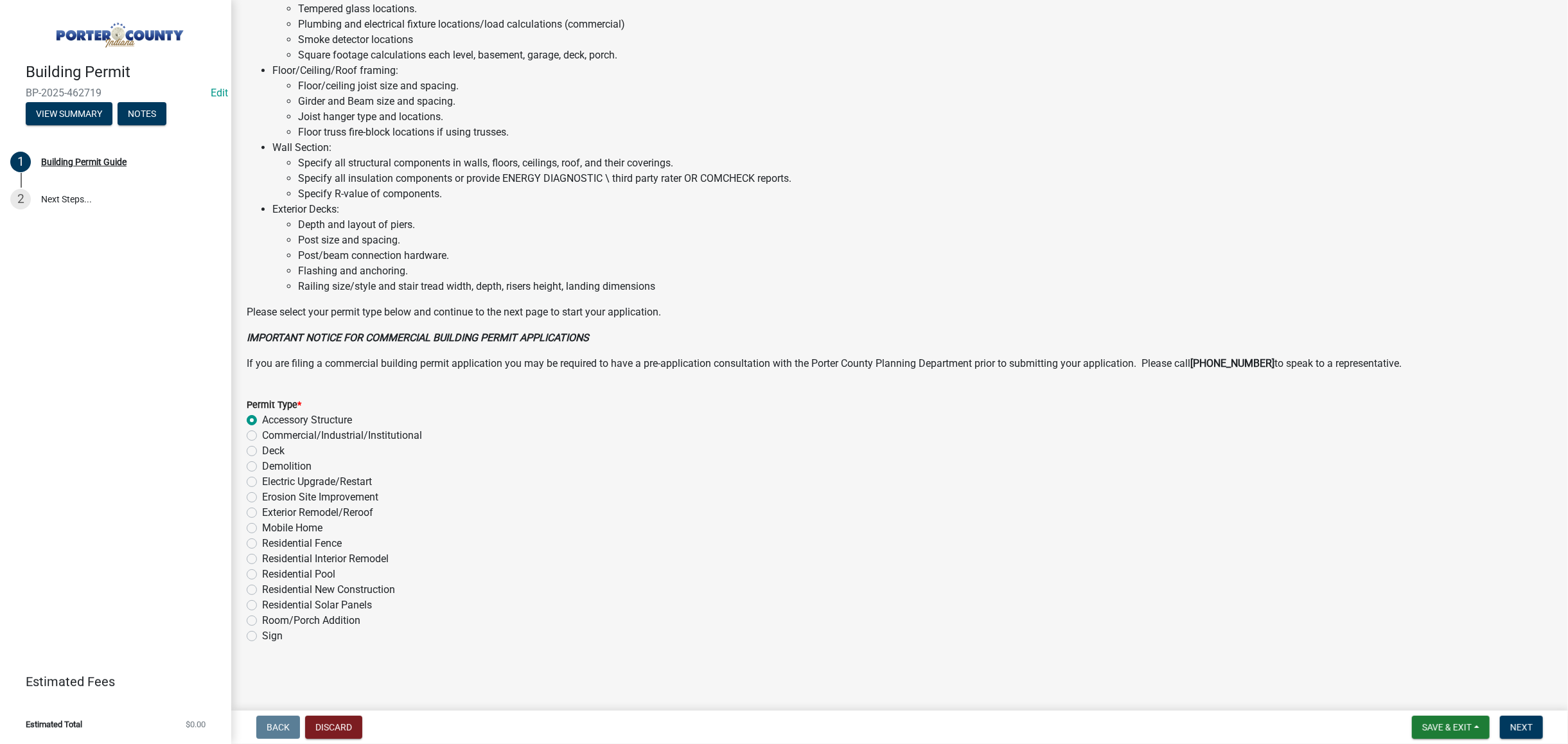
scroll to position [678, 0]
click at [1512, 720] on button "Next" at bounding box center [1522, 727] width 43 height 23
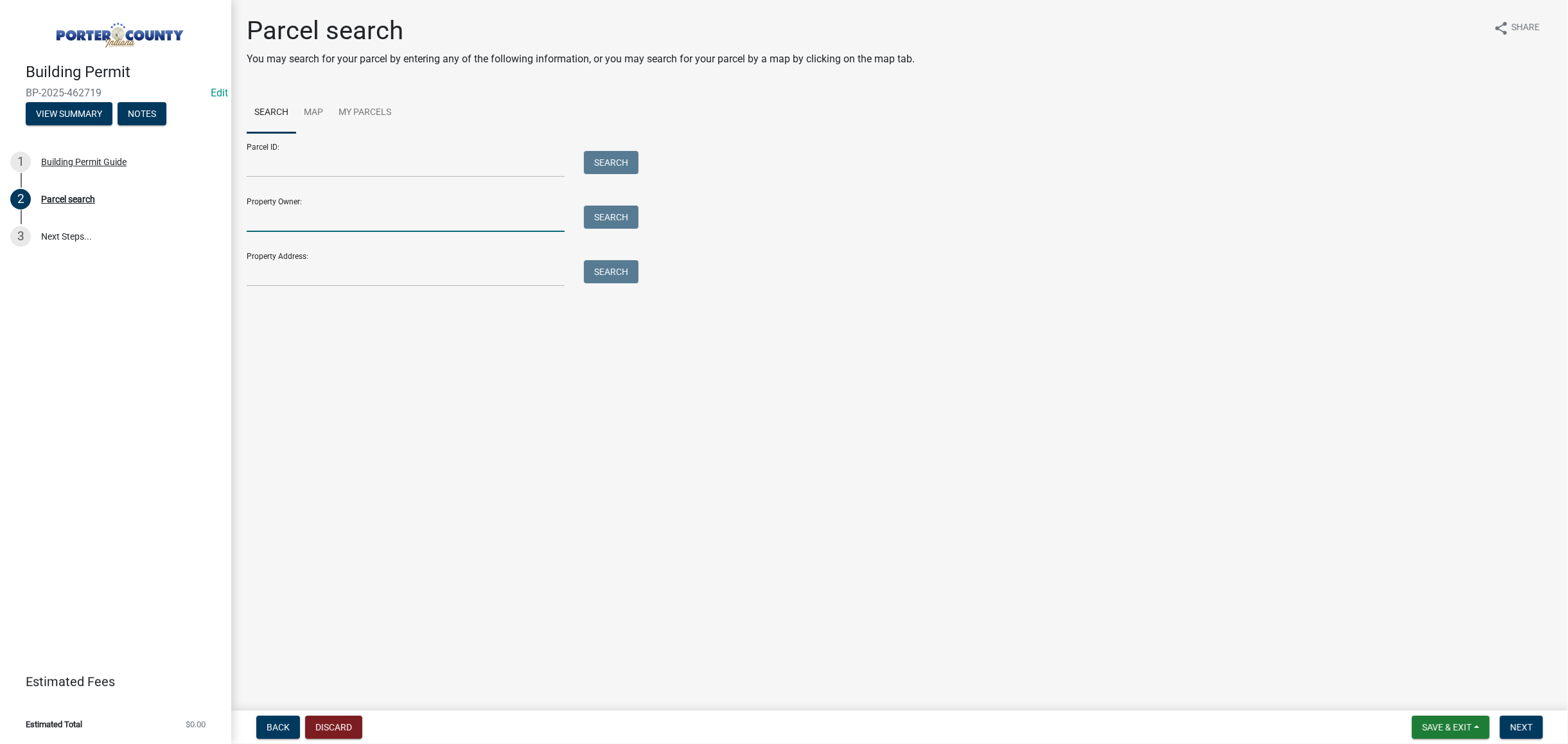
click at [369, 218] on input "Property Owner:" at bounding box center [406, 218] width 318 height 26
type input "[PERSON_NAME]"
click at [601, 216] on button "Search" at bounding box center [611, 217] width 54 height 23
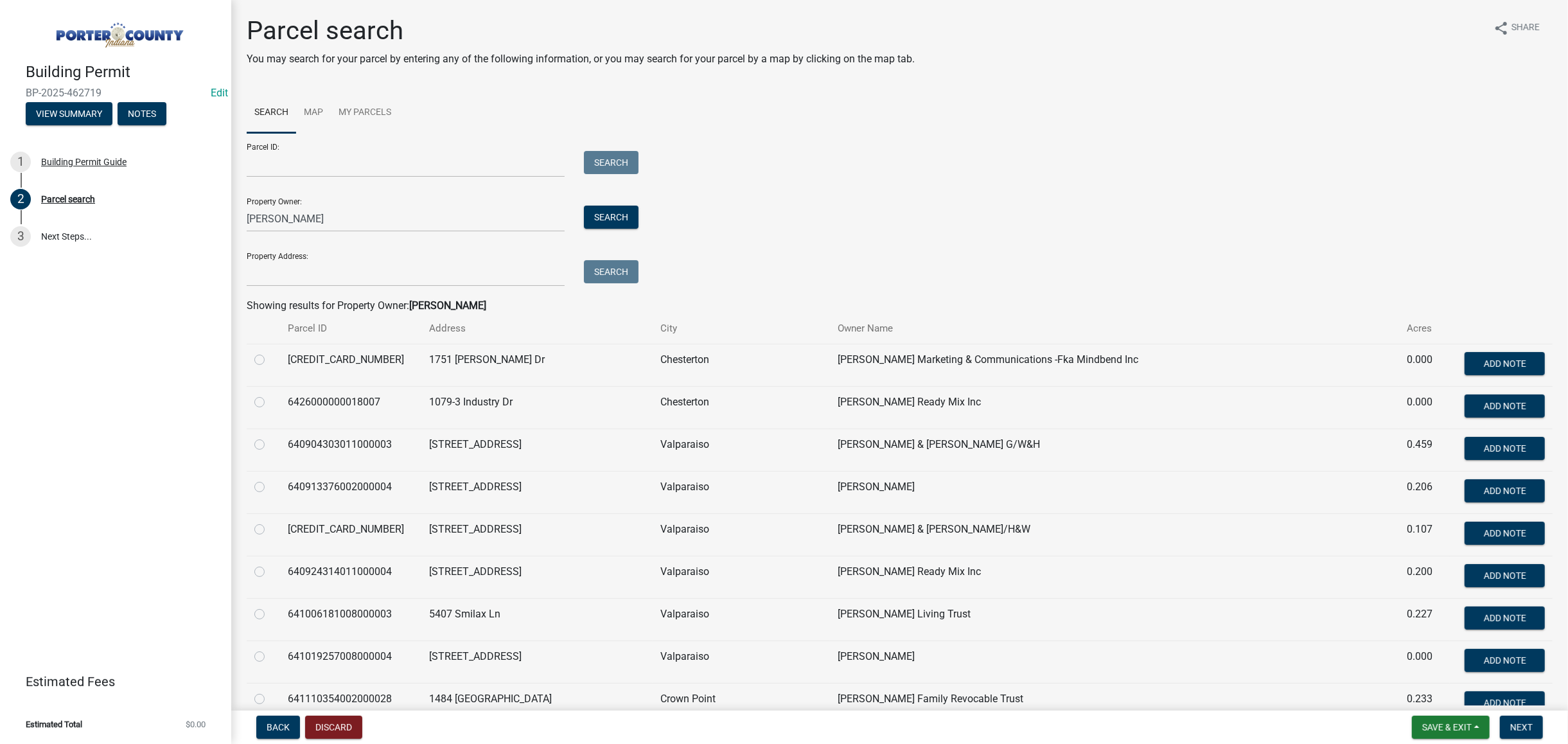
click at [270, 352] on label at bounding box center [270, 352] width 0 height 0
click at [270, 361] on input "radio" at bounding box center [274, 356] width 8 height 8
radio input "true"
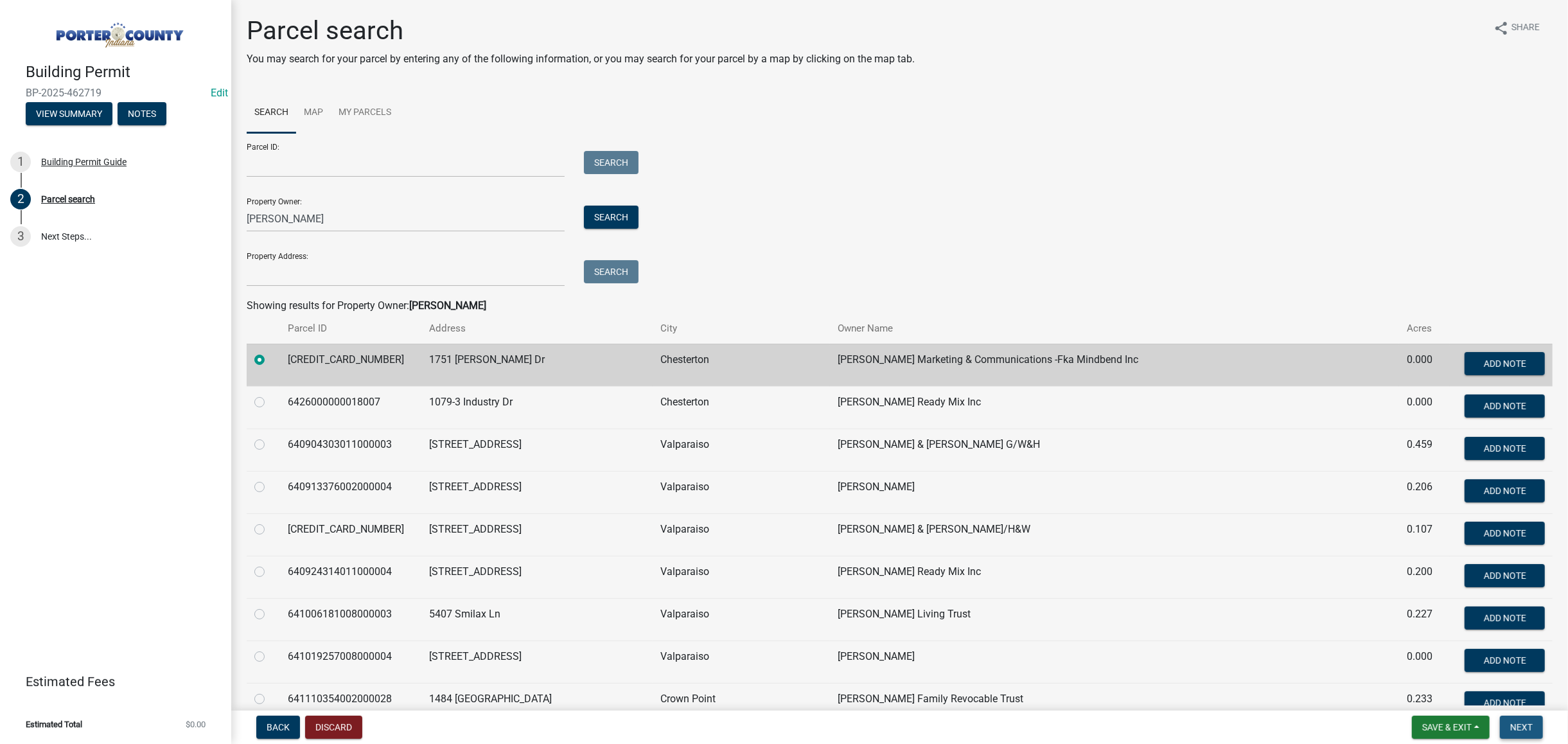
click at [1522, 738] on button "Next" at bounding box center [1522, 727] width 43 height 23
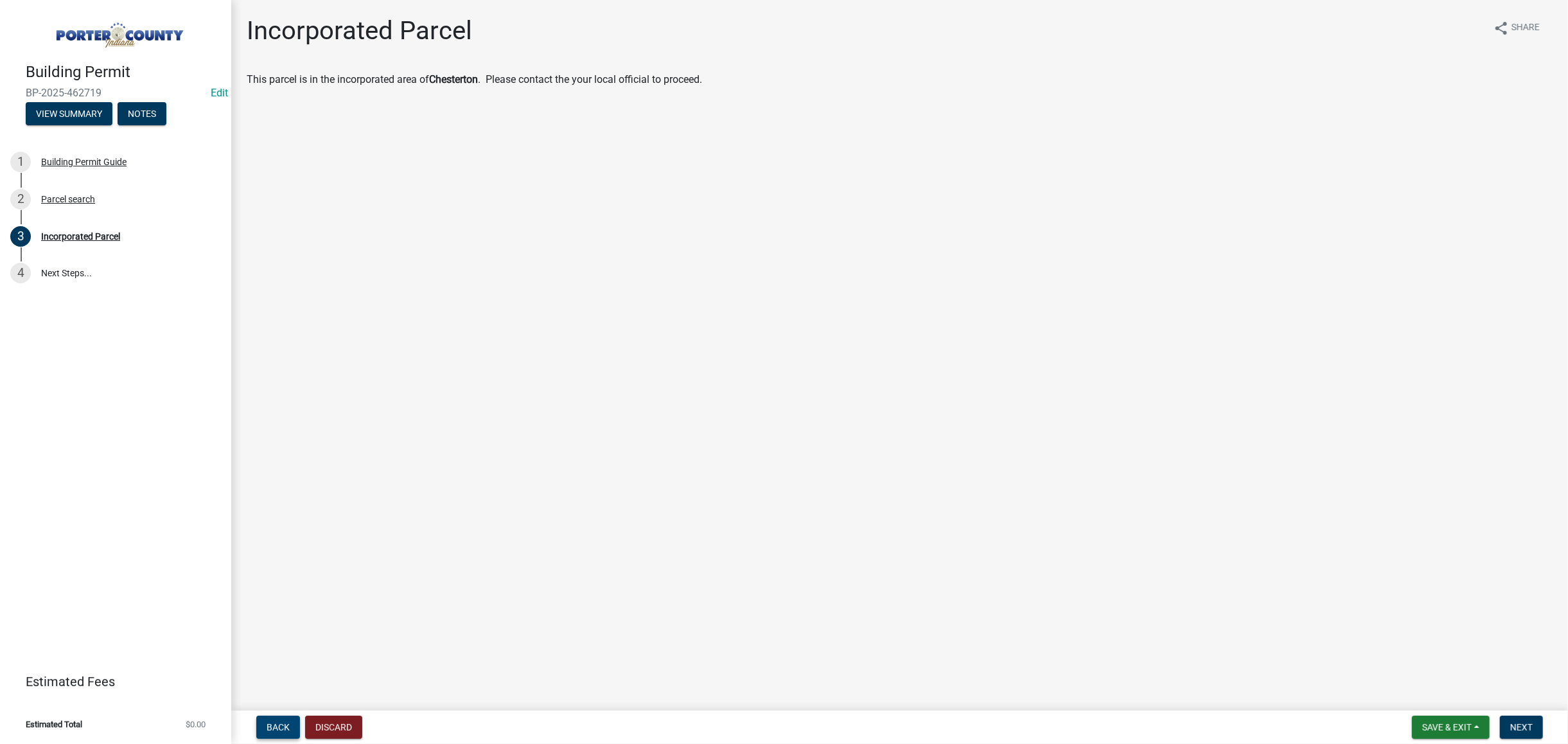
click at [289, 725] on button "Back" at bounding box center [278, 727] width 44 height 23
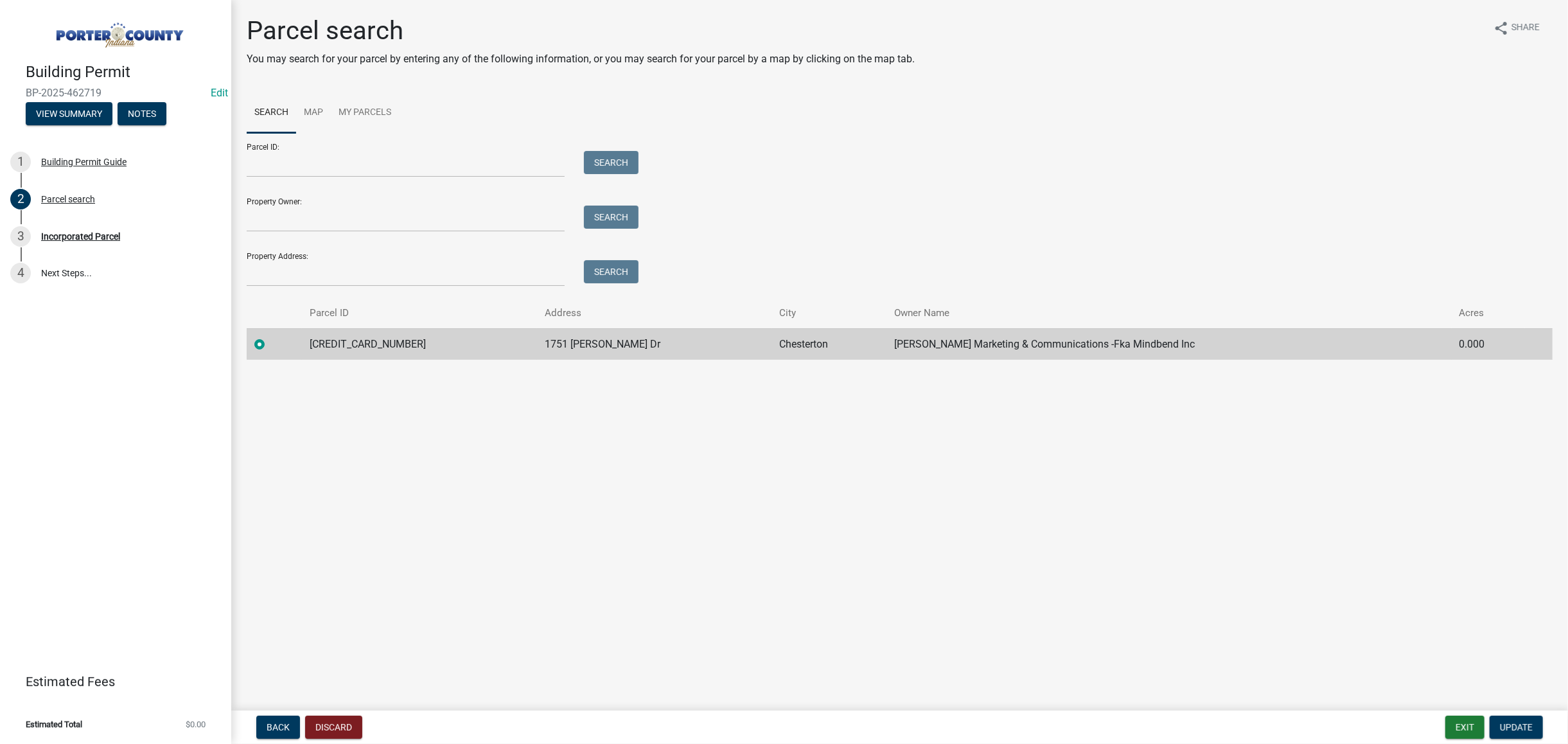
click at [270, 336] on label at bounding box center [270, 336] width 0 height 0
click at [270, 338] on input "radio" at bounding box center [274, 340] width 8 height 8
click at [299, 212] on input "Property Owner:" at bounding box center [406, 218] width 318 height 26
type input "[PERSON_NAME]"
click at [609, 221] on button "Search" at bounding box center [611, 217] width 54 height 23
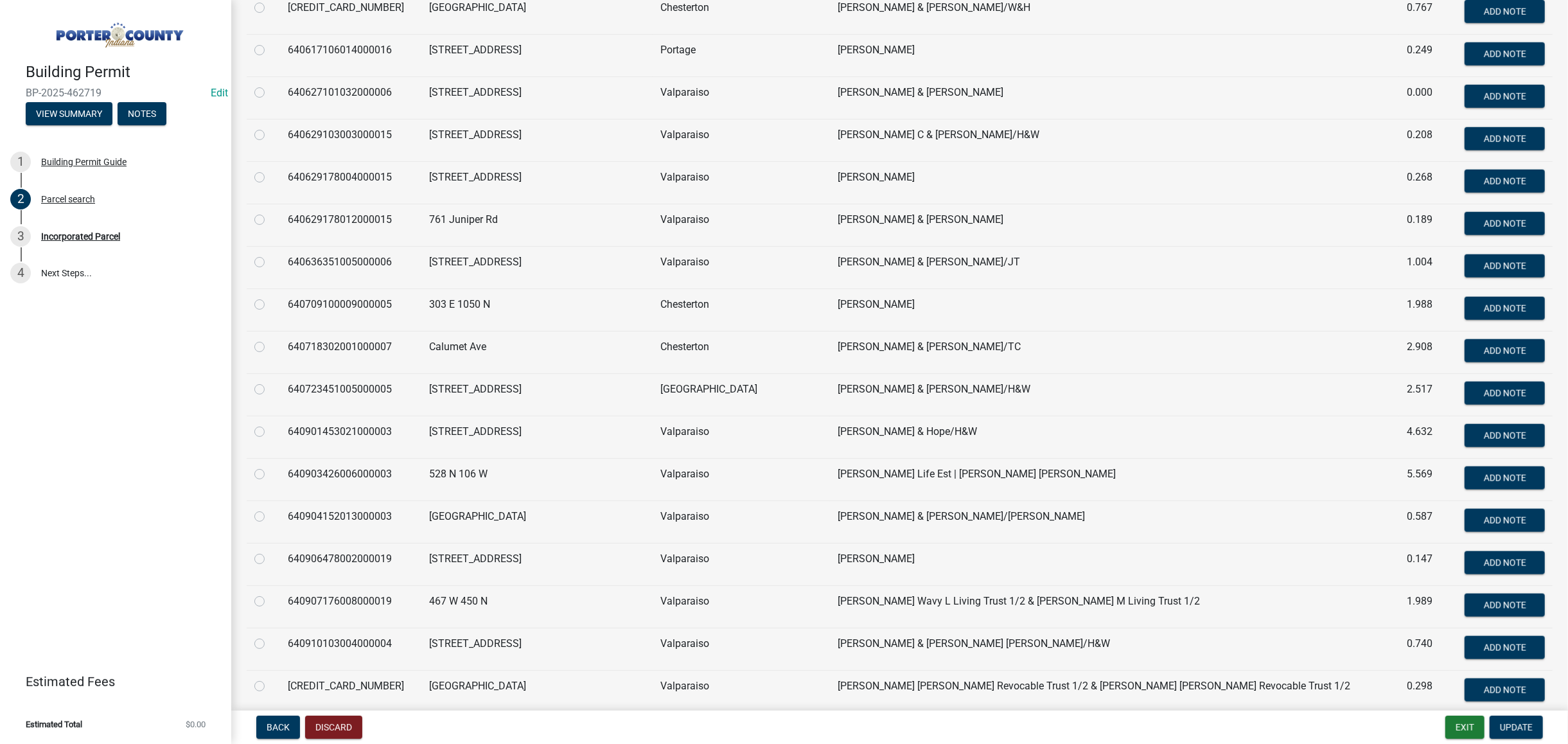
scroll to position [1370, 0]
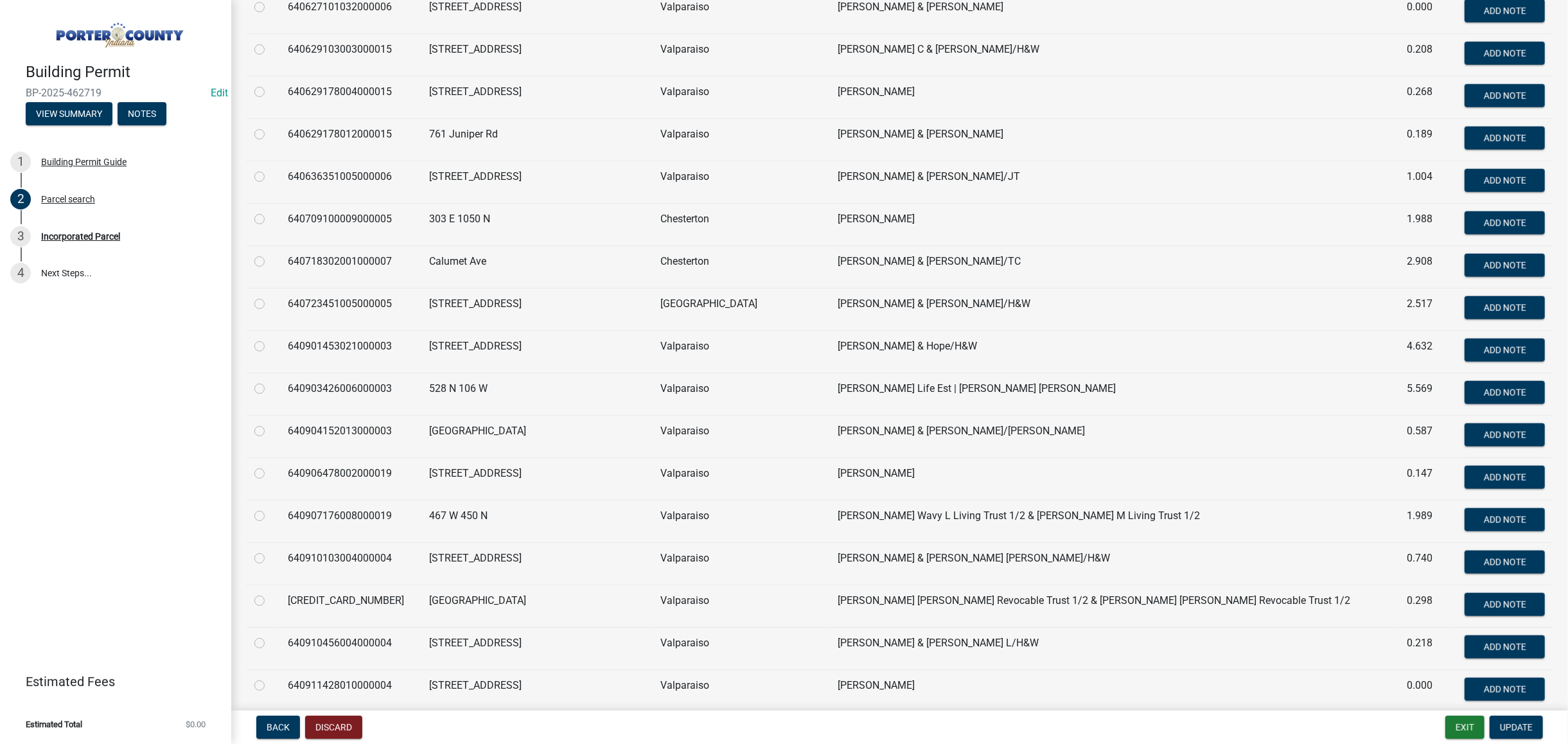
click at [270, 508] on label at bounding box center [270, 508] width 0 height 0
click at [270, 516] on input "radio" at bounding box center [274, 512] width 8 height 8
radio input "true"
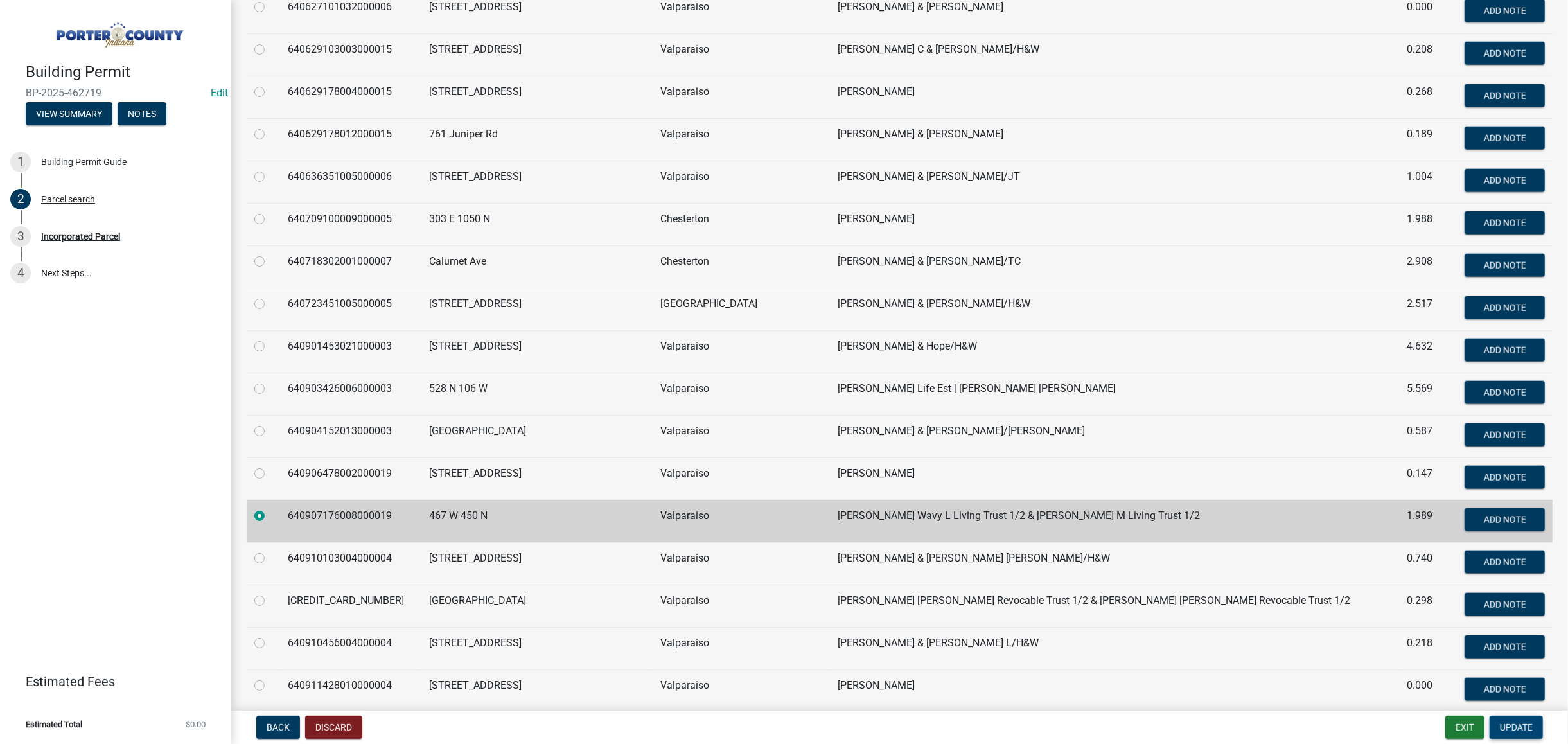
click at [1540, 730] on button "Update" at bounding box center [1516, 727] width 53 height 23
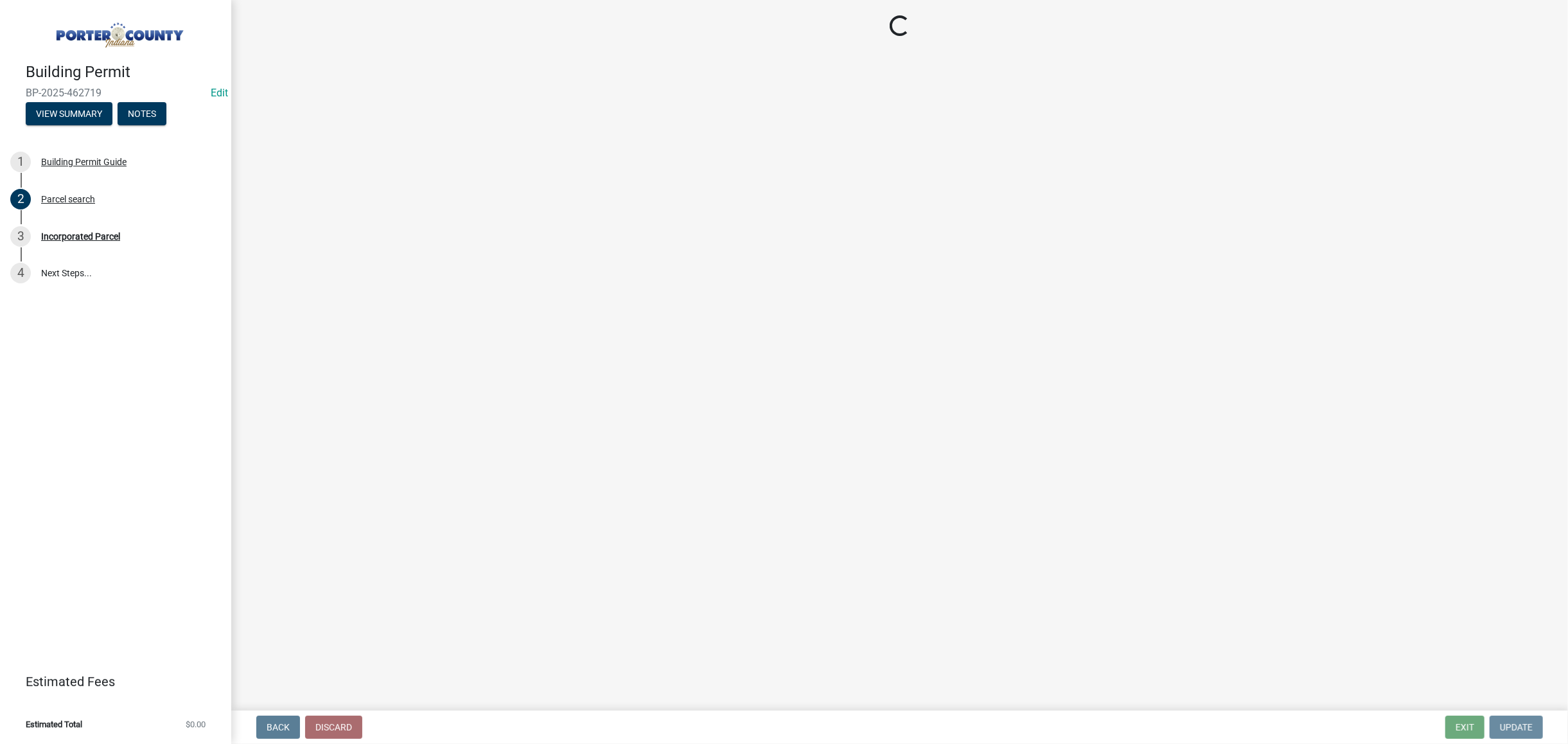
scroll to position [0, 0]
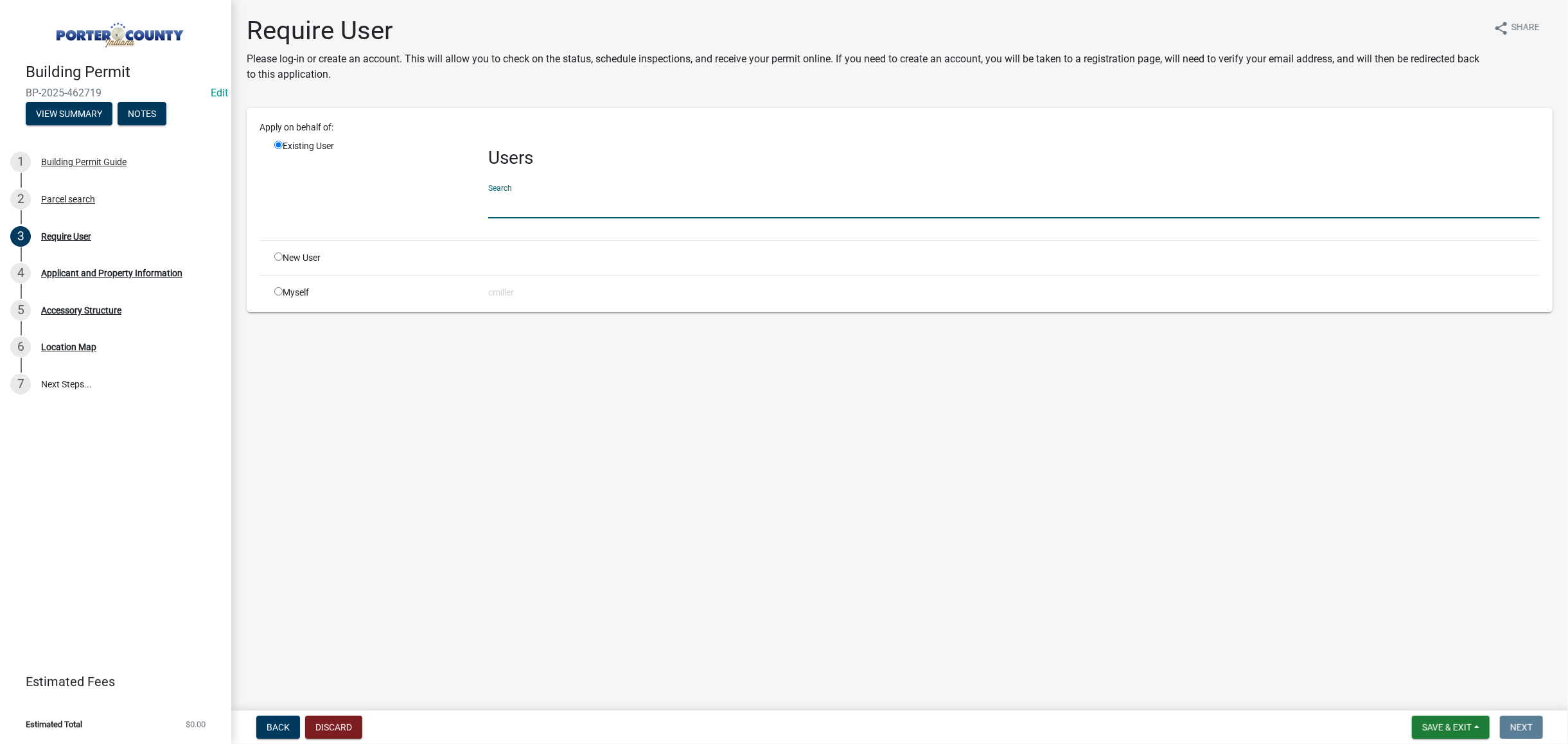
click at [569, 202] on input "text" at bounding box center [1014, 205] width 1052 height 26
click at [603, 165] on h3 "Users" at bounding box center [1014, 158] width 1052 height 22
click at [624, 208] on input "text" at bounding box center [1014, 205] width 1052 height 26
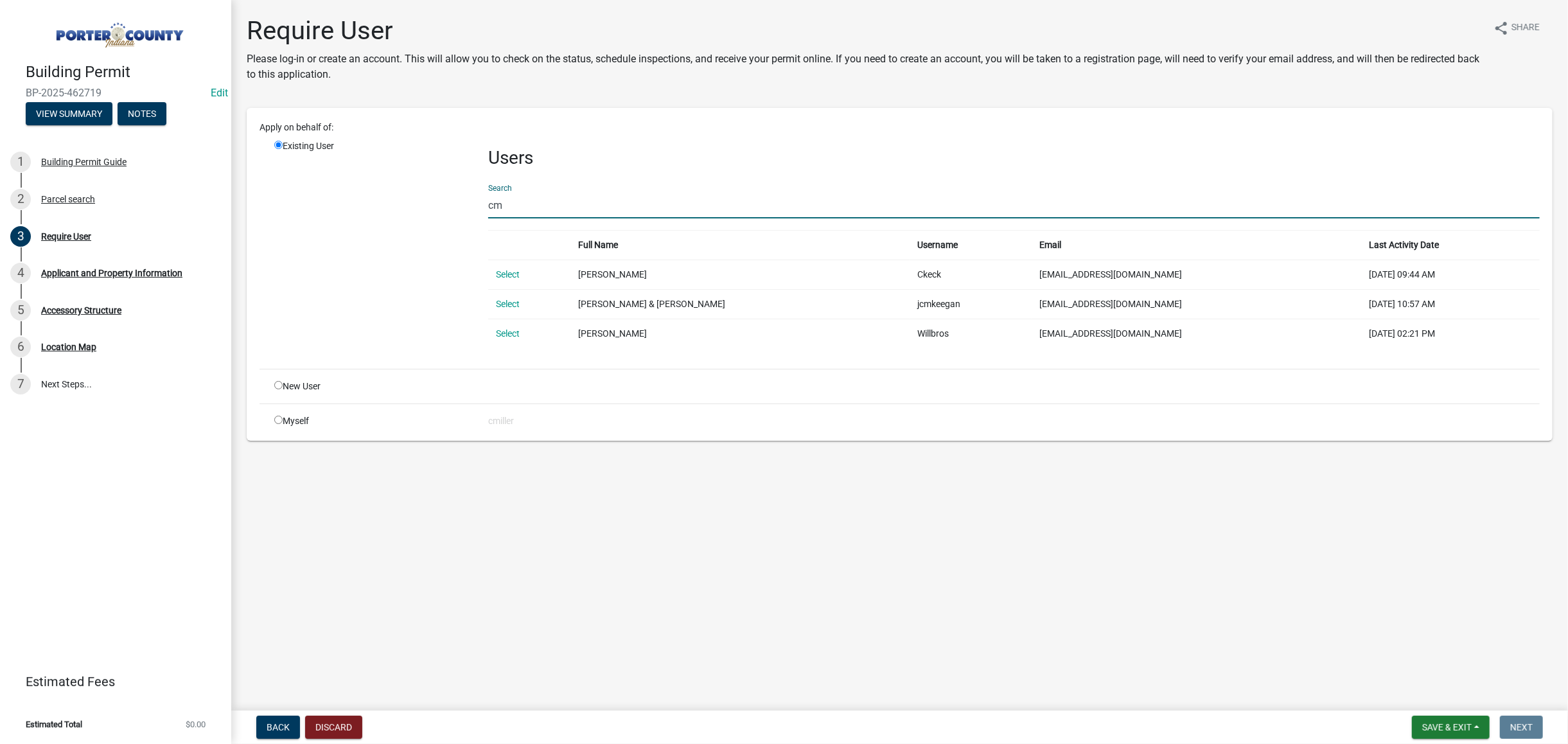
type input "c"
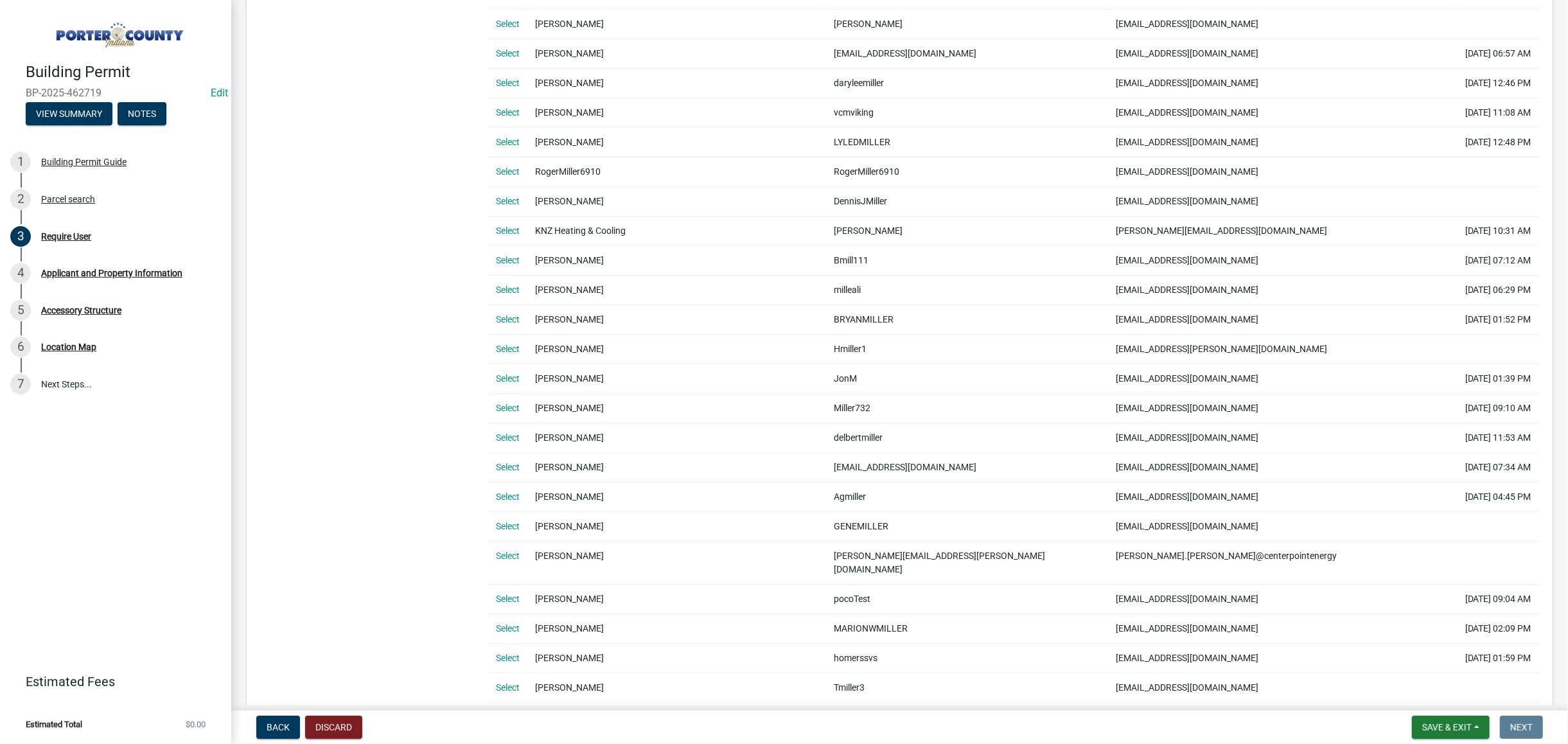
scroll to position [1628, 0]
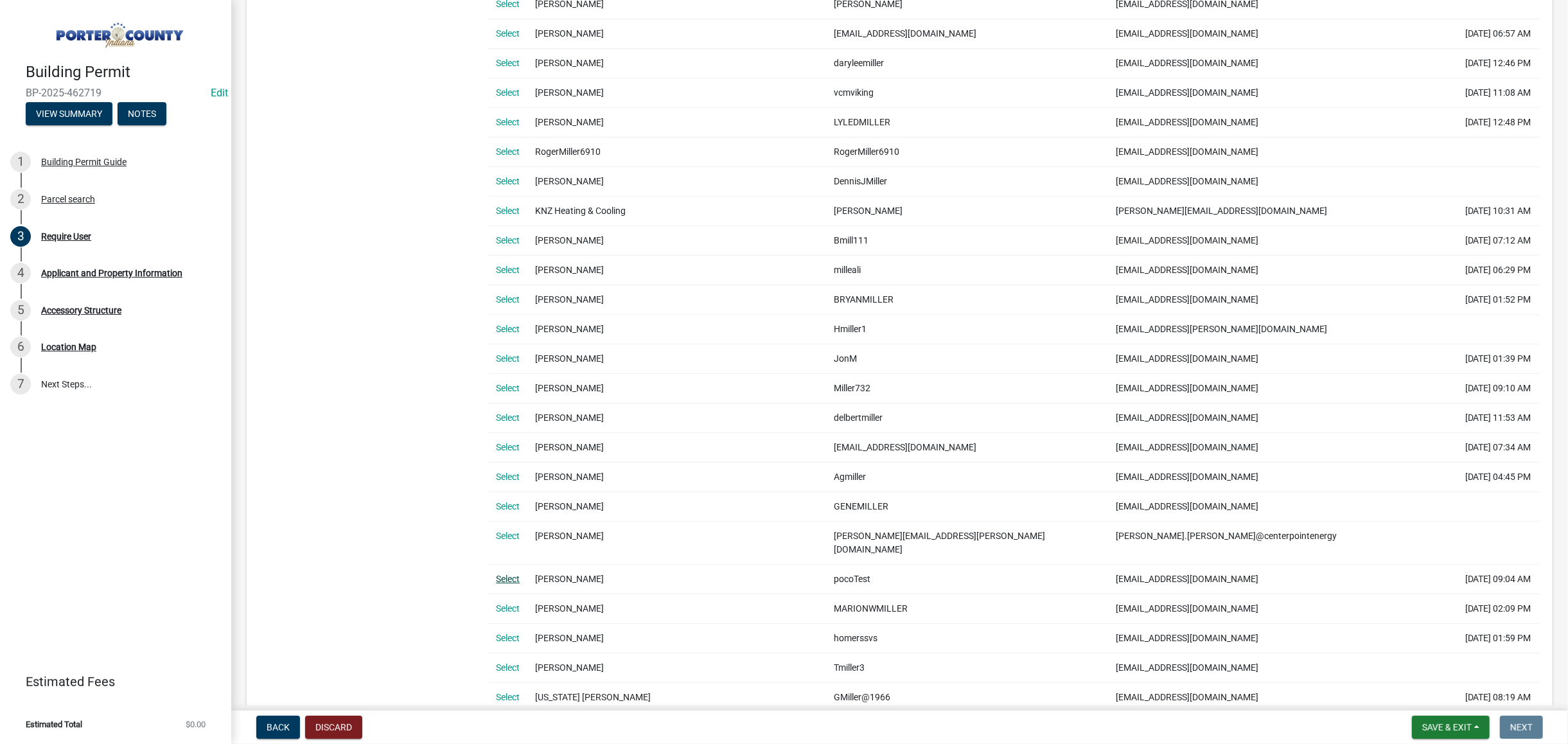
type input "[PERSON_NAME]"
click at [504, 574] on link "Select" at bounding box center [507, 579] width 23 height 10
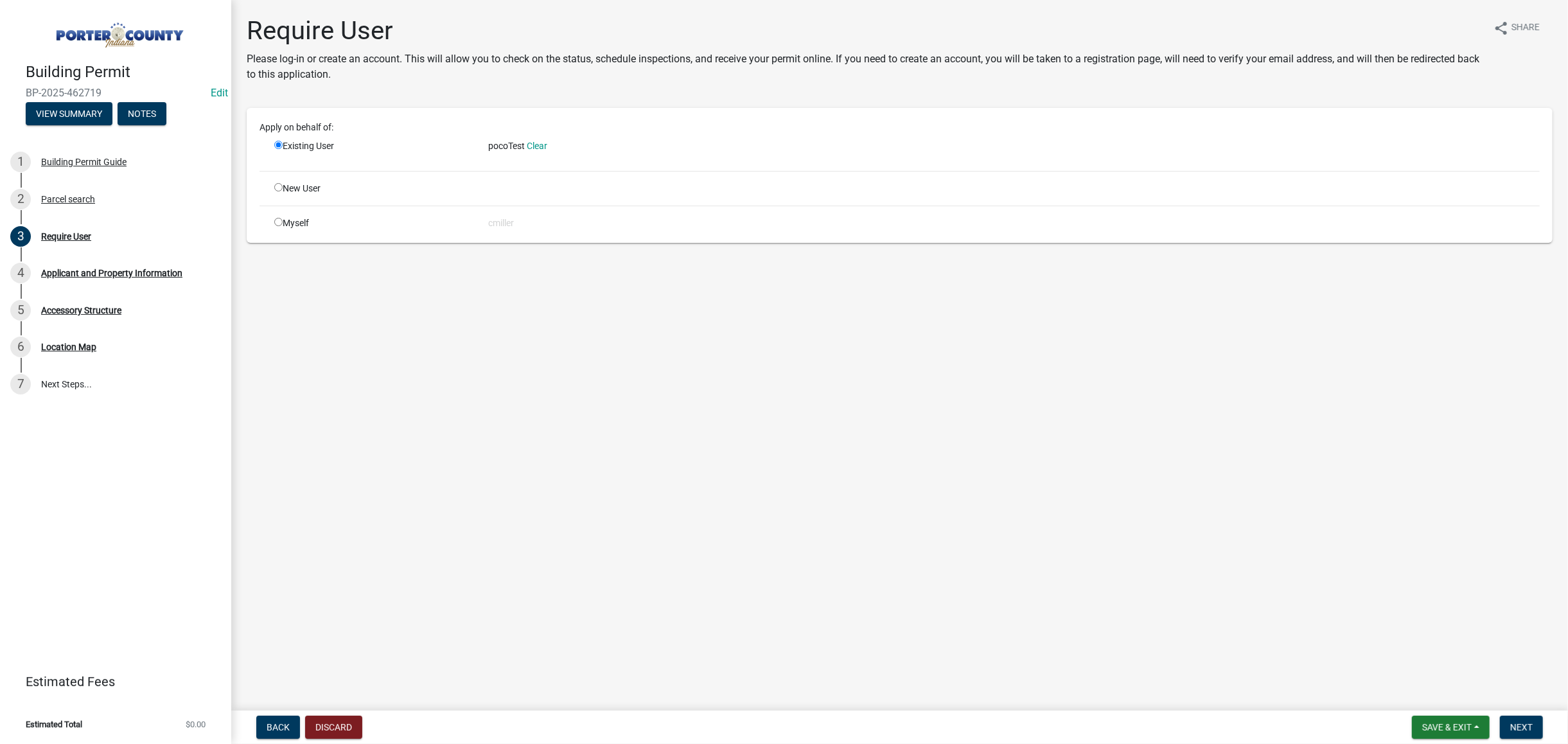
scroll to position [0, 0]
click at [1530, 725] on span "Next" at bounding box center [1521, 727] width 22 height 10
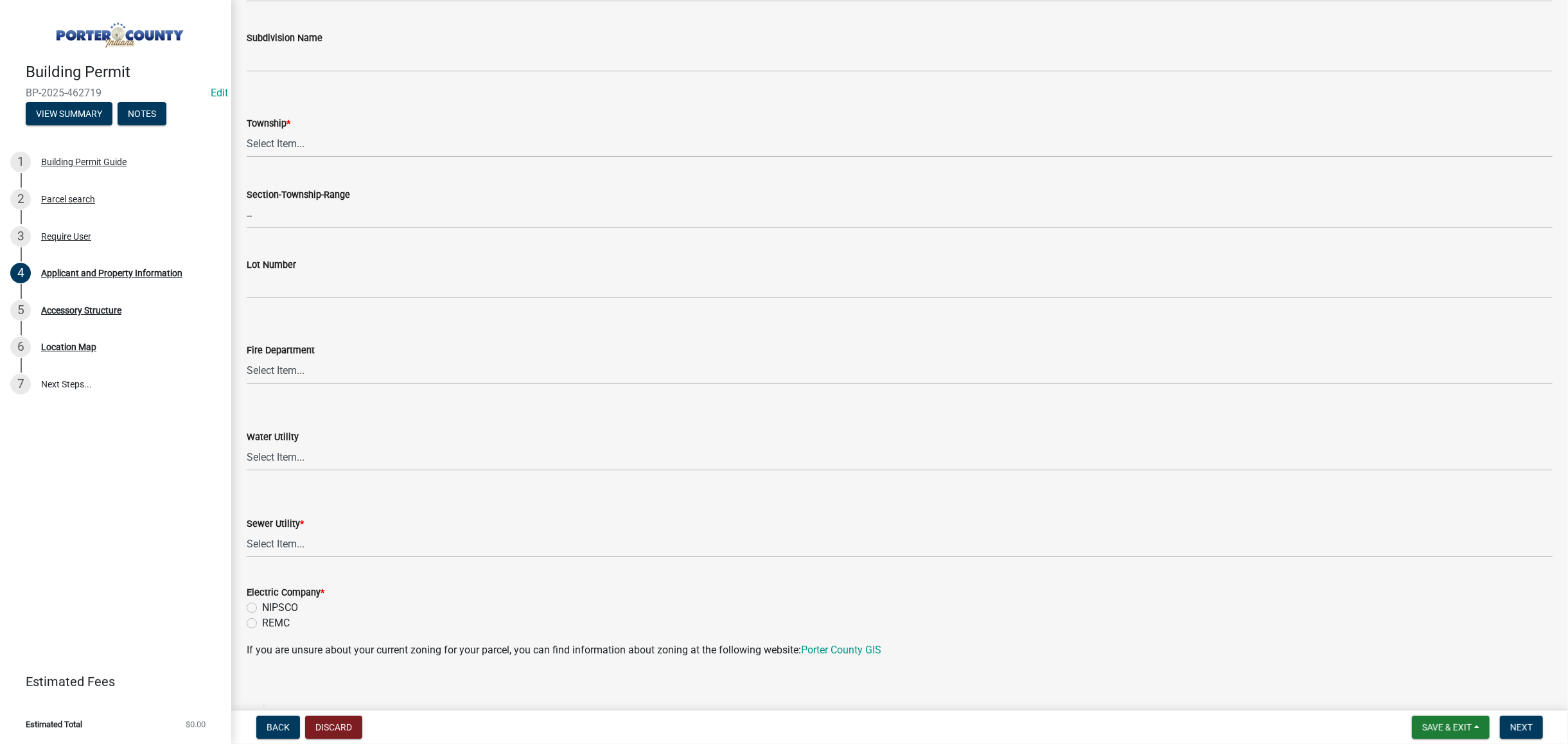
scroll to position [514, 0]
click at [271, 140] on select "Select Item... [PERSON_NAME][GEOGRAPHIC_DATA] [PERSON_NAME][GEOGRAPHIC_DATA] [G…" at bounding box center [900, 140] width 1306 height 26
click at [247, 127] on select "Select Item... [PERSON_NAME][GEOGRAPHIC_DATA] [PERSON_NAME][GEOGRAPHIC_DATA] [G…" at bounding box center [900, 140] width 1306 height 26
select select "727dfea8-a90f-47eb-b41f-dba829b609f5"
click at [283, 548] on select "Select Item... Aqua [US_STATE] Inc Damon Run Falling Waters Lake Eliza - LEACD …" at bounding box center [900, 541] width 1306 height 26
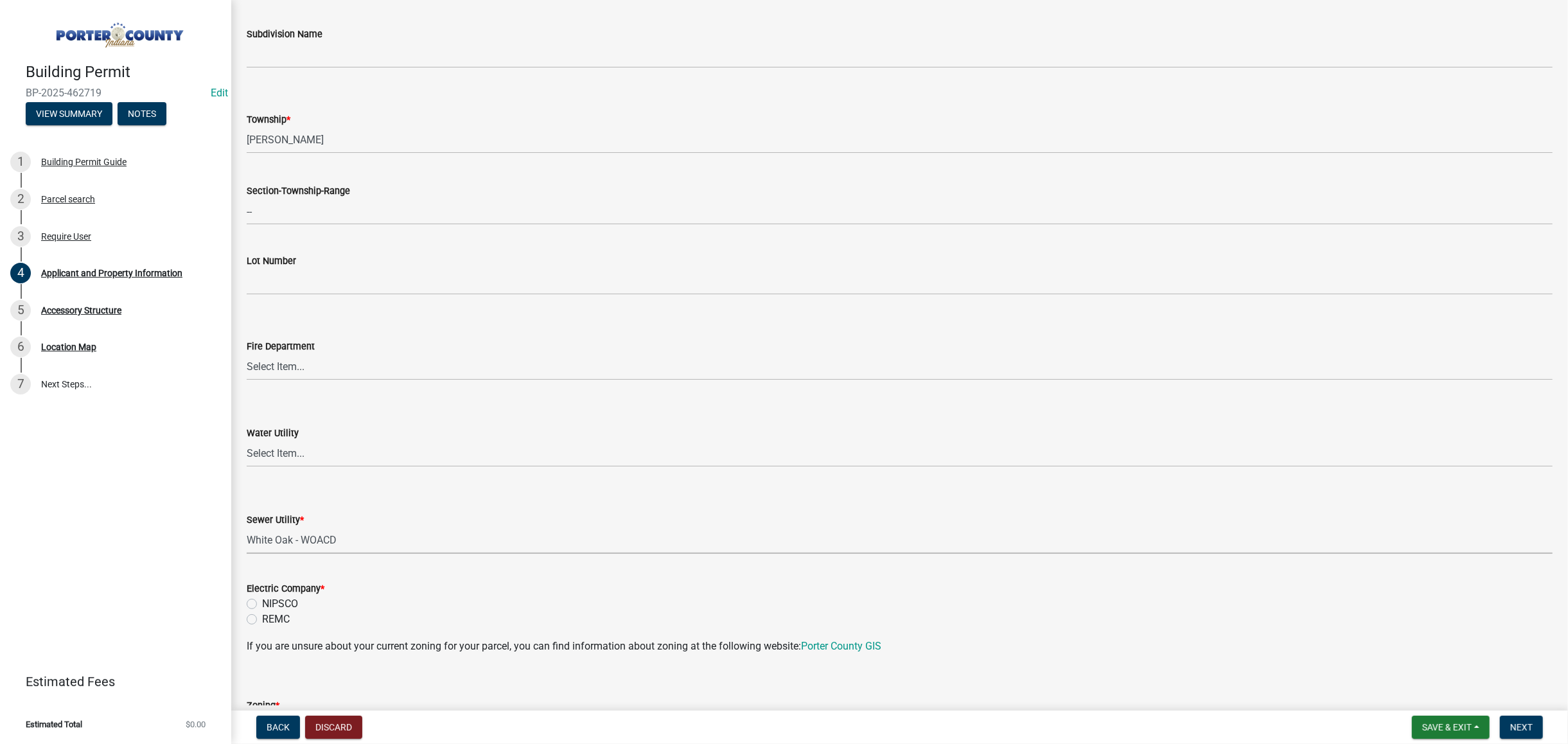
click at [247, 528] on select "Select Item... Aqua [US_STATE] Inc Damon Run Falling Waters Lake Eliza - LEACD …" at bounding box center [900, 541] width 1306 height 26
select select "db43094a-3555-4a72-bc47-849fbeec32c6"
click at [258, 600] on div "NIPSCO" at bounding box center [900, 604] width 1306 height 15
click at [244, 606] on div "Electric Company * NIPSCO REMC" at bounding box center [899, 596] width 1325 height 62
click at [262, 602] on label "NIPSCO" at bounding box center [280, 604] width 36 height 15
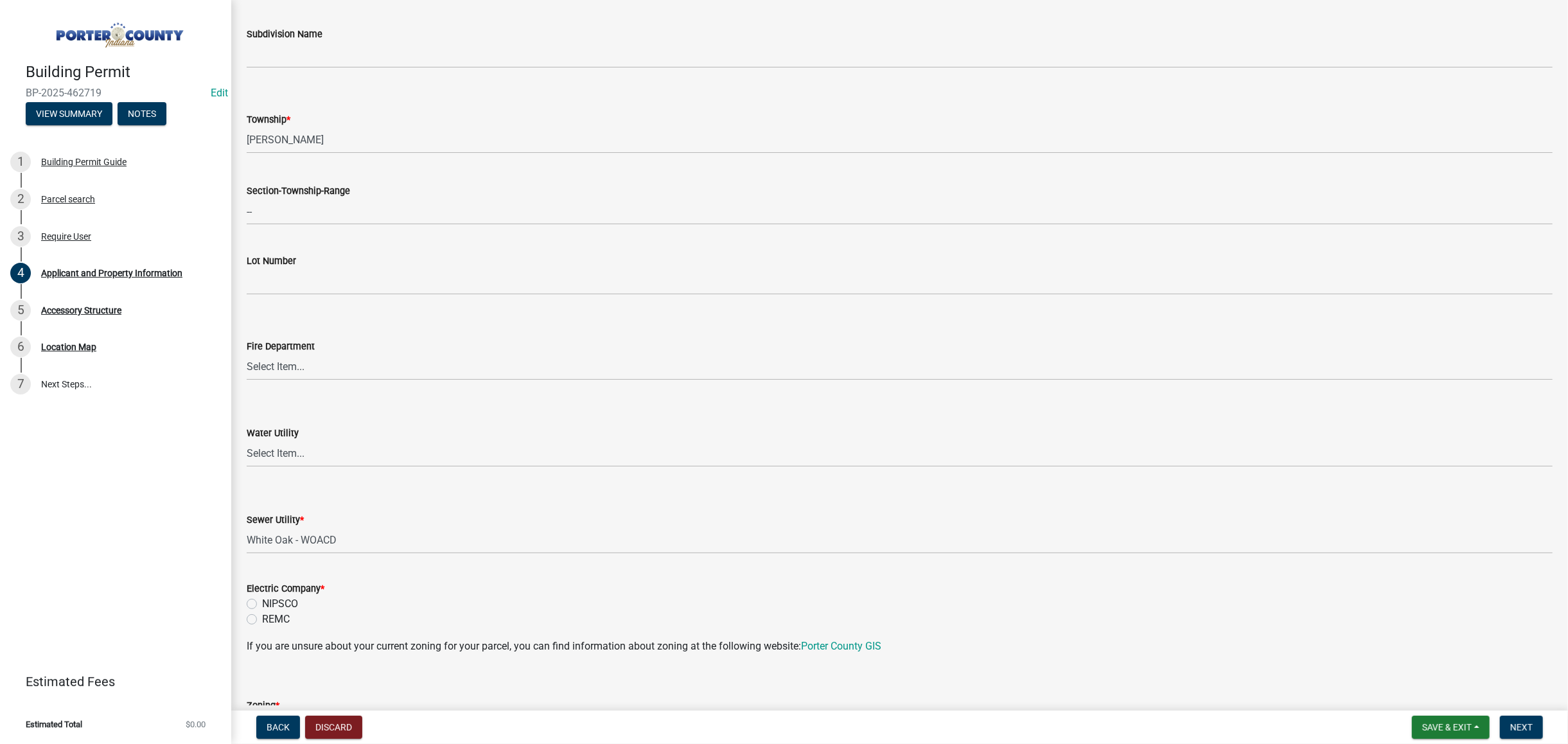
click at [262, 602] on input "NIPSCO" at bounding box center [266, 600] width 8 height 8
radio input "true"
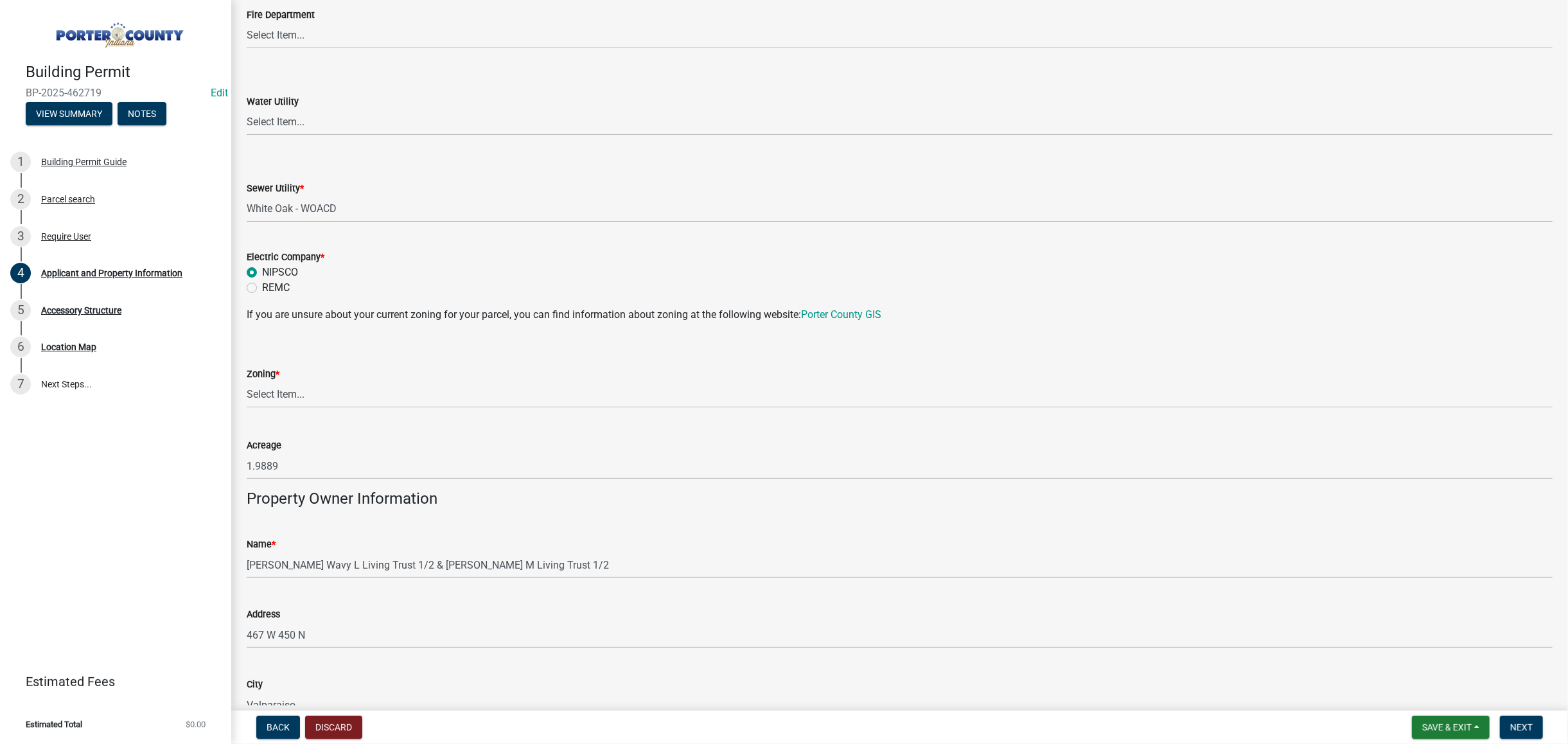
scroll to position [857, 0]
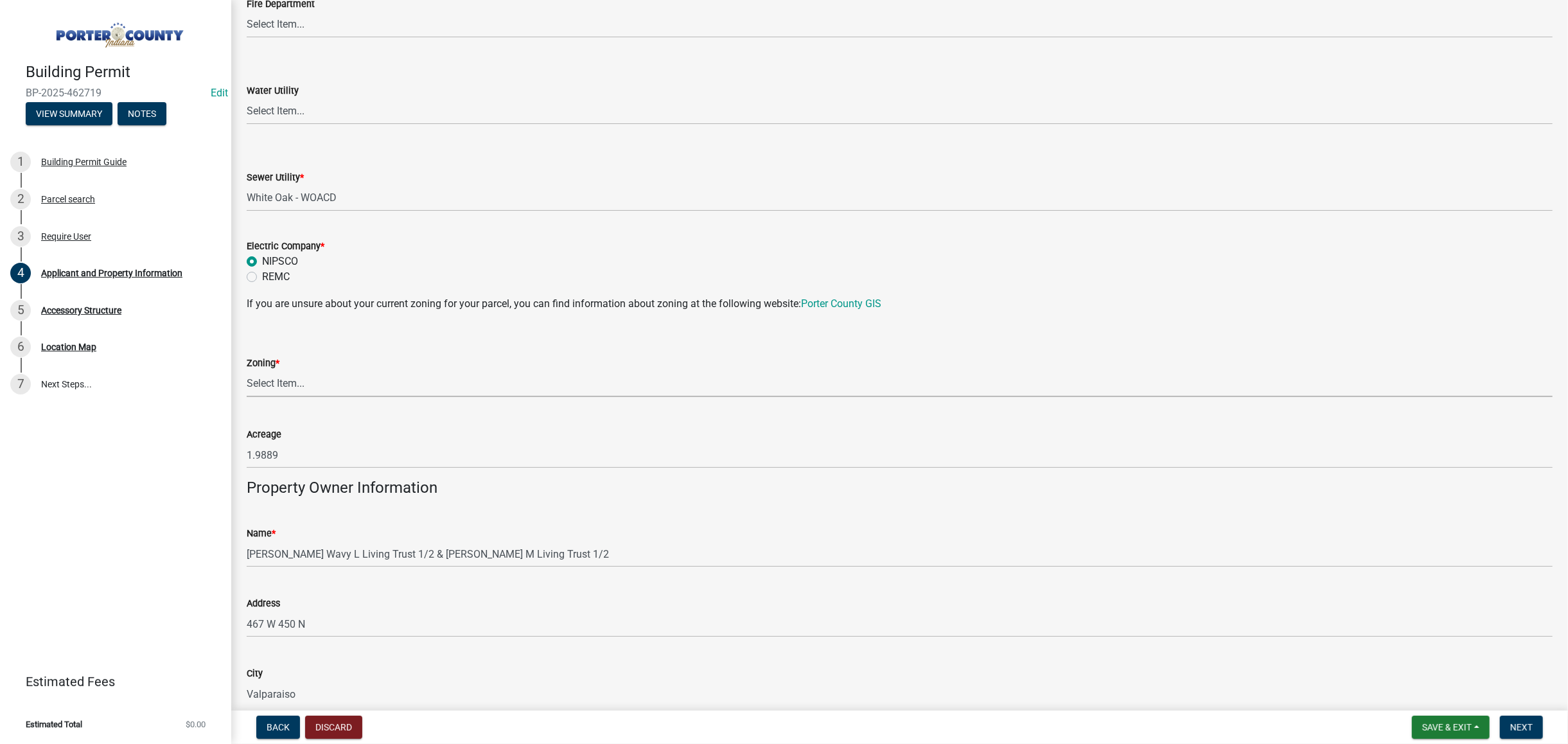
click at [297, 381] on select "Select Item... A1 A2 CH CM CN I1 I2 I3 IN MP OT P1 P2 PUD R1 R2 R3 R4 RL RR" at bounding box center [900, 383] width 1306 height 26
click at [247, 371] on select "Select Item... A1 A2 CH CM CN I1 I2 I3 IN MP OT P1 P2 PUD R1 R2 R3 R4 RL RR" at bounding box center [900, 383] width 1306 height 26
select select "c8d9bed4-fb8e-49e4-81c1-b9d22bb8efef"
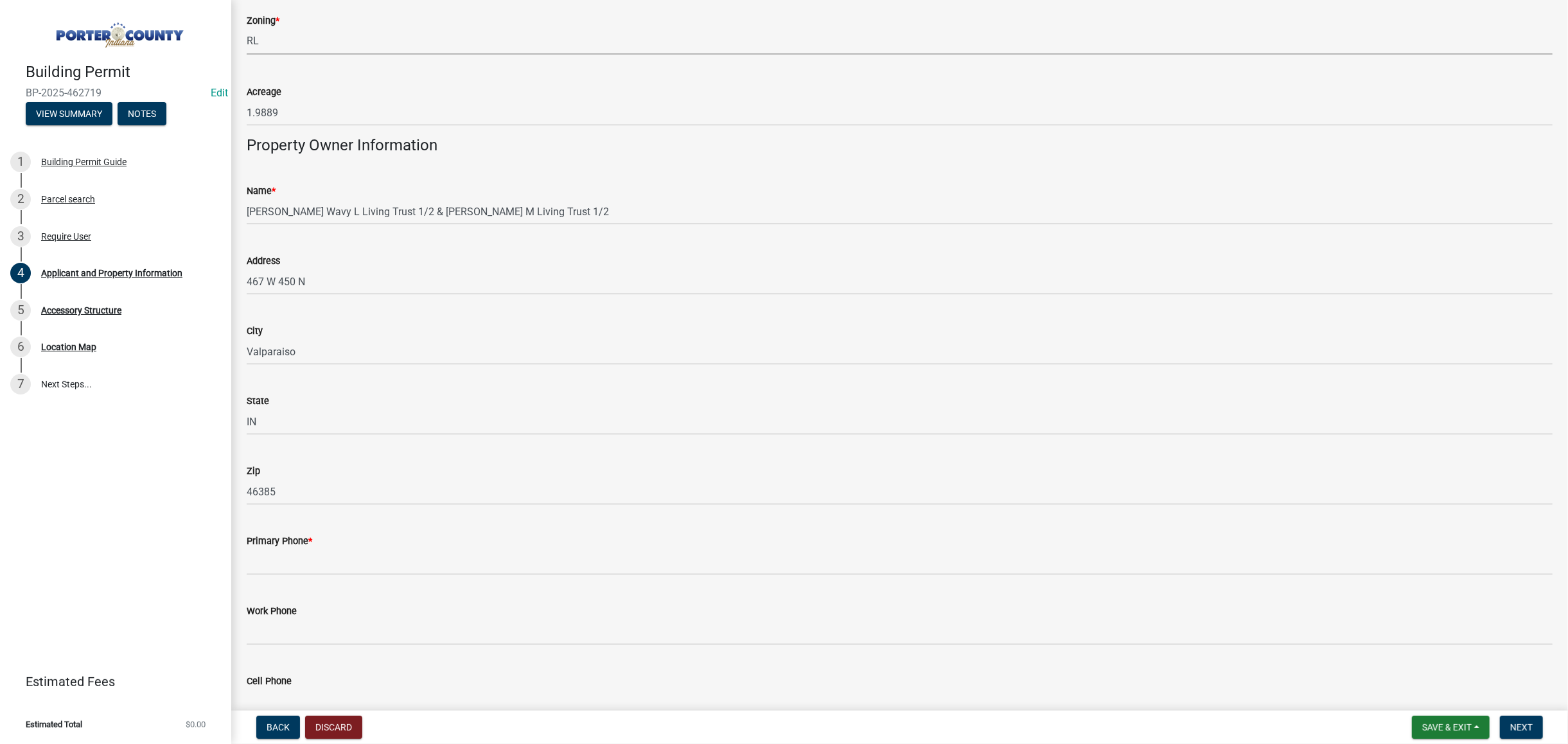
scroll to position [1285, 0]
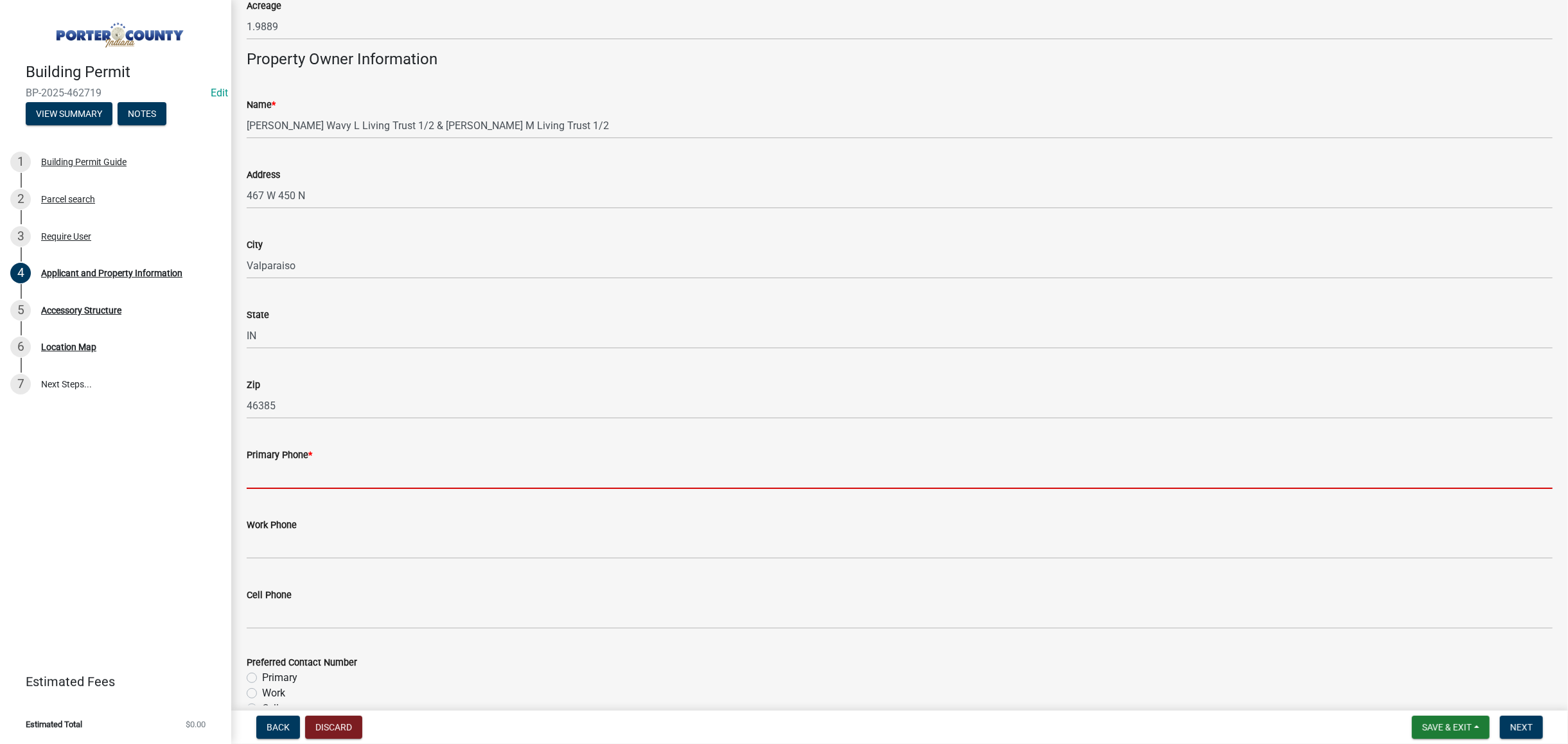
click at [324, 488] on input "Primary Phone *" at bounding box center [900, 475] width 1306 height 26
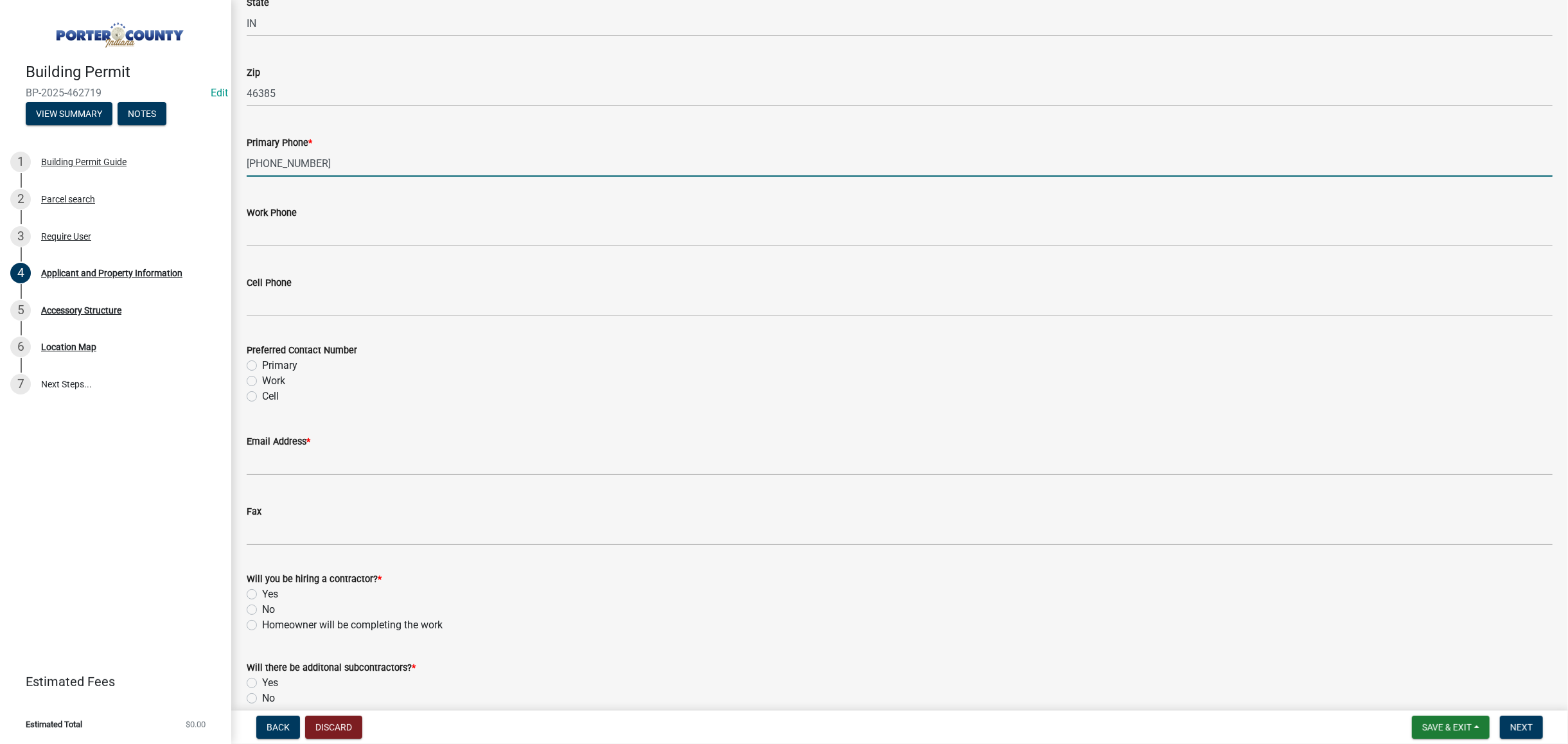
scroll to position [1628, 0]
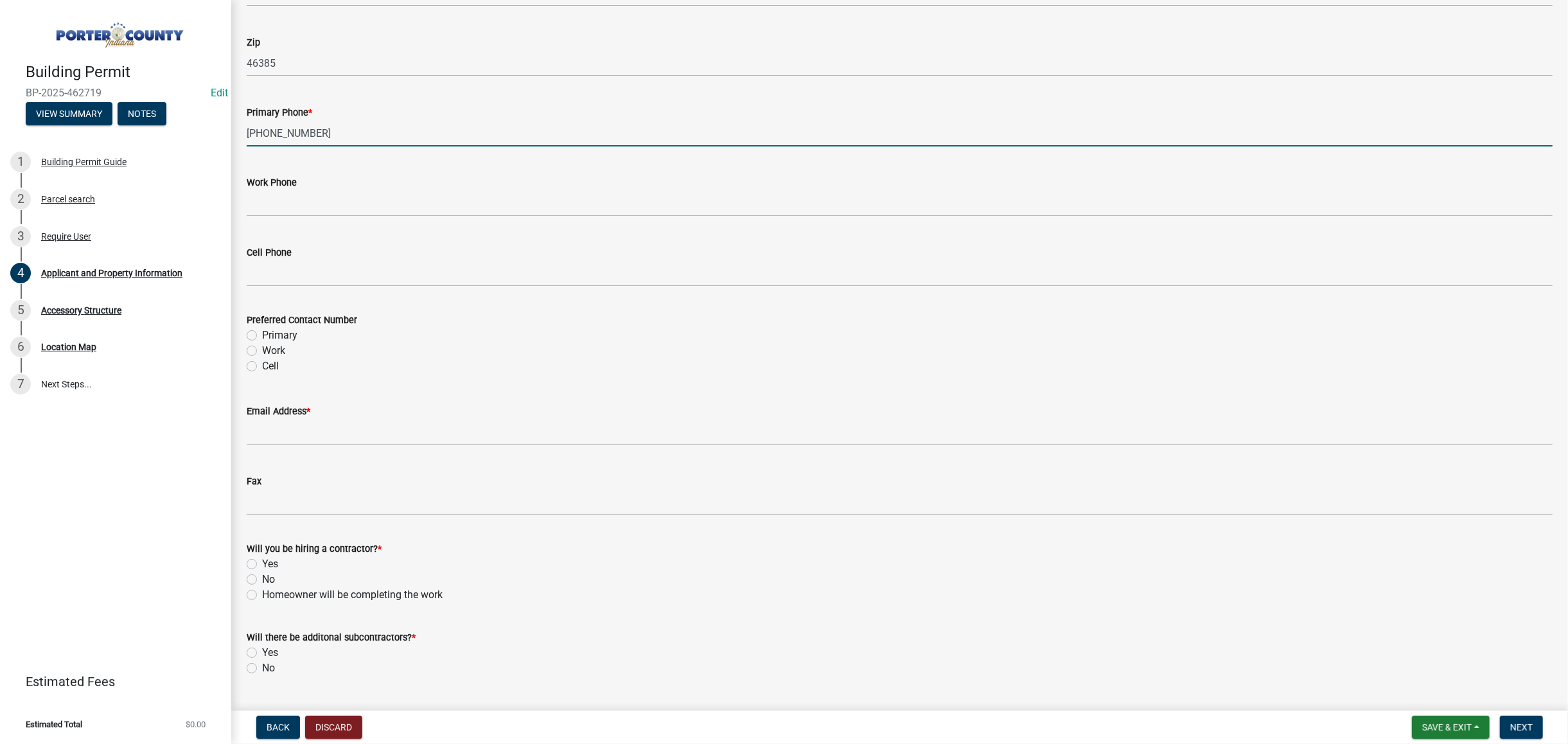
type input "[PHONE_NUMBER]"
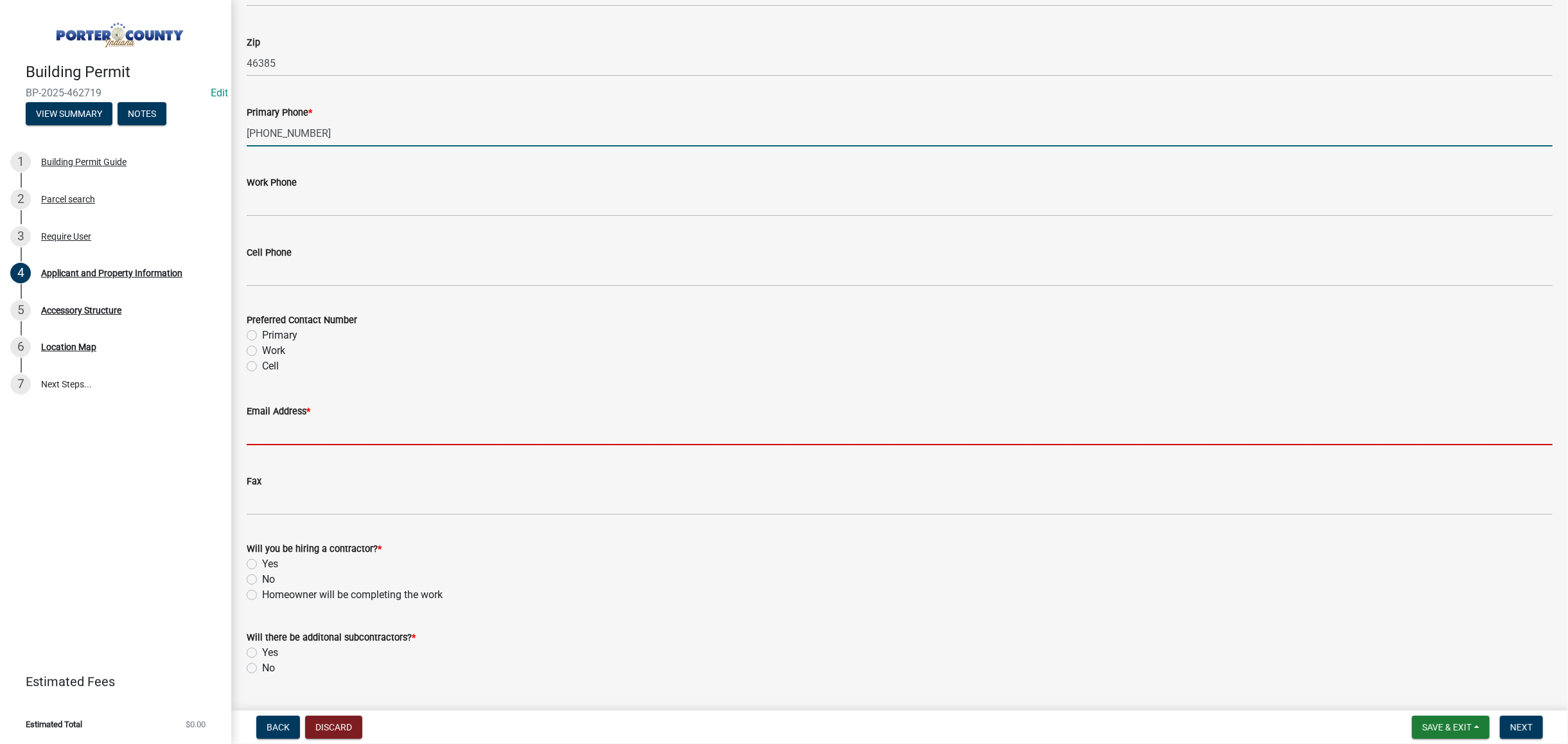
click at [374, 432] on input "Email Address *" at bounding box center [900, 432] width 1306 height 26
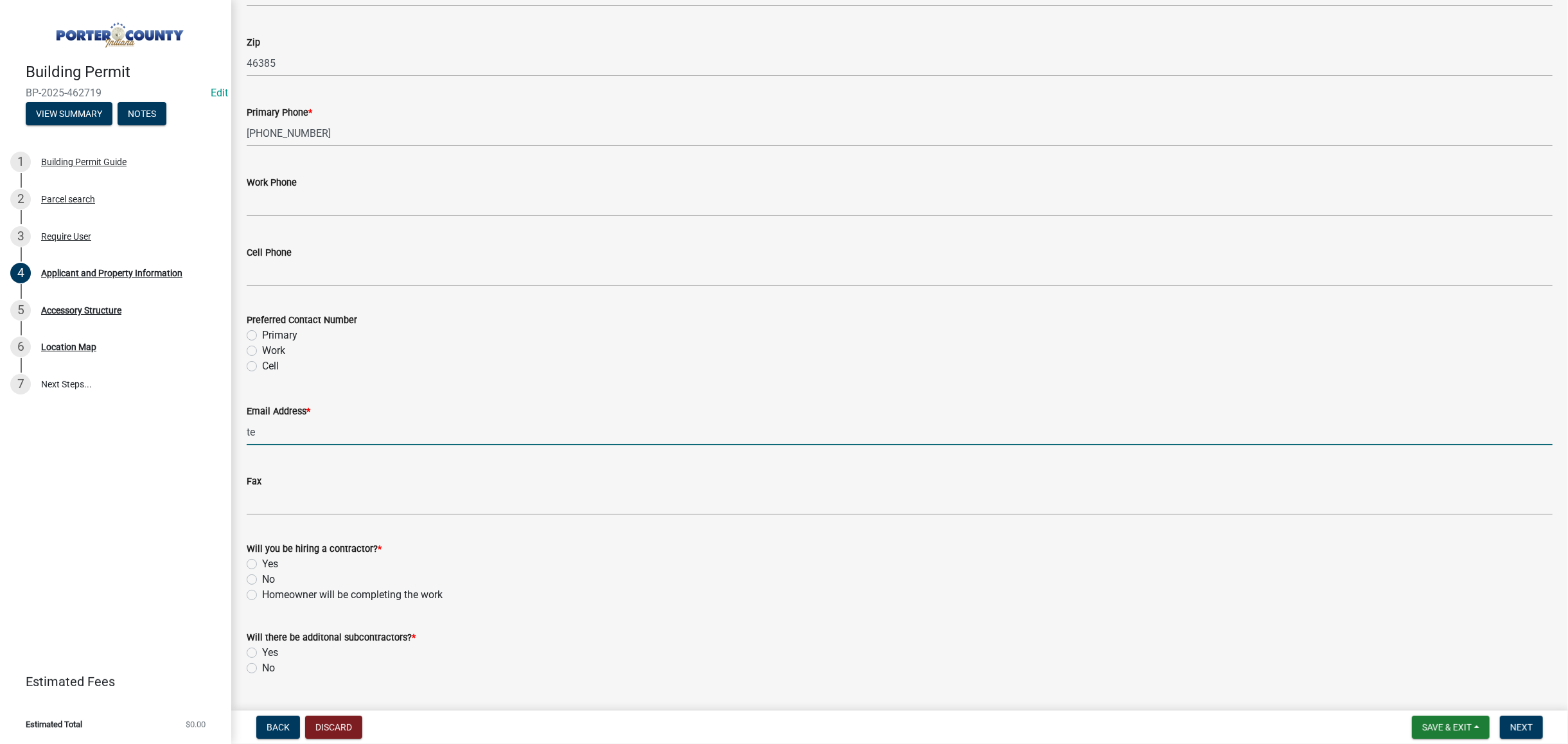
type input "t"
type input "[EMAIL_ADDRESS][DOMAIN_NAME]"
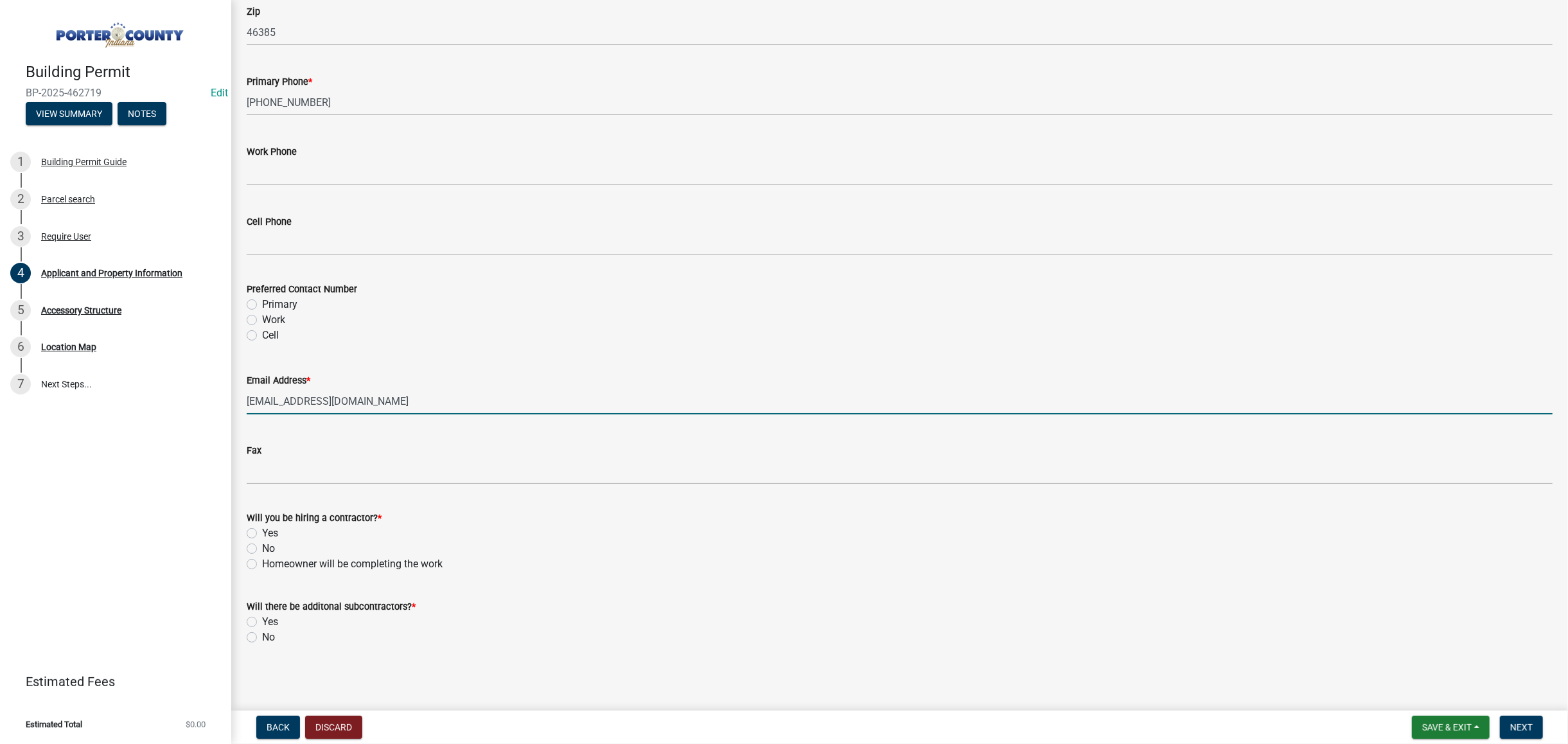
click at [262, 549] on label "No" at bounding box center [268, 549] width 13 height 15
click at [262, 549] on input "No" at bounding box center [266, 545] width 8 height 8
radio input "true"
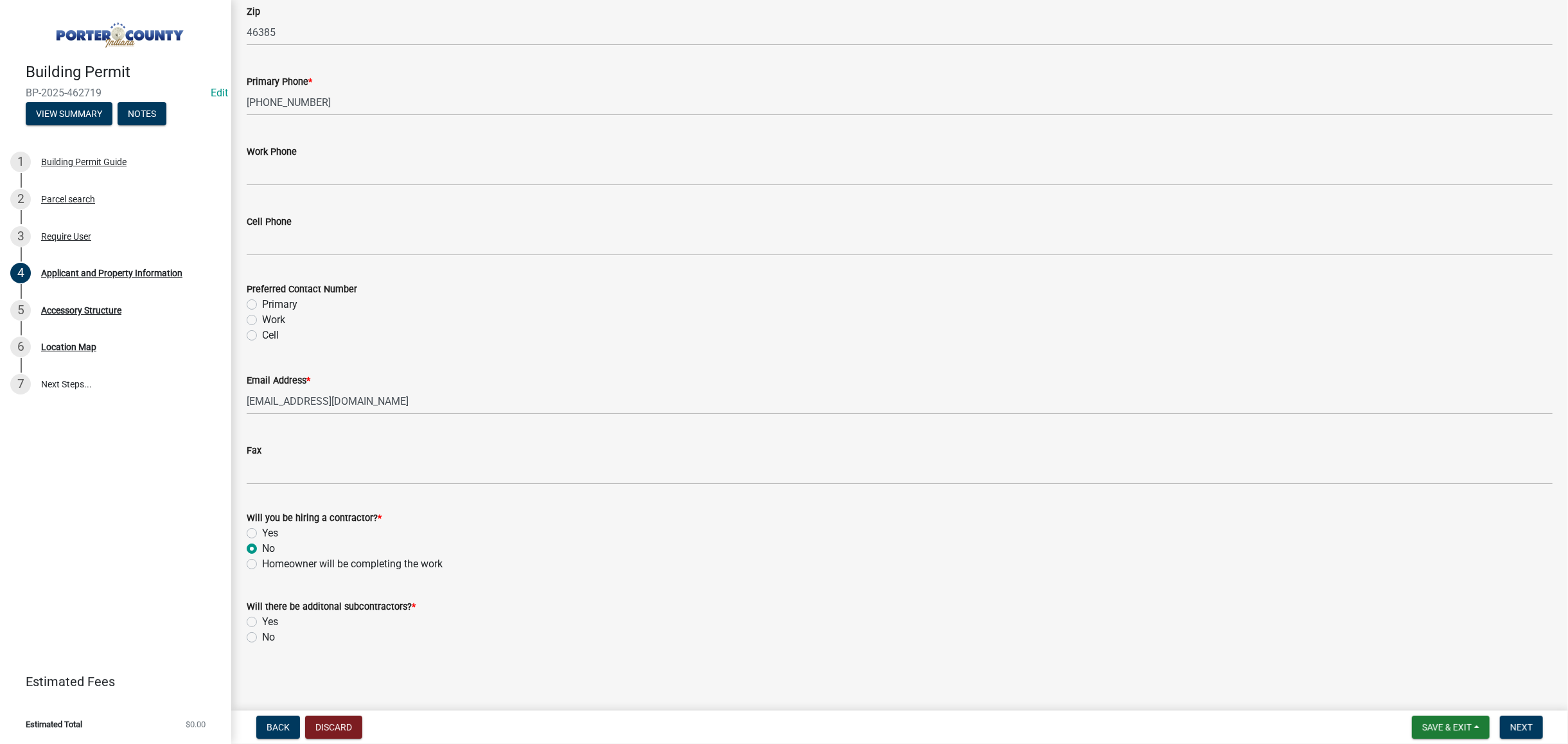
click at [262, 638] on label "No" at bounding box center [268, 637] width 13 height 15
click at [262, 638] on input "No" at bounding box center [266, 634] width 8 height 8
radio input "true"
click at [1512, 723] on span "Next" at bounding box center [1521, 727] width 22 height 10
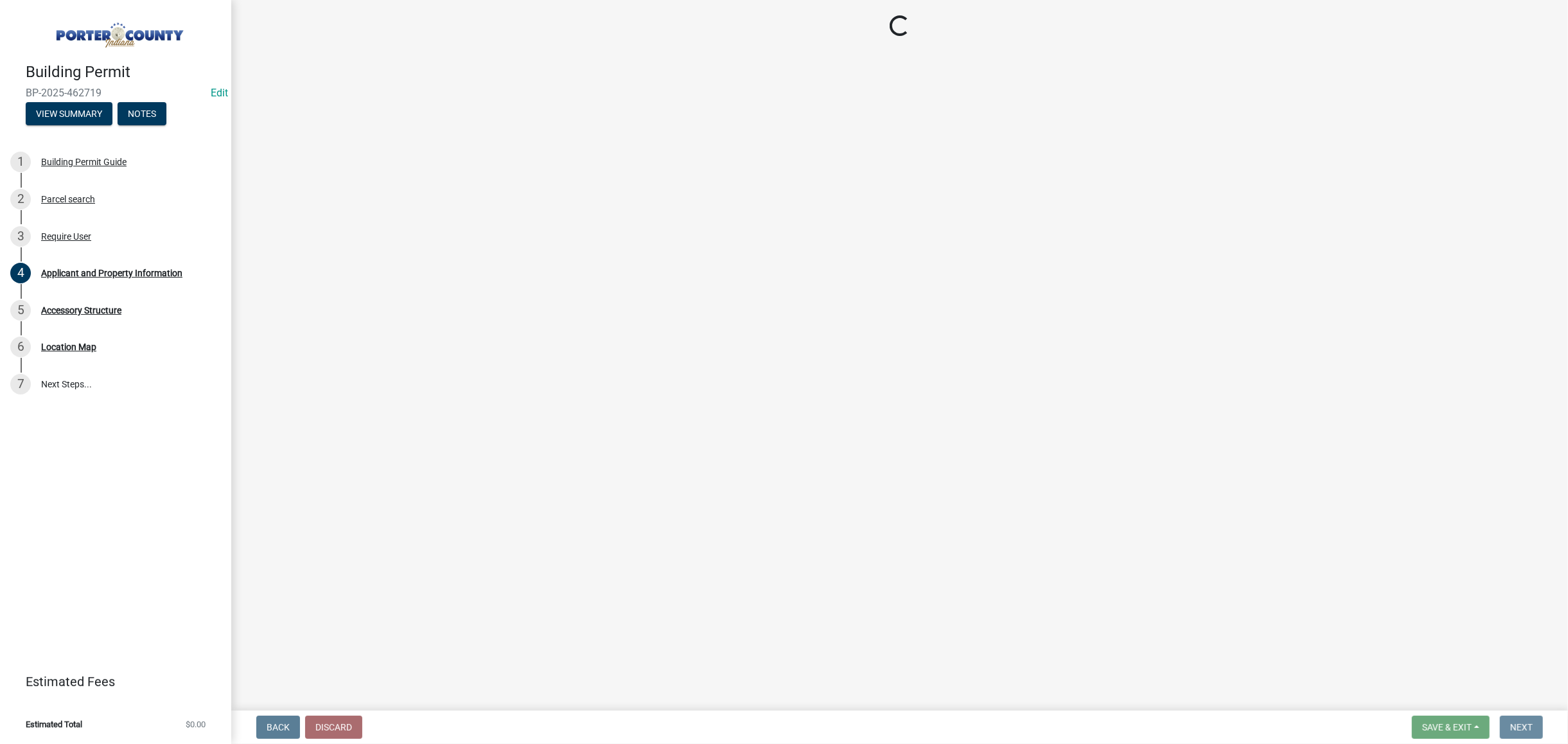
scroll to position [0, 0]
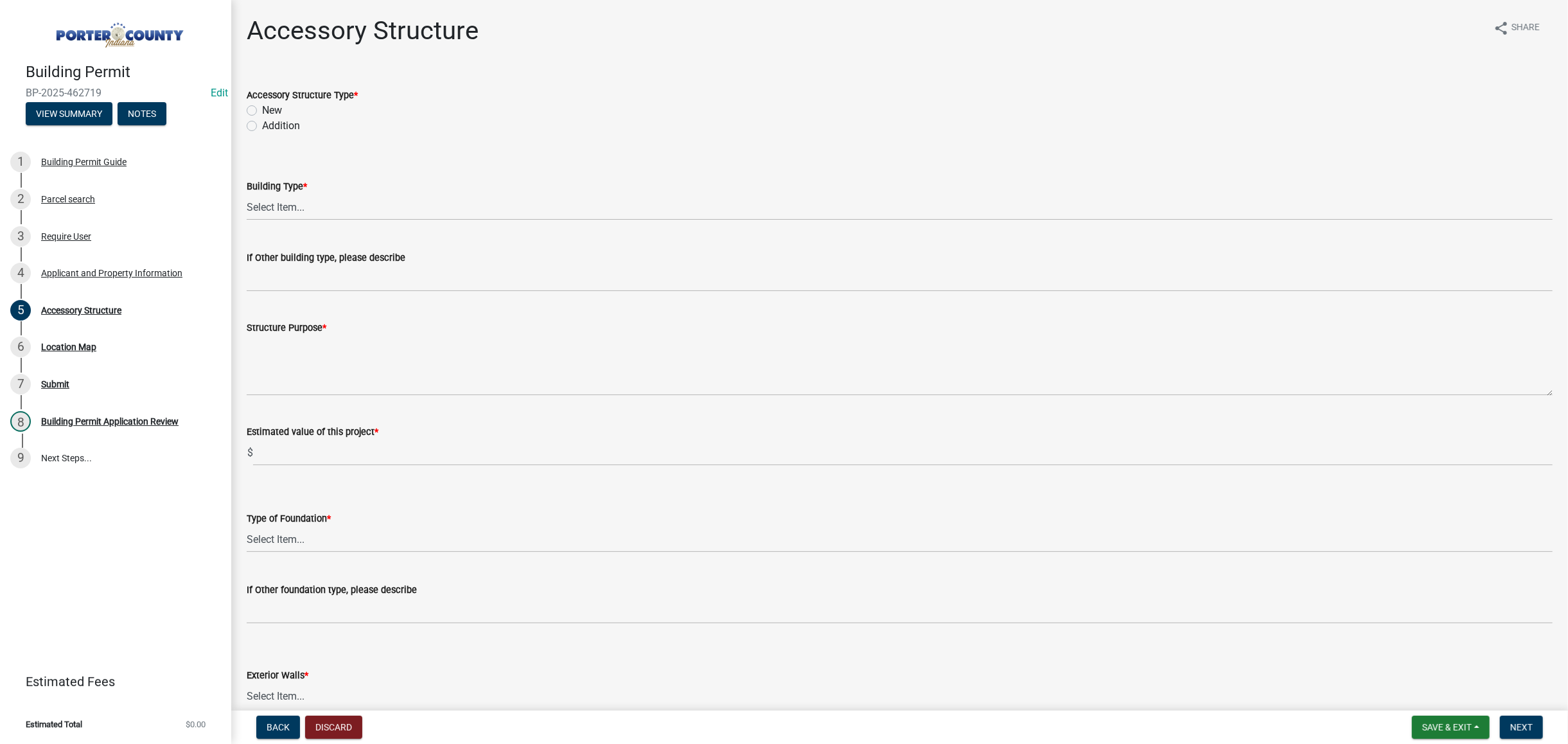
click at [262, 113] on label "New" at bounding box center [272, 110] width 20 height 15
click at [262, 111] on input "New" at bounding box center [266, 107] width 8 height 8
radio input "true"
click at [274, 209] on select "Select Item... Ag. Building Chicken Coop Detached Garage Exterior Remodel Gazeb…" at bounding box center [900, 207] width 1306 height 26
click at [247, 194] on select "Select Item... Ag. Building Chicken Coop Detached Garage Exterior Remodel Gazeb…" at bounding box center [900, 207] width 1306 height 26
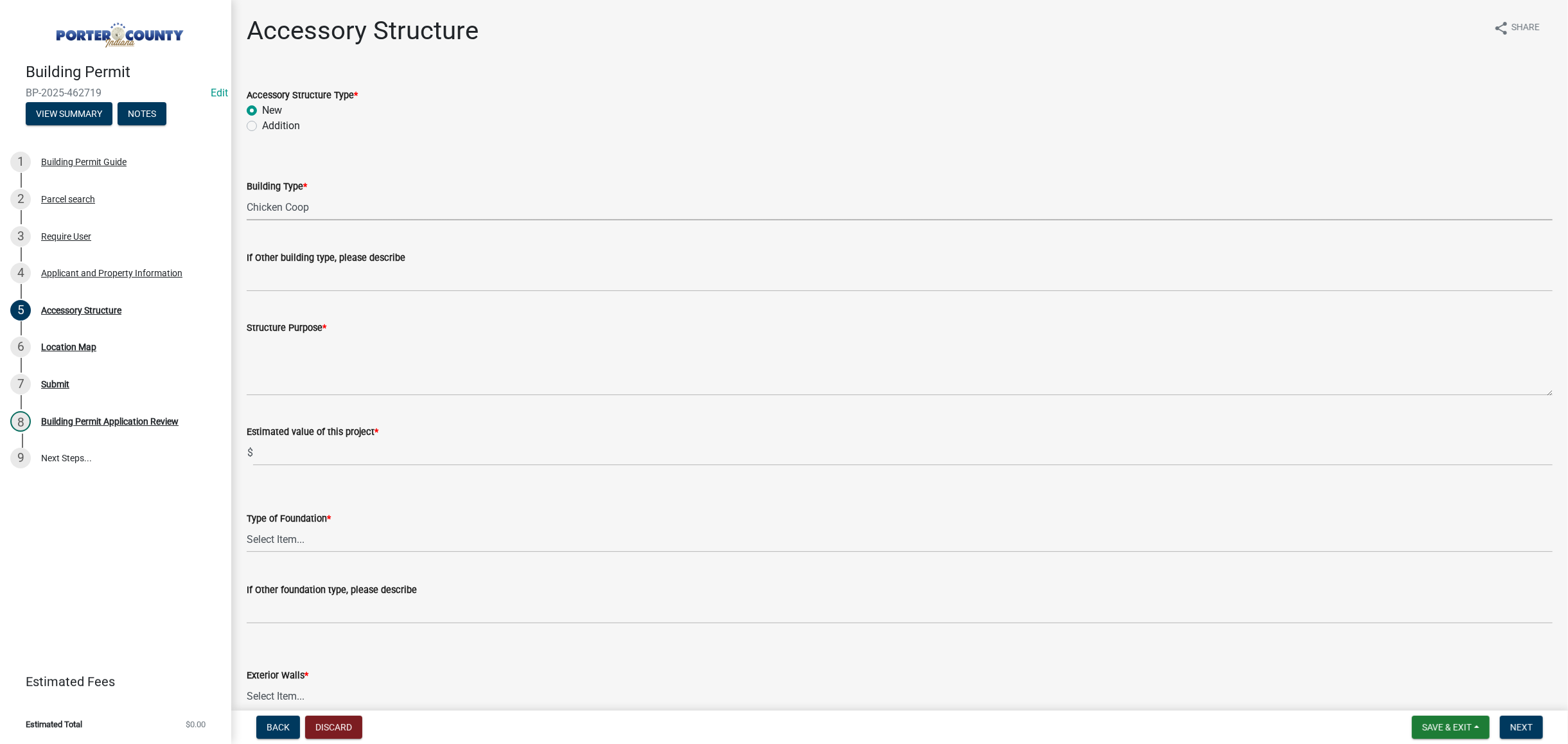
select select "7f20c09f-85ba-4d0d-8ba6-c5a9763f0259"
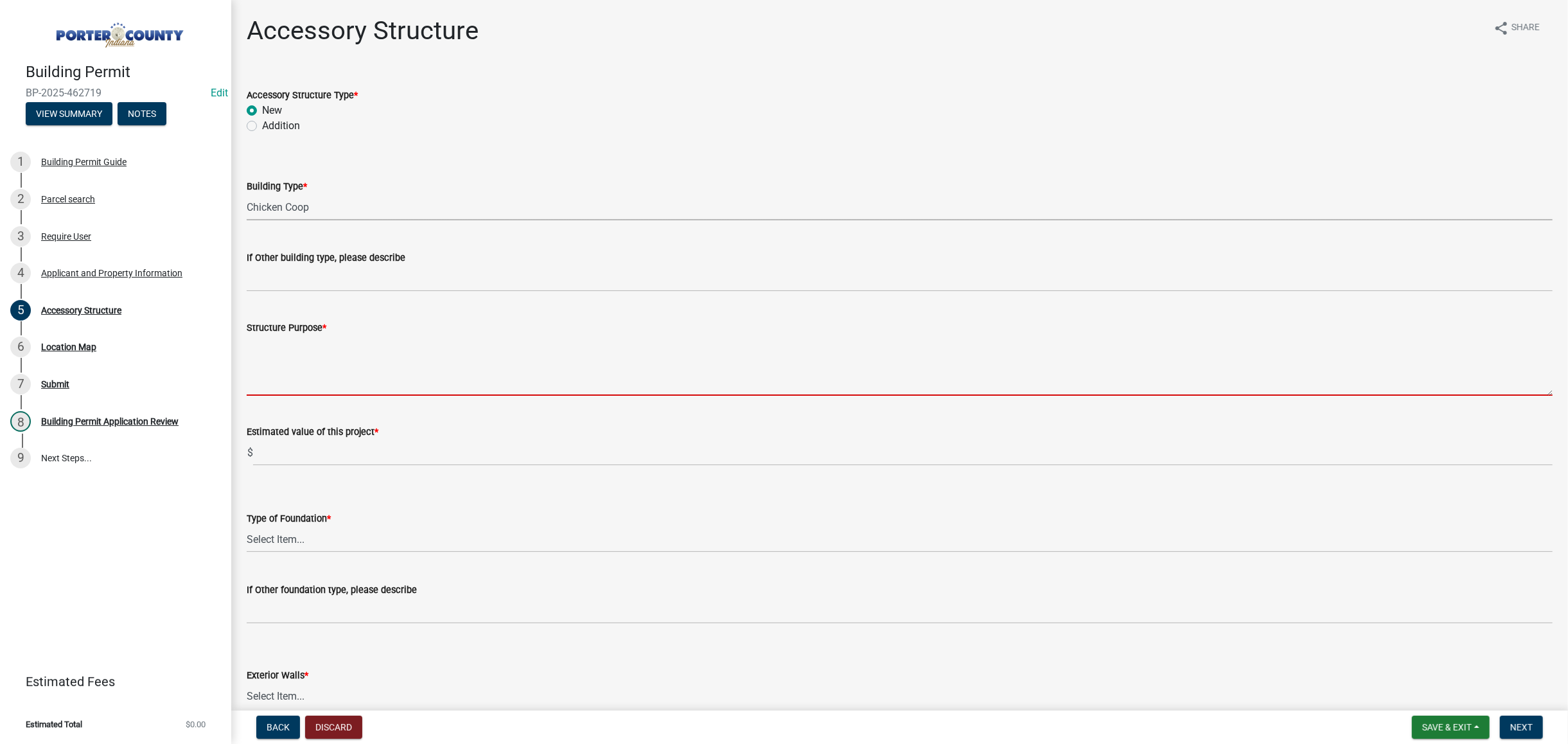
click at [293, 367] on textarea "Structure Purpose *" at bounding box center [900, 366] width 1306 height 60
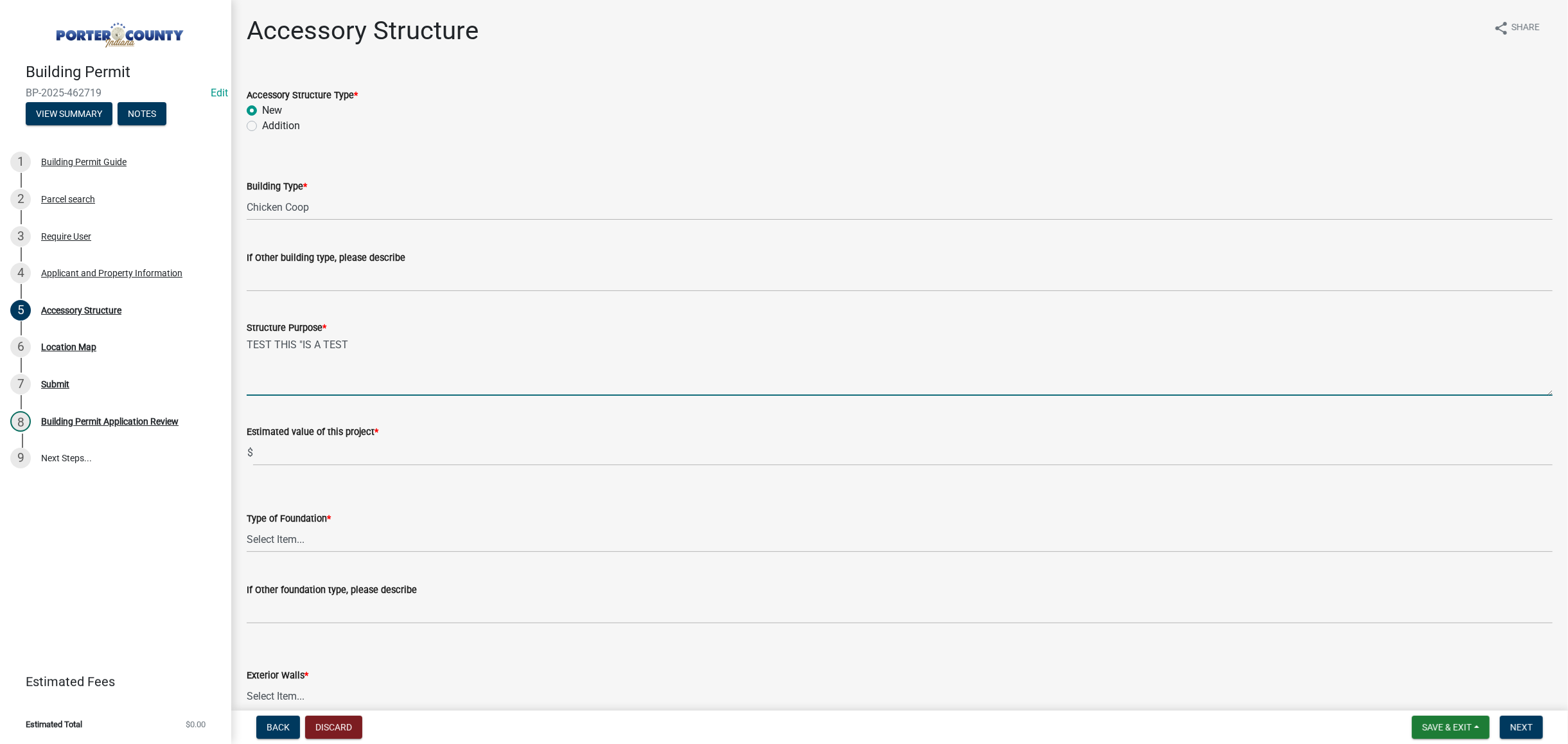
click at [301, 351] on textarea "TEST THIS "IS A TEST" at bounding box center [900, 366] width 1306 height 60
type textarea "TEST THIS IS A TEST"
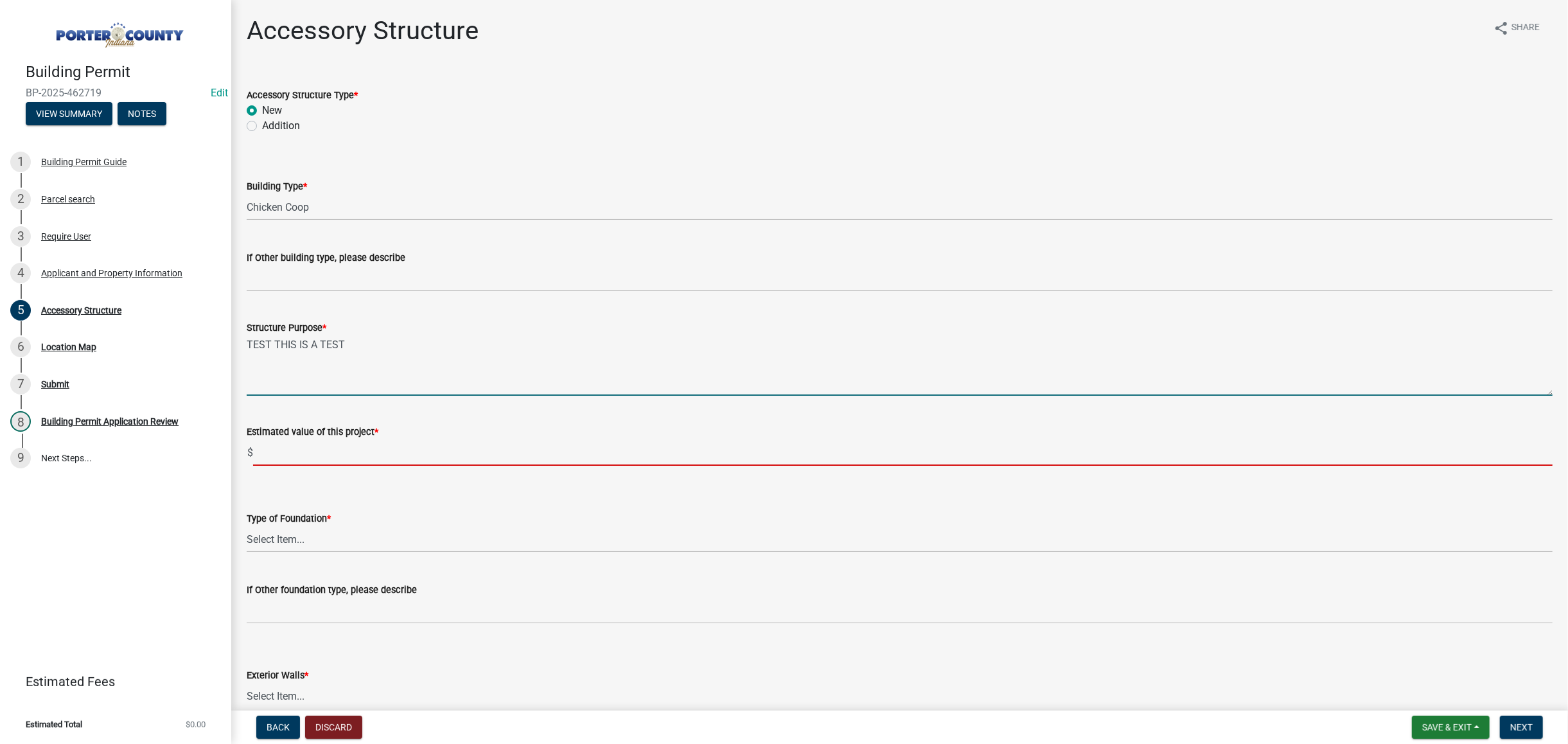
click at [429, 445] on input "text" at bounding box center [903, 453] width 1300 height 26
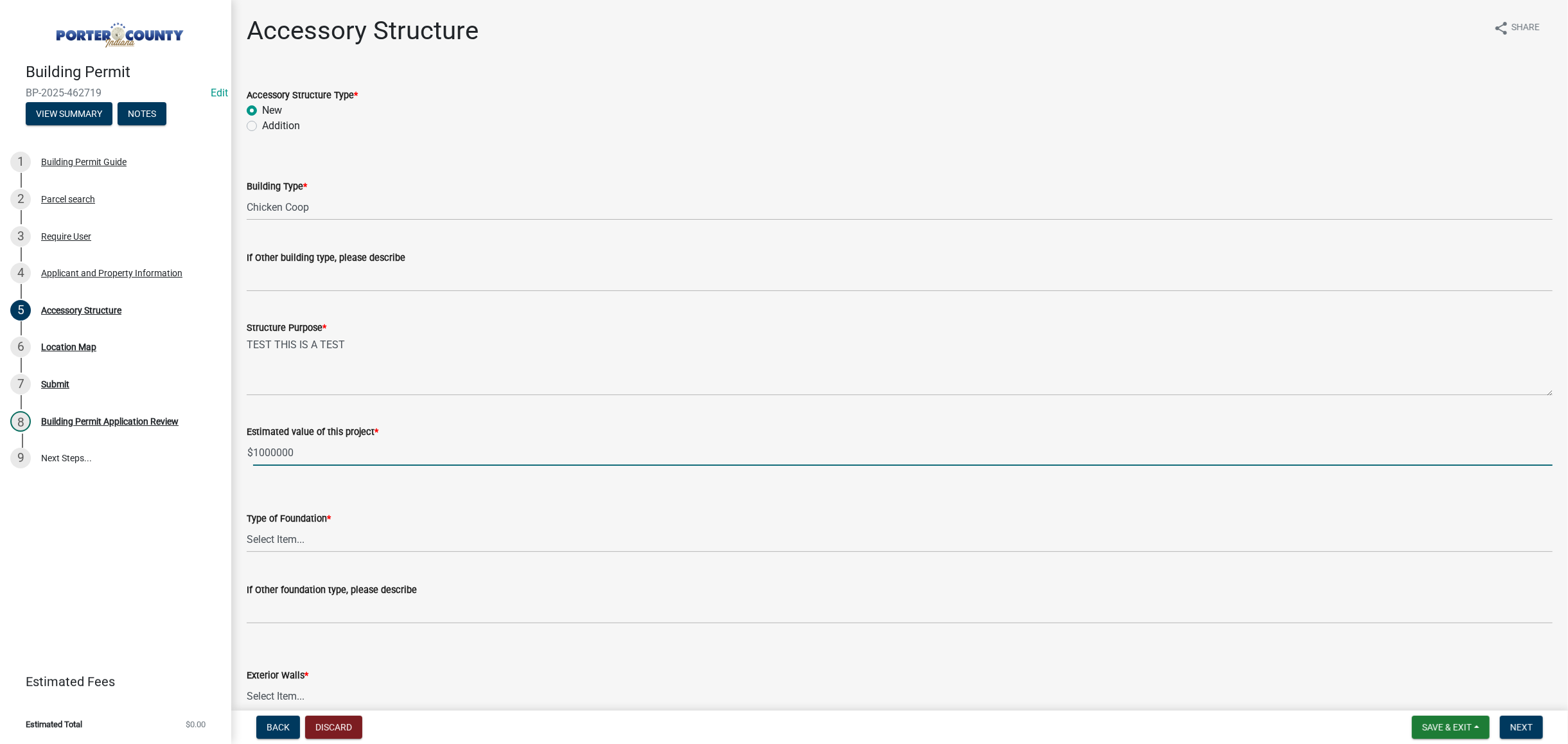
type input "1000000"
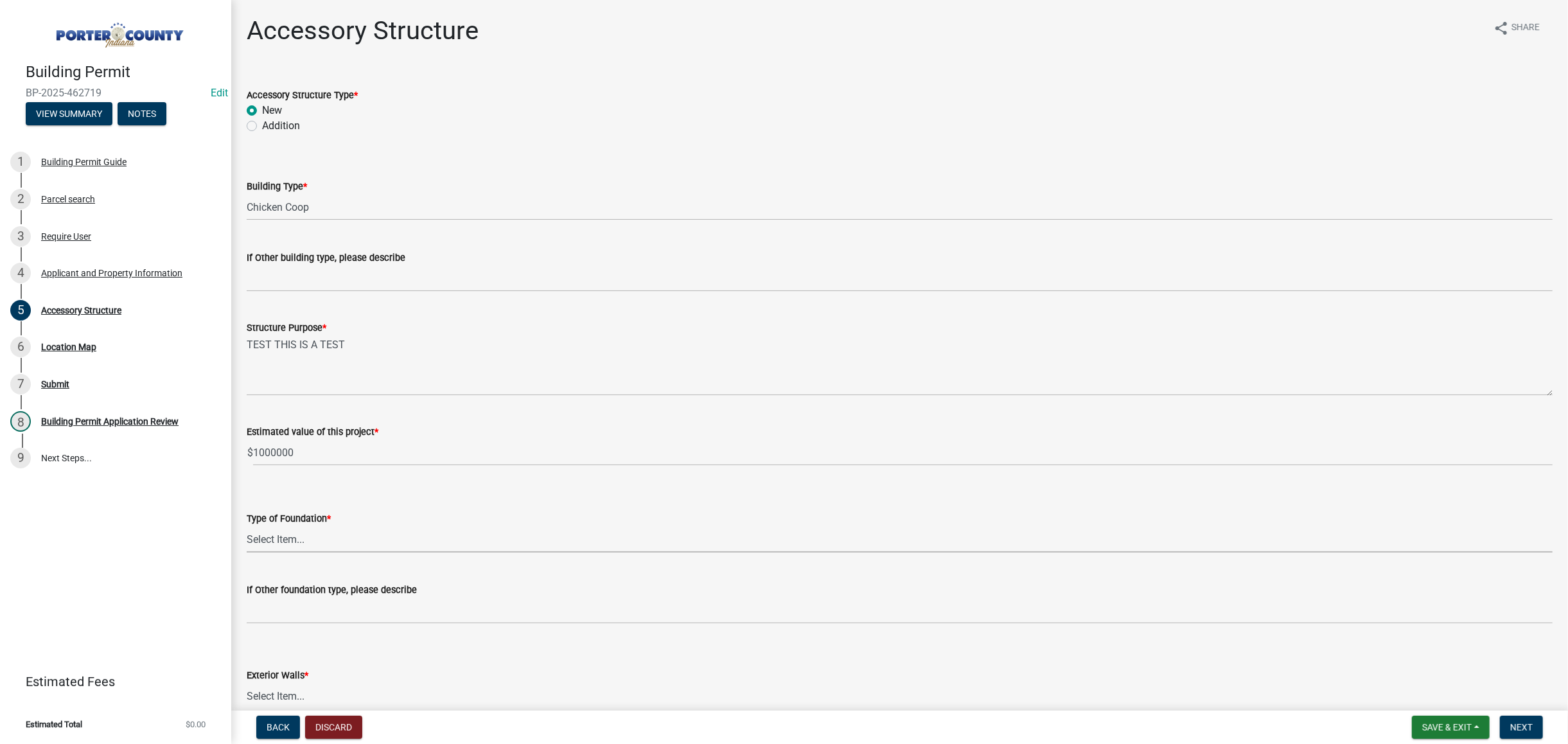
click at [401, 540] on select "Select Item... Concrete Block Poured Concrete Post Frame Other" at bounding box center [900, 539] width 1306 height 26
click at [247, 526] on select "Select Item... Concrete Block Poured Concrete Post Frame Other" at bounding box center [900, 539] width 1306 height 26
select select "c9e834ac-bebe-4d20-b79b-0346d2791f6f"
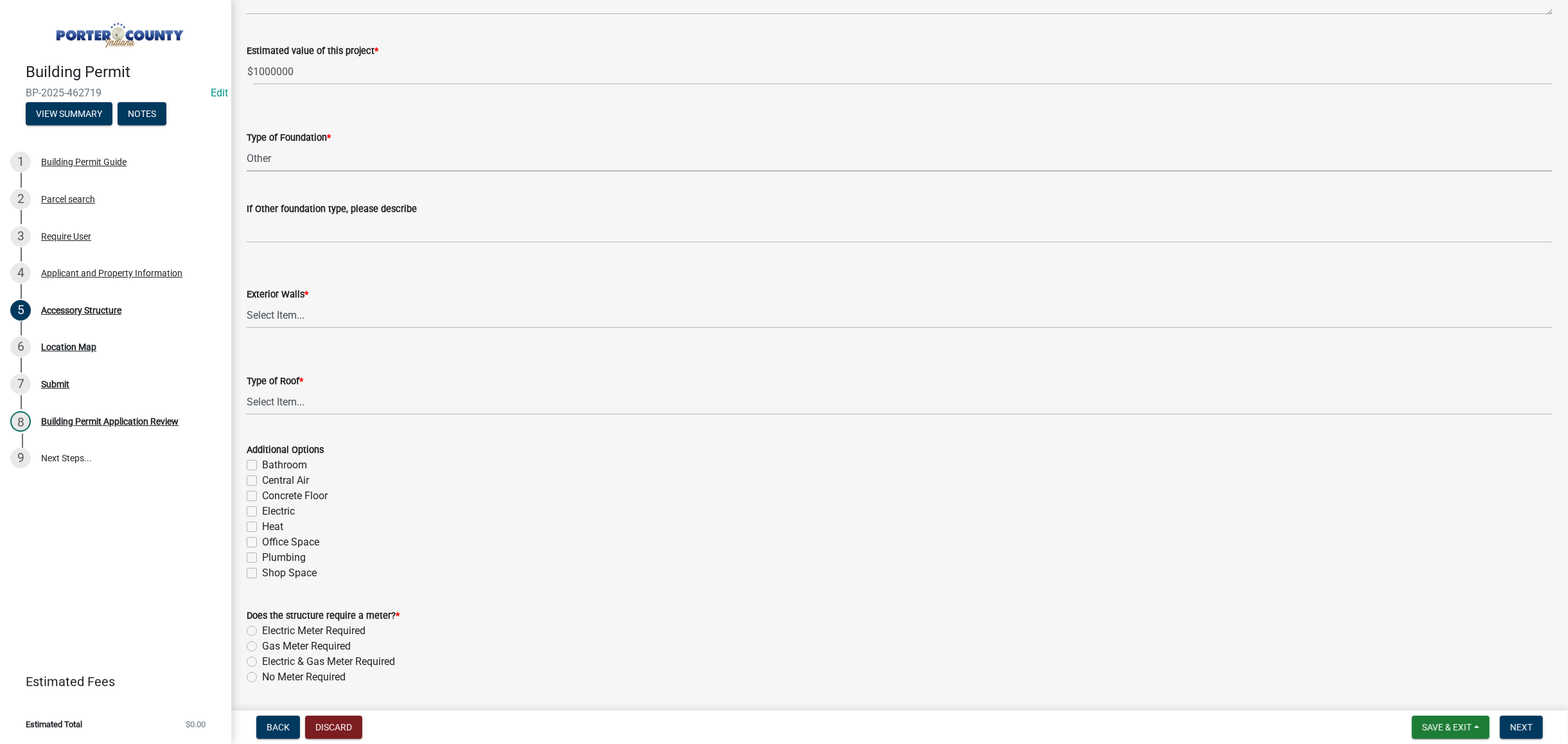
scroll to position [428, 0]
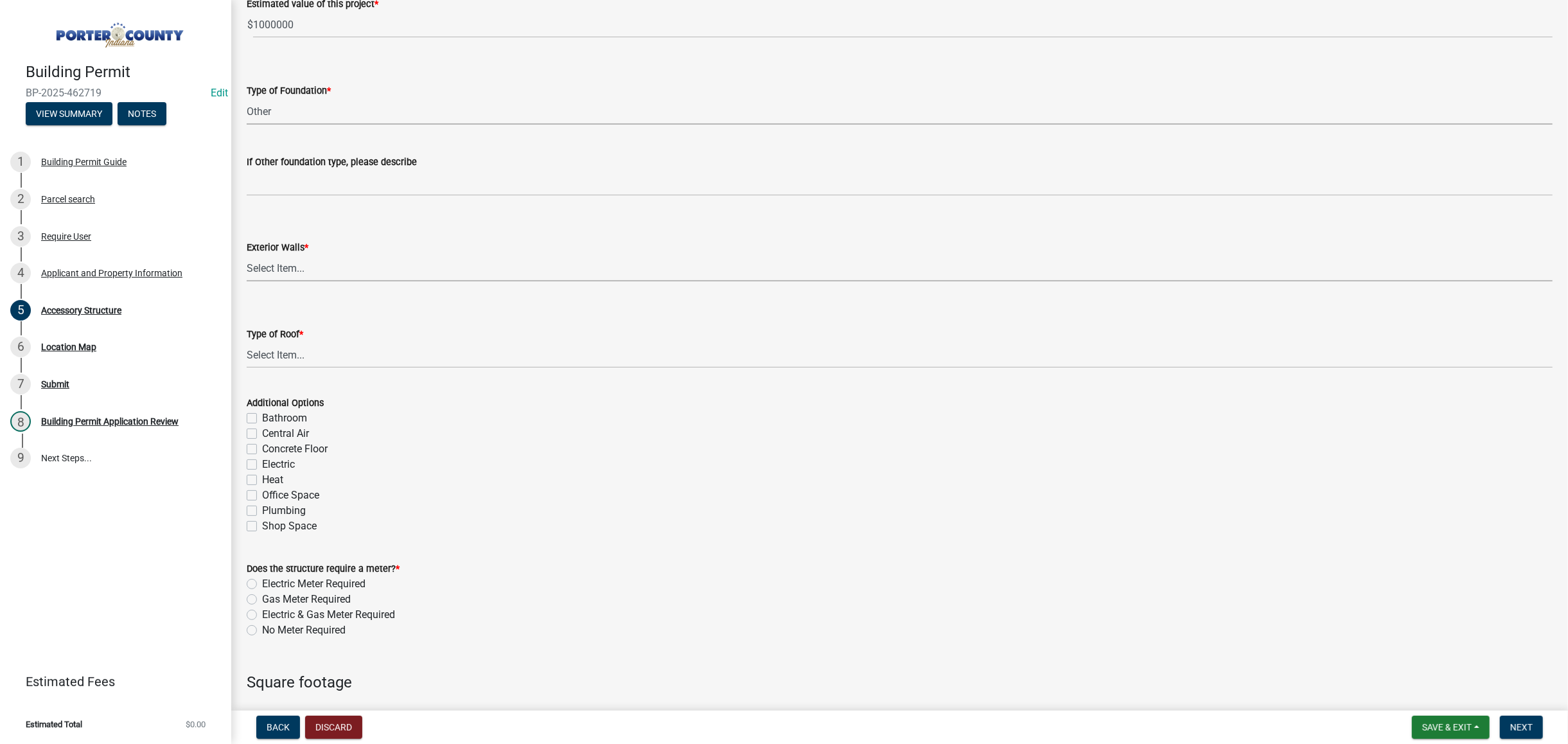
click at [301, 275] on select "Select Item... Masonry Wood Frame Post Frame Steel Frame" at bounding box center [900, 268] width 1306 height 26
click at [247, 255] on select "Select Item... Masonry Wood Frame Post Frame Steel Frame" at bounding box center [900, 268] width 1306 height 26
select select "5d3ebcc2-2e01-44a1-a999-67fc49aa091f"
click at [286, 356] on select "Select Item... Shingles Steel" at bounding box center [900, 355] width 1306 height 26
click at [247, 342] on select "Select Item... Shingles Steel" at bounding box center [900, 355] width 1306 height 26
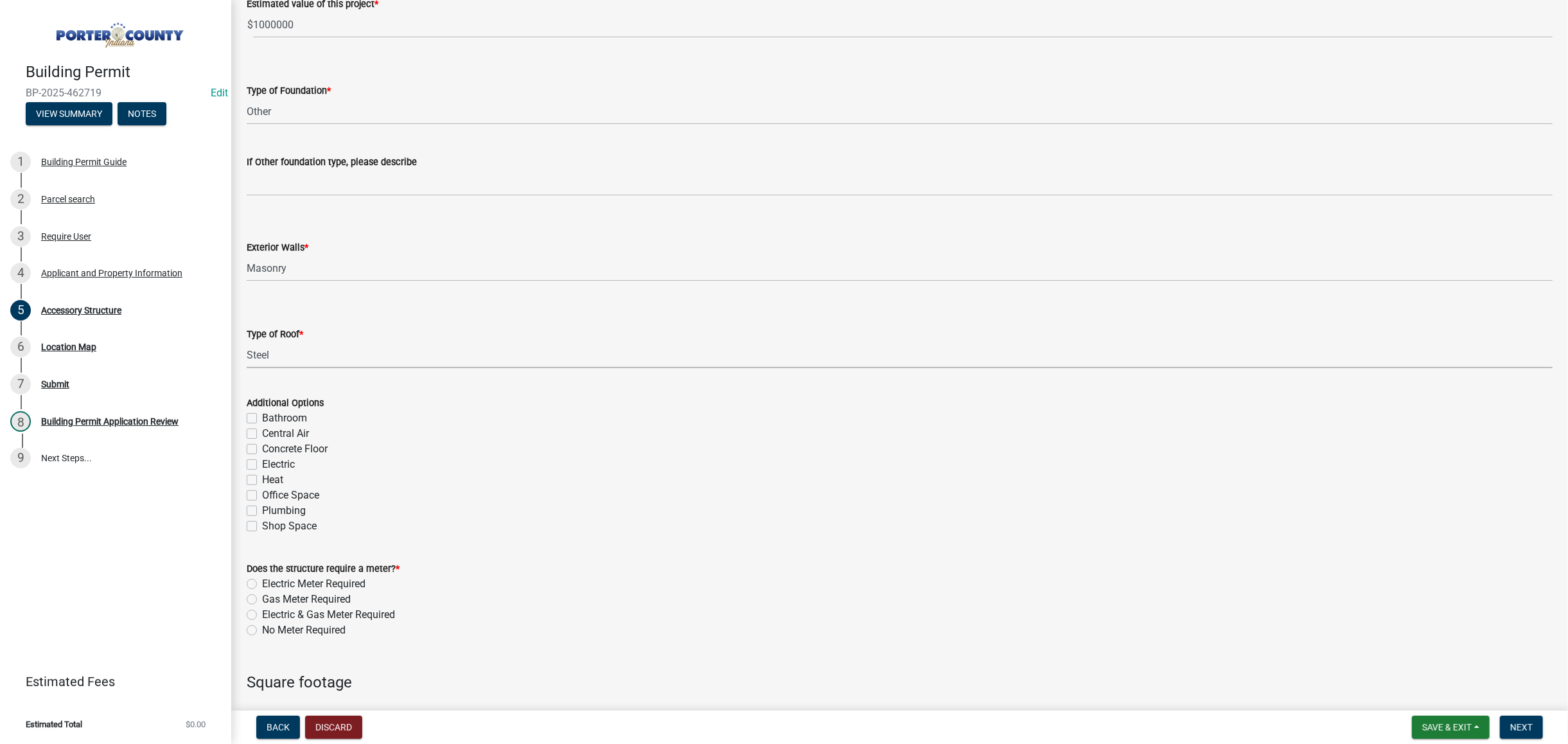
select select "d63a0ebc-b44d-481d-ab70-ec75eba29316"
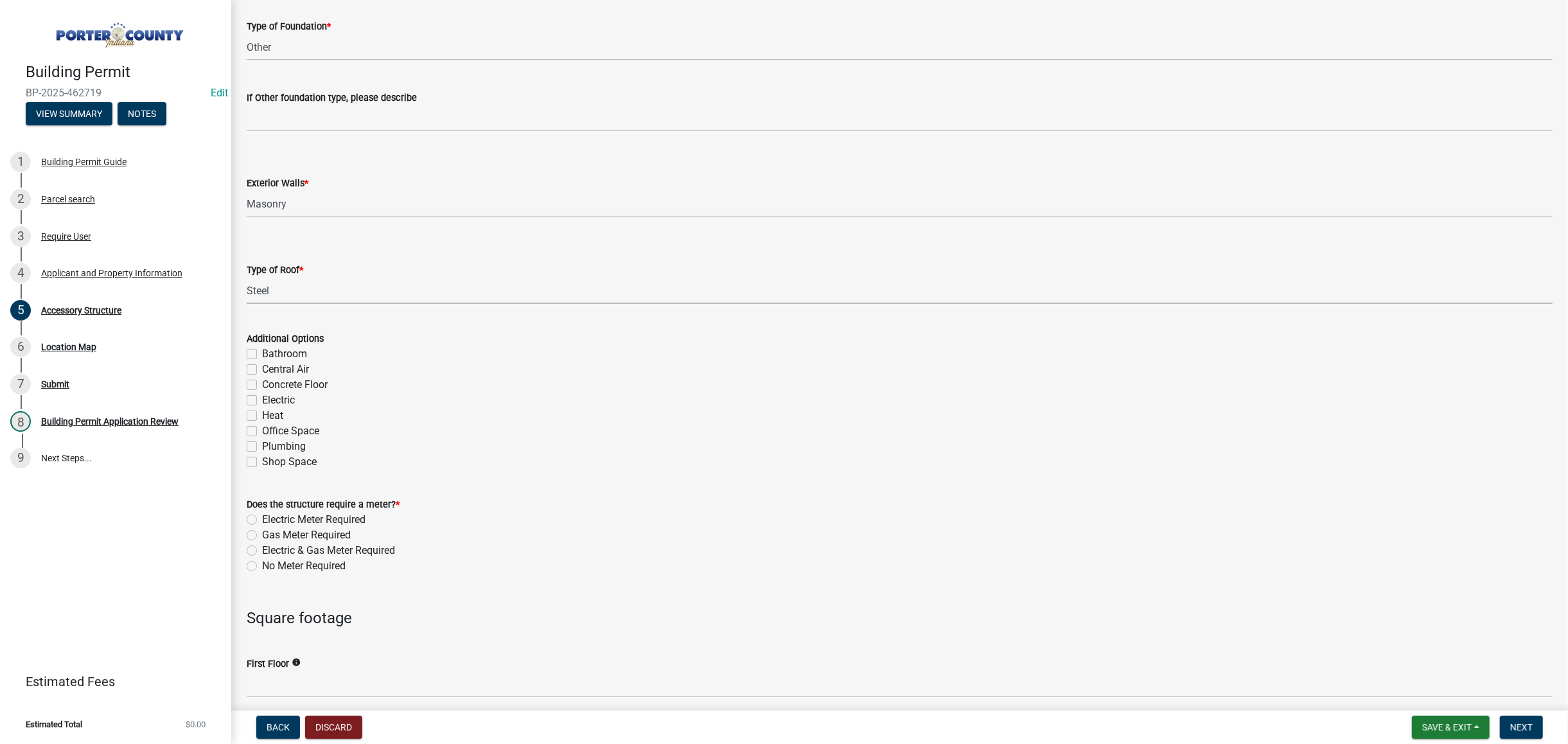
scroll to position [771, 0]
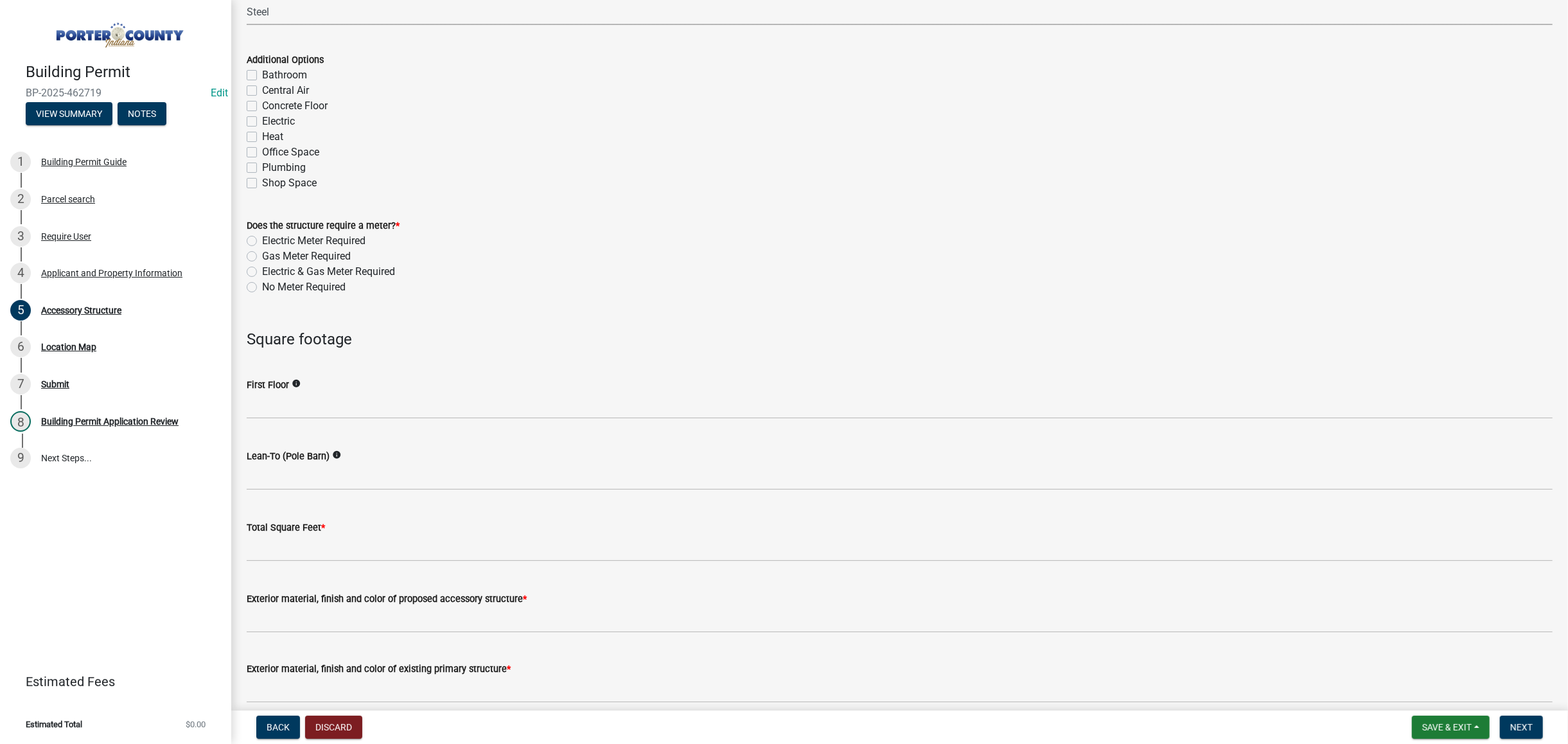
click at [262, 289] on label "No Meter Required" at bounding box center [303, 287] width 83 height 15
click at [262, 288] on input "No Meter Required" at bounding box center [266, 283] width 8 height 8
radio input "true"
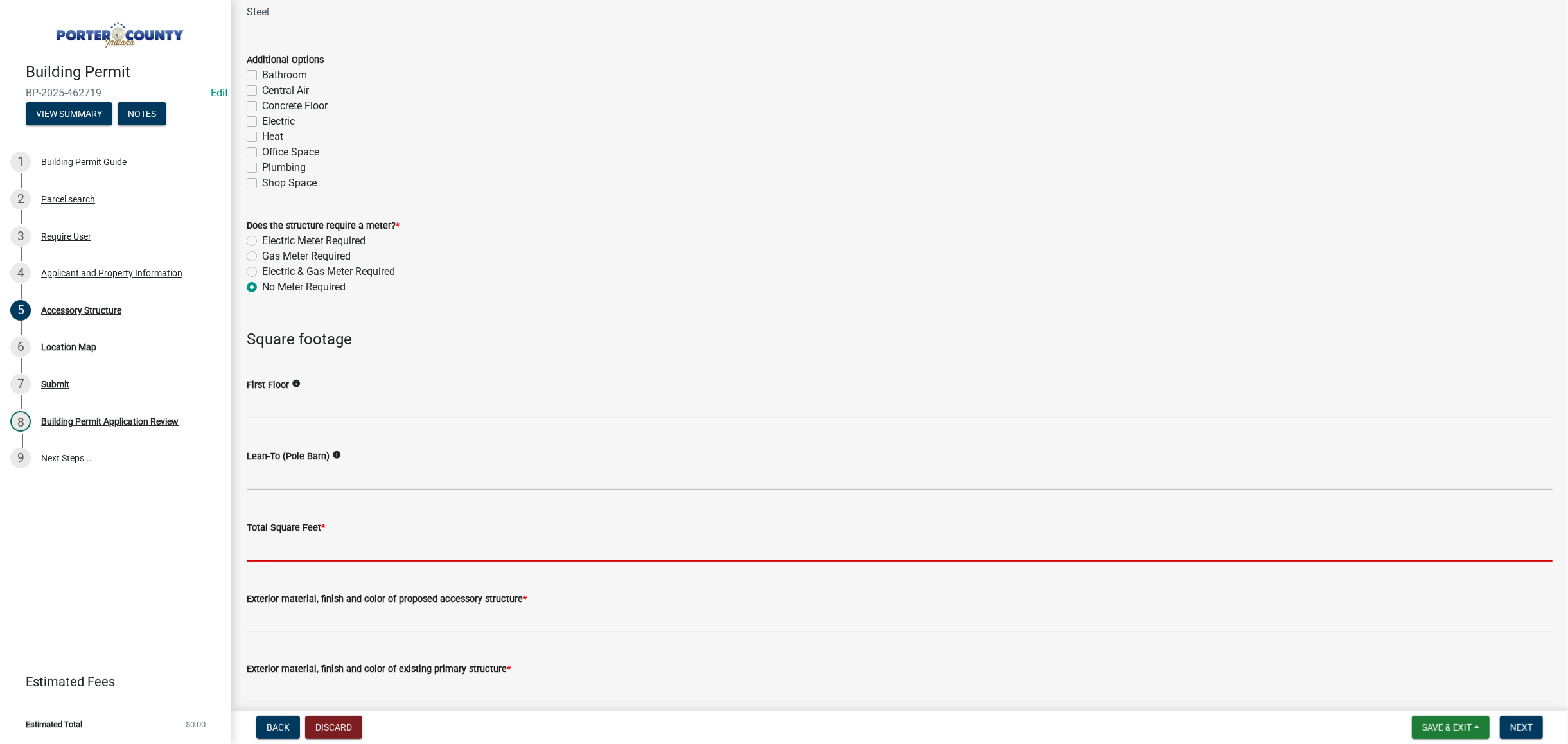
click at [353, 551] on input "text" at bounding box center [900, 548] width 1306 height 26
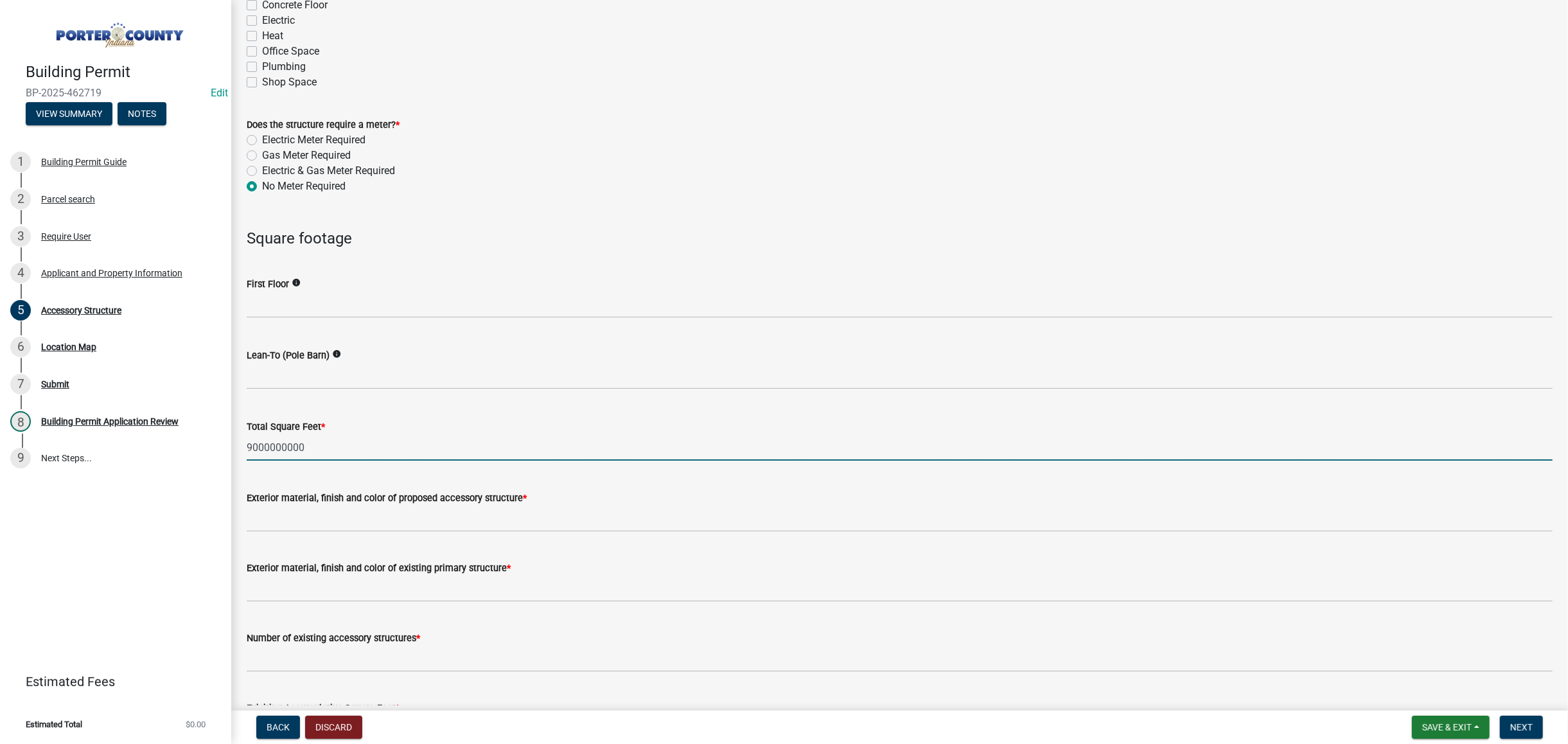
scroll to position [1028, 0]
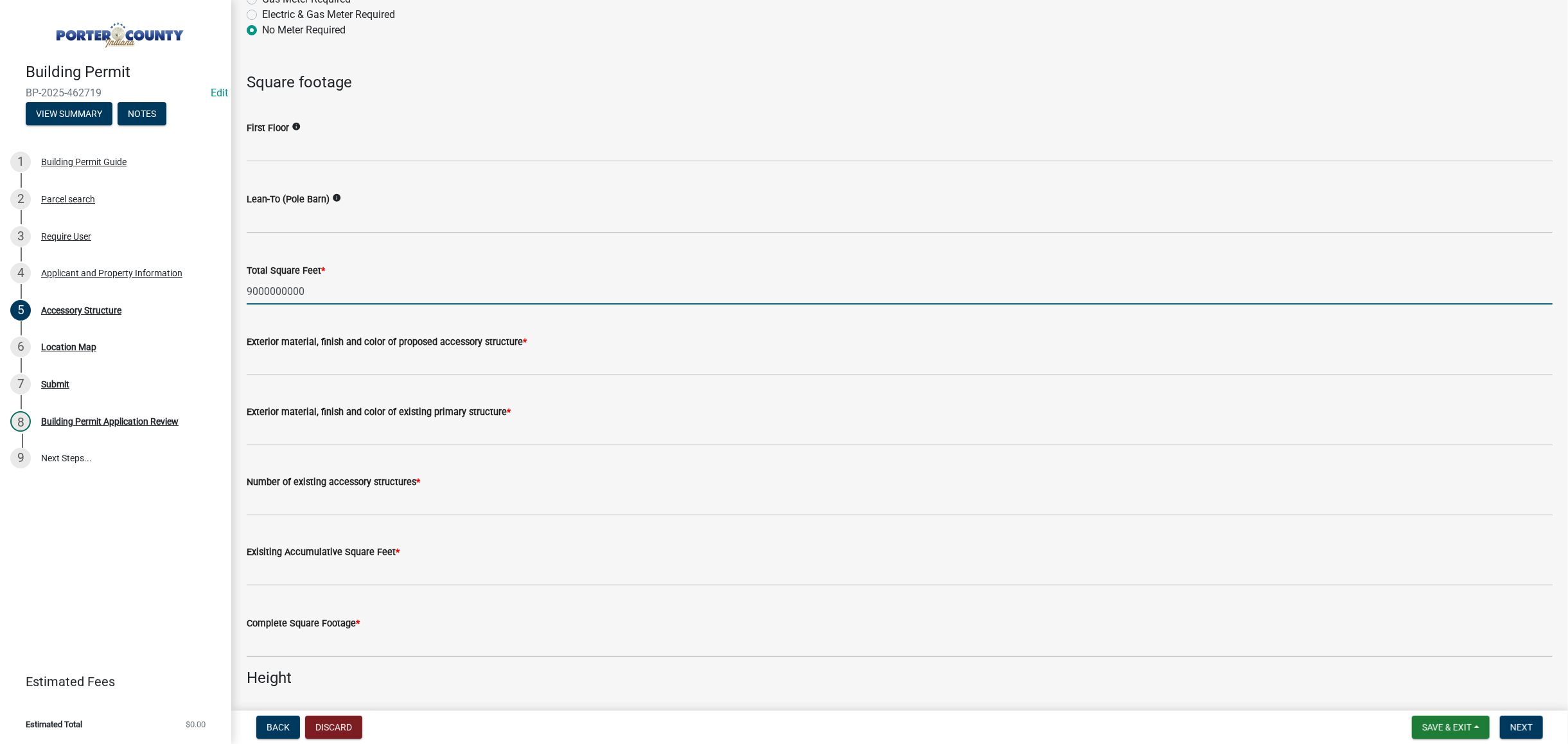
type input "9000000000"
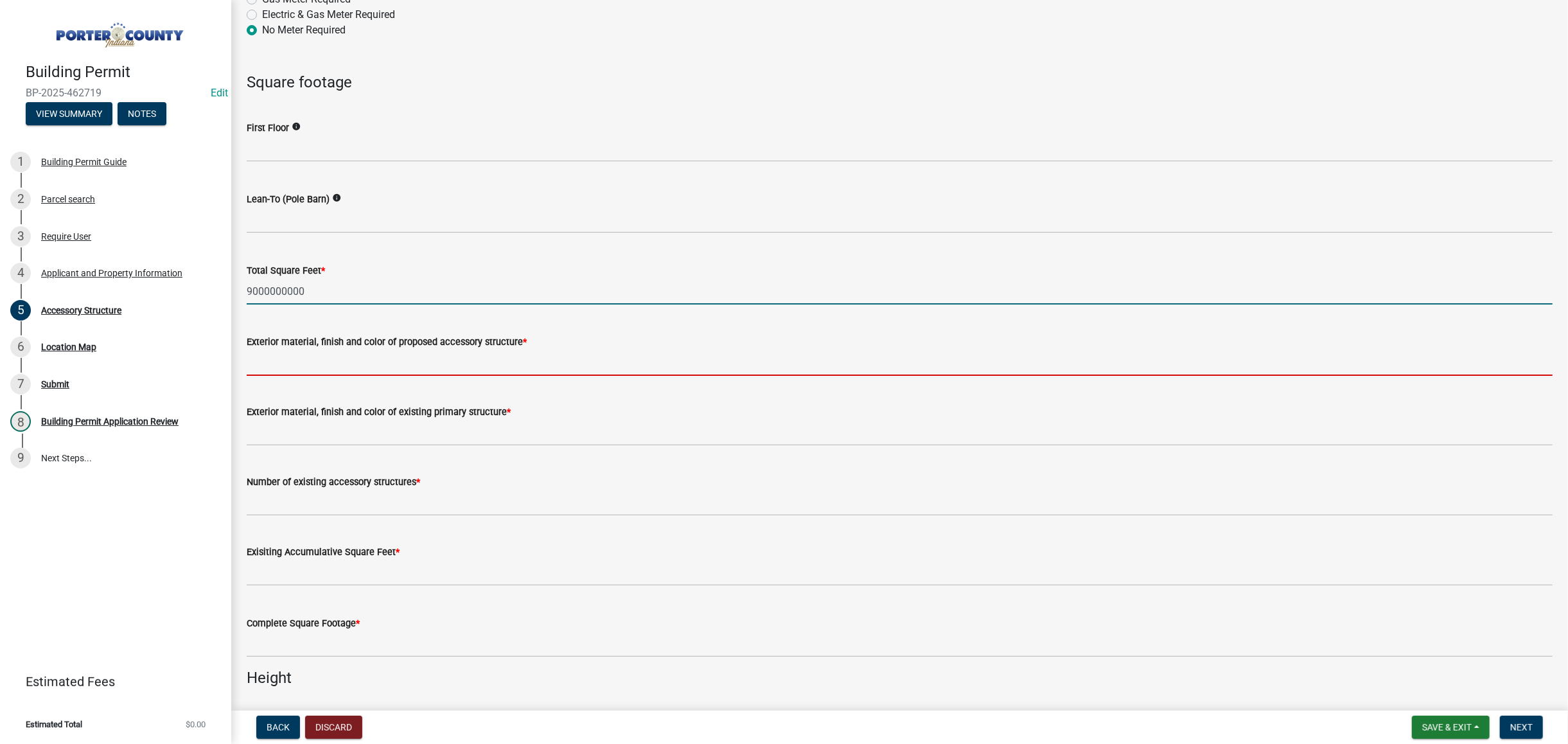
click at [440, 361] on input "Exterior material, finish and color of proposed accessory structure *" at bounding box center [900, 363] width 1306 height 26
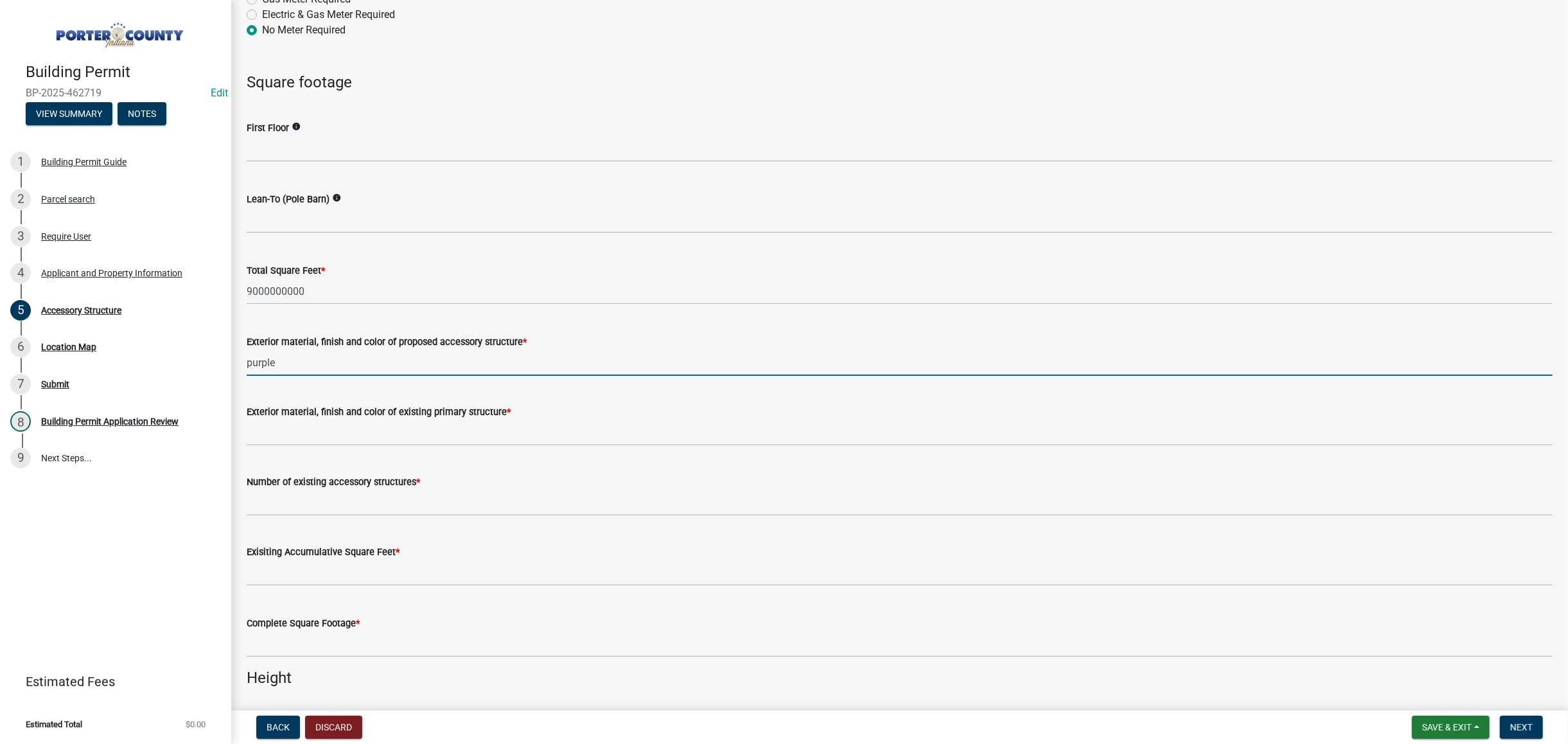
type input "purple"
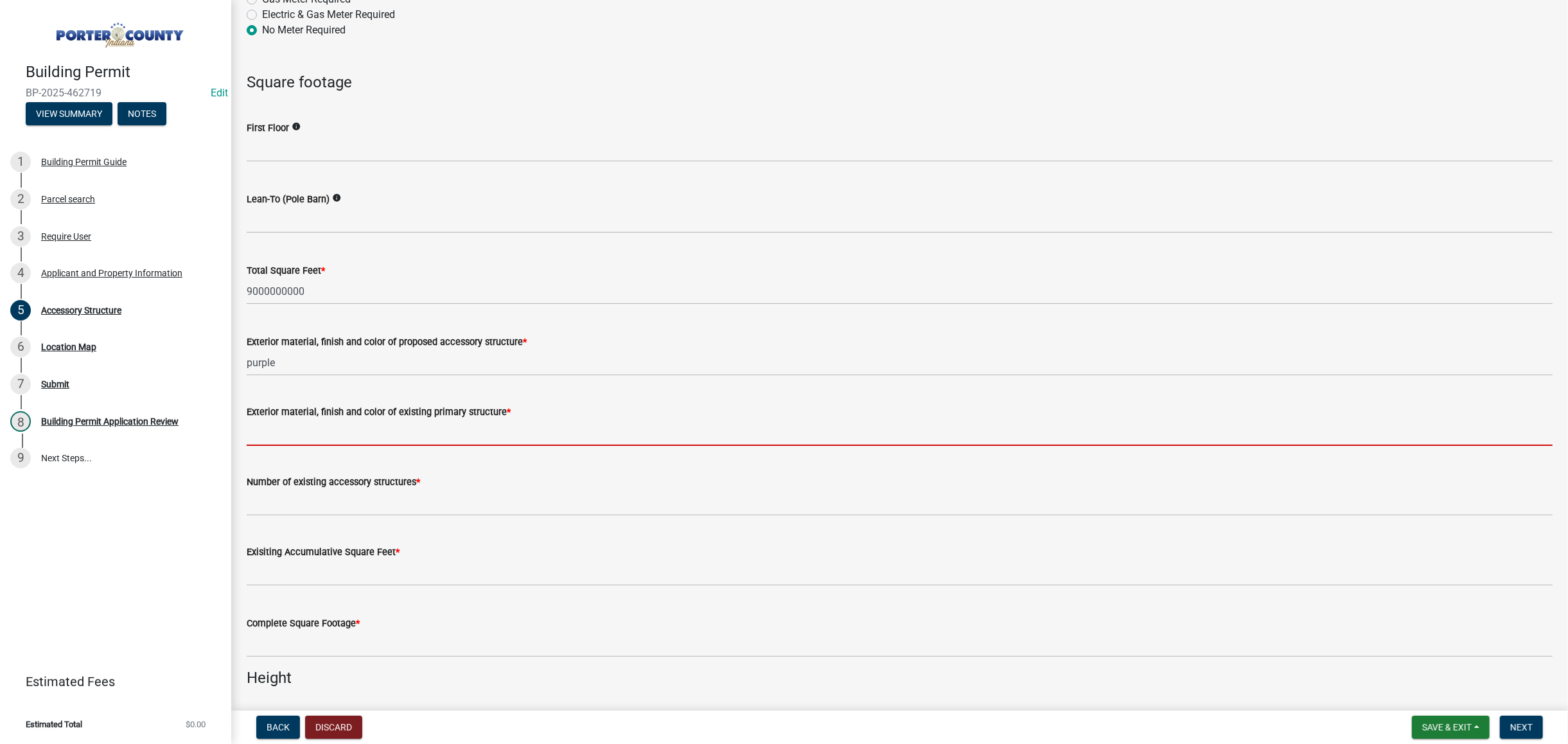
click at [322, 430] on input "Exterior material, finish and color of existing primary structure *" at bounding box center [900, 432] width 1306 height 26
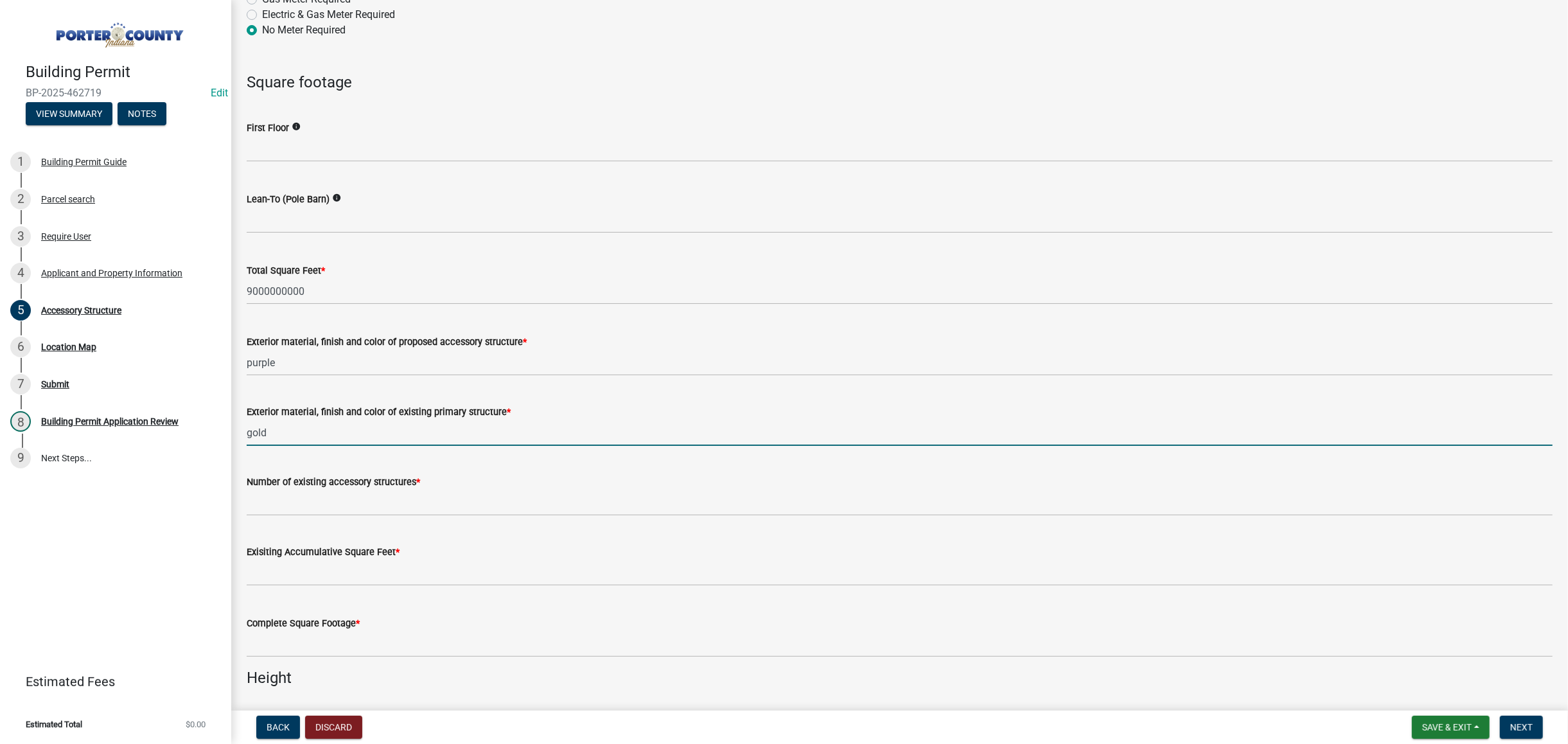
type input "gold"
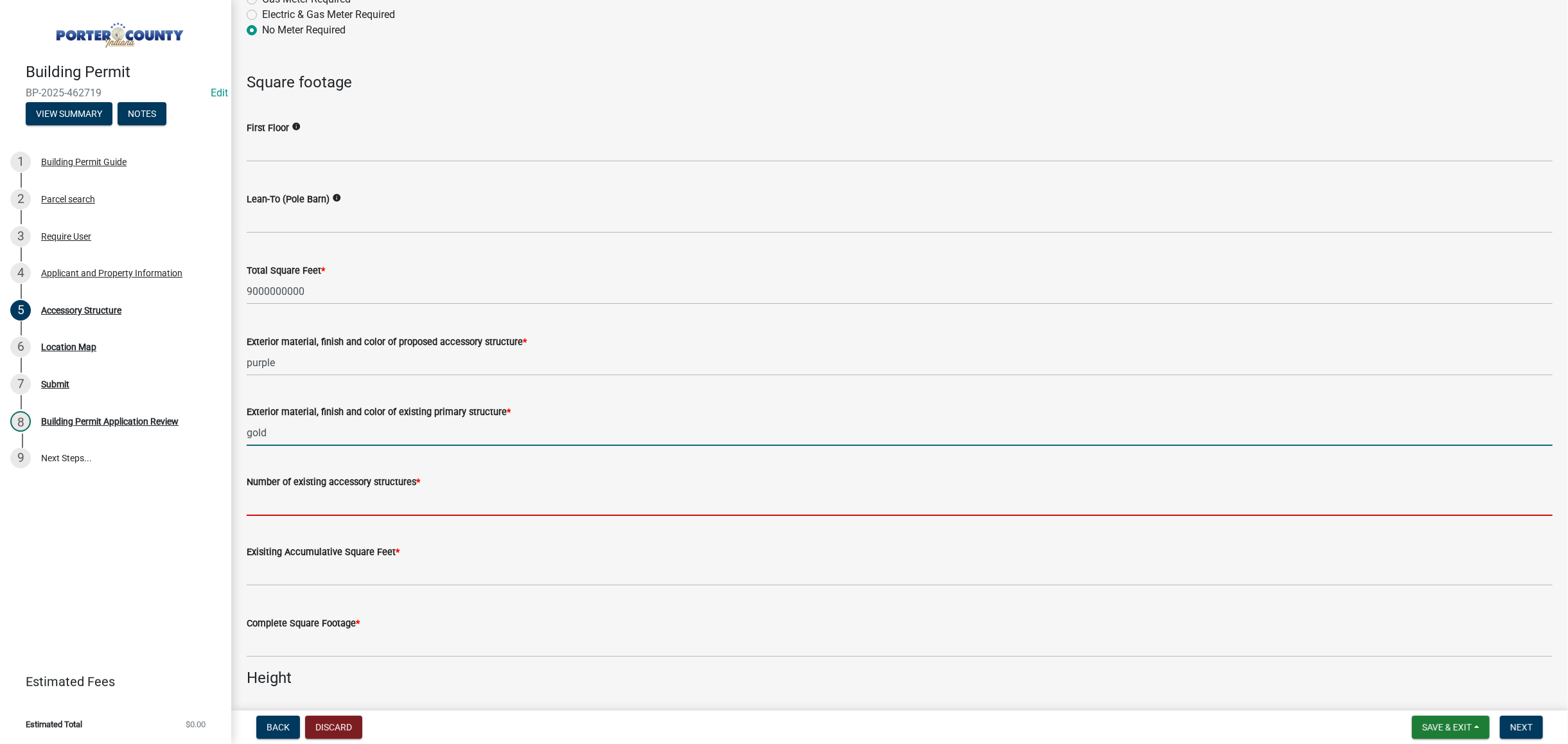
drag, startPoint x: 327, startPoint y: 508, endPoint x: 352, endPoint y: 492, distance: 29.7
click at [328, 507] on input "Number of existing accessory structures *" at bounding box center [900, 502] width 1306 height 26
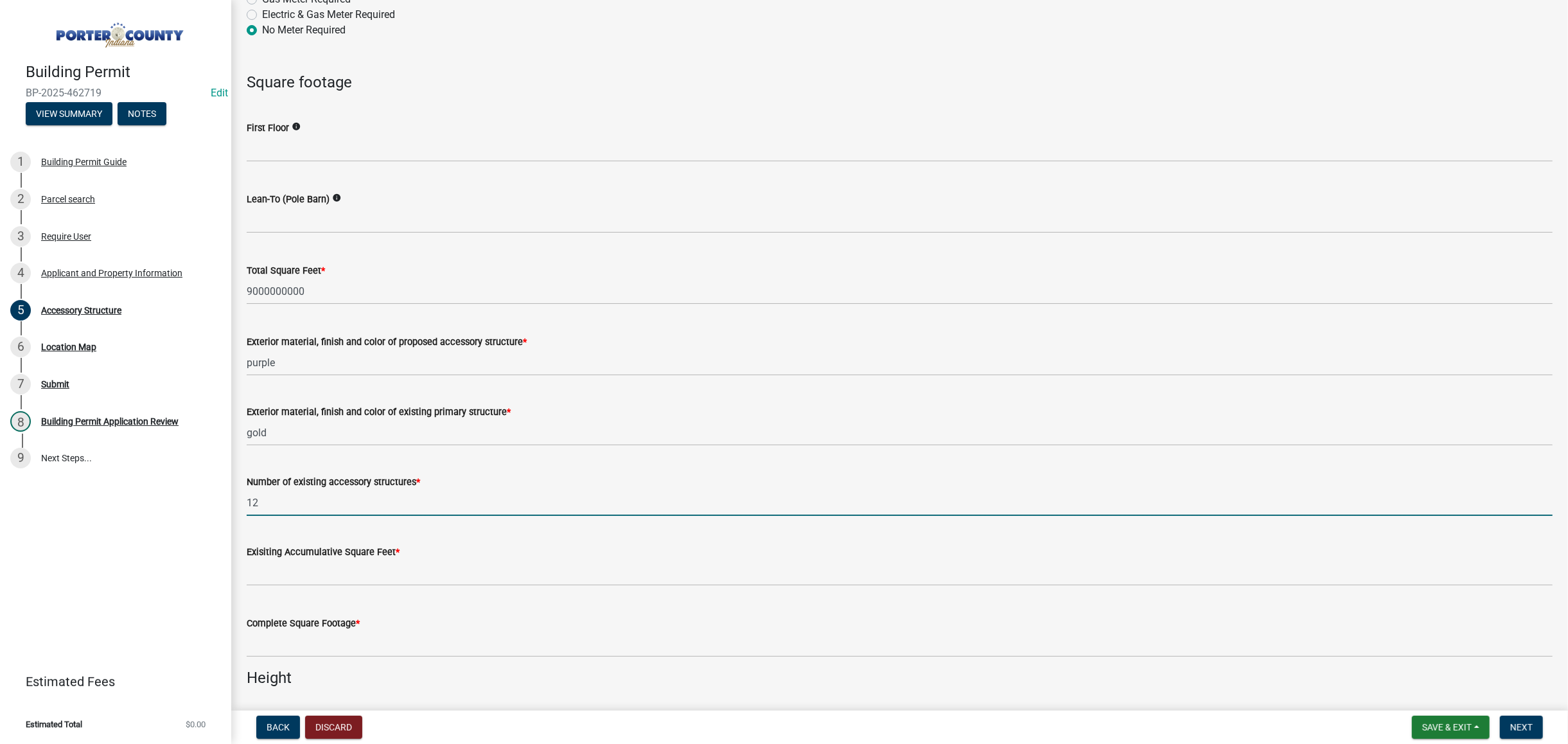
type input "12"
click at [353, 568] on input "text" at bounding box center [900, 573] width 1306 height 26
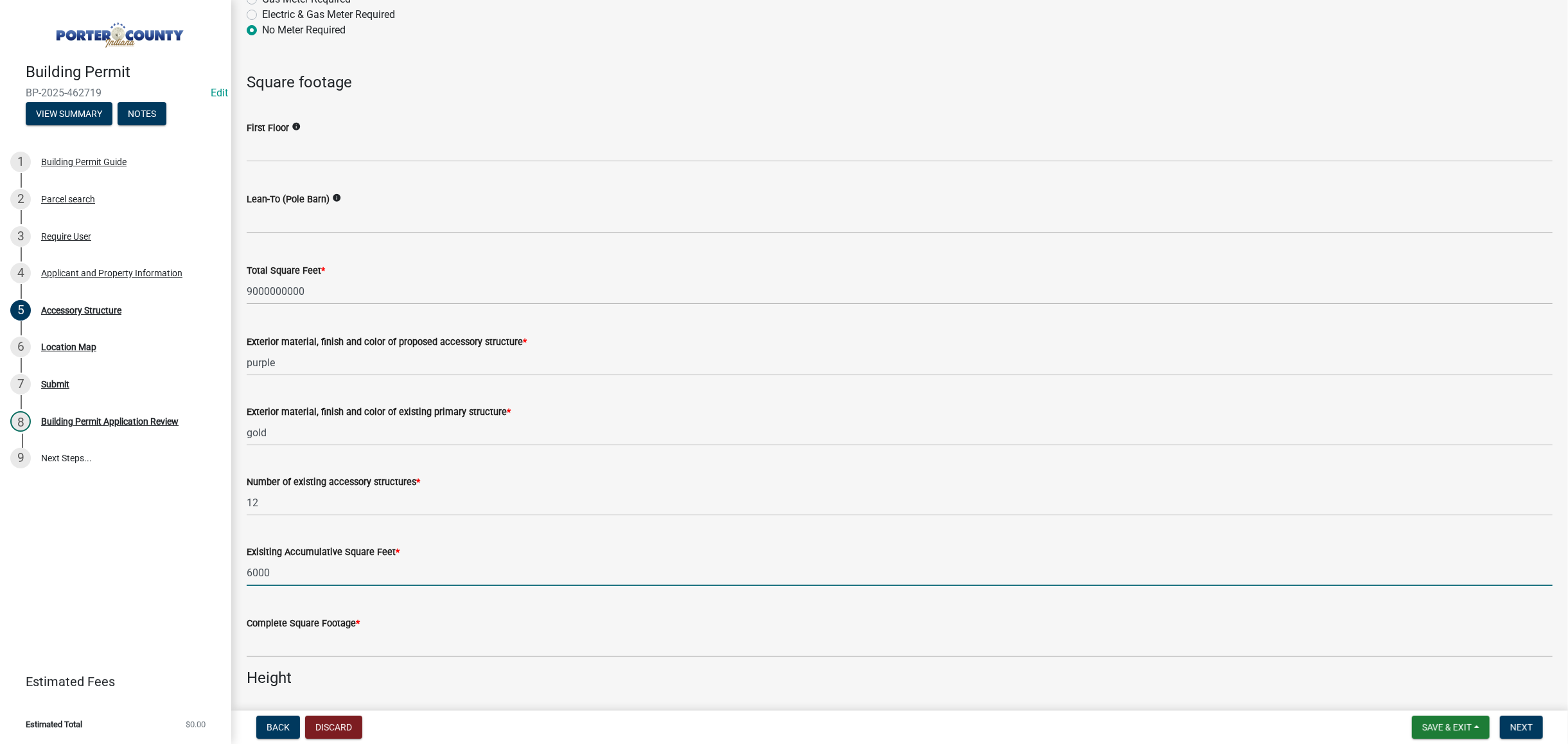
type input "6000"
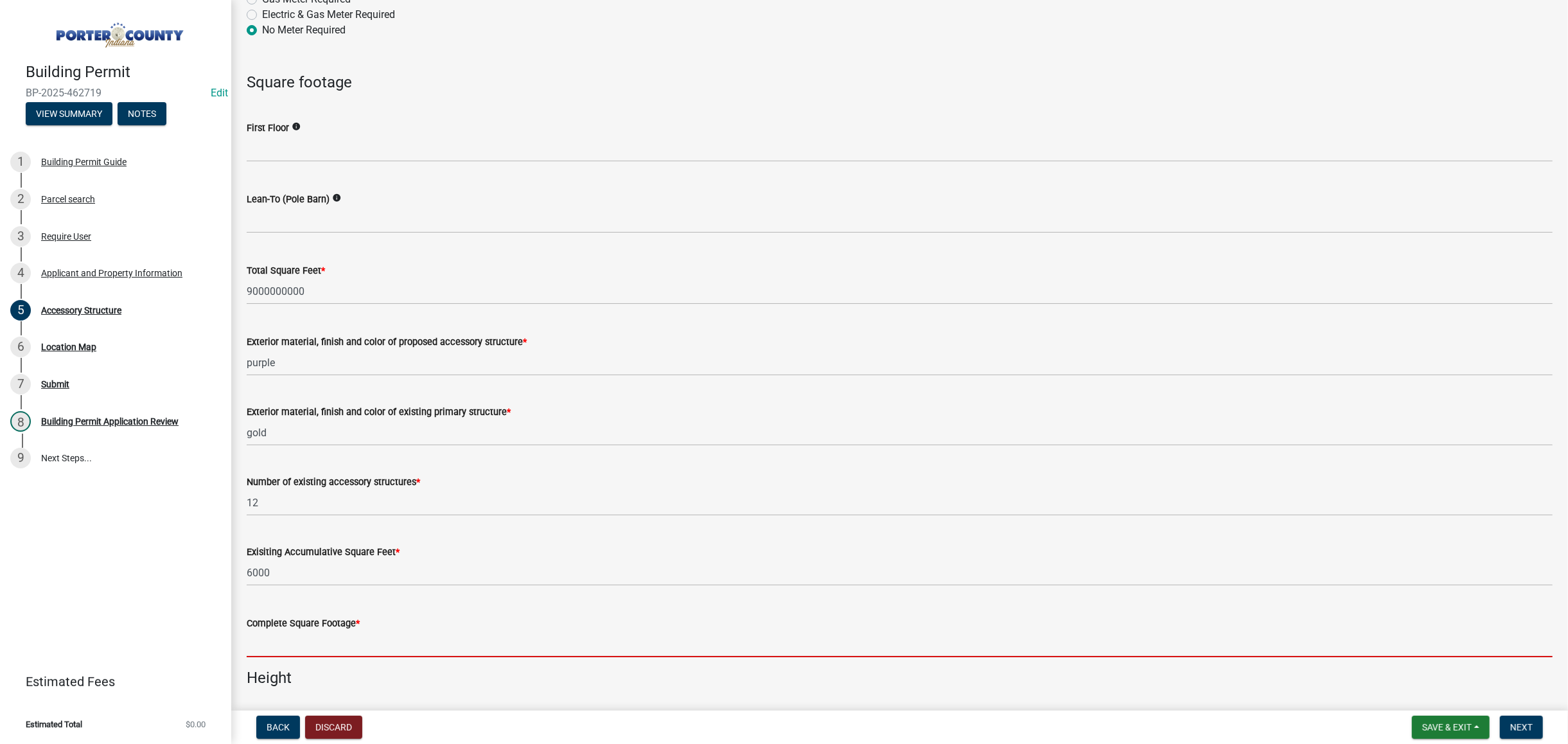
click at [342, 640] on input "text" at bounding box center [900, 644] width 1306 height 26
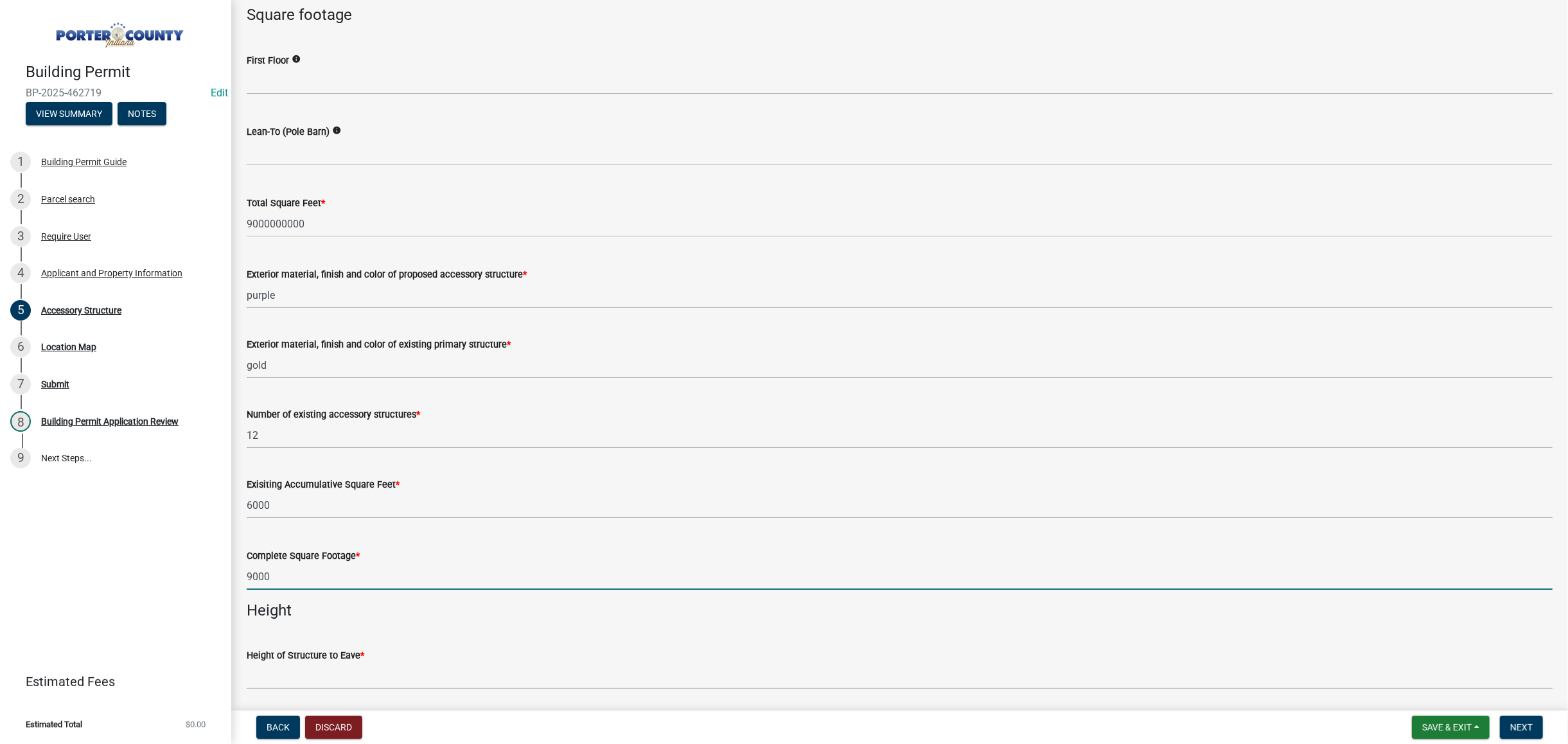
scroll to position [1285, 0]
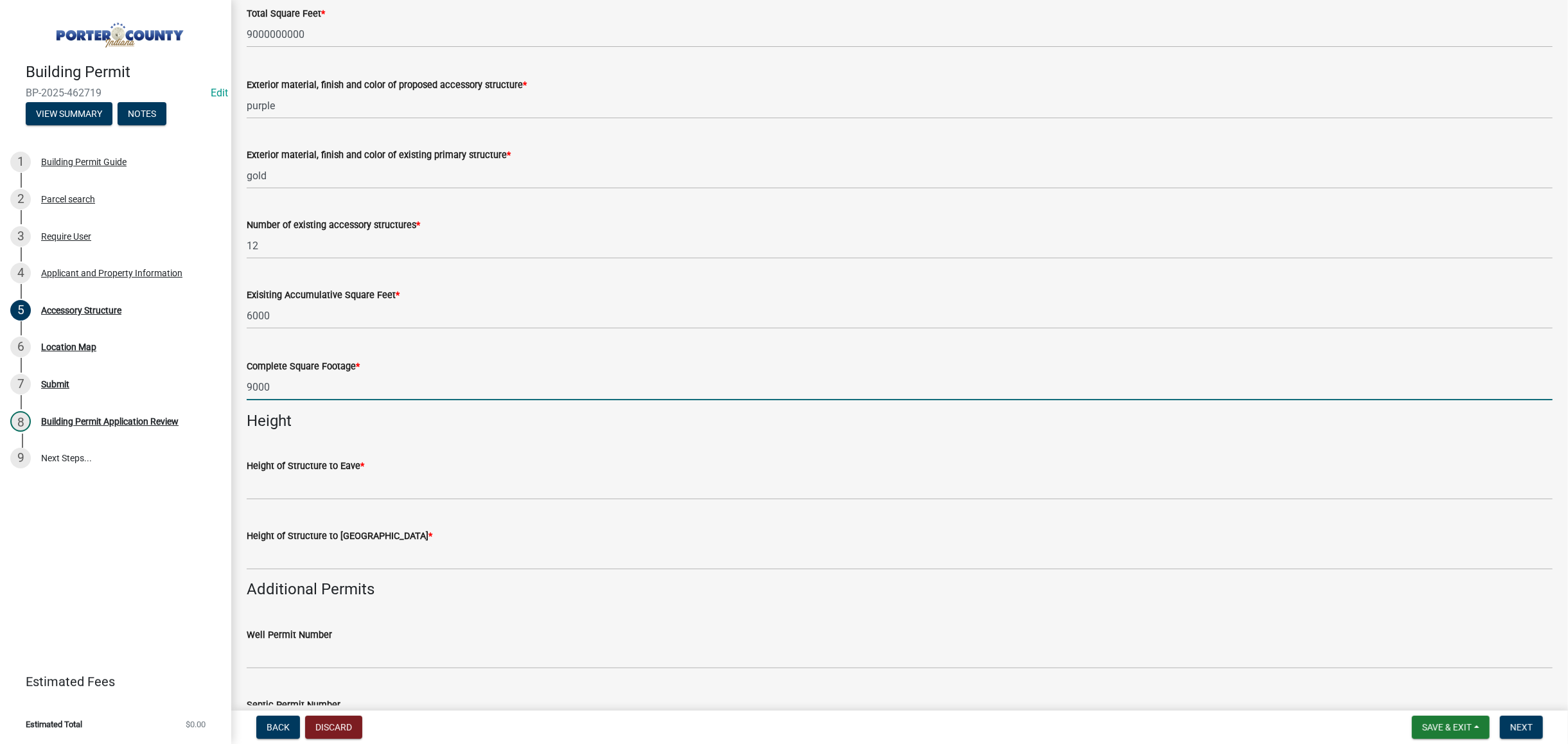
type input "9000"
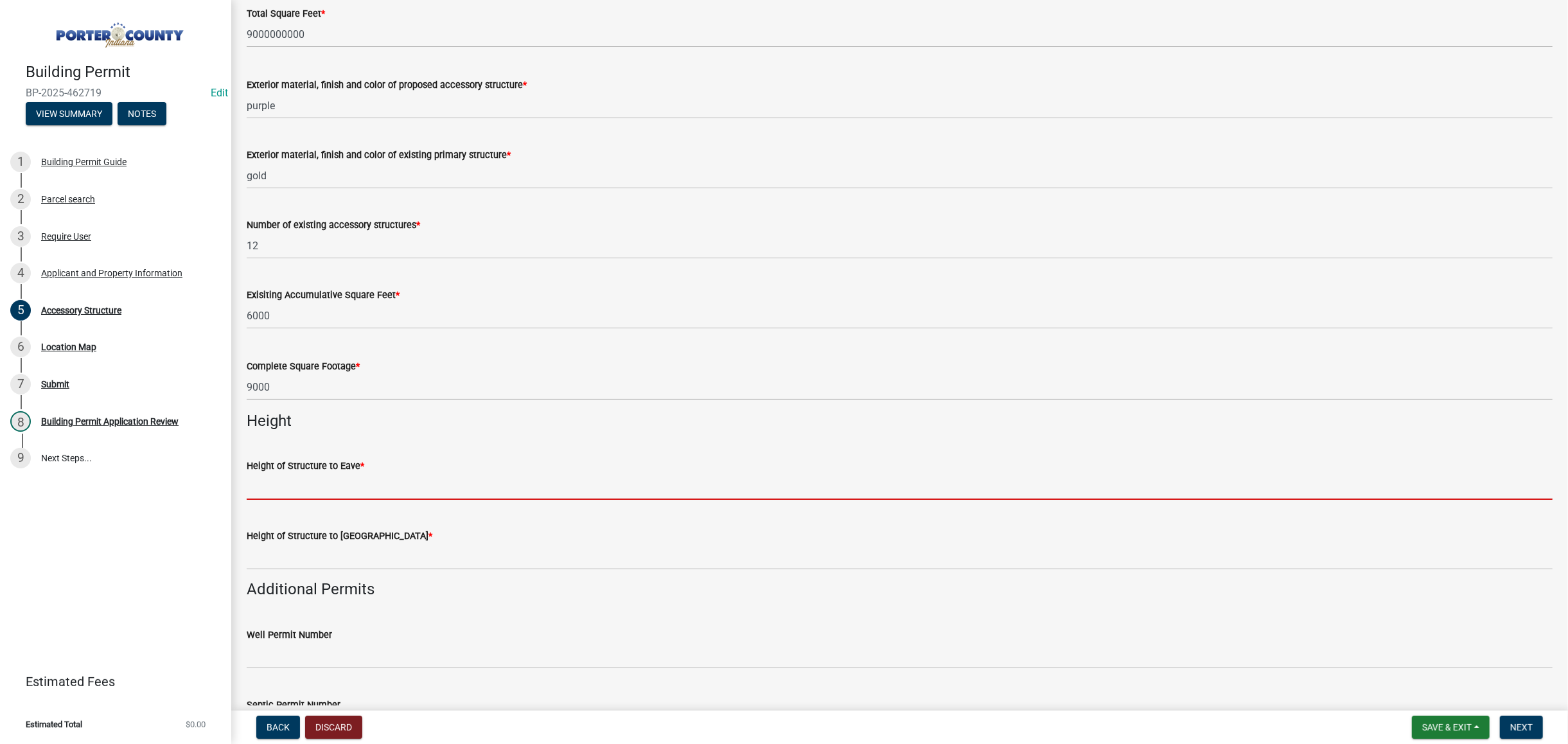
click at [394, 483] on input "Height of Structure to Eave *" at bounding box center [900, 486] width 1306 height 26
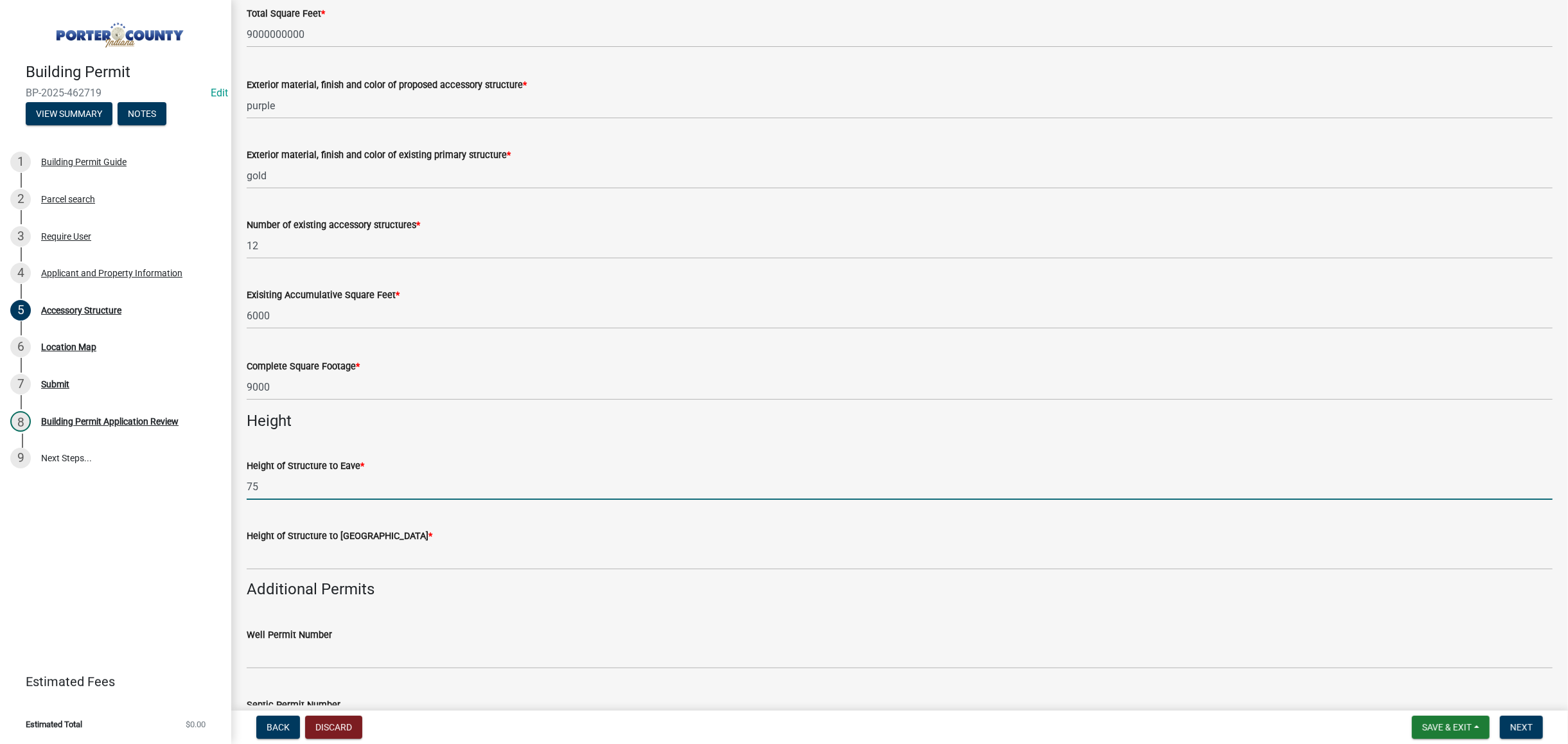
type input "75"
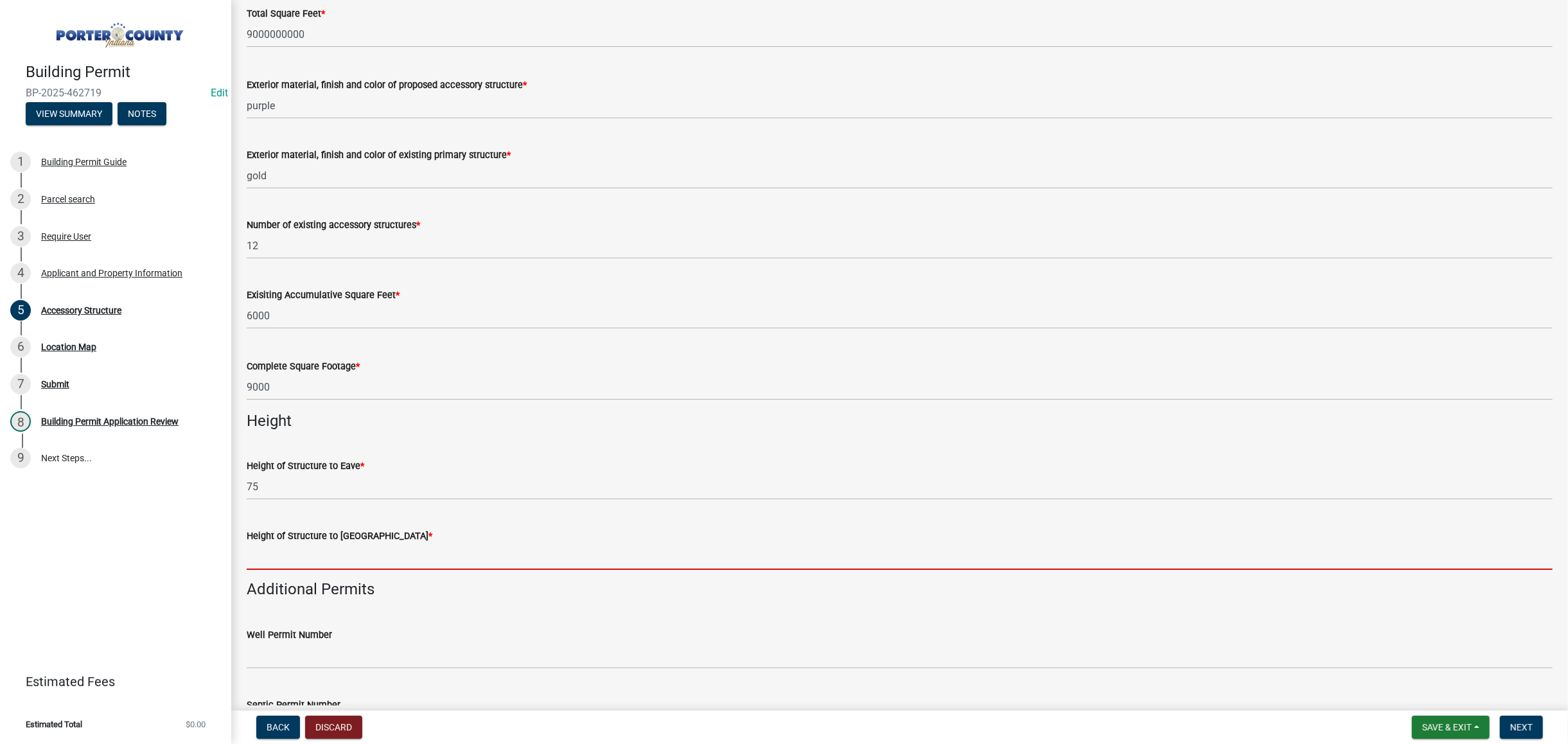
click at [351, 559] on input "Height of Structure to Roof Peak *" at bounding box center [900, 557] width 1306 height 26
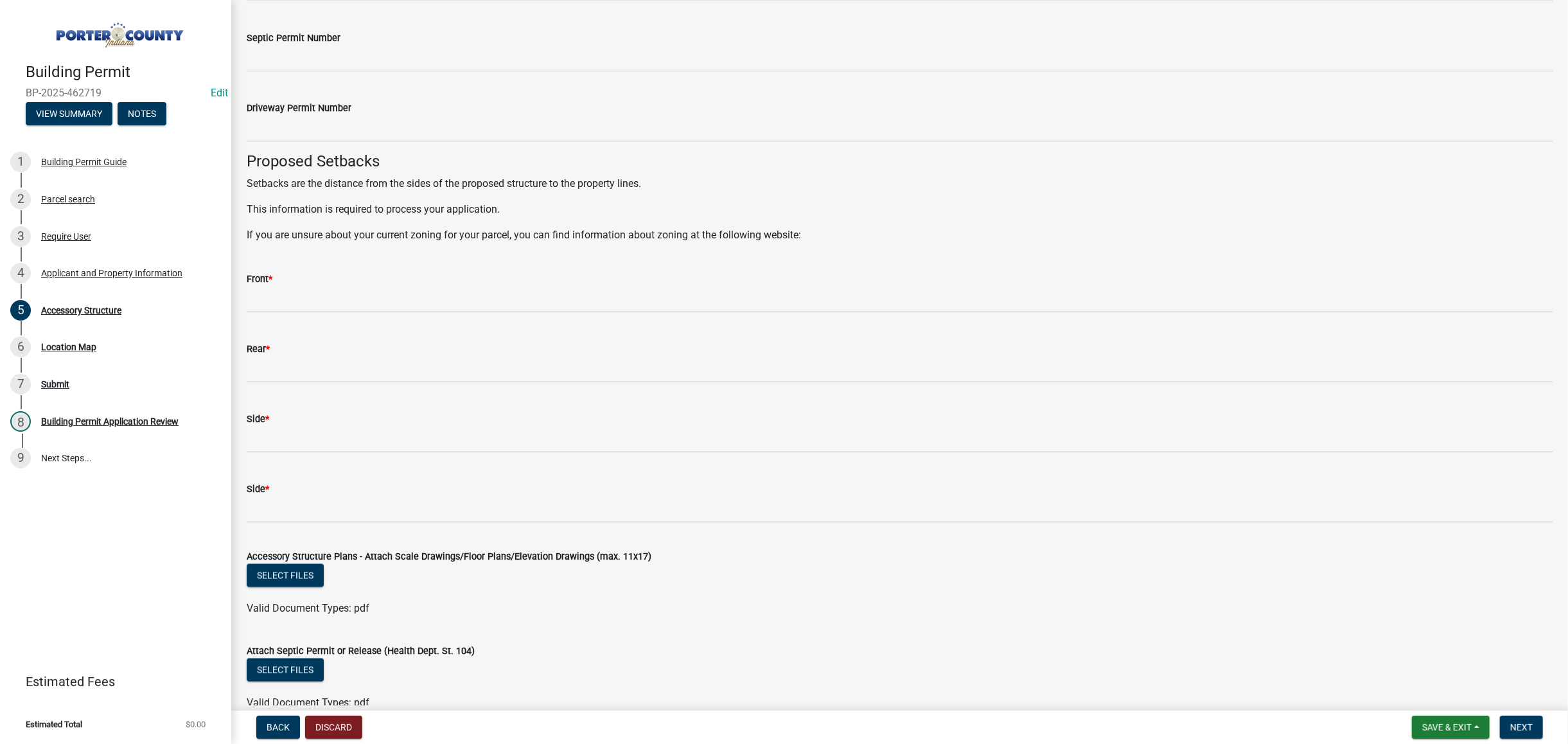
scroll to position [1970, 0]
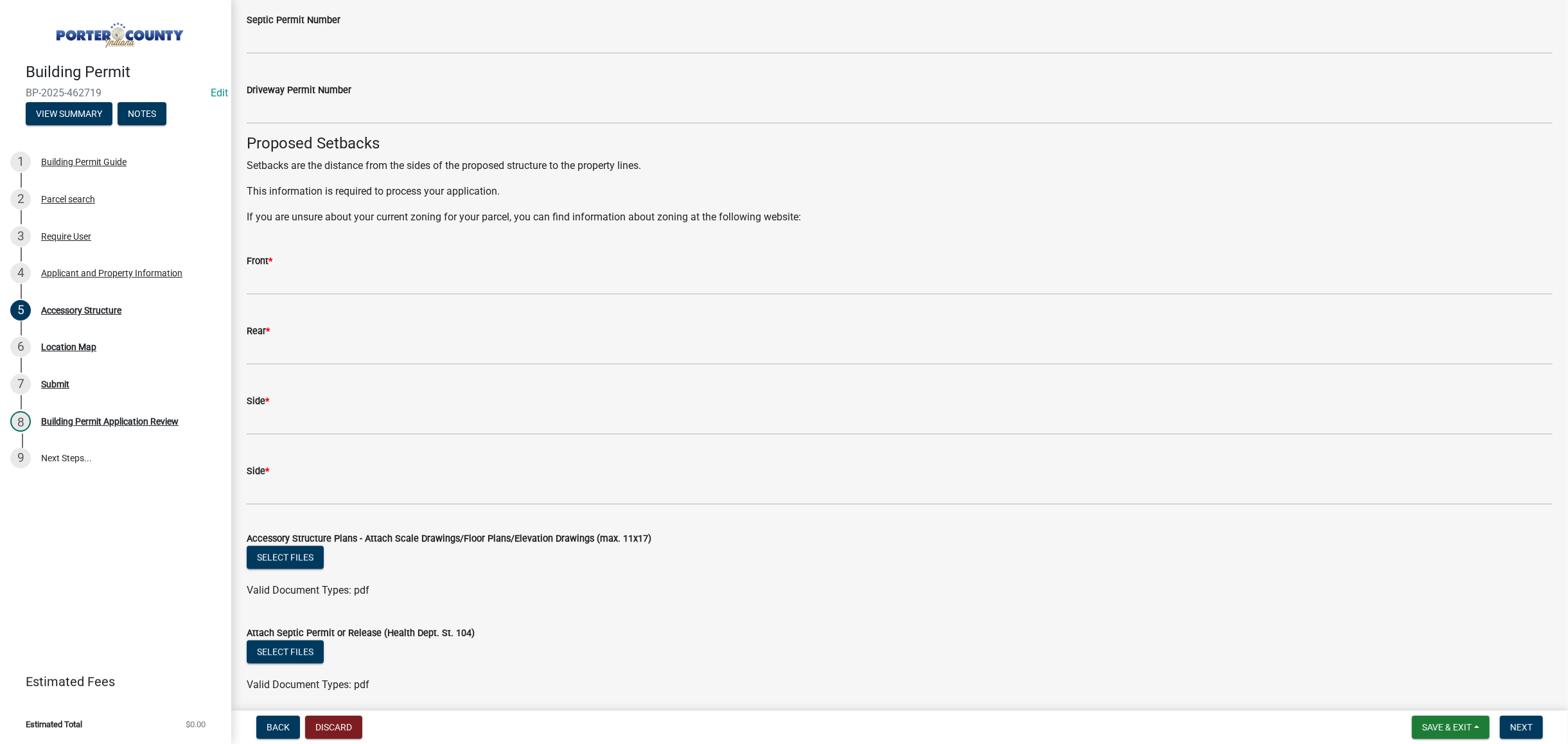
type input "175"
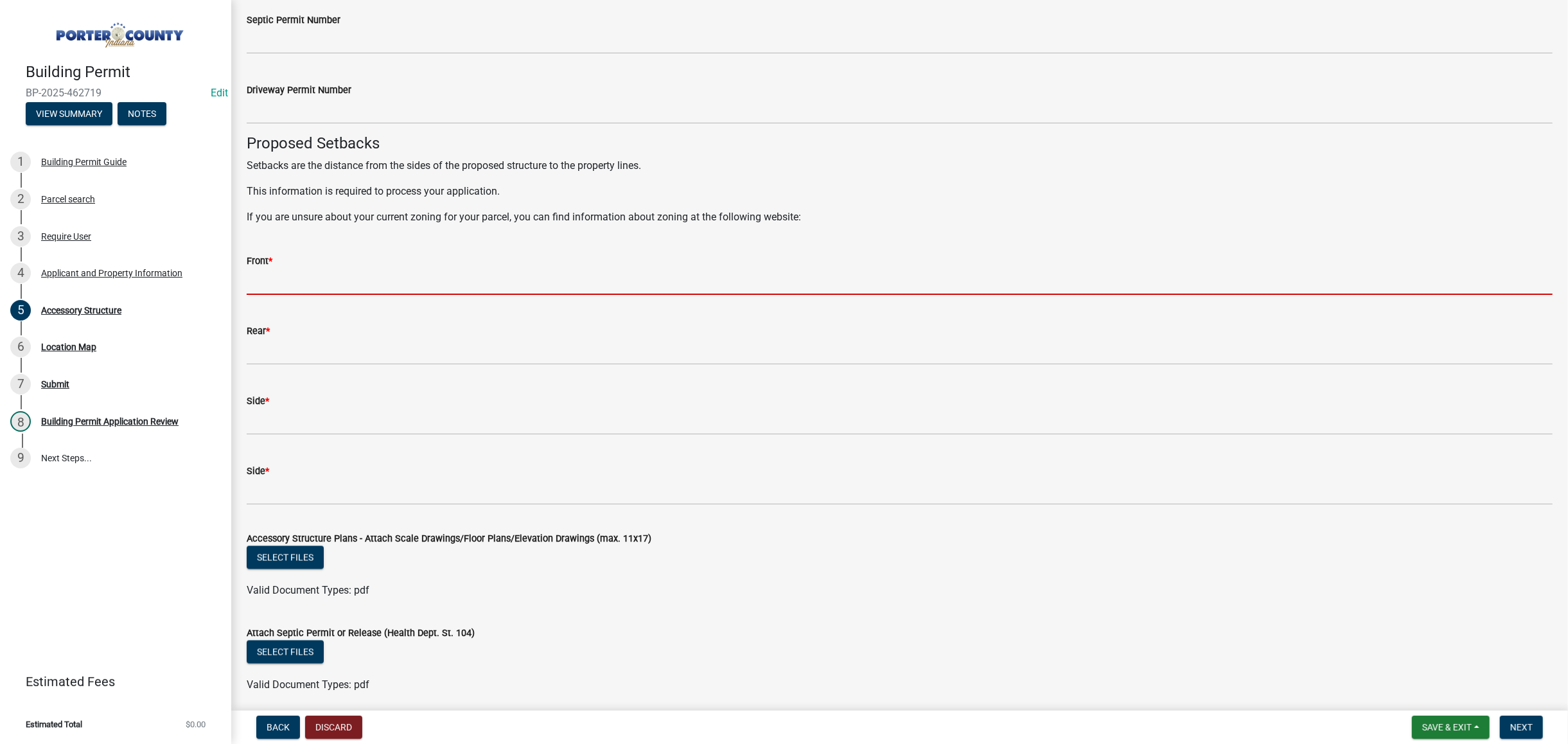
click at [354, 283] on input "Front *" at bounding box center [900, 281] width 1306 height 26
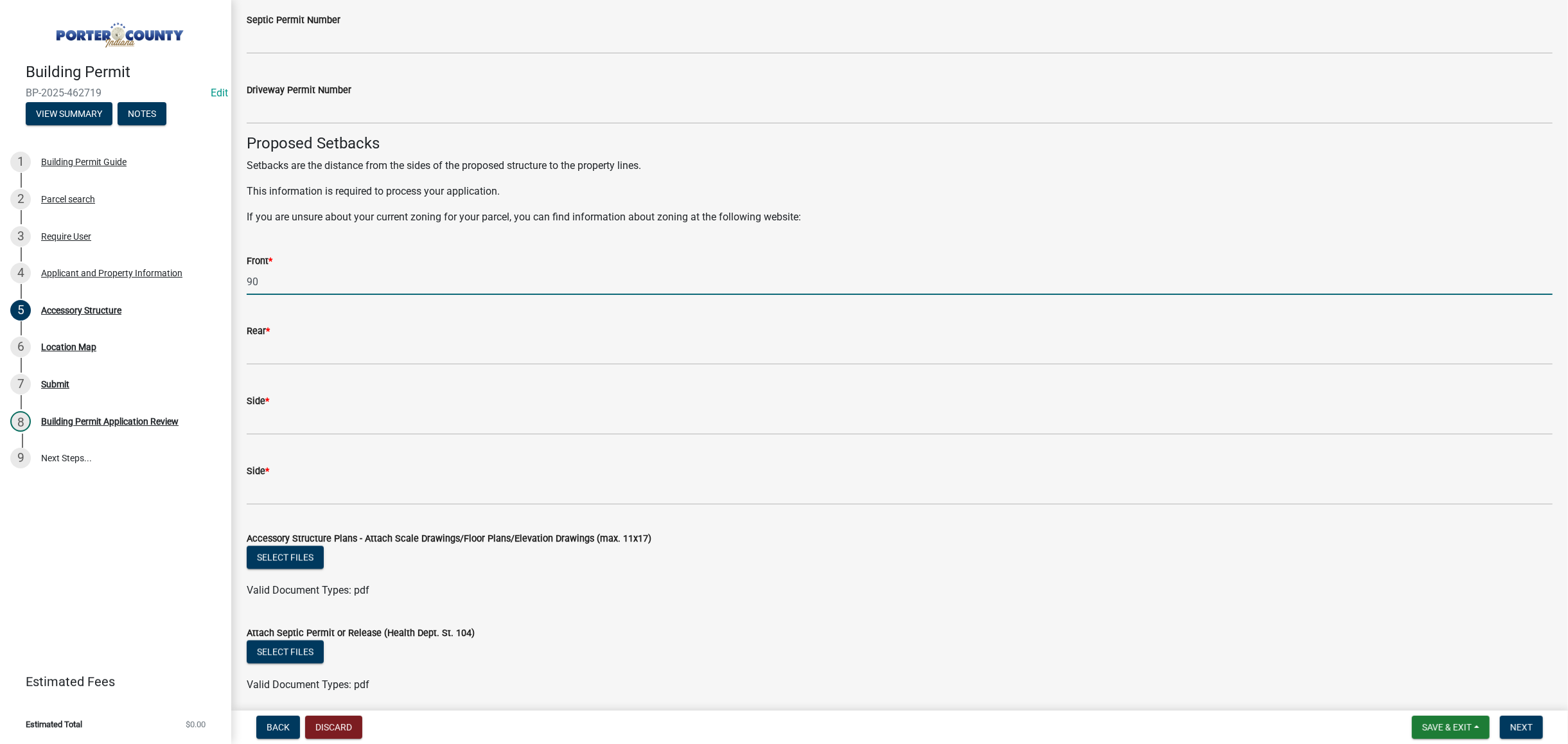
type input "90"
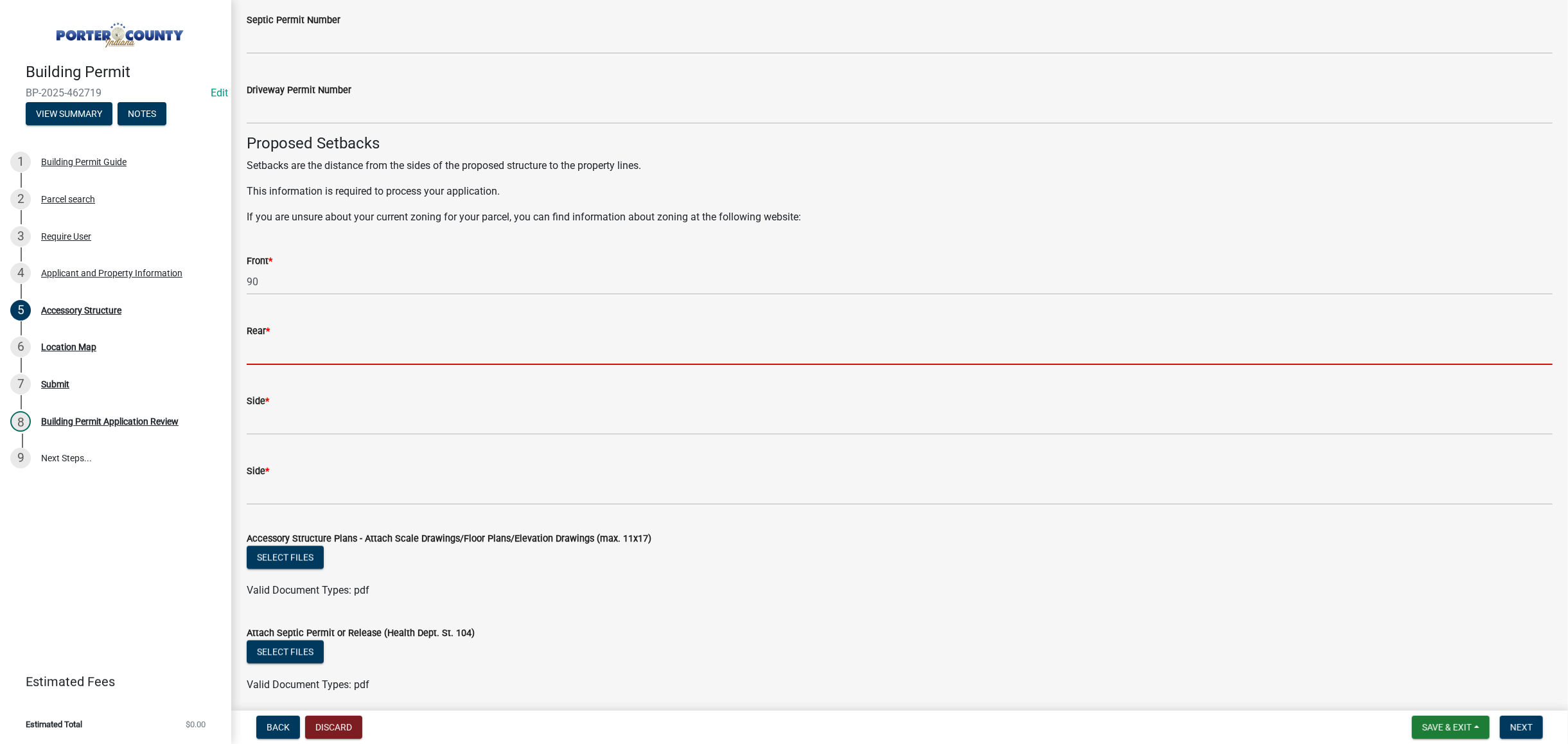
click at [342, 353] on input "Rear *" at bounding box center [900, 351] width 1306 height 26
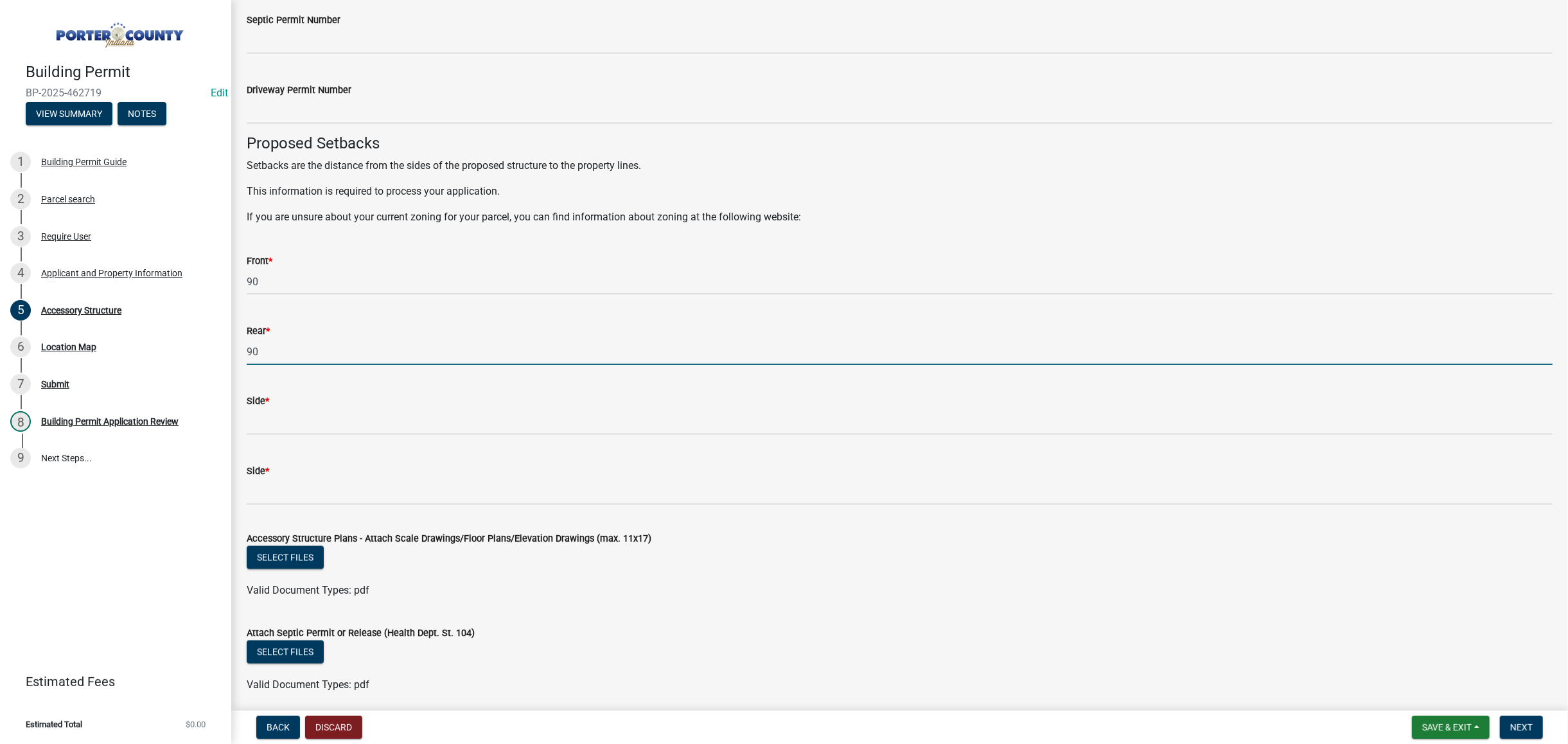
type input "90"
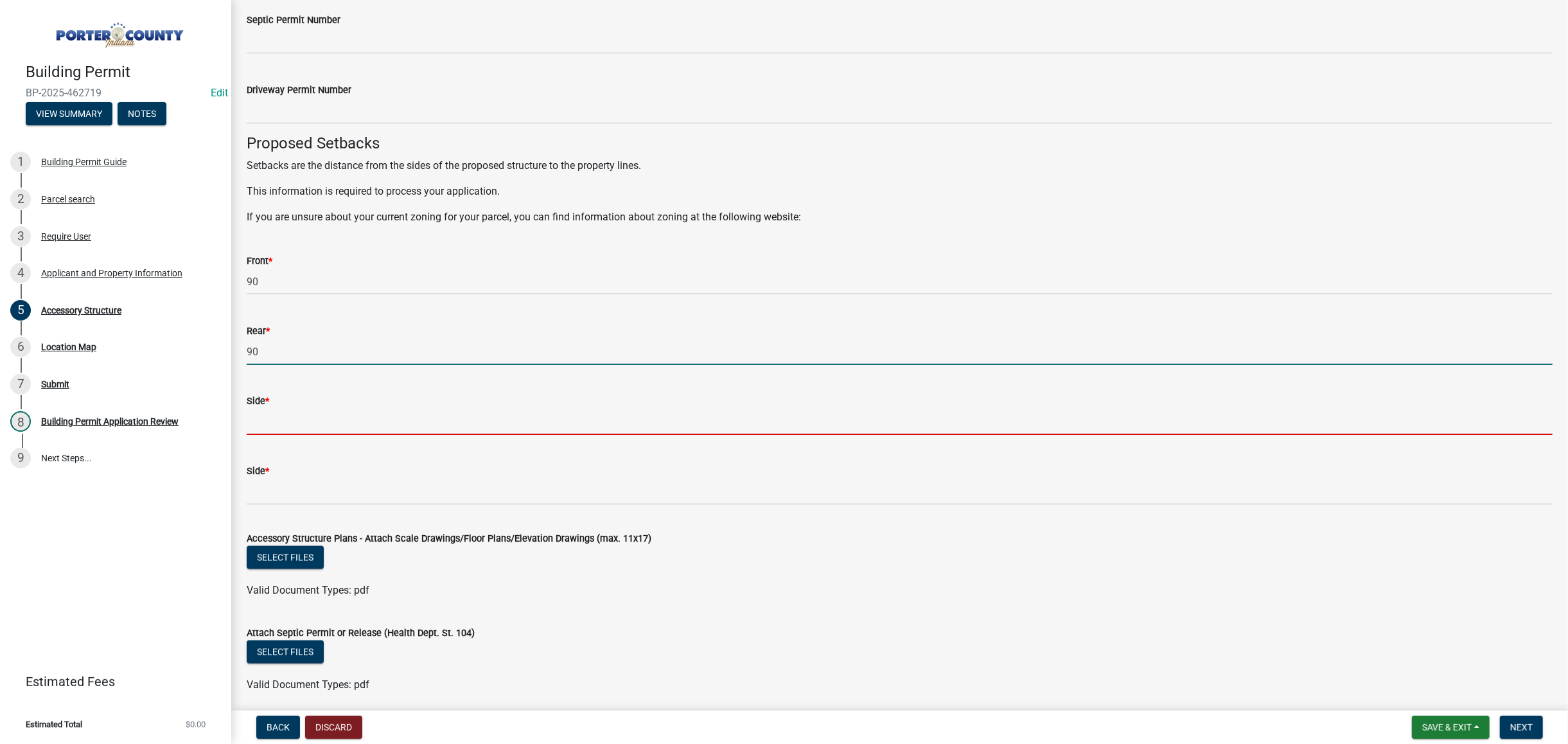
click at [309, 415] on input "Side *" at bounding box center [900, 422] width 1306 height 26
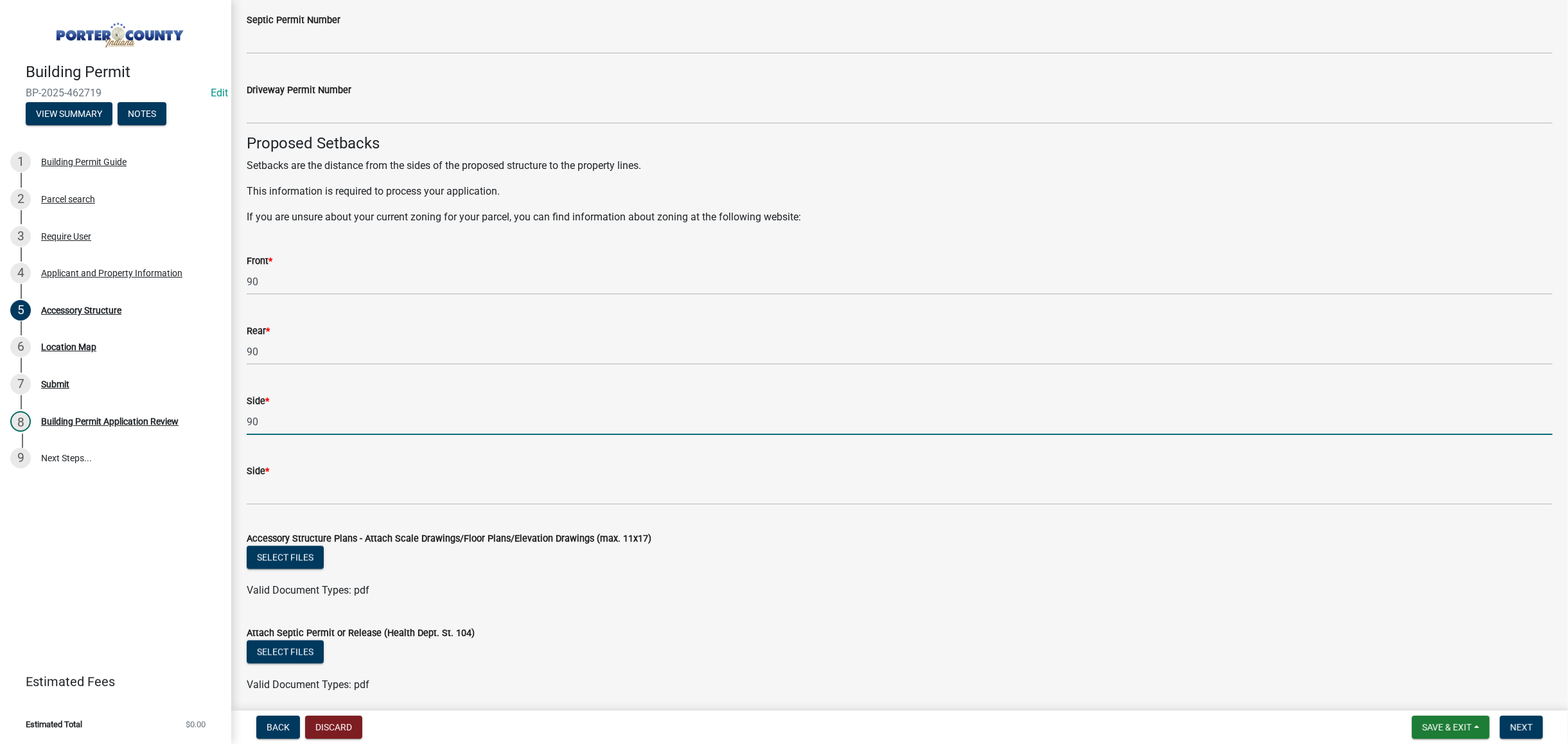
type input "90"
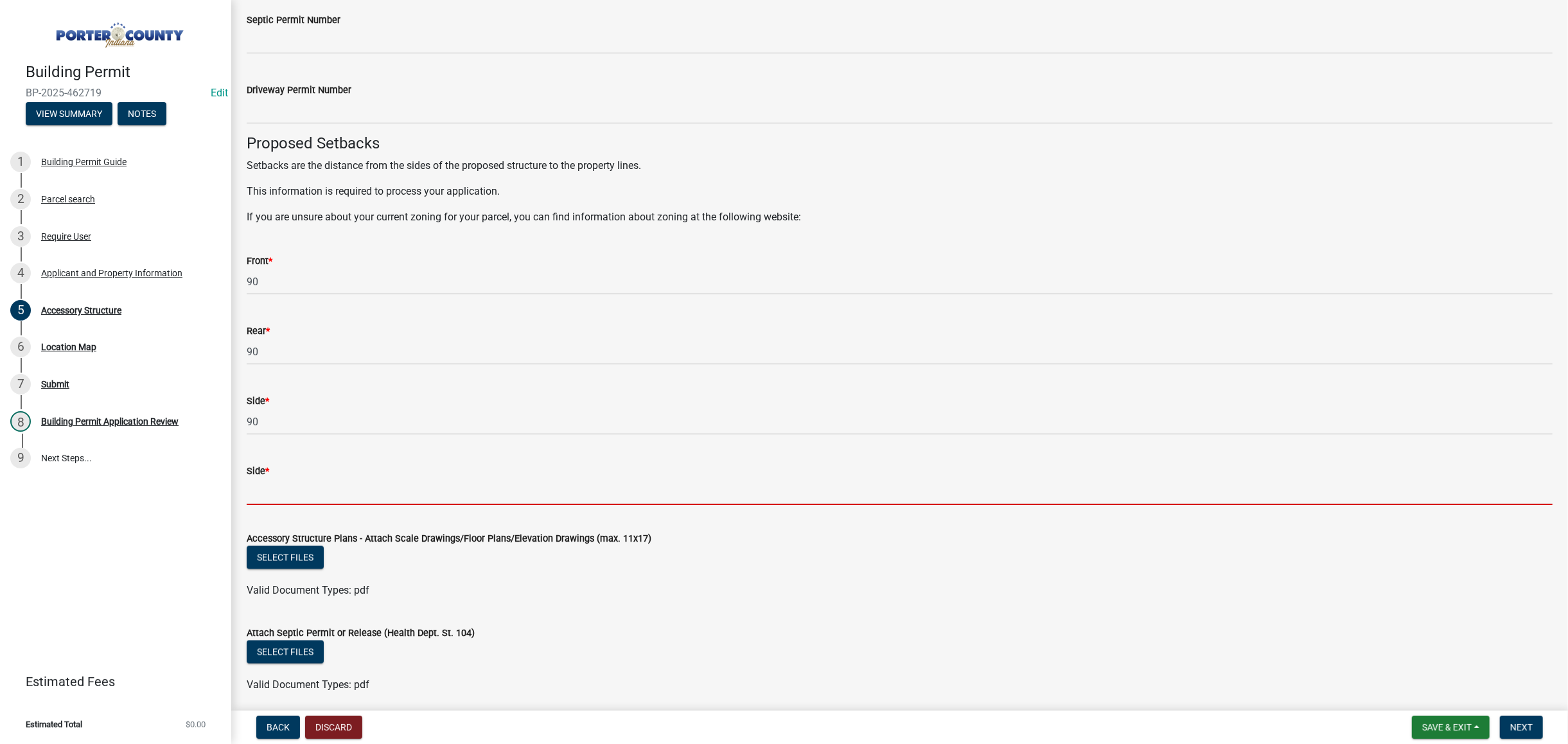
click at [303, 481] on input "Side *" at bounding box center [900, 492] width 1306 height 26
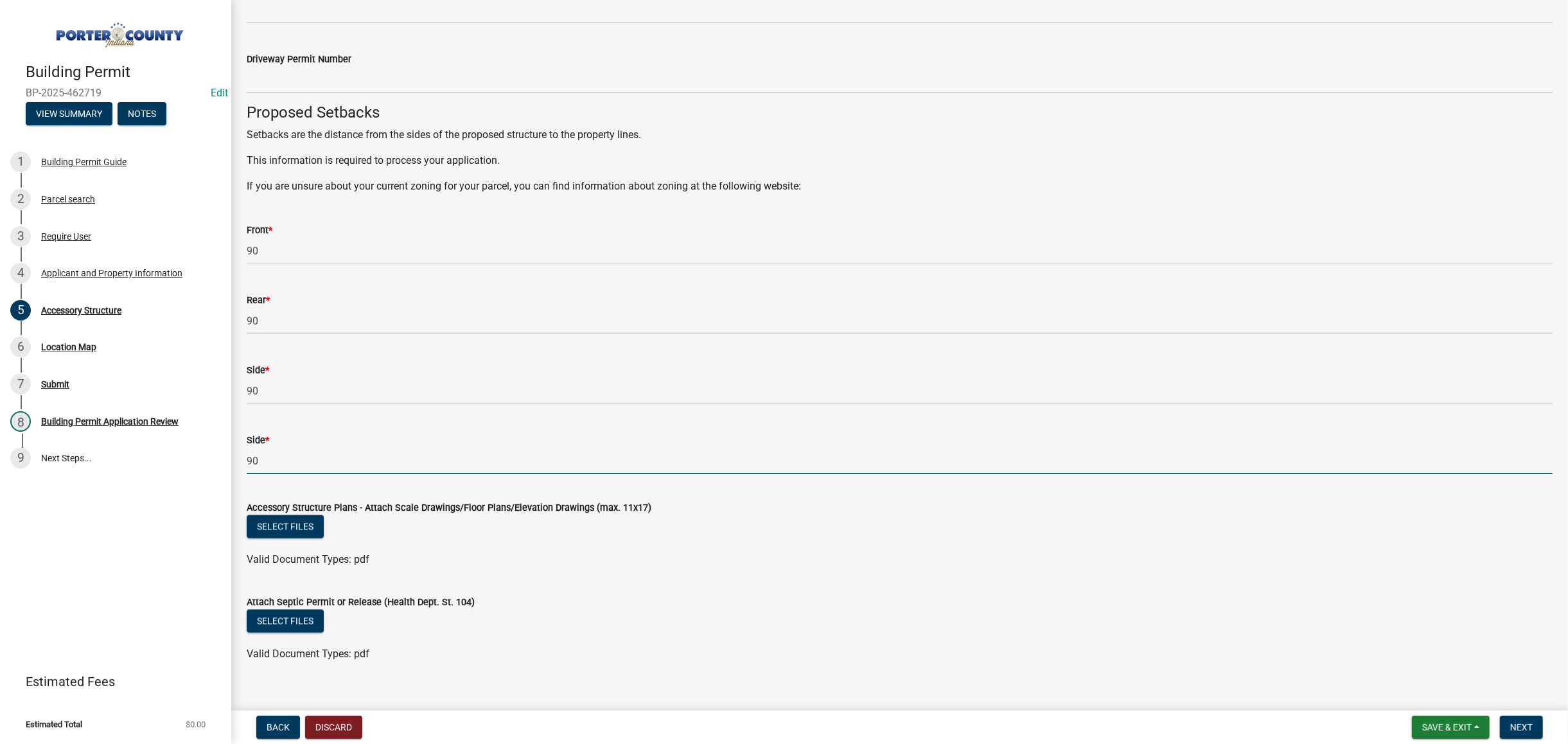
scroll to position [2018, 0]
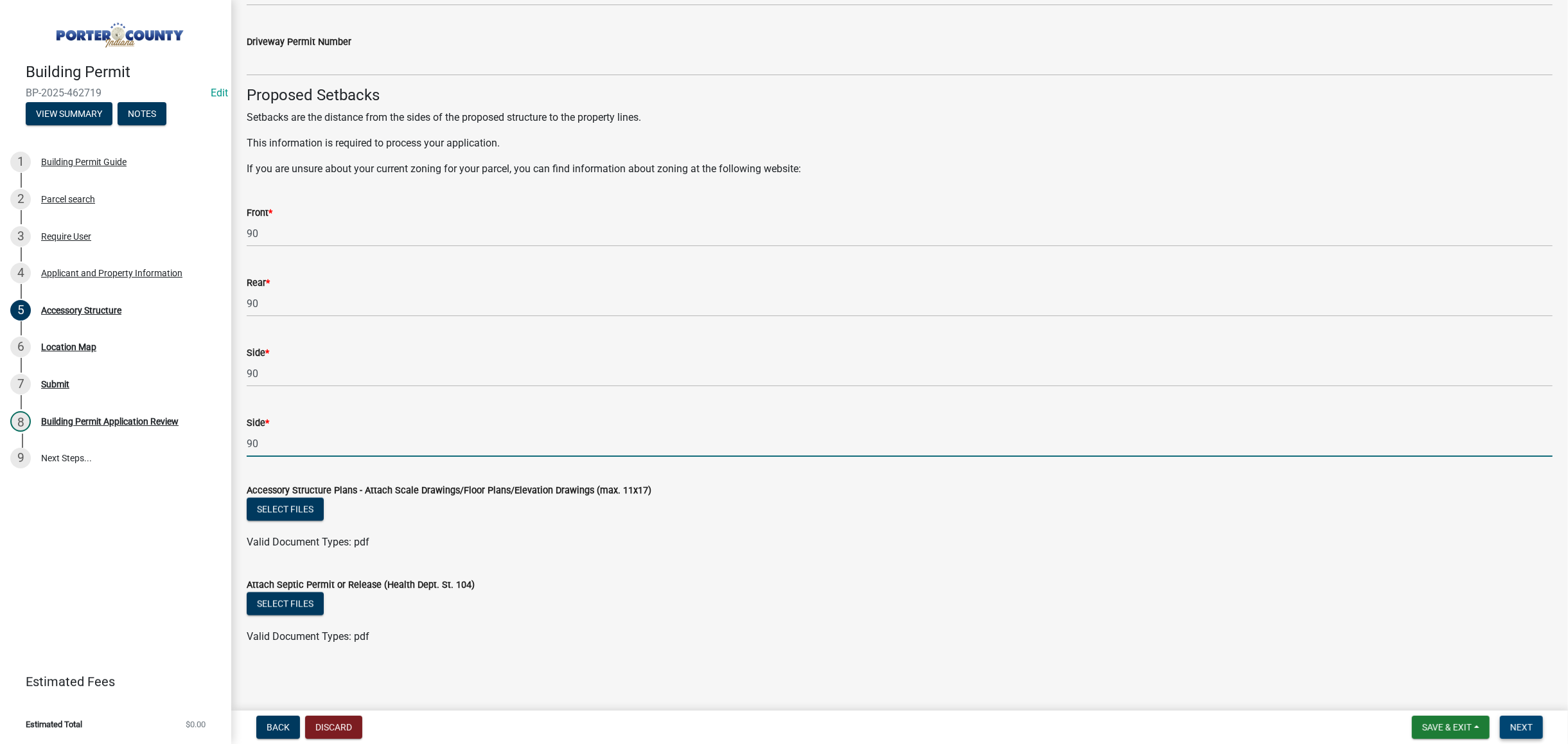
type input "90"
click at [1509, 720] on button "Next" at bounding box center [1522, 727] width 43 height 23
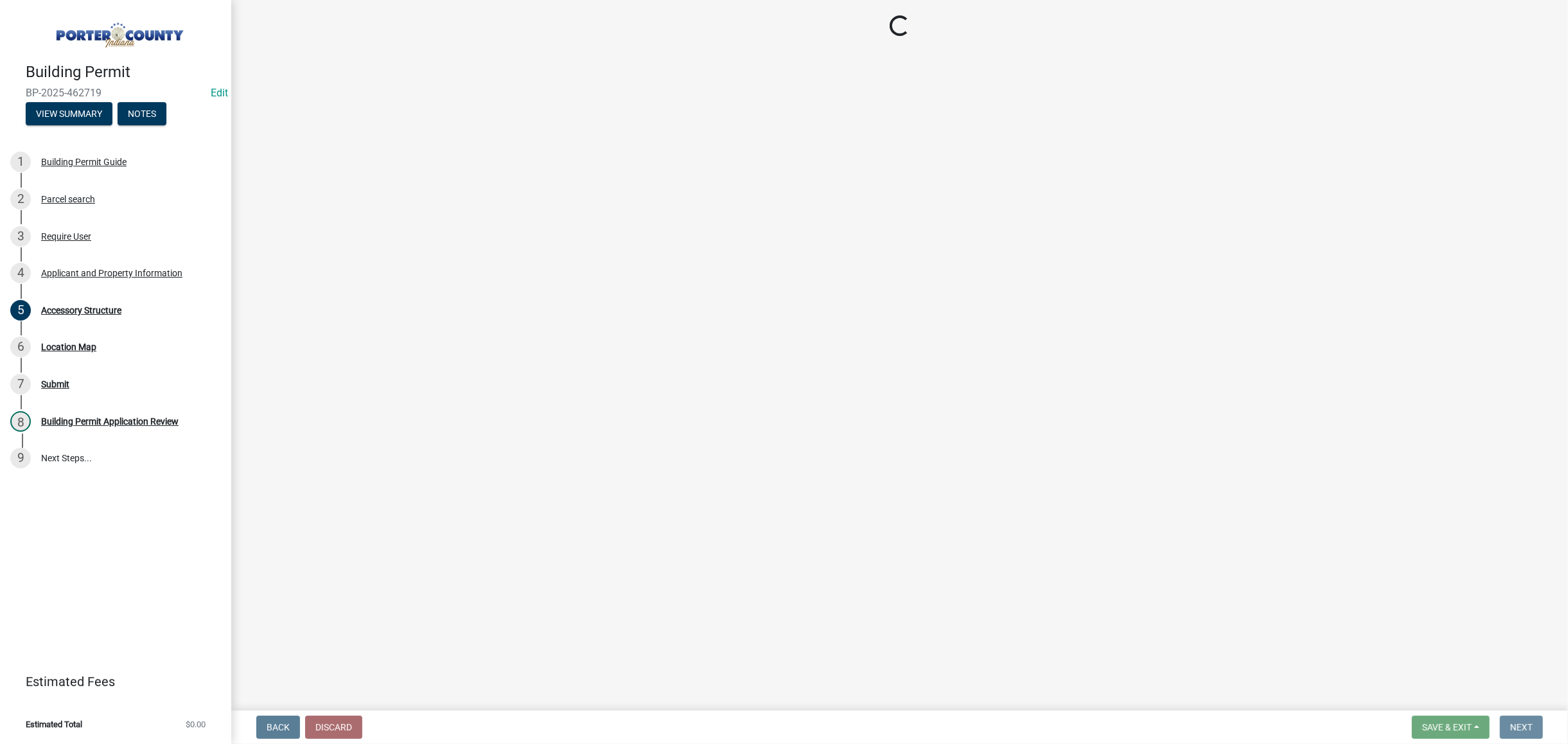
scroll to position [0, 0]
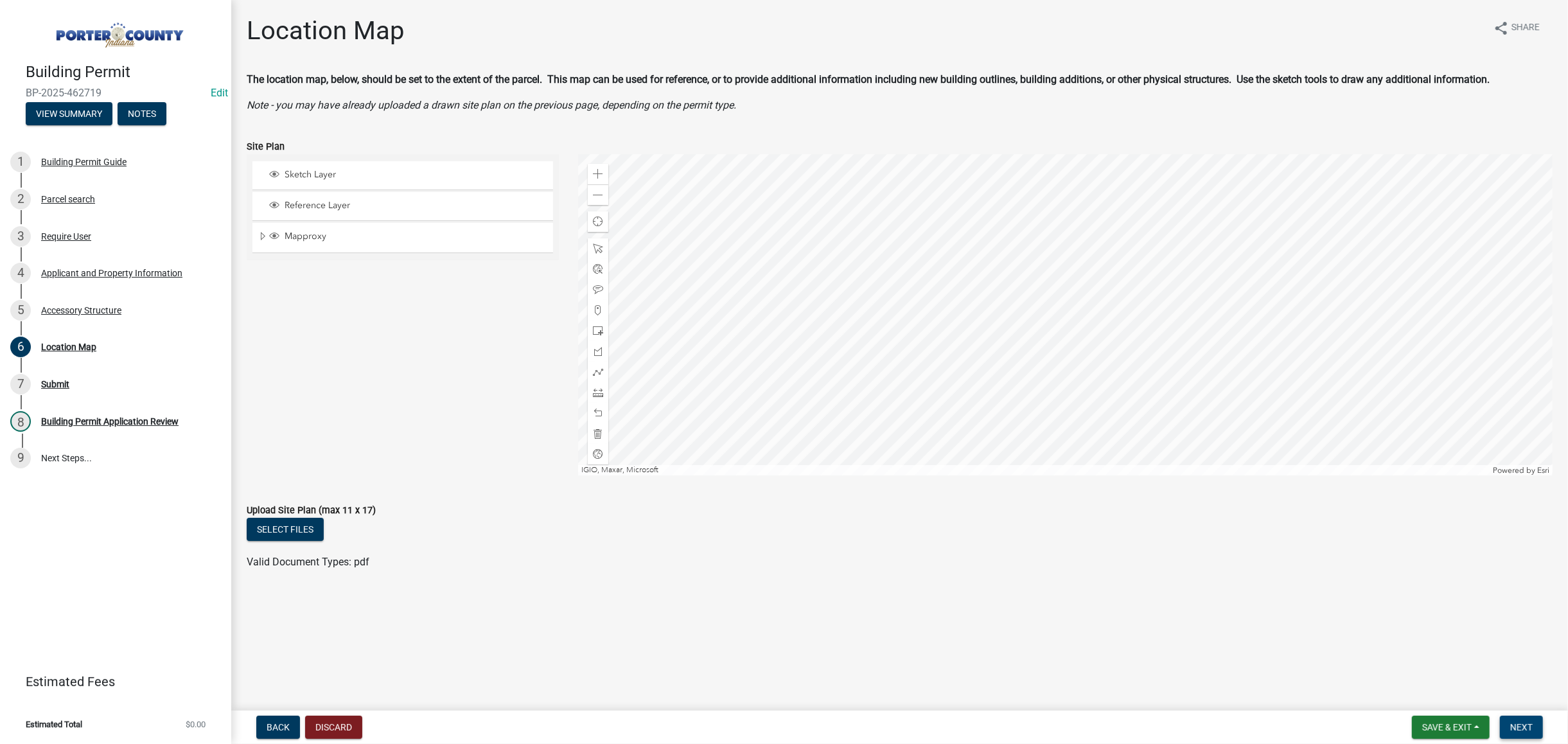
click at [1522, 720] on button "Next" at bounding box center [1522, 727] width 43 height 23
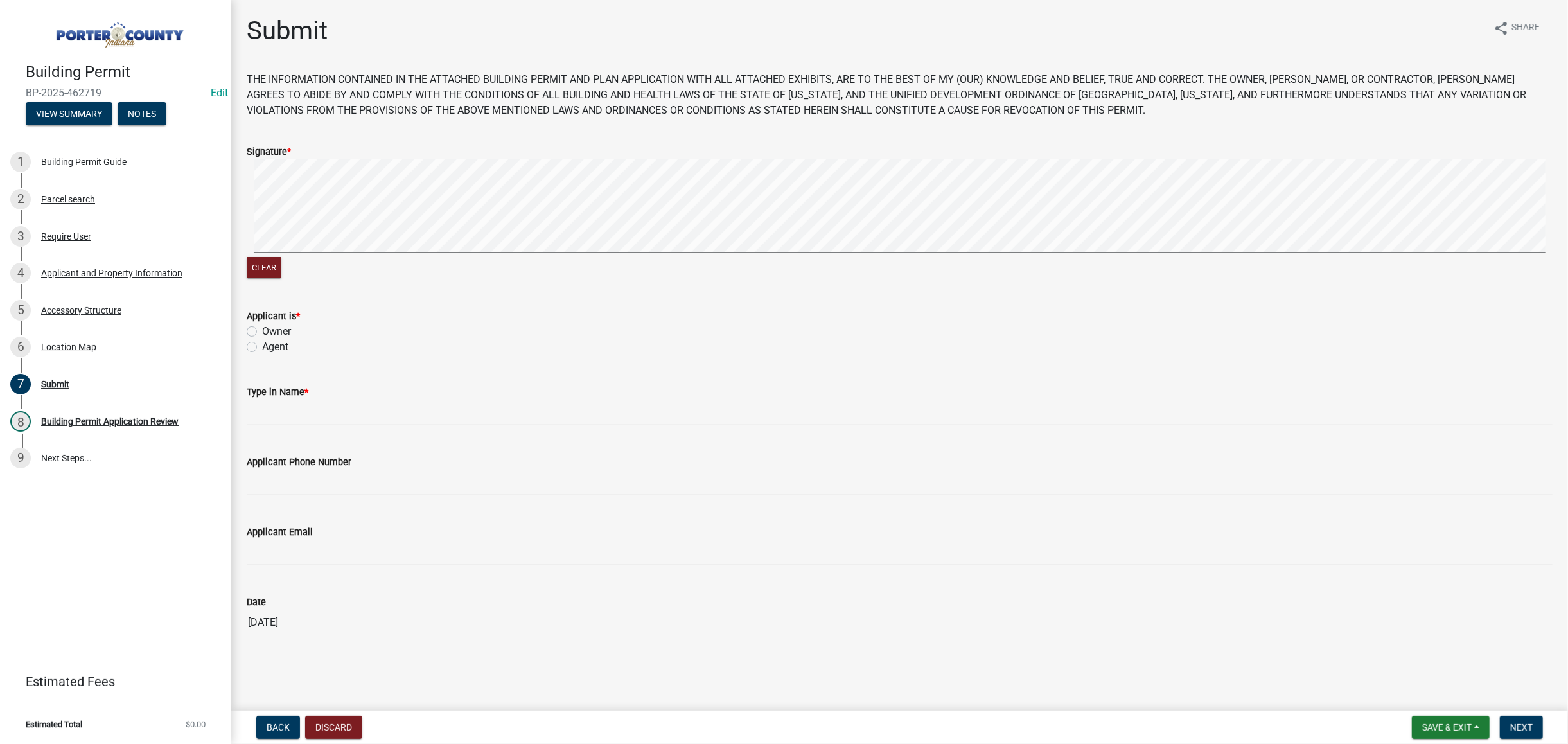
click at [262, 346] on label "Agent" at bounding box center [275, 346] width 26 height 15
click at [262, 346] on input "Agent" at bounding box center [266, 343] width 8 height 8
radio input "true"
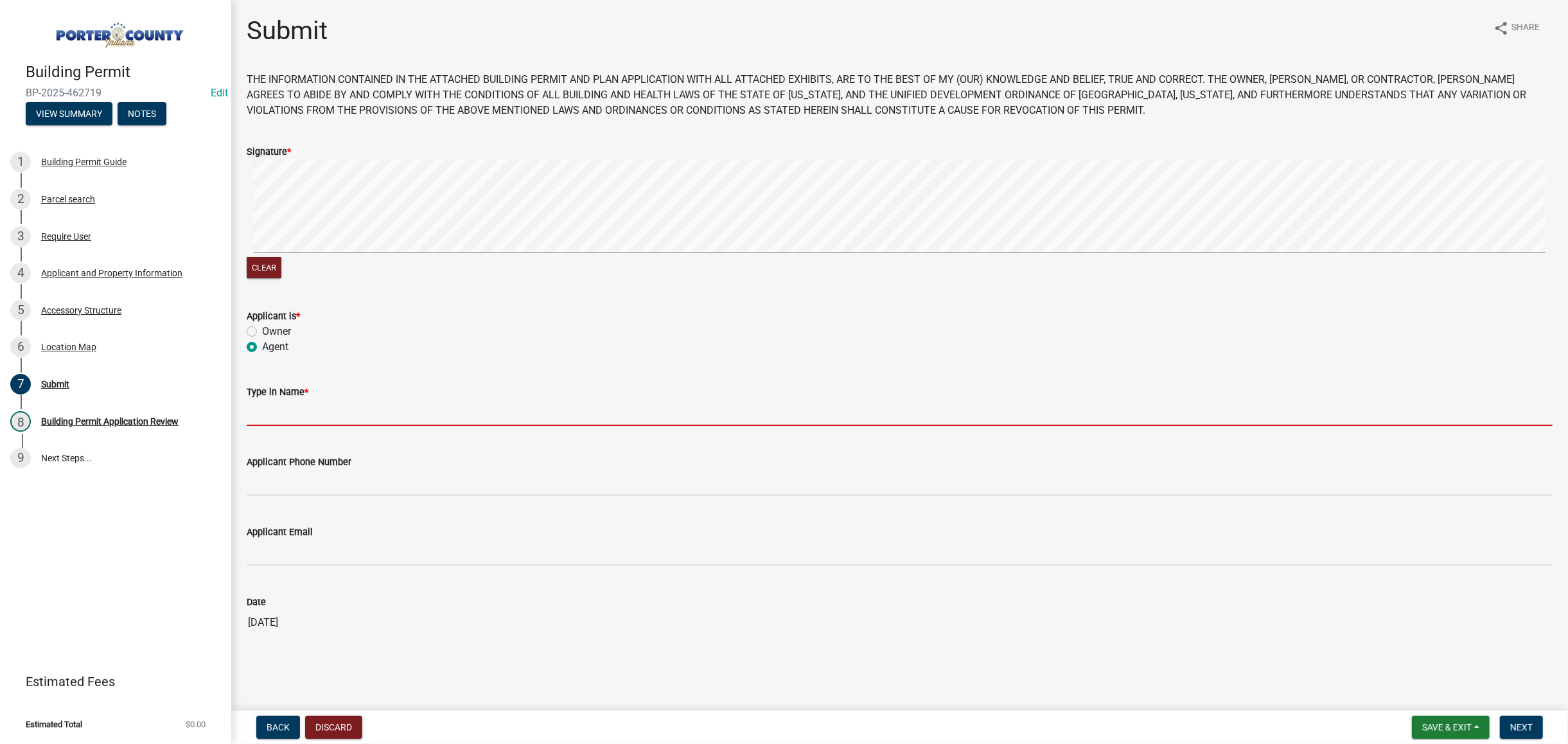
click at [277, 405] on input "Type in Name *" at bounding box center [900, 412] width 1306 height 26
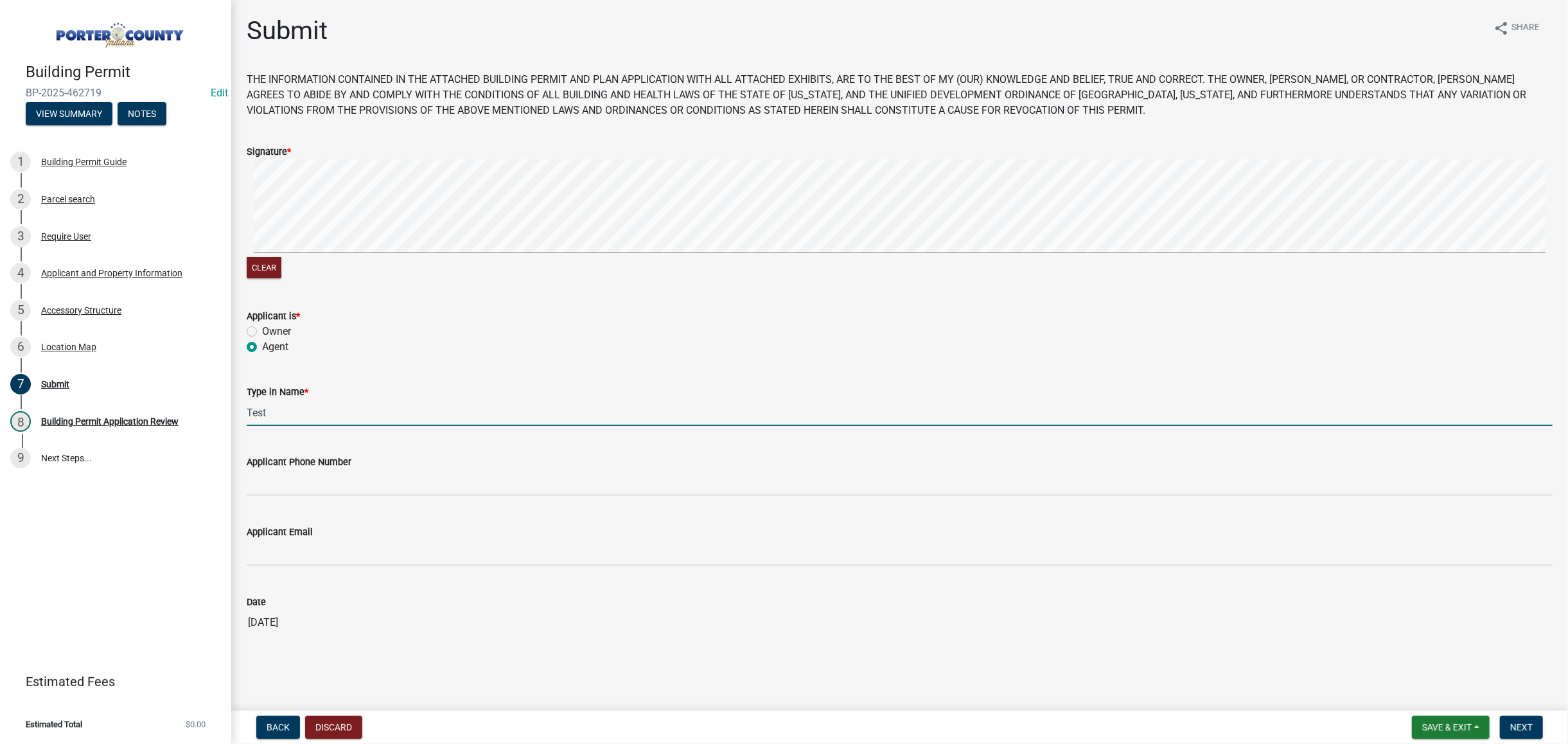
scroll to position [1, 0]
type input "Test"
click at [1515, 725] on span "Next" at bounding box center [1521, 727] width 22 height 10
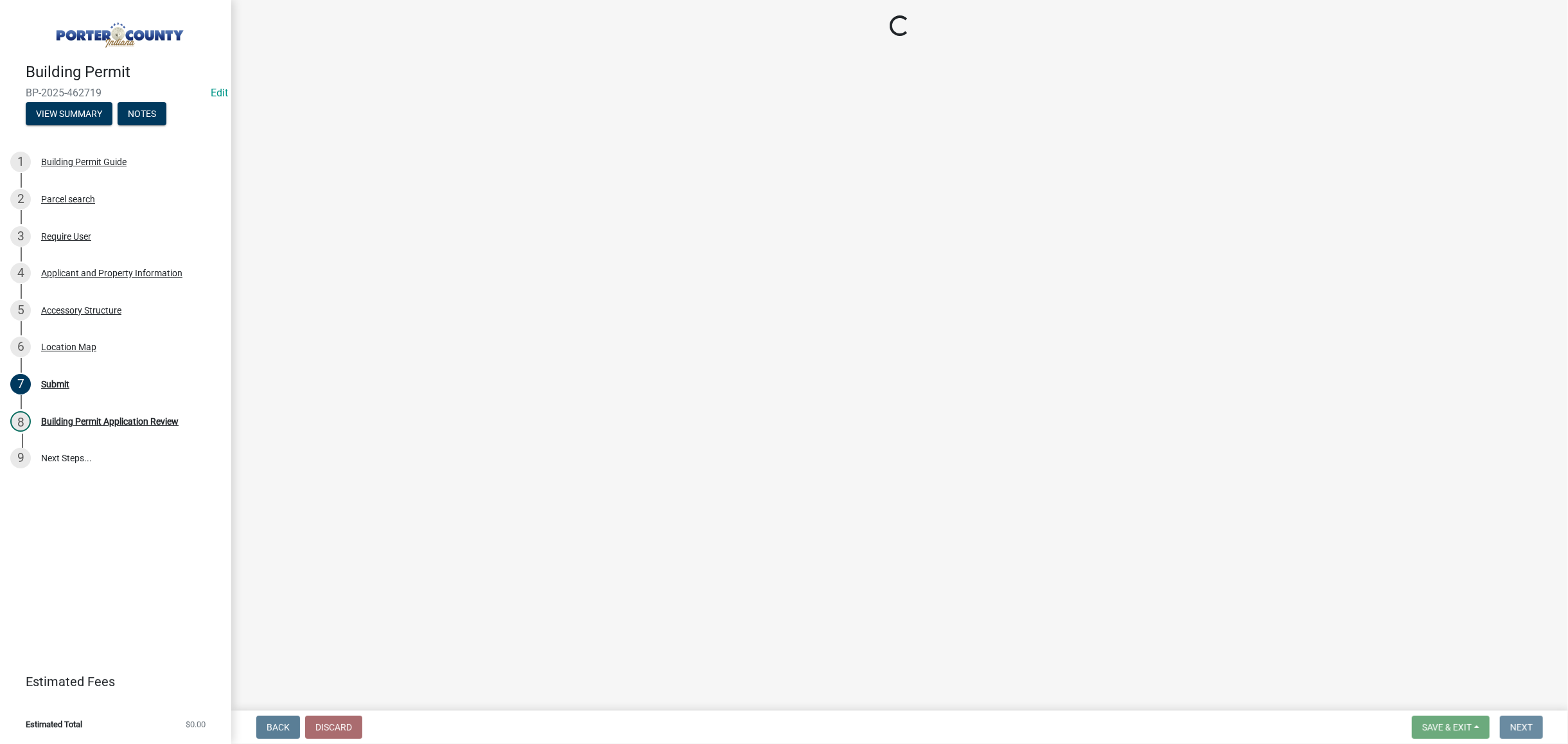
scroll to position [0, 0]
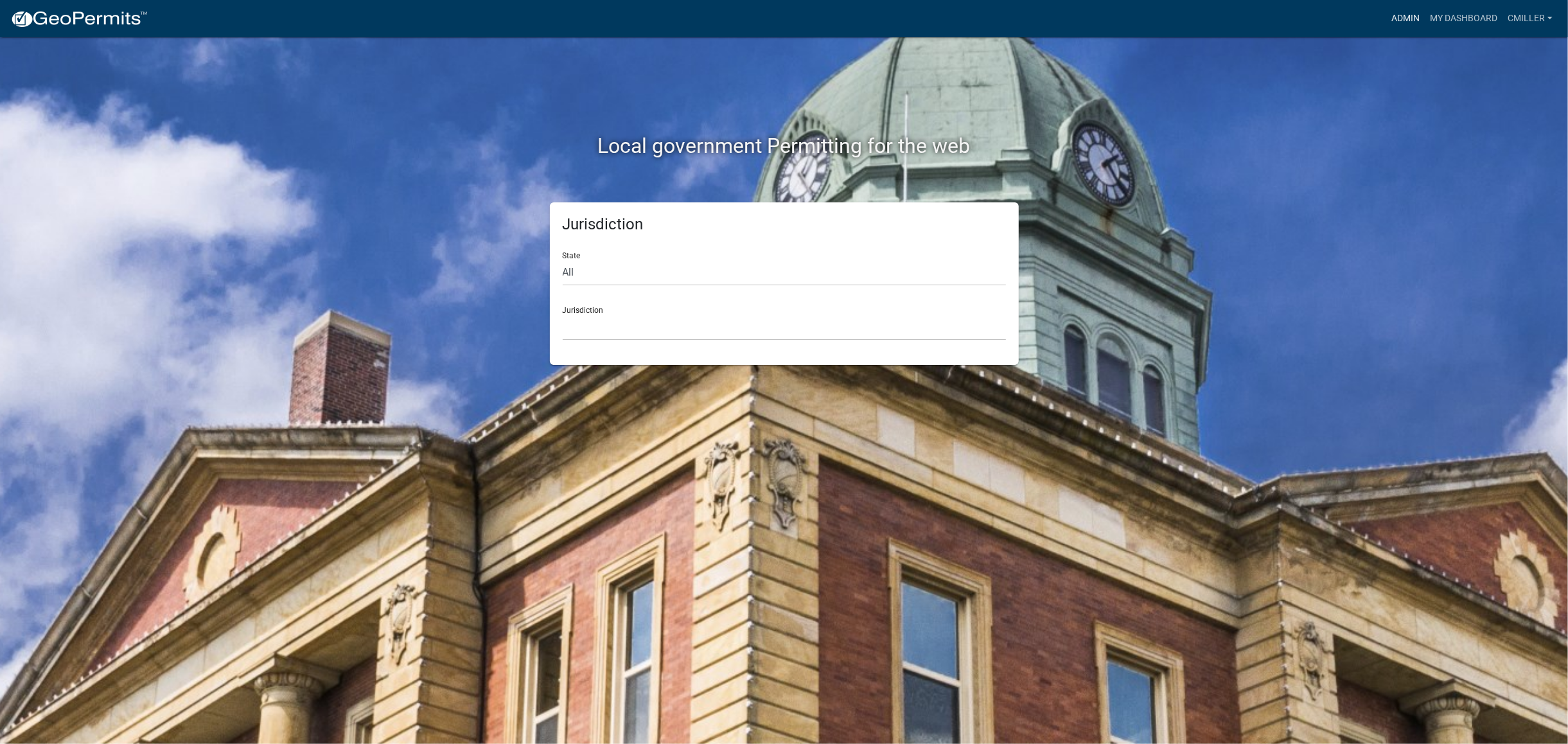
click at [1414, 22] on link "Admin" at bounding box center [1405, 19] width 38 height 24
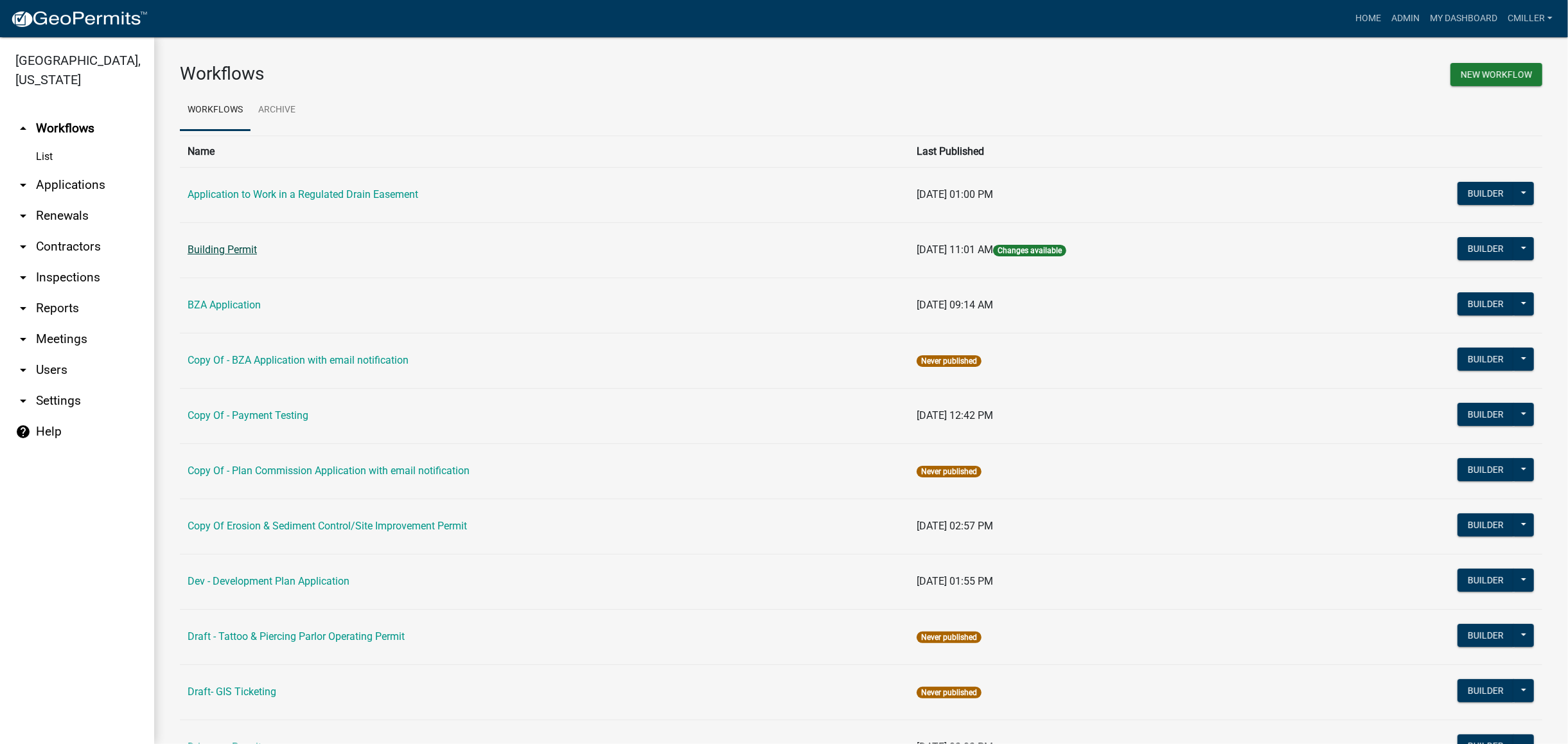
click at [222, 248] on link "Building Permit" at bounding box center [222, 250] width 69 height 12
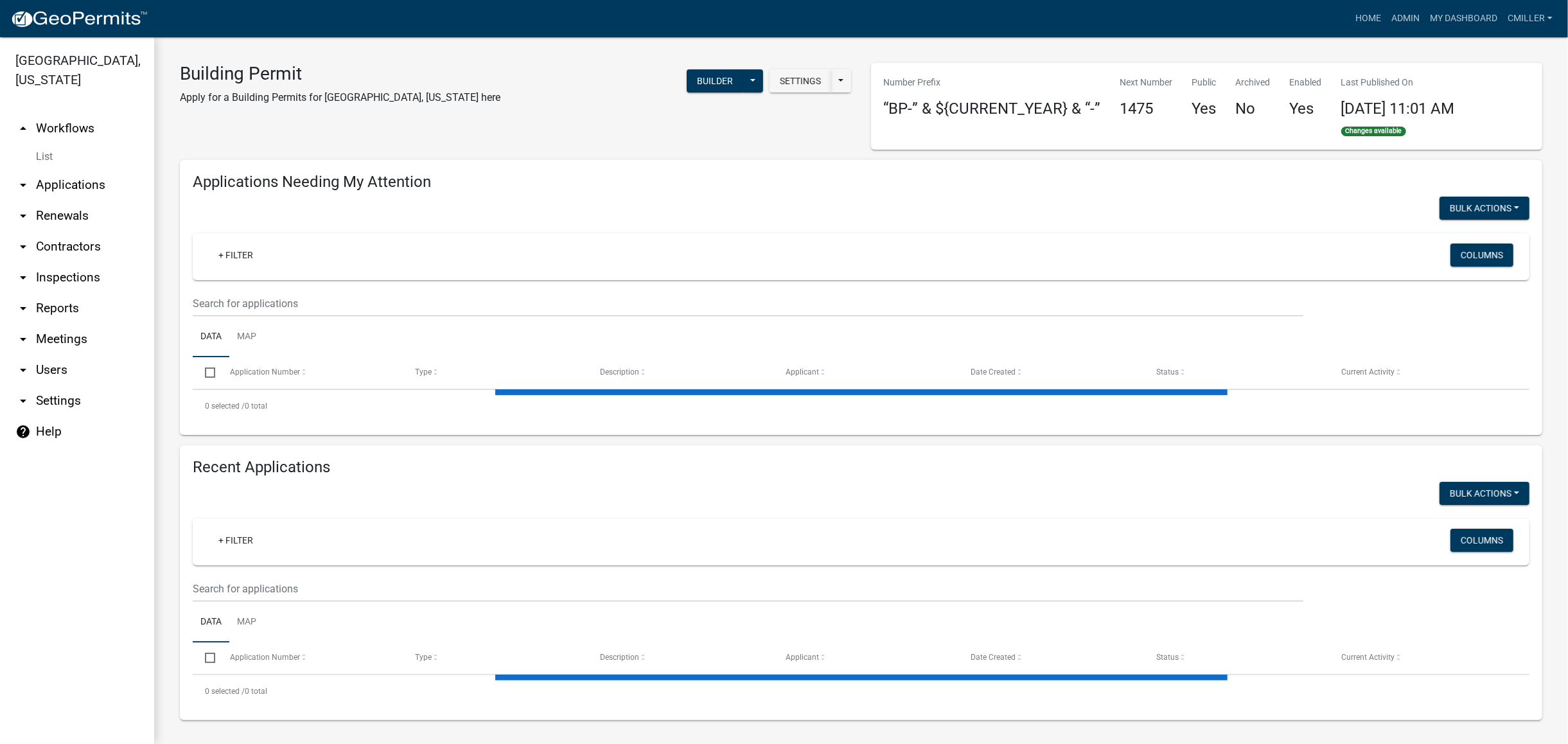
select select "3: 100"
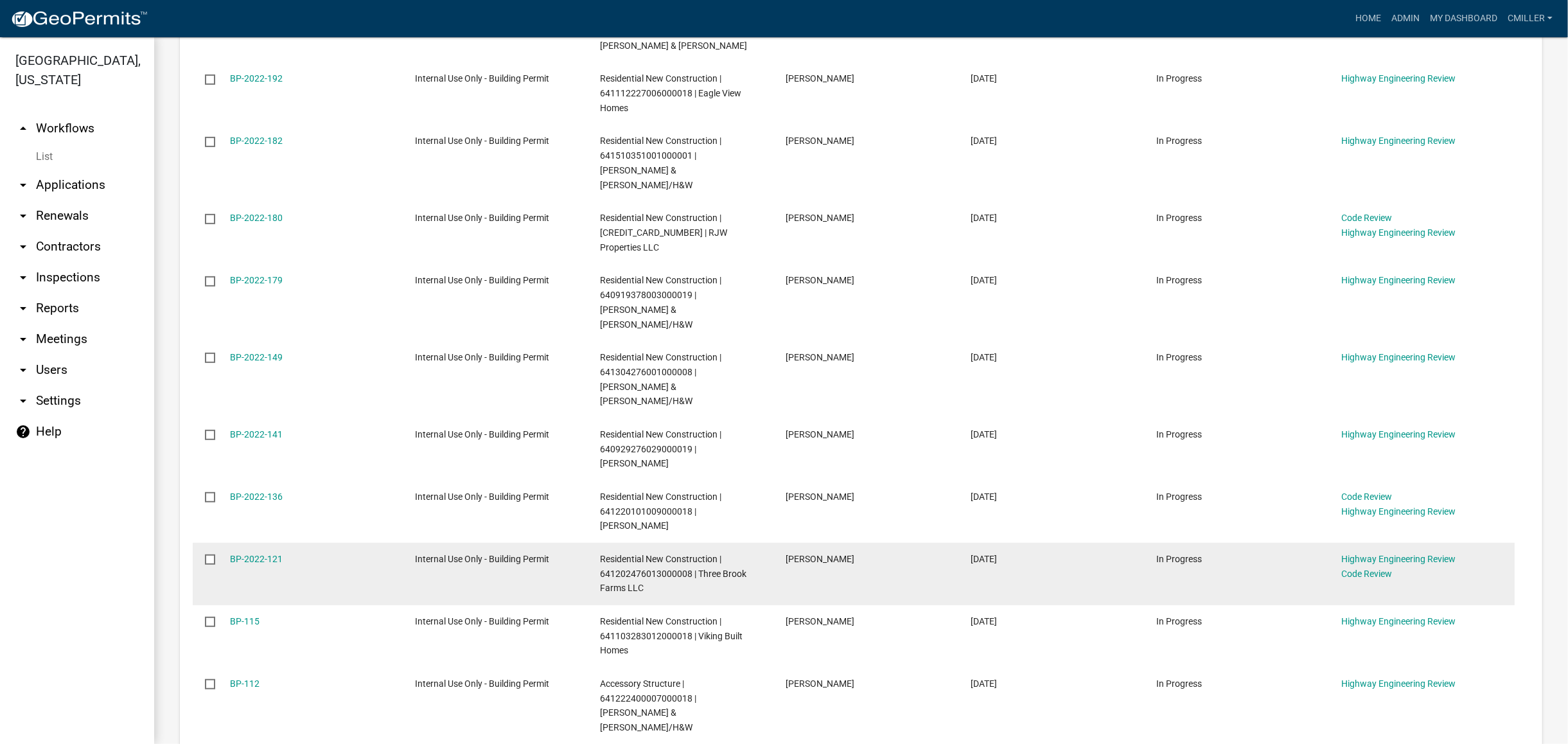
scroll to position [1114, 0]
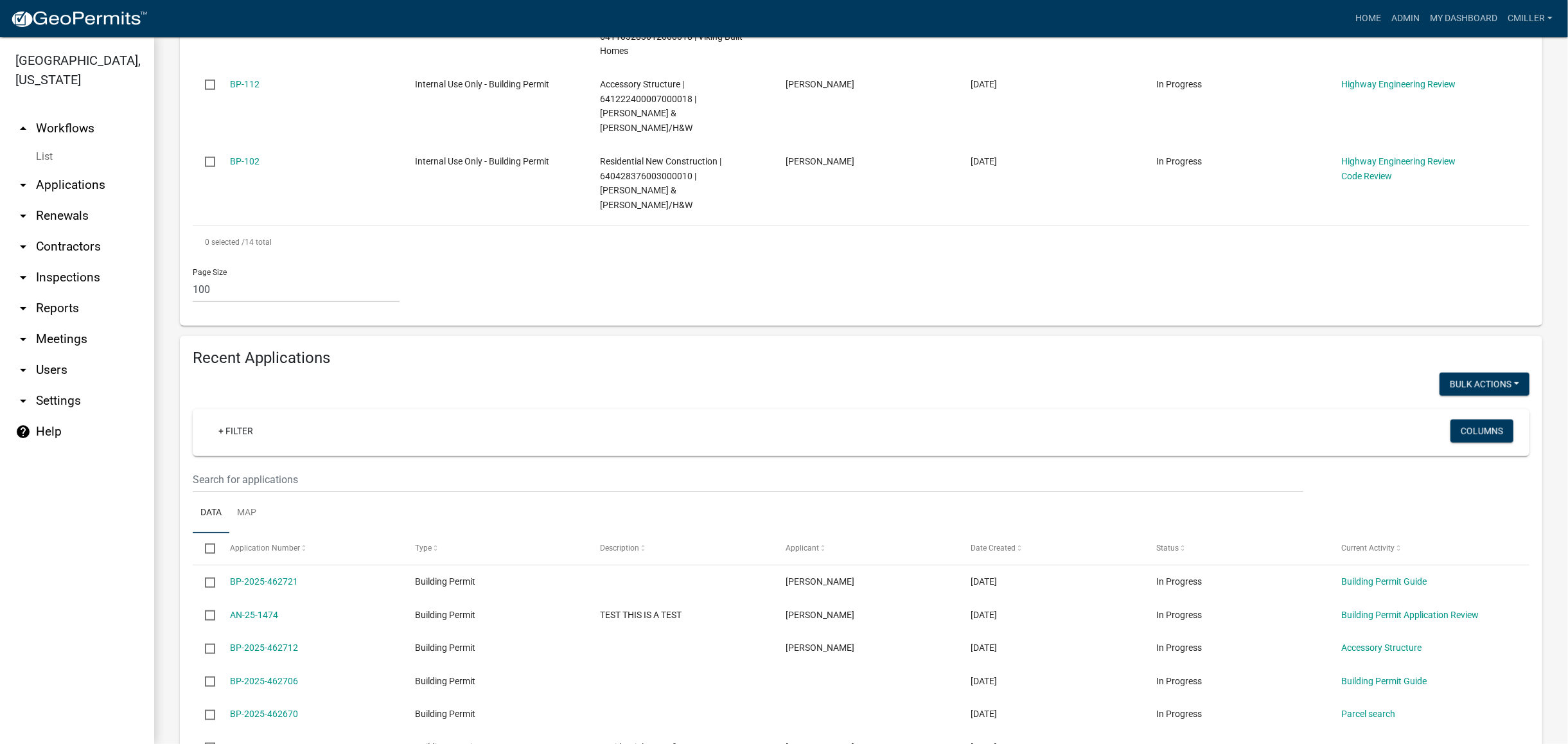
drag, startPoint x: 633, startPoint y: 449, endPoint x: 604, endPoint y: 426, distance: 37.0
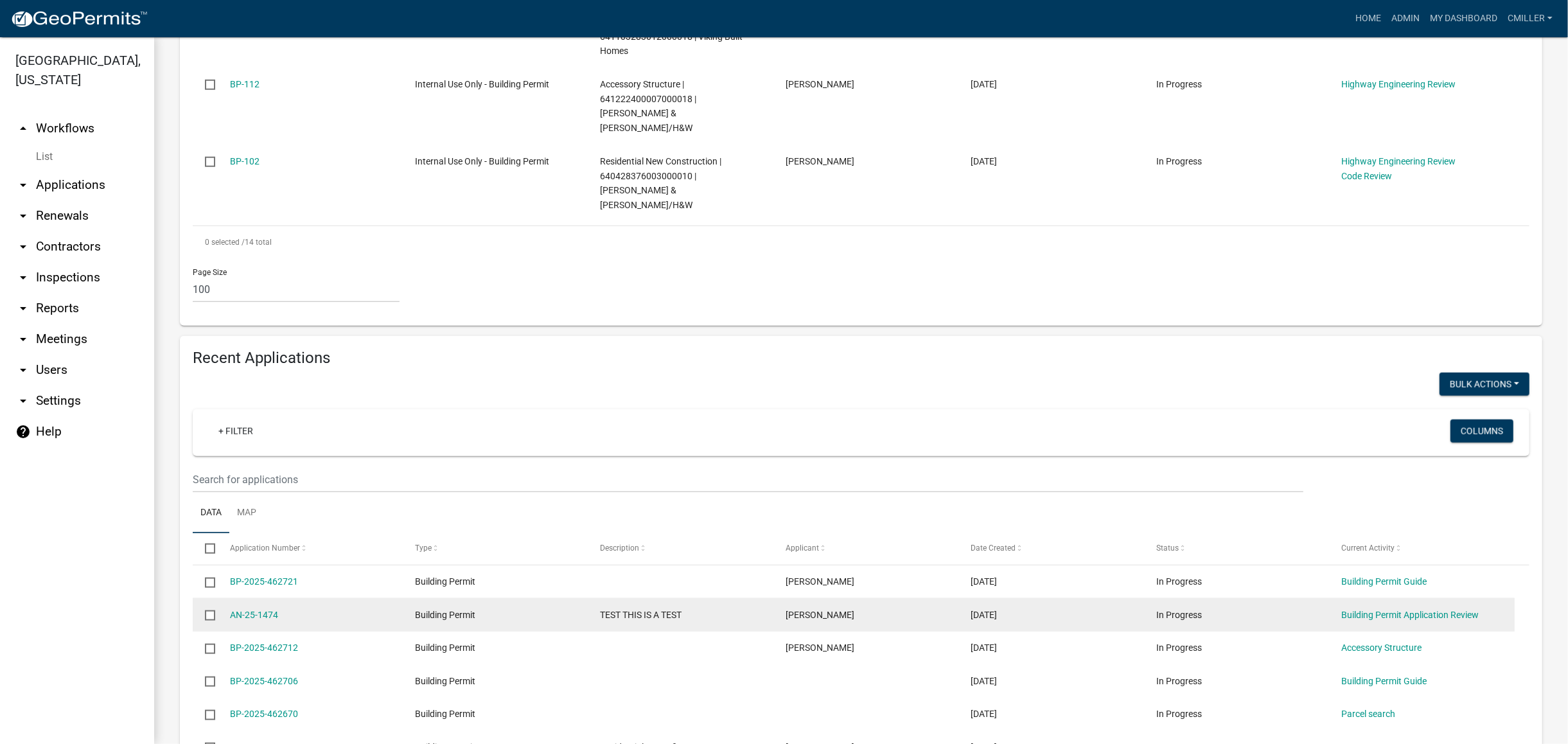
drag, startPoint x: 604, startPoint y: 426, endPoint x: 636, endPoint y: 540, distance: 118.4
click at [636, 598] on datatable-body-cell "TEST THIS IS A TEST" at bounding box center [681, 615] width 186 height 34
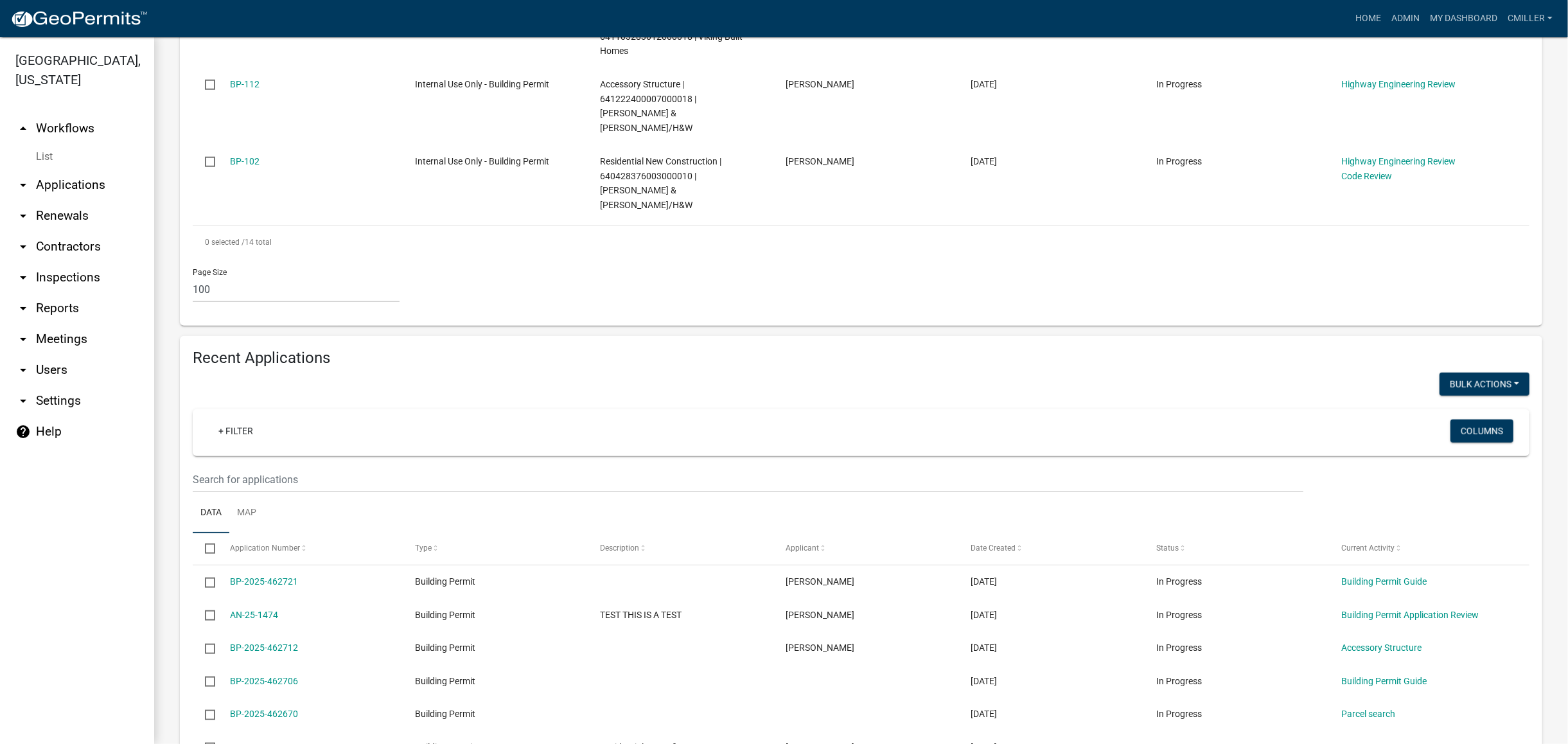
click at [8, 262] on link "arrow_drop_down Inspections" at bounding box center [77, 277] width 154 height 31
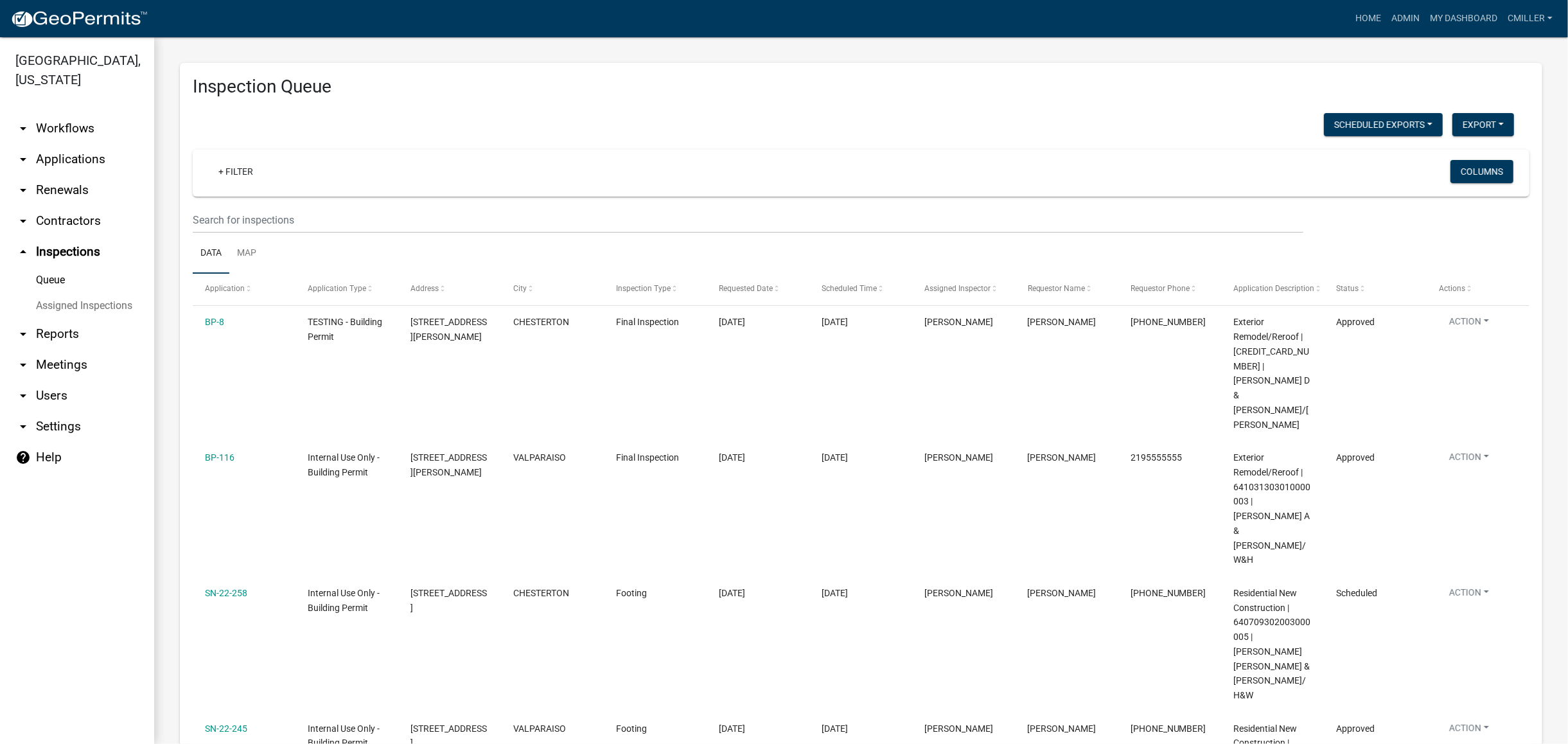
click at [58, 113] on link "arrow_drop_down Workflows" at bounding box center [77, 128] width 154 height 31
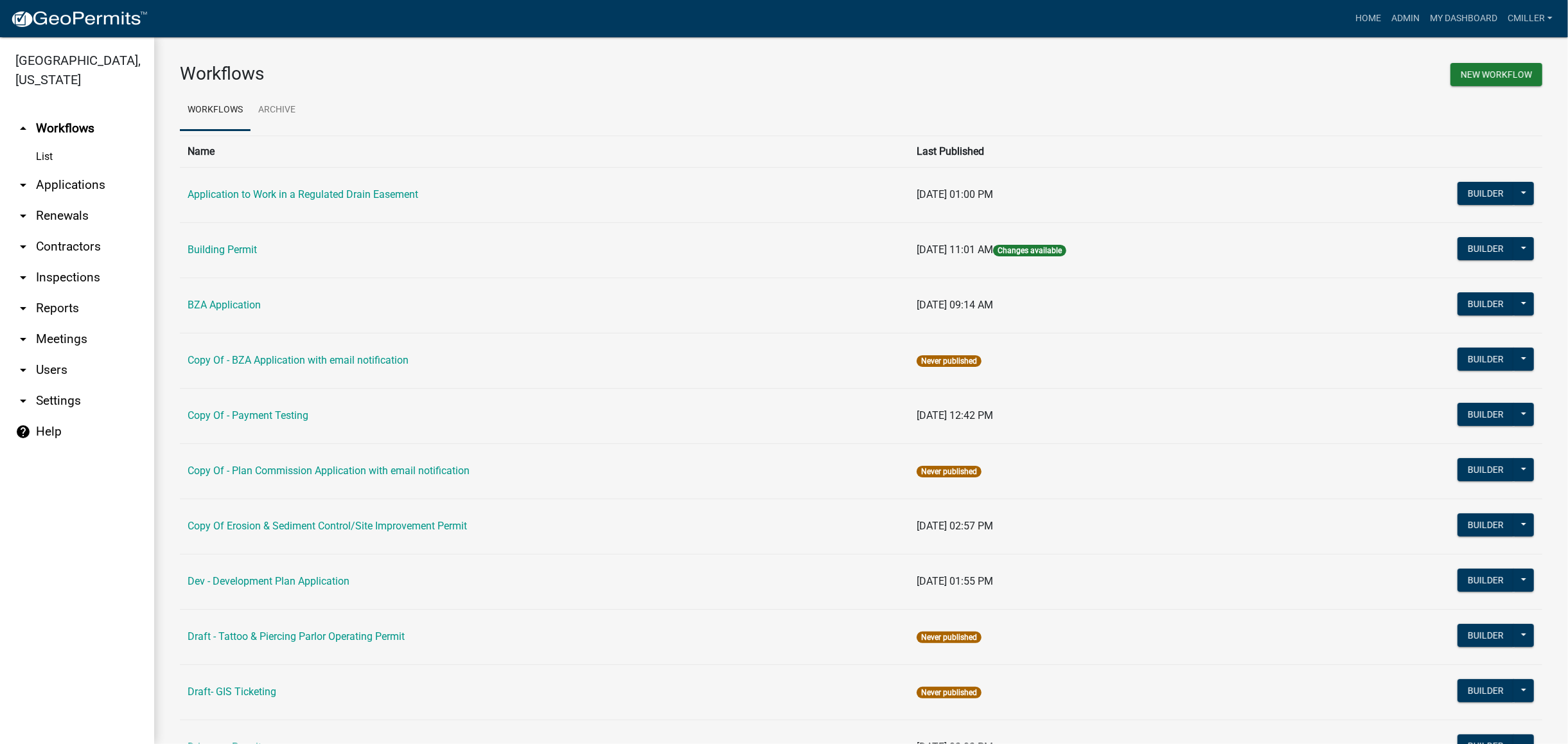
click at [42, 144] on link "List" at bounding box center [77, 156] width 154 height 26
drag, startPoint x: 219, startPoint y: 249, endPoint x: 381, endPoint y: 246, distance: 162.0
click at [218, 248] on link "Building Permit" at bounding box center [222, 250] width 69 height 12
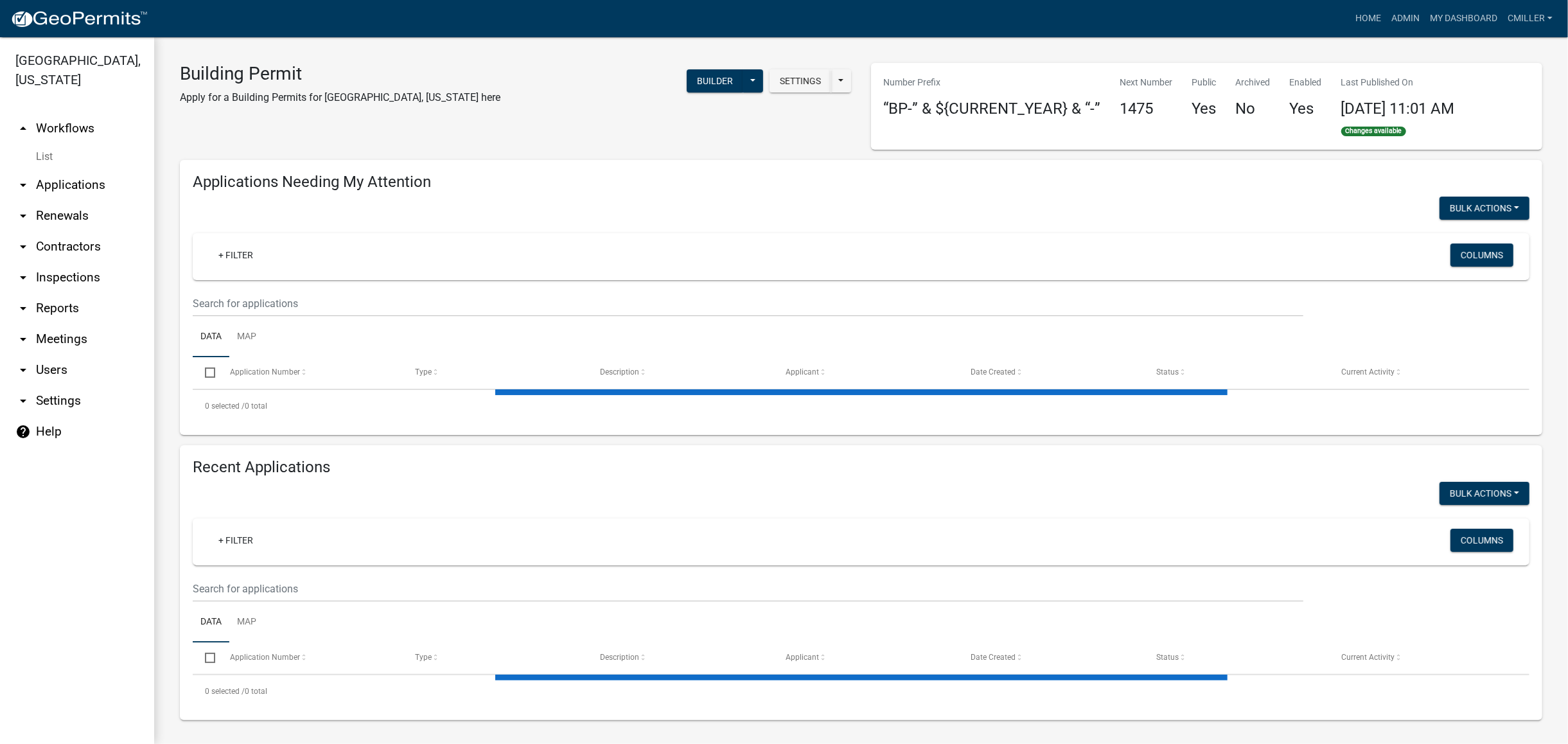
select select "3: 100"
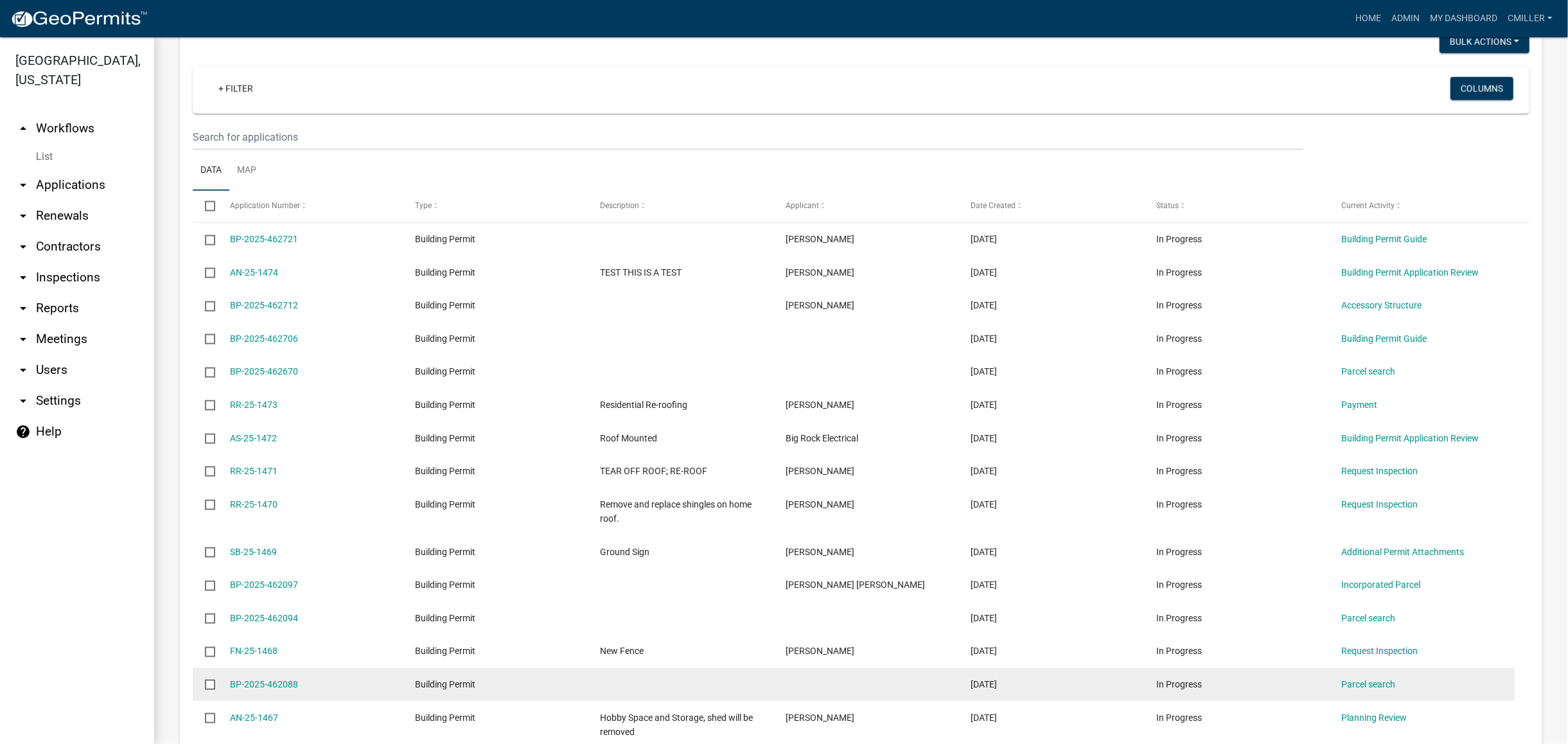
scroll to position [1285, 0]
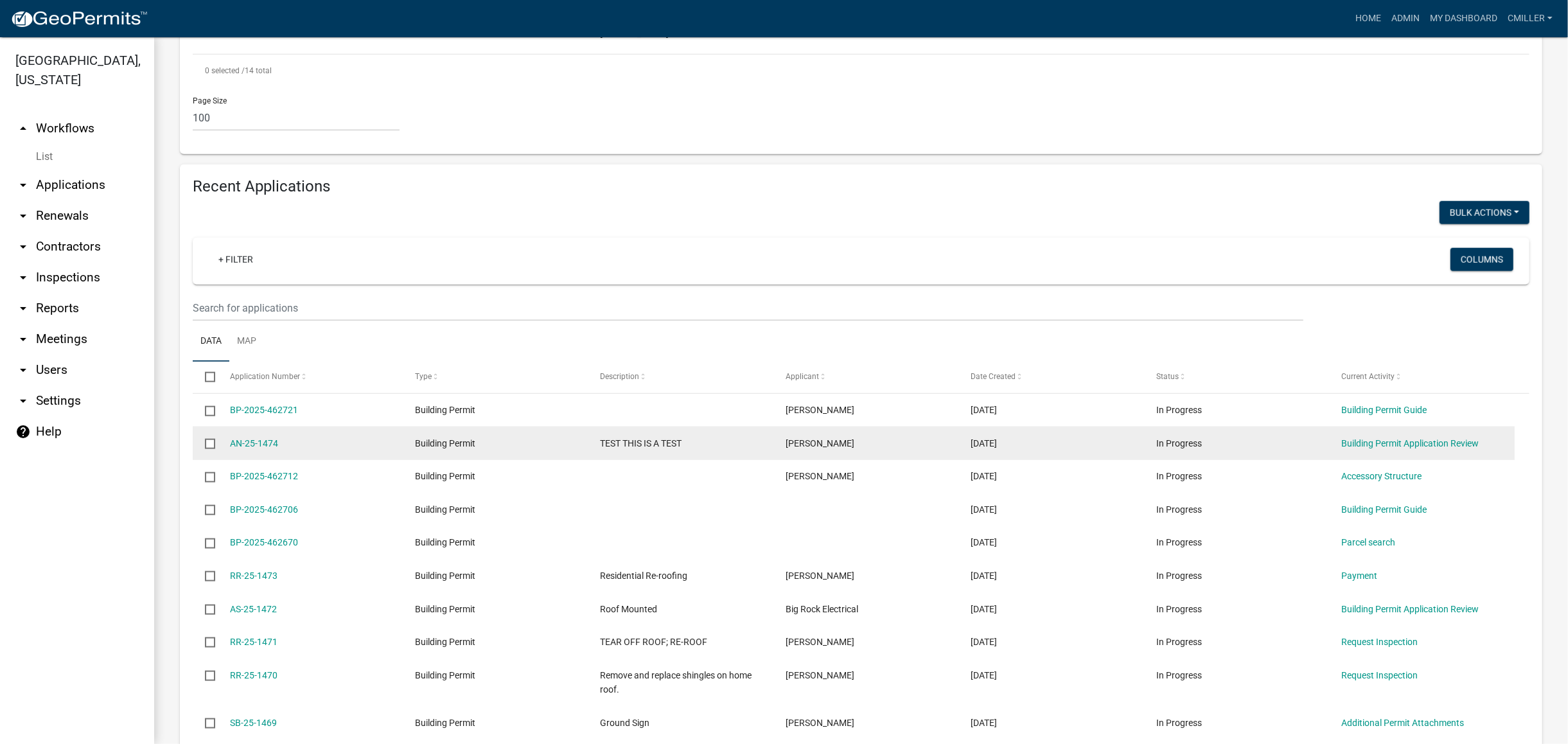
click at [209, 439] on input "checkbox" at bounding box center [209, 443] width 8 height 8
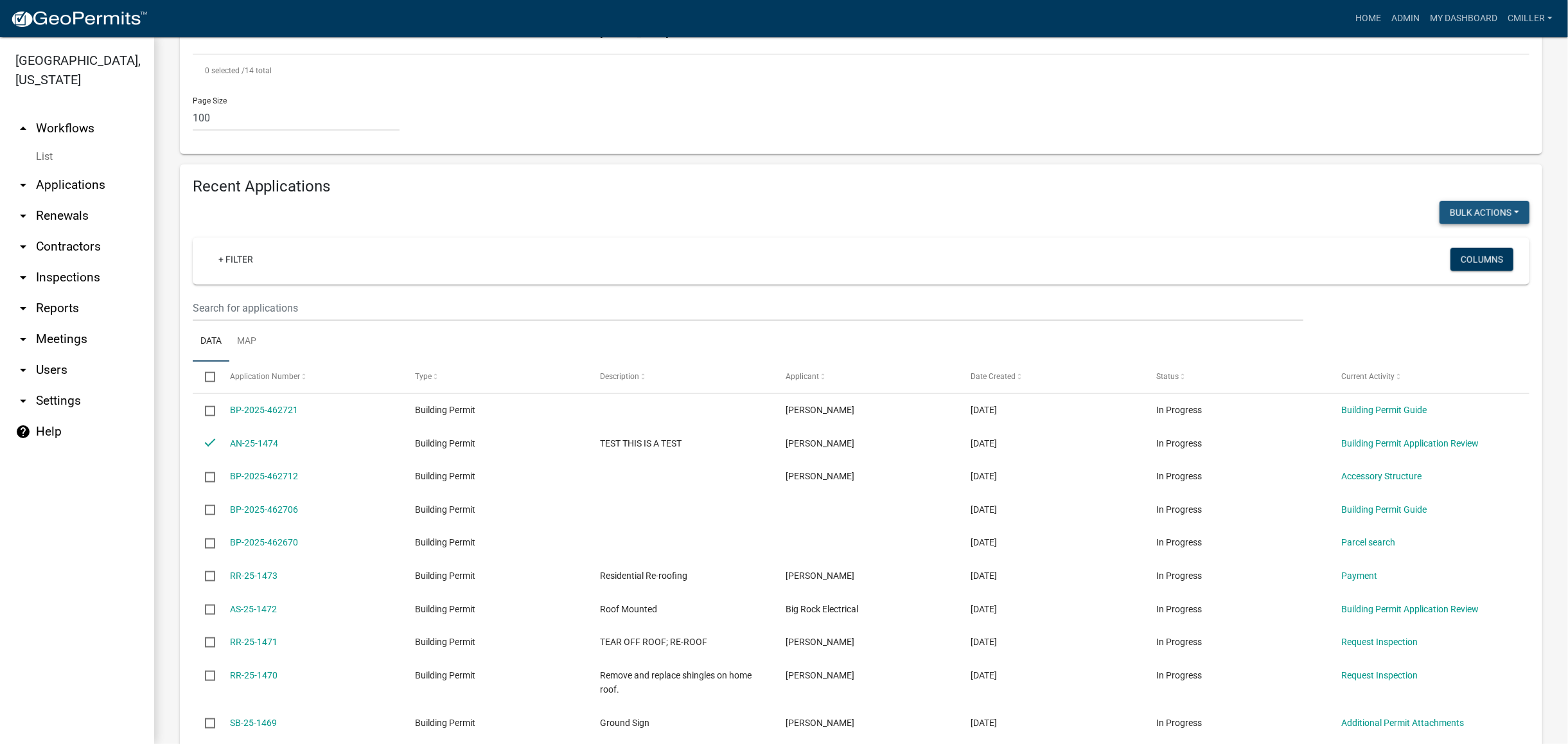
click at [1447, 232] on button "Void" at bounding box center [1478, 247] width 103 height 31
checkbox input "false"
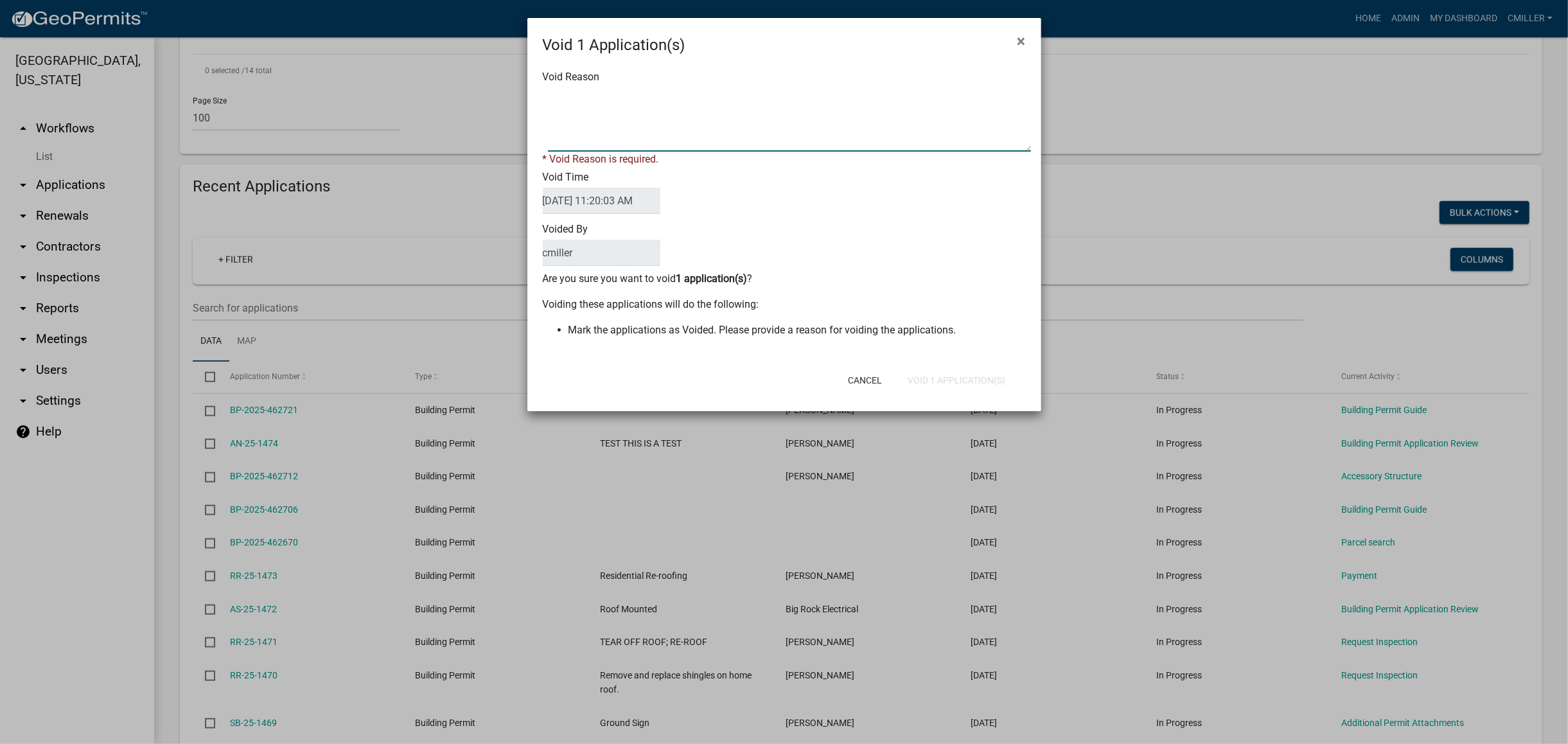
click at [632, 109] on textarea "Void Reason" at bounding box center [789, 120] width 483 height 64
type textarea "test"
click at [928, 383] on form "Void 1 Application(s) × Void Reason * Void Reason is required. Void Time 08/12/…" at bounding box center [785, 209] width 514 height 381
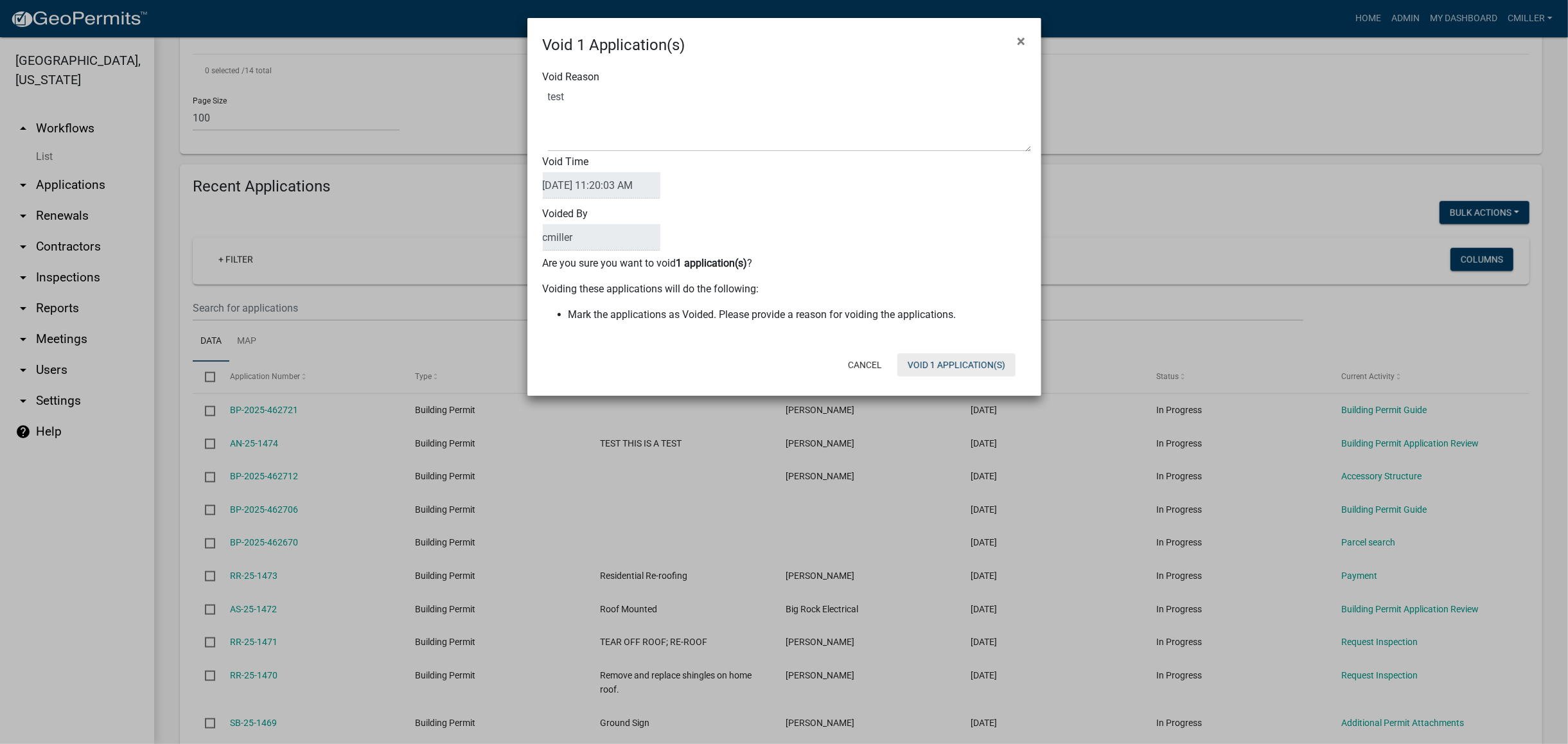
click at [990, 363] on button "Void 1 Application(s)" at bounding box center [957, 365] width 118 height 23
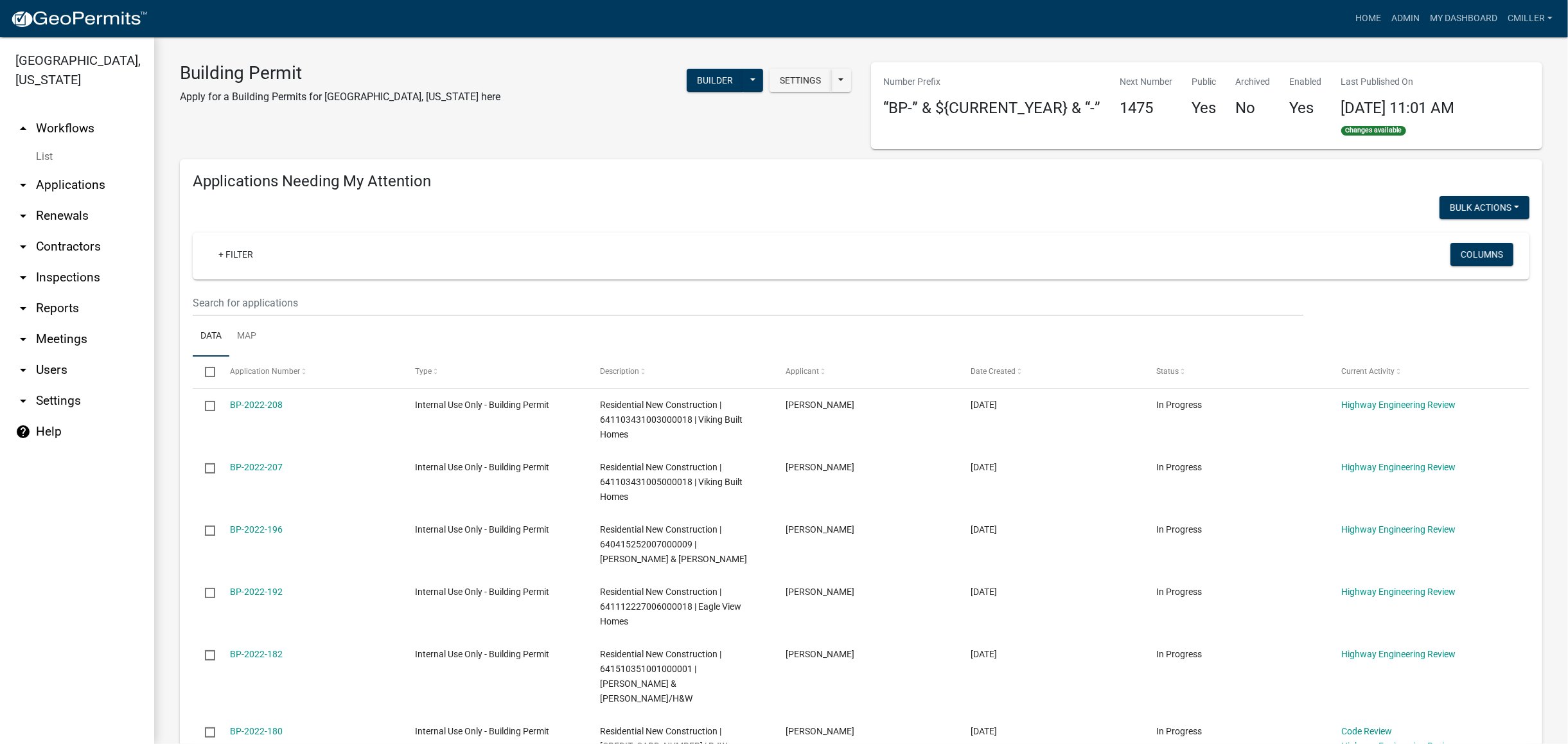
scroll to position [0, 0]
click at [31, 265] on link "arrow_drop_down Inspections" at bounding box center [77, 277] width 154 height 31
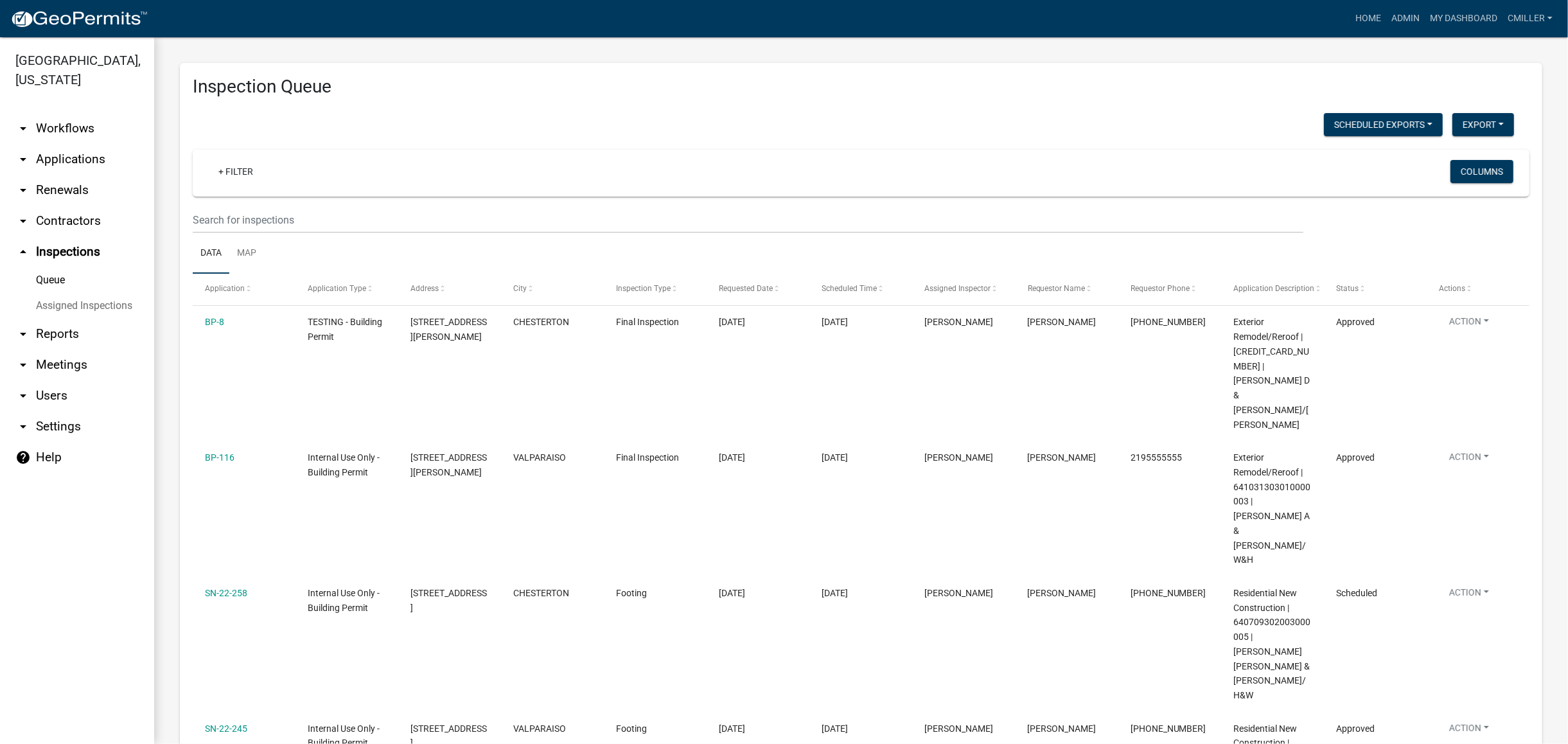
click at [69, 267] on link "Queue" at bounding box center [77, 280] width 154 height 26
click at [64, 293] on link "Assigned Inspections" at bounding box center [77, 306] width 154 height 26
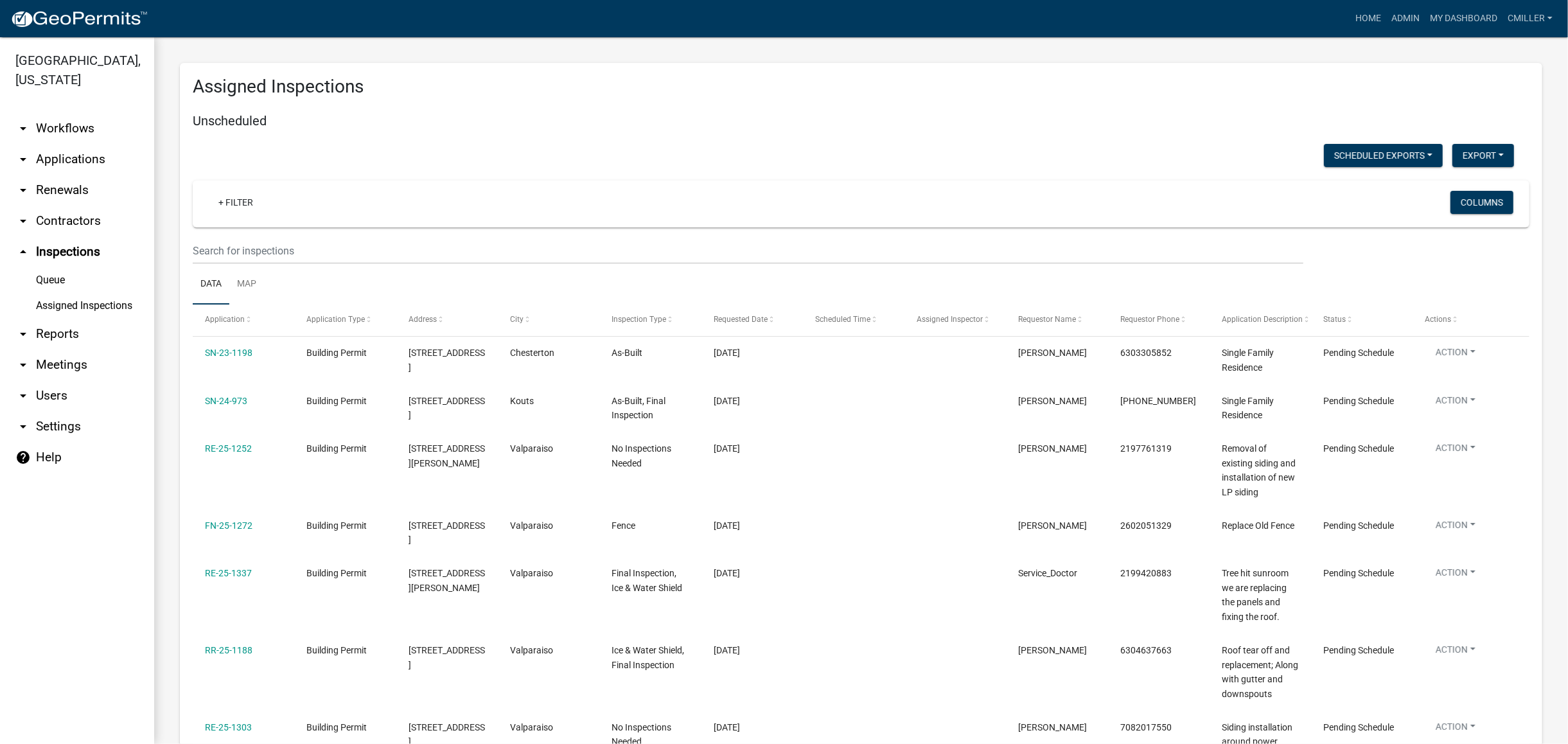
click at [80, 150] on link "arrow_drop_down Applications" at bounding box center [77, 159] width 154 height 31
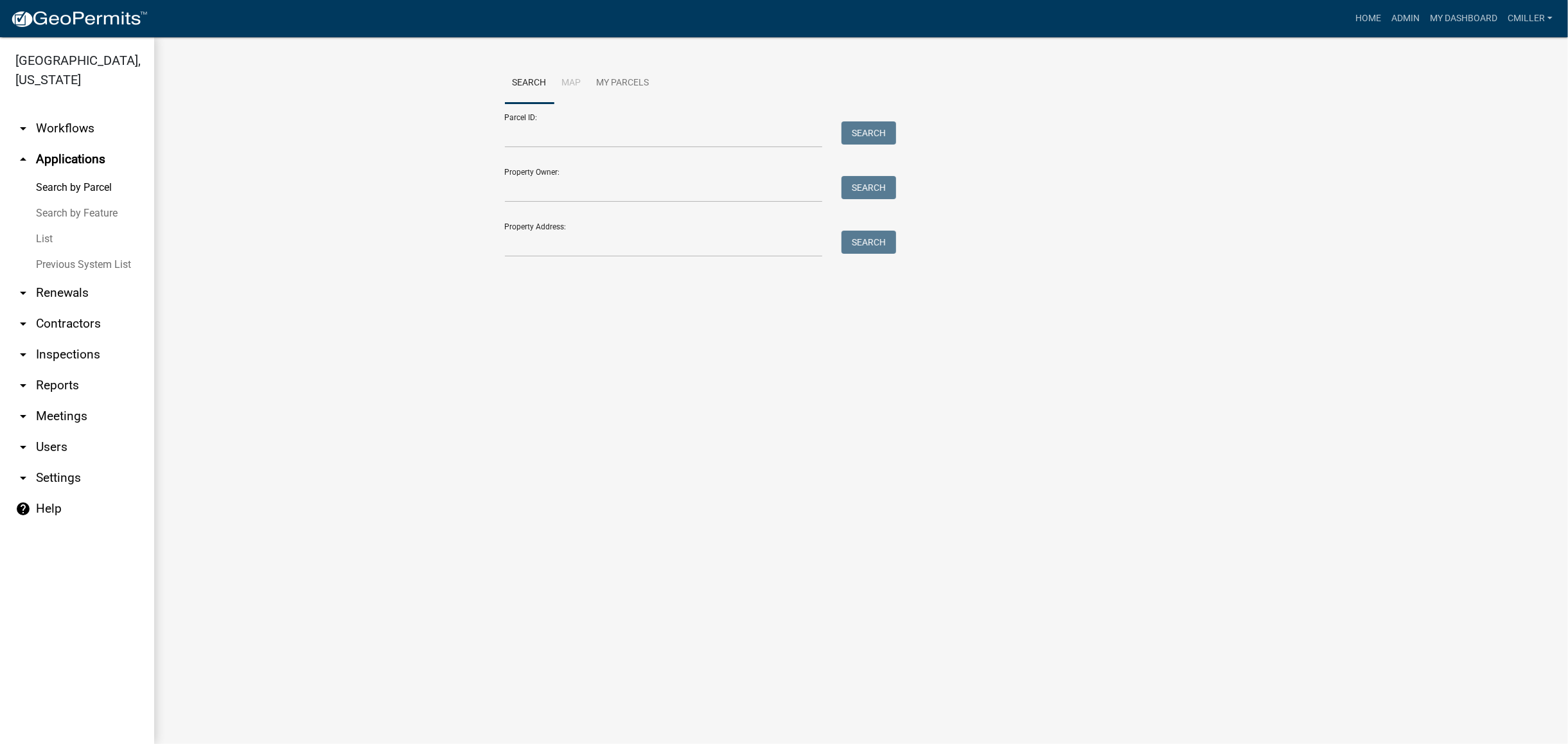
click at [70, 113] on link "arrow_drop_down Workflows" at bounding box center [77, 128] width 154 height 31
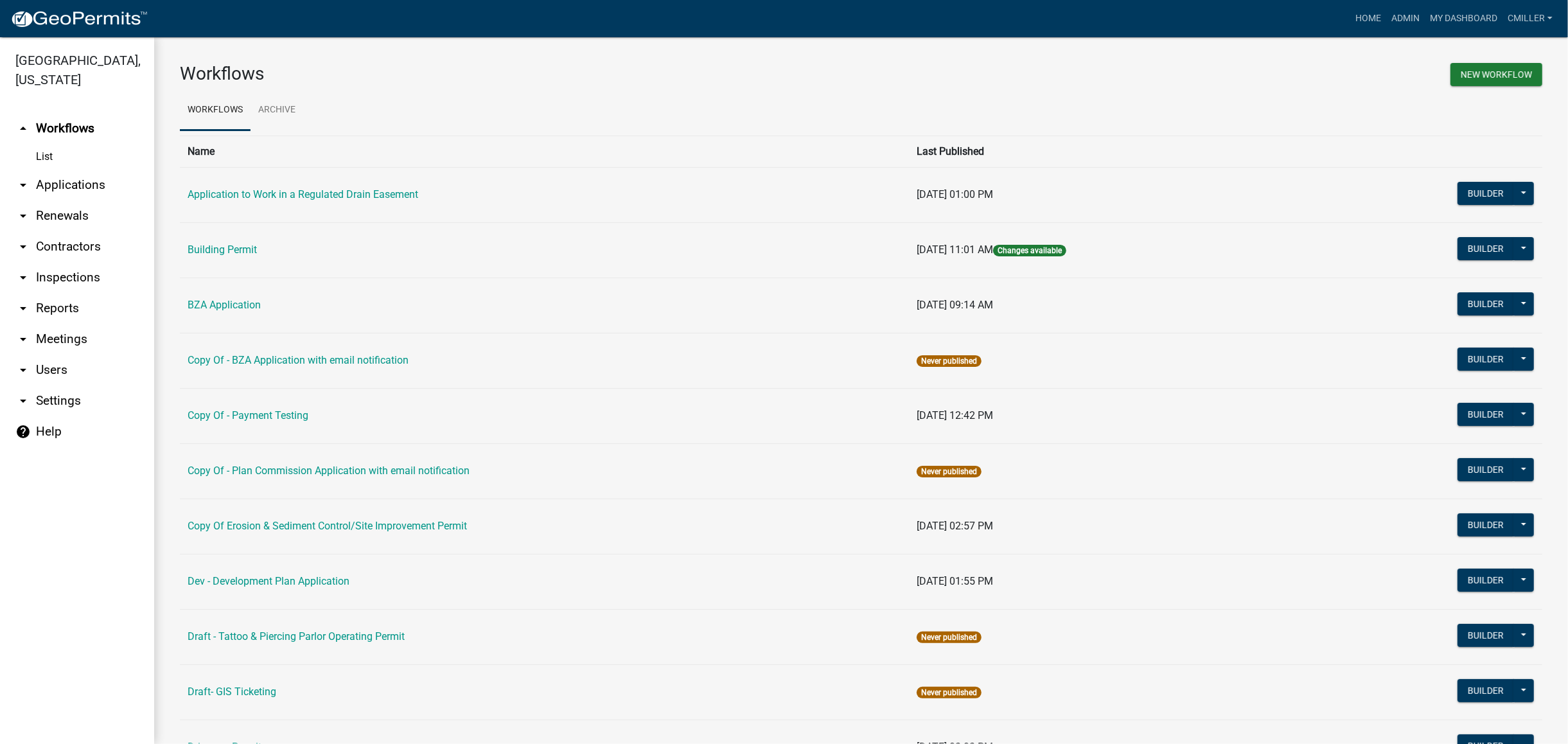
click at [47, 144] on link "List" at bounding box center [77, 156] width 154 height 26
click at [217, 244] on link "Building Permit" at bounding box center [222, 250] width 69 height 12
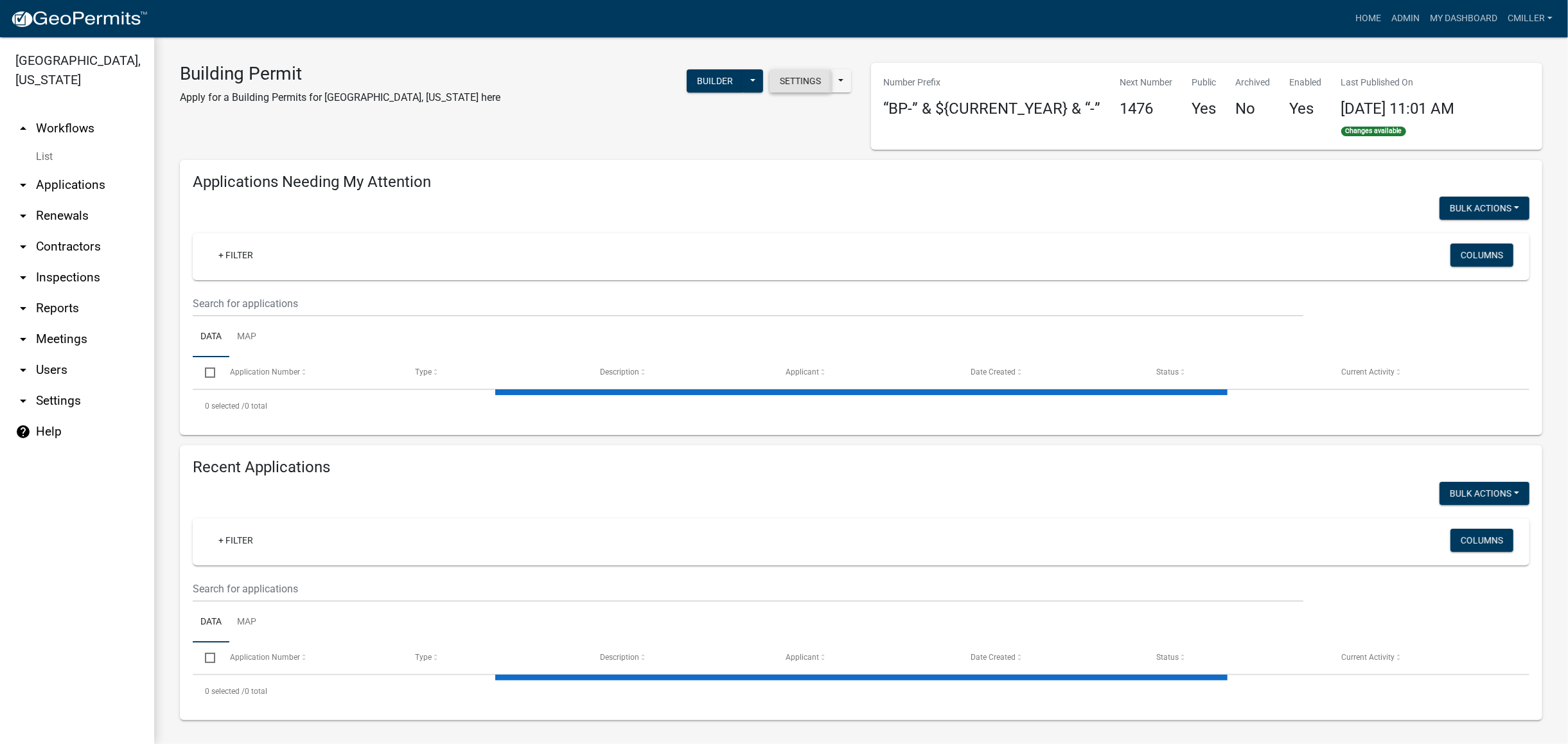
click at [786, 85] on button "Settings" at bounding box center [801, 81] width 62 height 23
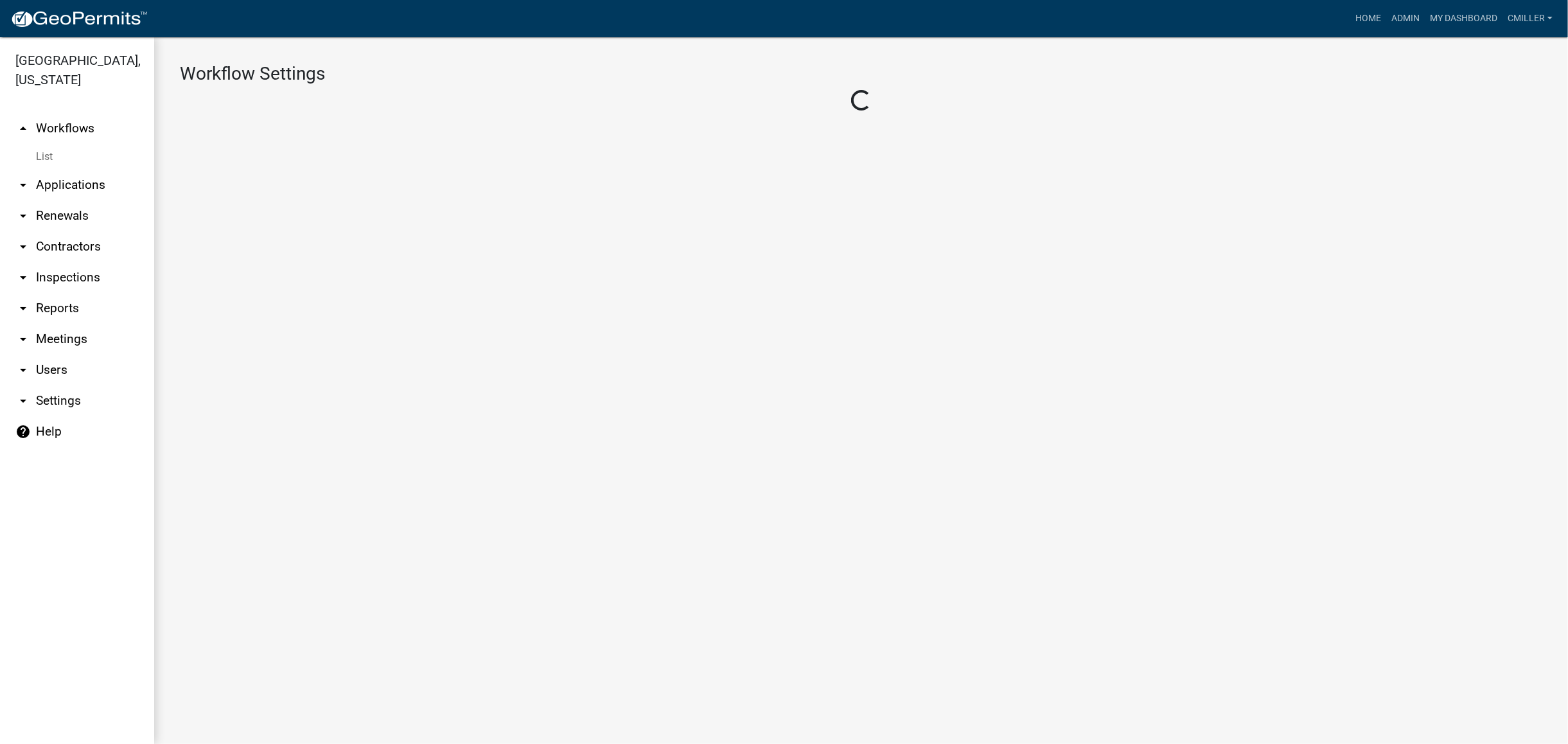
select select "1"
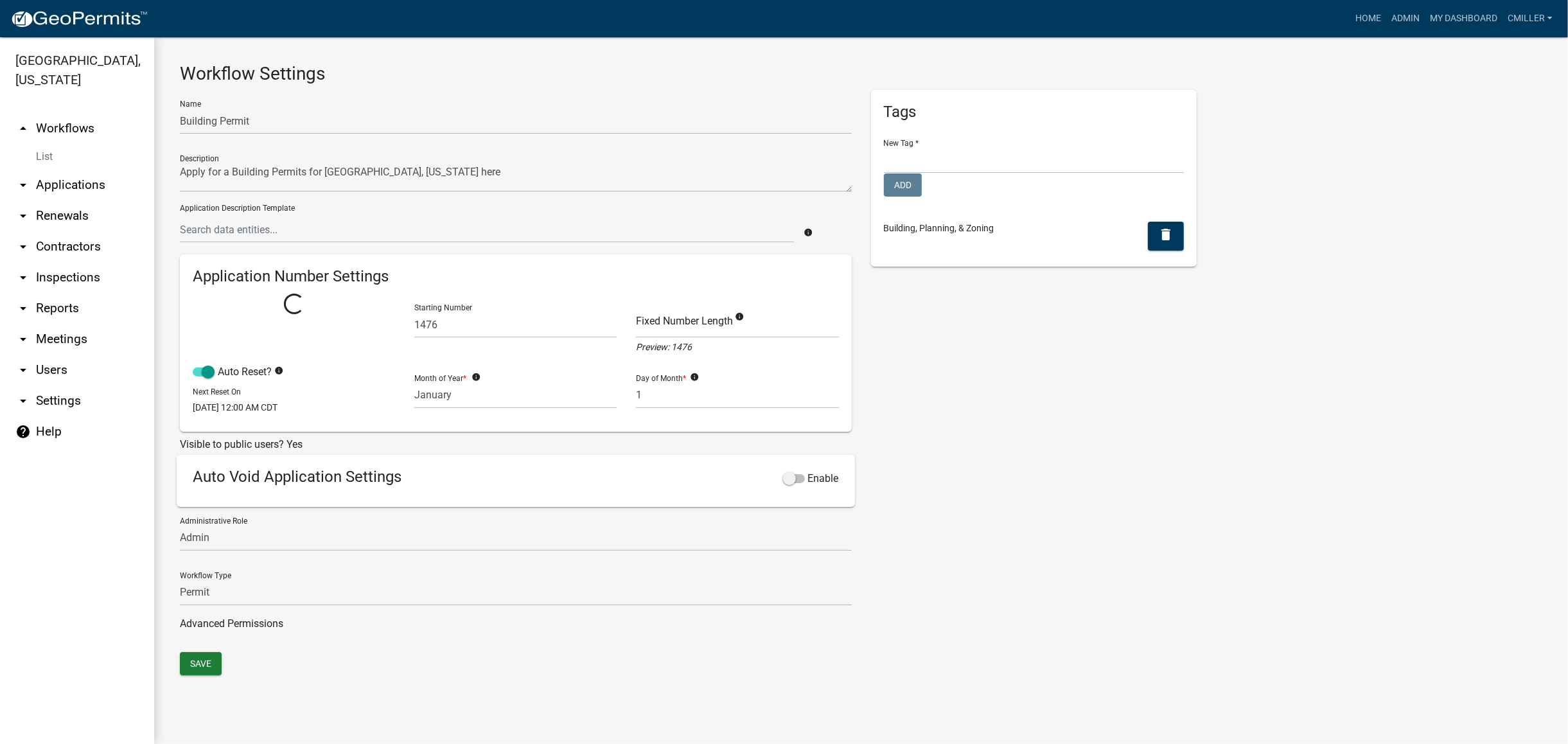
select select
